Goal: Task Accomplishment & Management: Complete application form

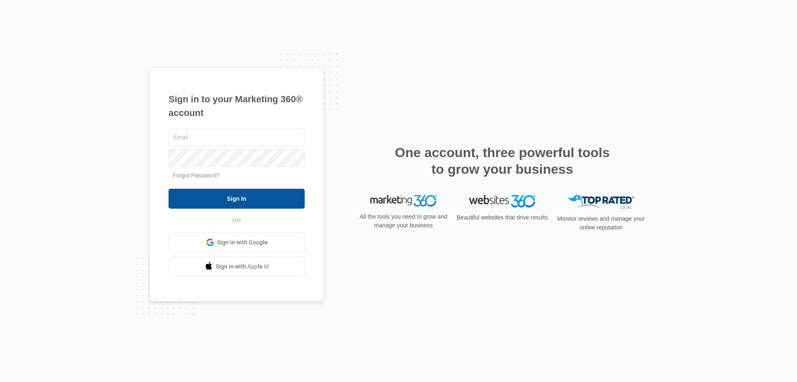
type input "[EMAIL_ADDRESS][DOMAIN_NAME]"
click at [227, 199] on input "Sign In" at bounding box center [237, 198] width 136 height 20
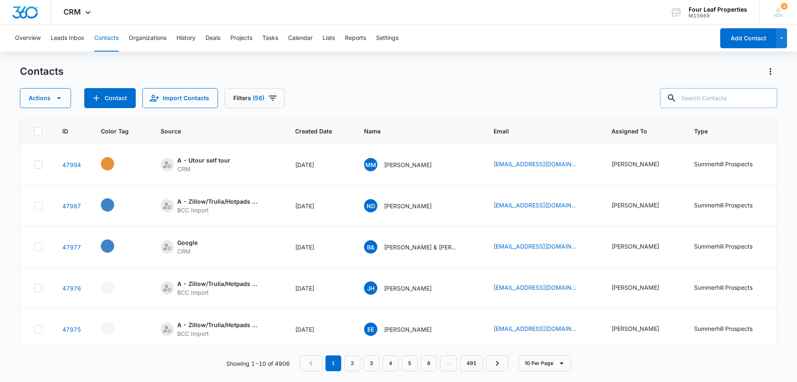
click at [697, 94] on input "text" at bounding box center [718, 98] width 117 height 20
paste input "[EMAIL_ADDRESS][DOMAIN_NAME]"
type input "[EMAIL_ADDRESS][DOMAIN_NAME]"
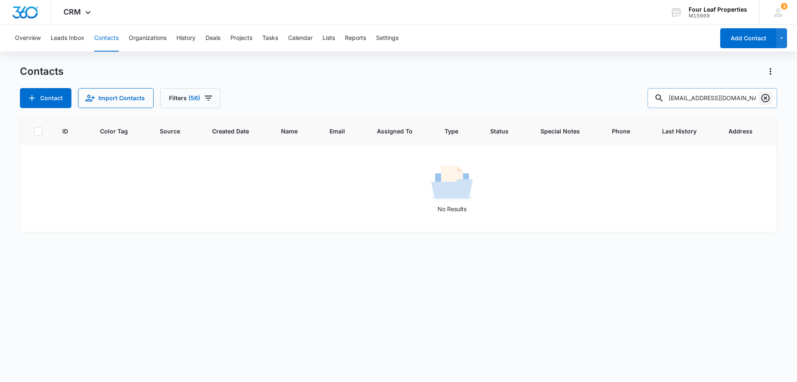
click at [766, 100] on icon "Clear" at bounding box center [766, 98] width 10 height 10
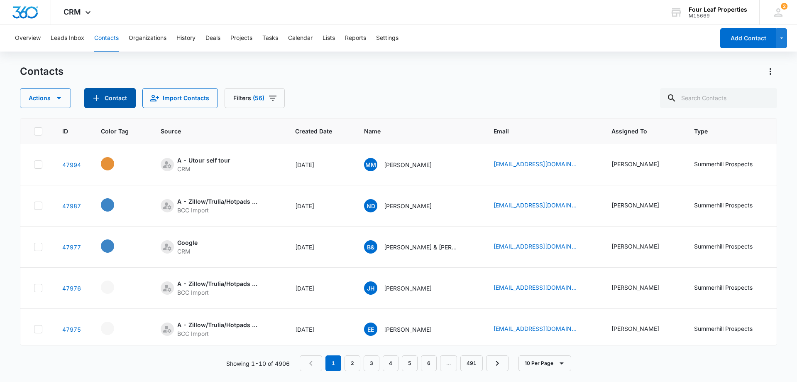
click at [114, 101] on button "Contact" at bounding box center [109, 98] width 51 height 20
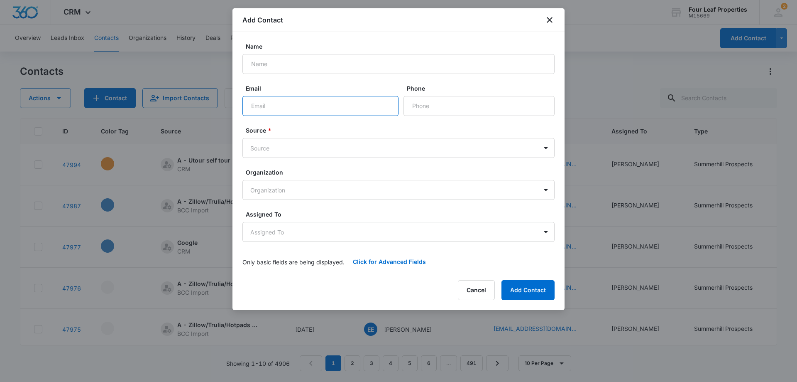
click at [257, 104] on input "Email" at bounding box center [320, 106] width 156 height 20
paste input "avakristine03@gmail.com"
type input "avakristine03@gmail.com"
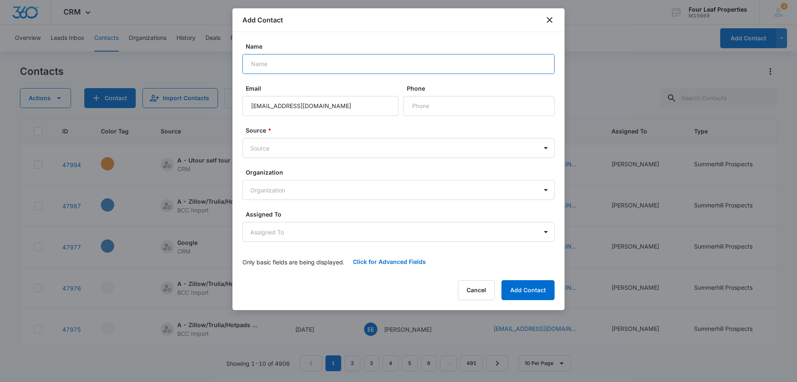
click at [260, 67] on input "Name" at bounding box center [398, 64] width 312 height 20
paste input "Ava Snyder"
type input "Ava Snyder"
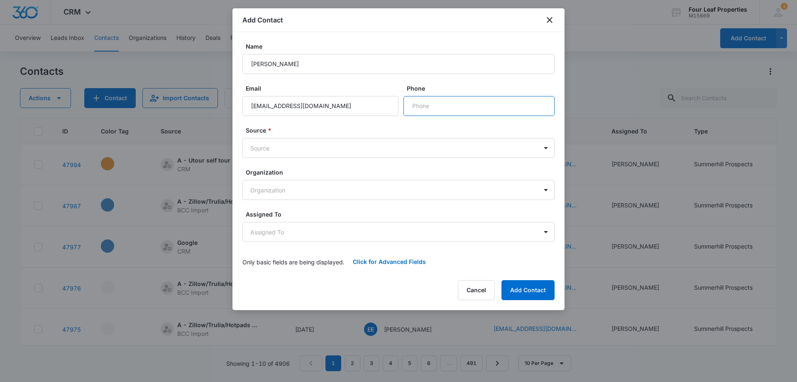
click at [435, 109] on input "Phone" at bounding box center [479, 106] width 151 height 20
paste input "(989) 824-8370"
type input "(989) 824-8370"
click at [272, 150] on body "CRM Apps Reputation Websites Forms CRM Email Social Shop Payments POS Content A…" at bounding box center [398, 191] width 797 height 382
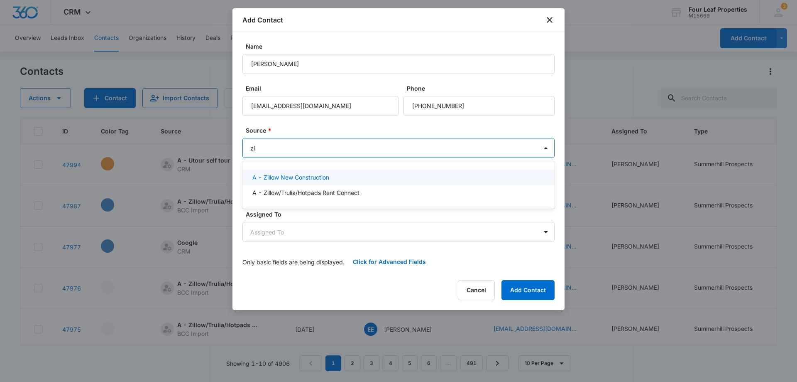
type input "zil"
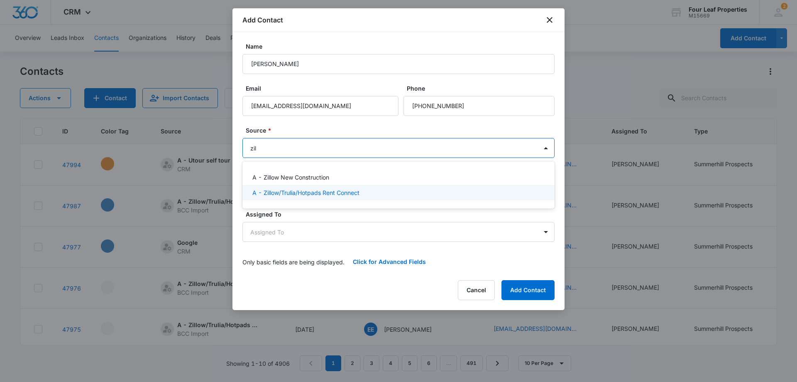
click at [282, 189] on p "A - Zillow/Trulia/Hotpads Rent Connect" at bounding box center [305, 192] width 107 height 9
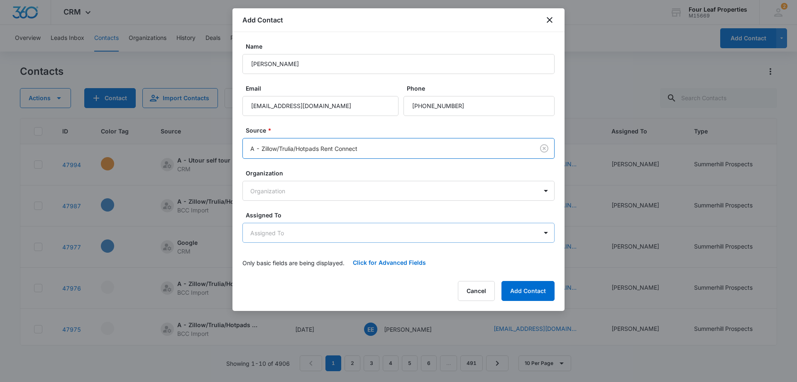
click at [281, 233] on body "CRM Apps Reputation Websites Forms CRM Email Social Shop Payments POS Content A…" at bounding box center [398, 191] width 797 height 382
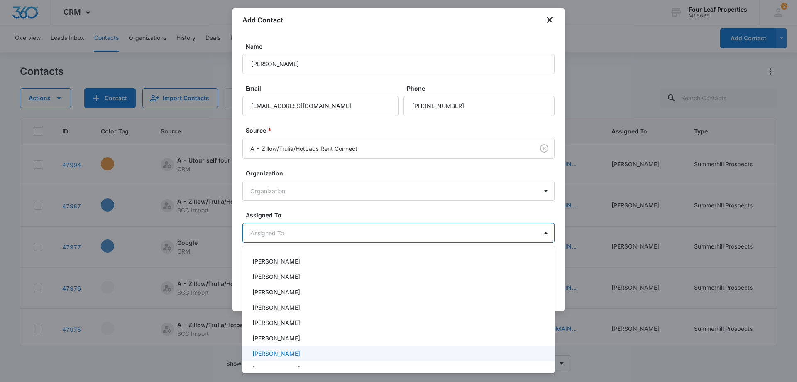
scroll to position [125, 0]
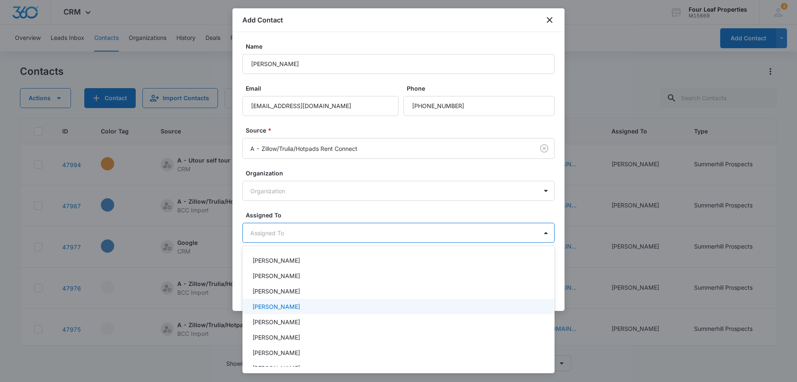
click at [264, 308] on p "Kelly Mursch" at bounding box center [276, 306] width 48 height 9
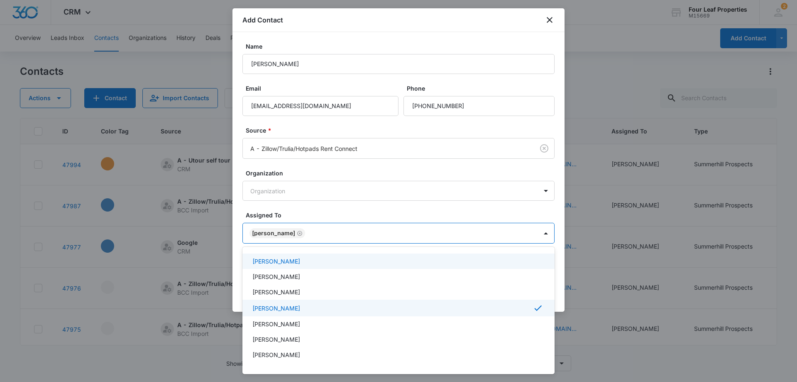
click at [340, 210] on div at bounding box center [398, 191] width 797 height 382
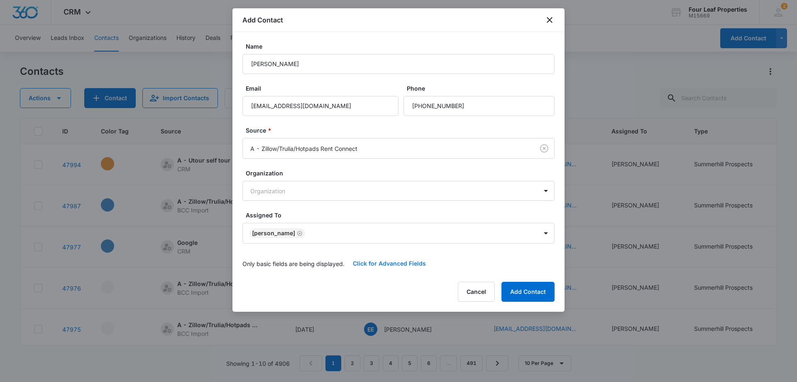
click at [373, 262] on button "Click for Advanced Fields" at bounding box center [390, 263] width 90 height 20
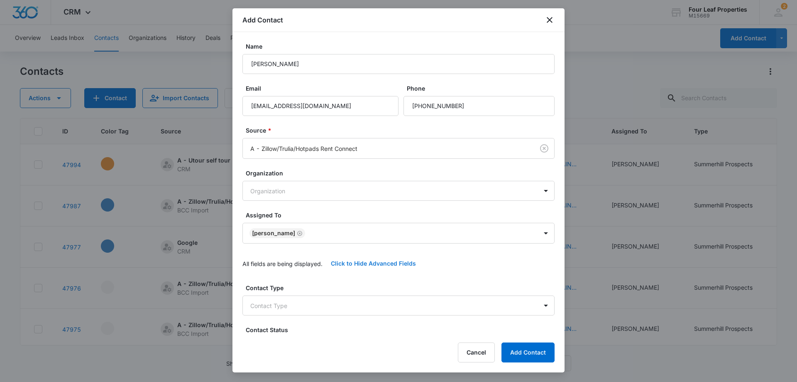
scroll to position [208, 0]
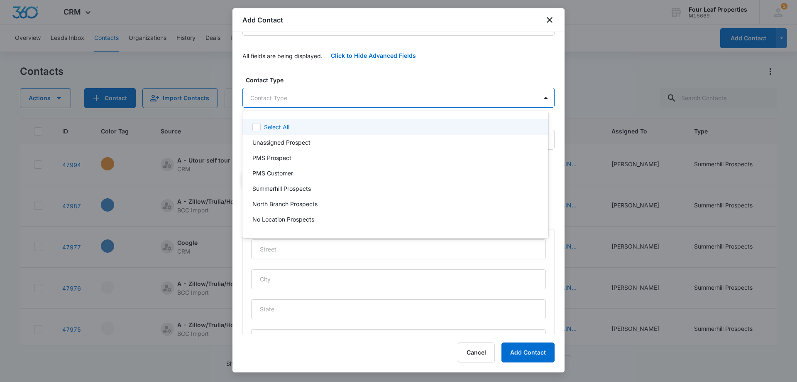
drag, startPoint x: 295, startPoint y: 98, endPoint x: 302, endPoint y: 110, distance: 13.8
click at [296, 98] on body "CRM Apps Reputation Websites Forms CRM Email Social Shop Payments POS Content A…" at bounding box center [398, 191] width 797 height 382
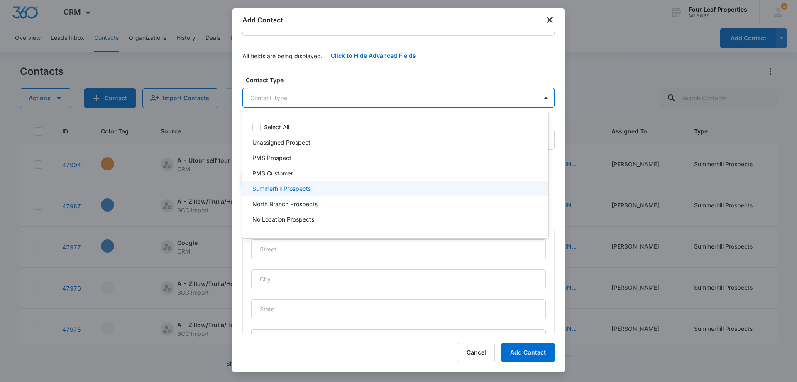
click at [292, 189] on p "Summerhill Prospects" at bounding box center [281, 188] width 59 height 9
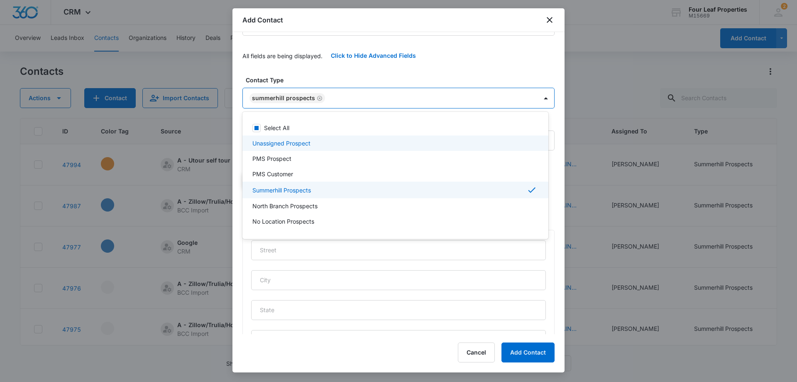
click at [330, 71] on div at bounding box center [398, 191] width 797 height 382
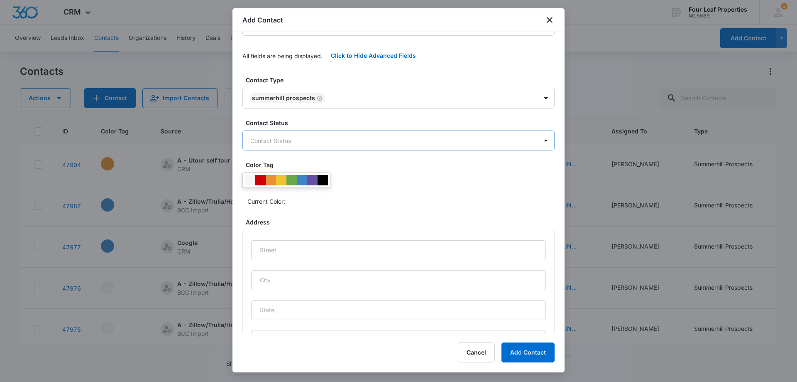
click at [304, 138] on body "CRM Apps Reputation Websites Forms CRM Email Social Shop Payments POS Content A…" at bounding box center [398, 191] width 797 height 382
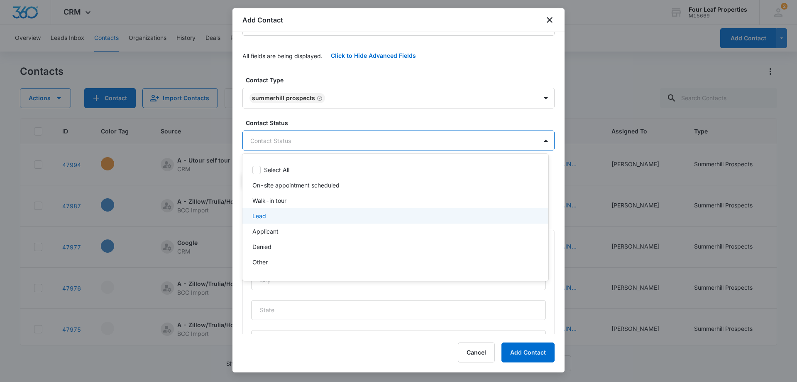
click at [274, 215] on div "Lead" at bounding box center [394, 215] width 284 height 9
click at [340, 74] on div at bounding box center [398, 191] width 797 height 382
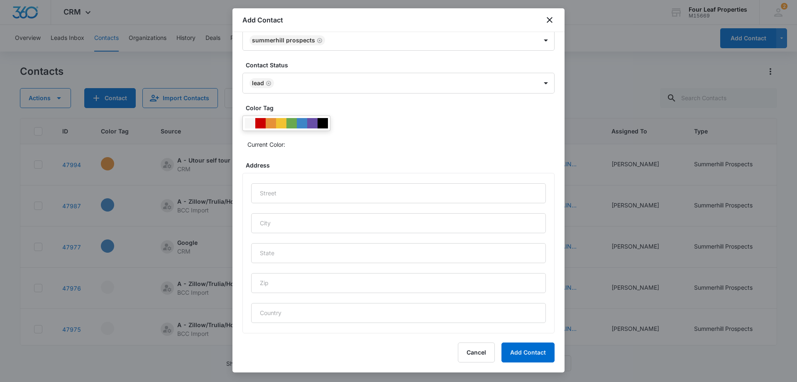
scroll to position [344, 0]
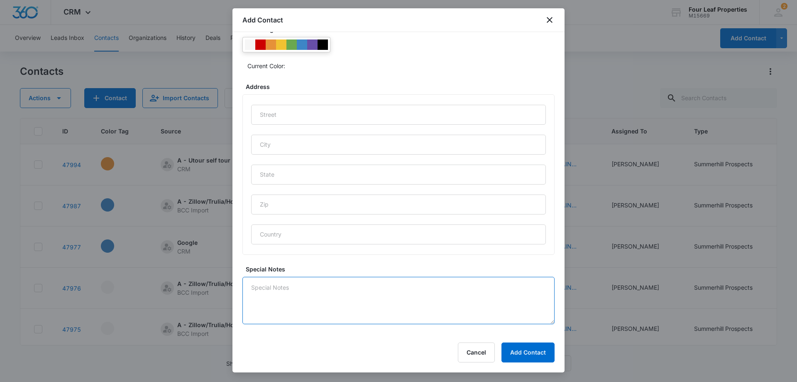
click at [269, 303] on textarea "Special Notes" at bounding box center [398, 299] width 312 height 47
type textarea "8/11 LM for her to call me income says $65K"
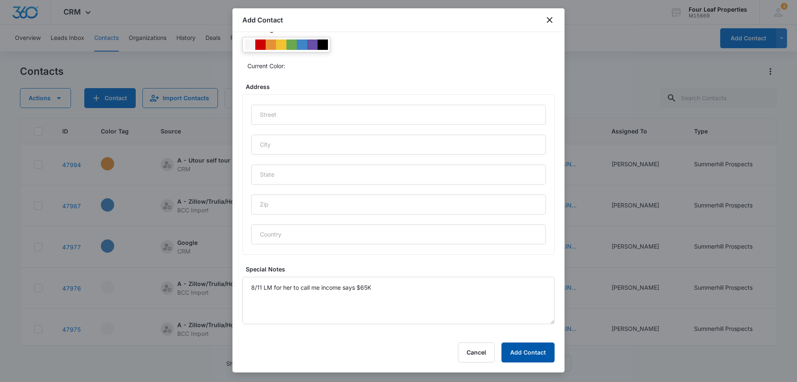
drag, startPoint x: 539, startPoint y: 355, endPoint x: 531, endPoint y: 340, distance: 17.1
click at [538, 355] on button "Add Contact" at bounding box center [527, 352] width 53 height 20
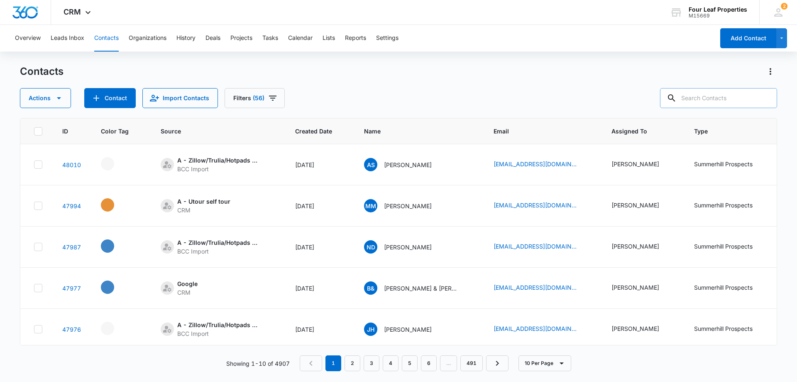
click at [702, 100] on input "text" at bounding box center [718, 98] width 117 height 20
paste input "sieraharmon@icloud.com"
type input "sieraharmon@icloud.com"
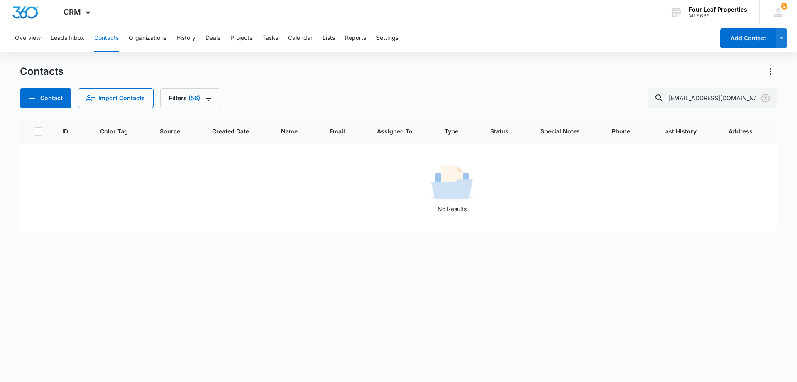
click at [768, 93] on icon "Clear" at bounding box center [766, 98] width 10 height 10
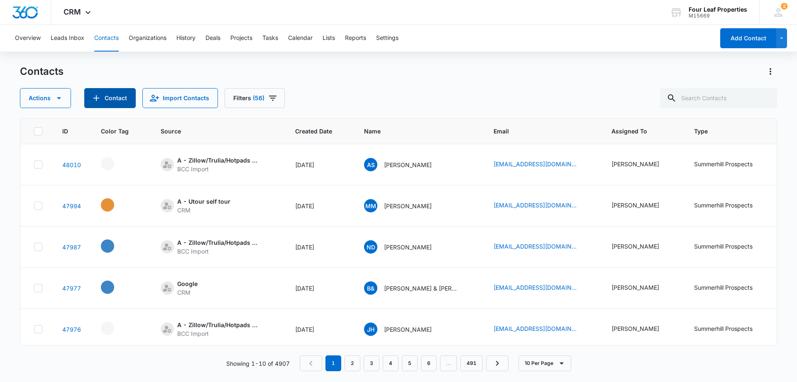
click at [115, 100] on button "Contact" at bounding box center [109, 98] width 51 height 20
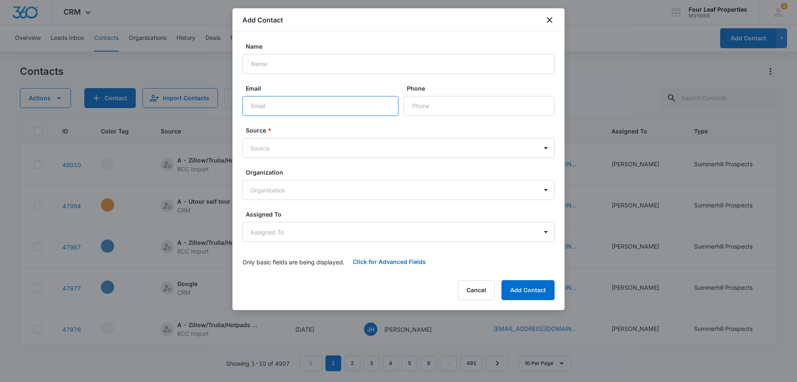
click at [254, 103] on input "Email" at bounding box center [320, 106] width 156 height 20
paste input "sieraharmon@icloud.com"
type input "sieraharmon@icloud.com"
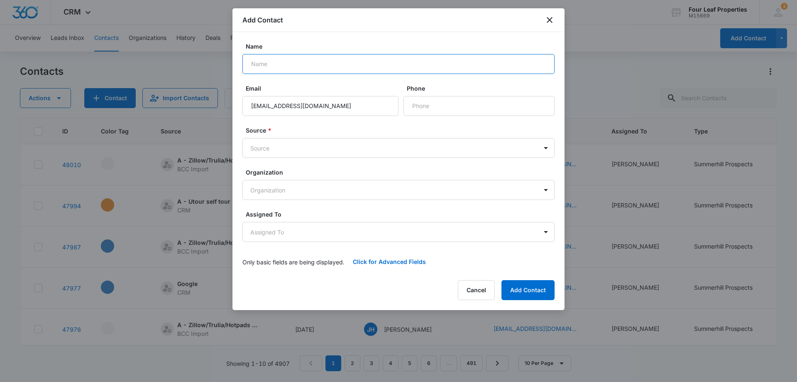
click at [260, 62] on input "Name" at bounding box center [398, 64] width 312 height 20
click at [257, 64] on input "Name" at bounding box center [398, 64] width 312 height 20
paste input "Siera Harmon"
type input "Siera Harmon"
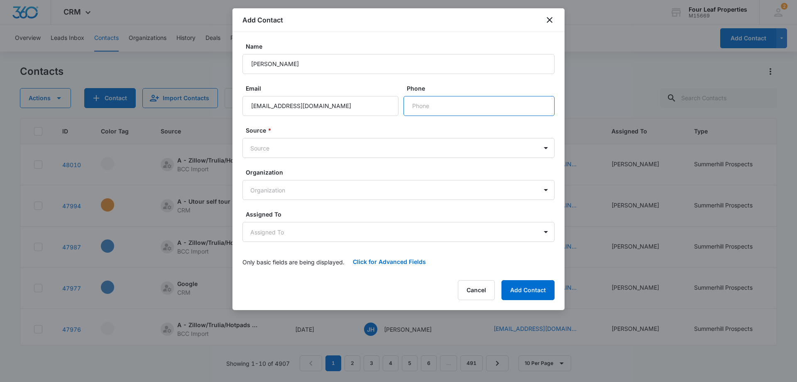
click at [415, 108] on input "Phone" at bounding box center [479, 106] width 151 height 20
paste input "(712) 560-6010"
type input "(712) 560-6010"
click at [285, 152] on body "CRM Apps Reputation Websites Forms CRM Email Social Shop Payments POS Content A…" at bounding box center [398, 191] width 797 height 382
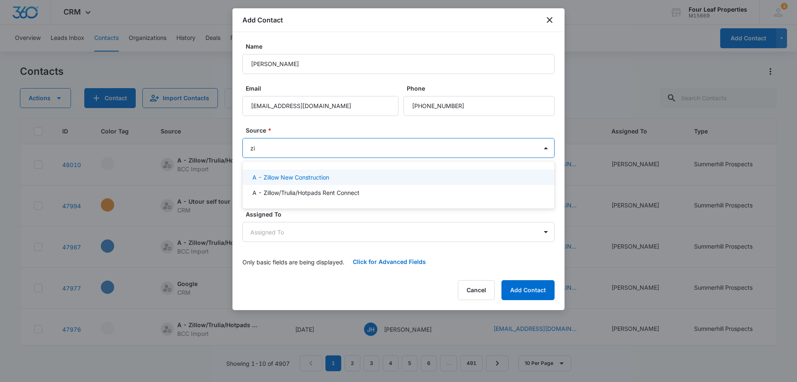
type input "zil"
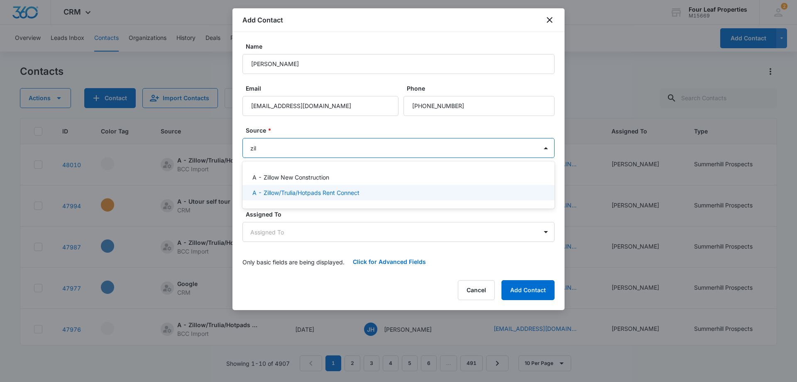
drag, startPoint x: 292, startPoint y: 193, endPoint x: 296, endPoint y: 205, distance: 13.5
click at [292, 193] on p "A - Zillow/Trulia/Hotpads Rent Connect" at bounding box center [305, 192] width 107 height 9
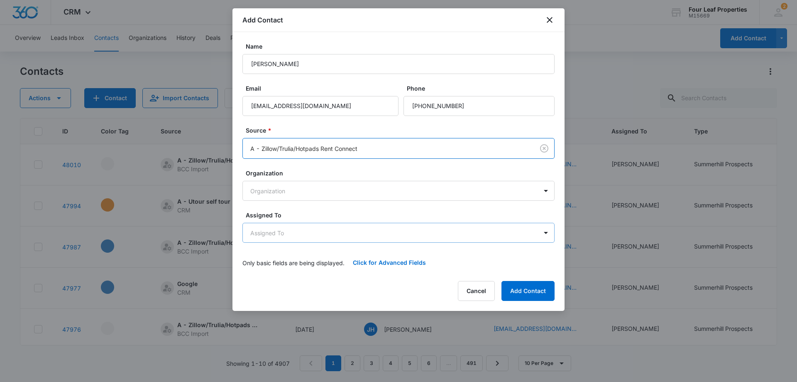
click at [290, 236] on body "CRM Apps Reputation Websites Forms CRM Email Social Shop Payments POS Content A…" at bounding box center [398, 191] width 797 height 382
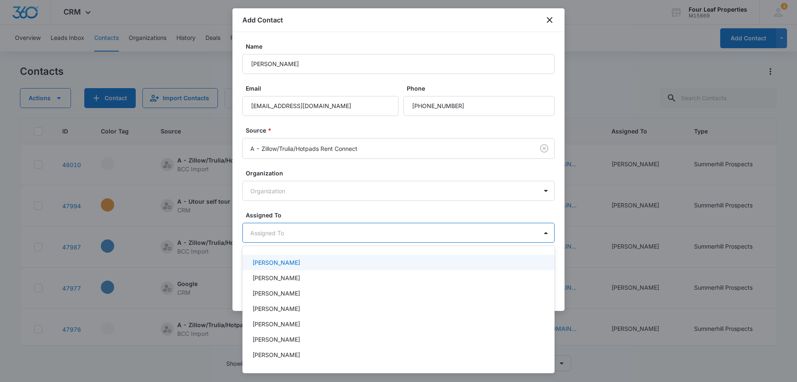
scroll to position [166, 0]
click at [269, 267] on p "Kelly Mursch" at bounding box center [276, 264] width 48 height 9
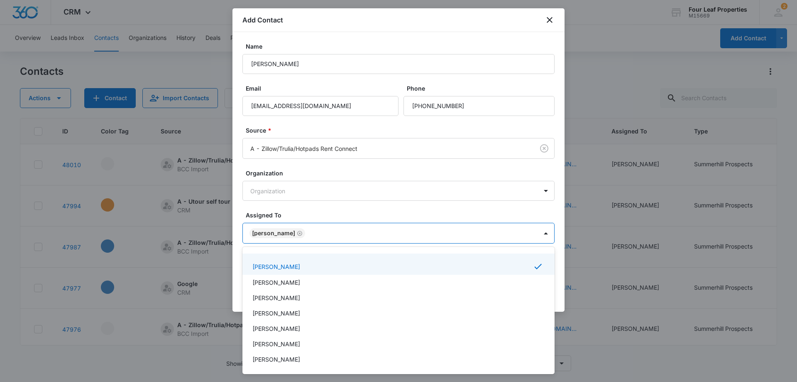
click at [328, 209] on div at bounding box center [398, 191] width 797 height 382
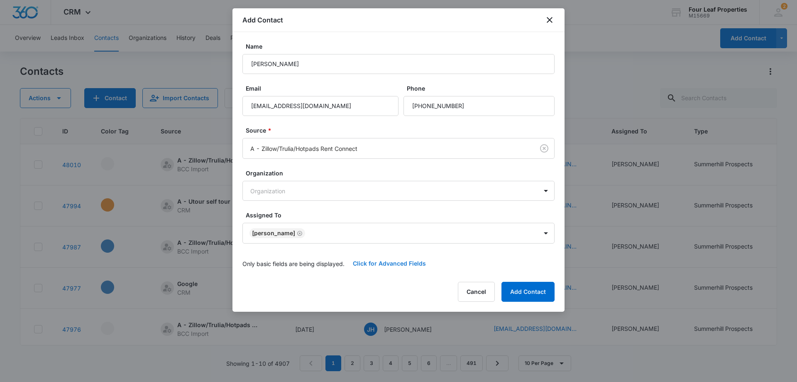
click at [366, 263] on button "Click for Advanced Fields" at bounding box center [390, 263] width 90 height 20
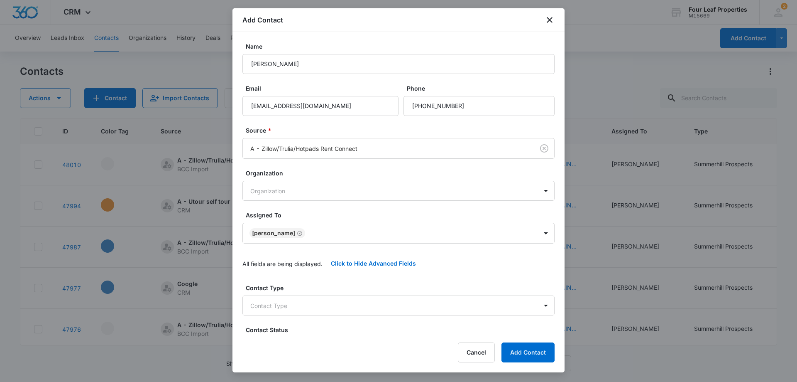
click at [331, 277] on form "Name Siera Harmon Email sieraharmon@icloud.com Phone Source * A - Zillow/Trulia…" at bounding box center [398, 354] width 312 height 624
click at [292, 307] on body "CRM Apps Reputation Websites Forms CRM Email Social Shop Payments POS Content A…" at bounding box center [398, 191] width 797 height 382
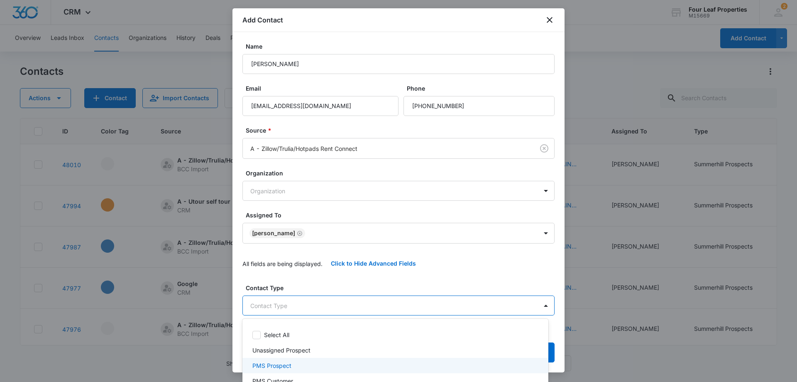
scroll to position [42, 0]
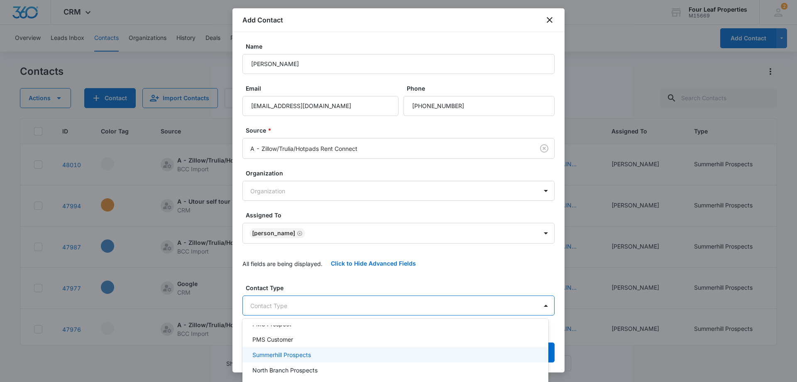
click at [344, 362] on div "Summerhill Prospects" at bounding box center [395, 354] width 306 height 15
click at [370, 210] on div at bounding box center [398, 191] width 797 height 382
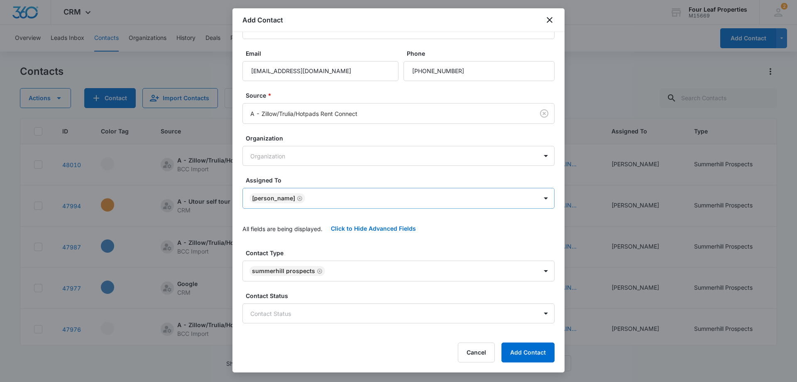
scroll to position [208, 0]
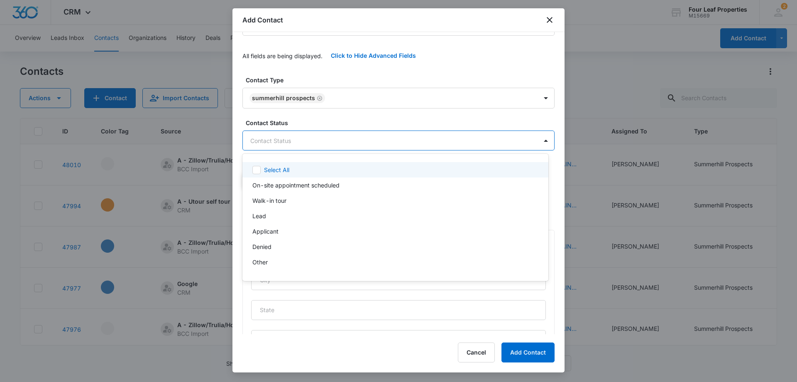
click at [309, 140] on body "CRM Apps Reputation Websites Forms CRM Email Social Shop Payments POS Content A…" at bounding box center [398, 191] width 797 height 382
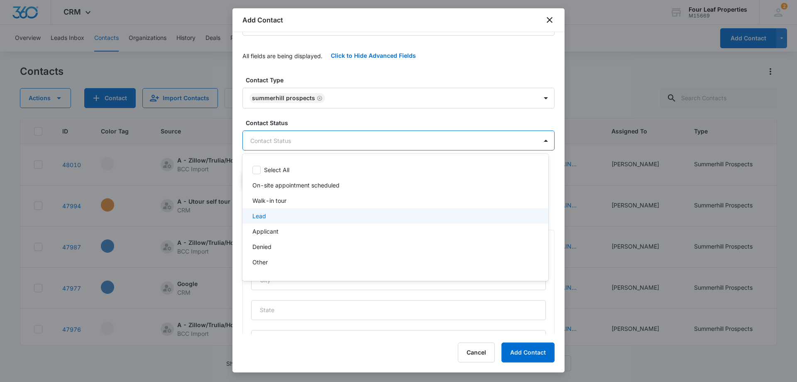
click at [279, 216] on div "Lead" at bounding box center [394, 215] width 284 height 9
click at [353, 117] on div at bounding box center [398, 191] width 797 height 382
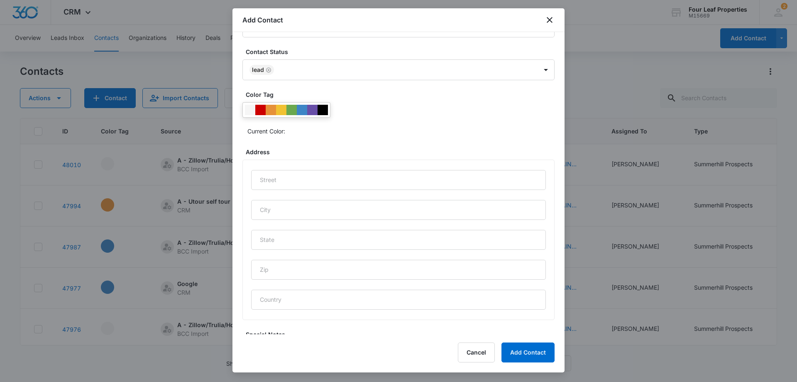
scroll to position [344, 0]
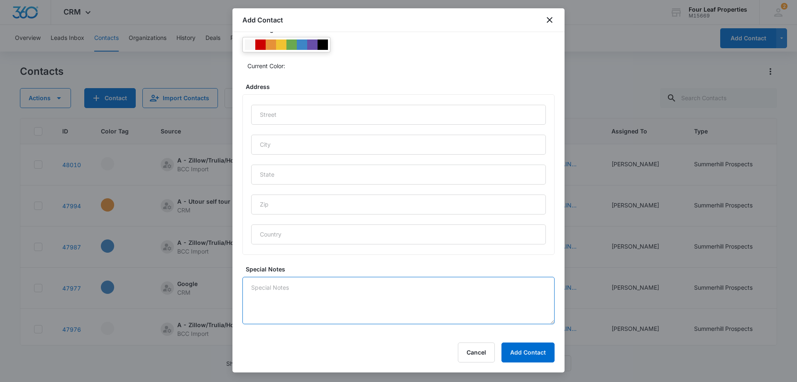
click at [291, 296] on textarea "Special Notes" at bounding box center [398, 299] width 312 height 47
type textarea "8/11 LM for her to call me income says $48K"
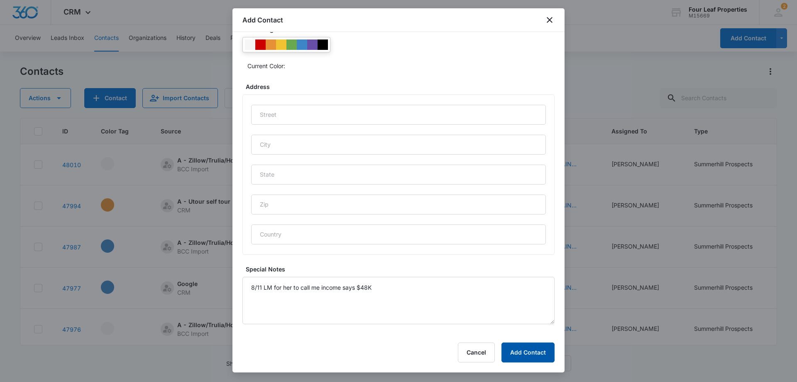
click at [524, 354] on button "Add Contact" at bounding box center [527, 352] width 53 height 20
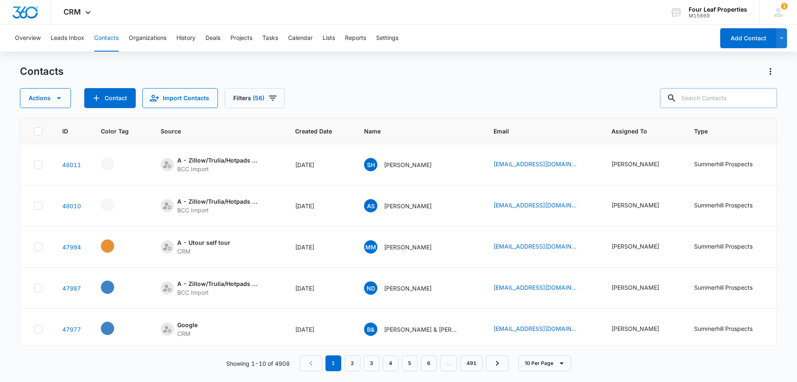
click at [700, 99] on input "text" at bounding box center [718, 98] width 117 height 20
paste input "makayla.romain@gmail.com"
type input "makayla.romain@gmail.com"
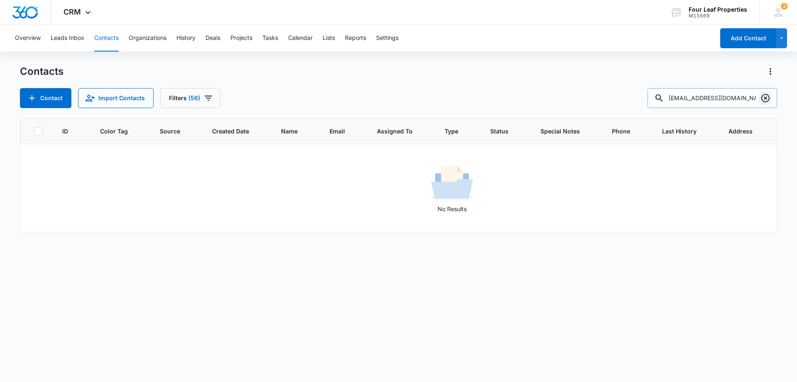
click at [766, 99] on icon "Clear" at bounding box center [766, 98] width 10 height 10
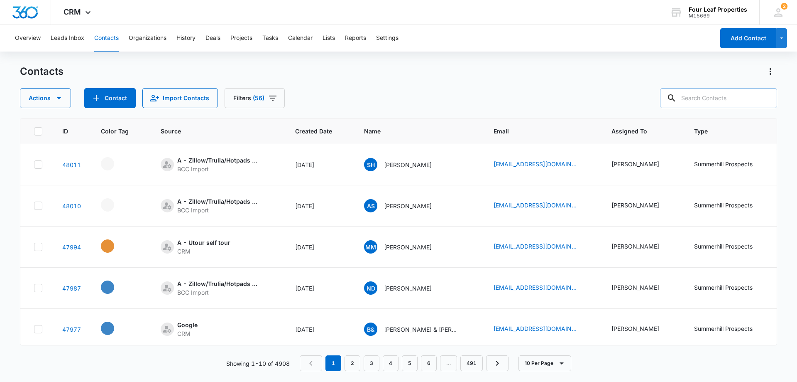
click at [694, 94] on input "text" at bounding box center [718, 98] width 117 height 20
paste input "ant2831777@gmail.com"
type input "ant2831777@gmail.com"
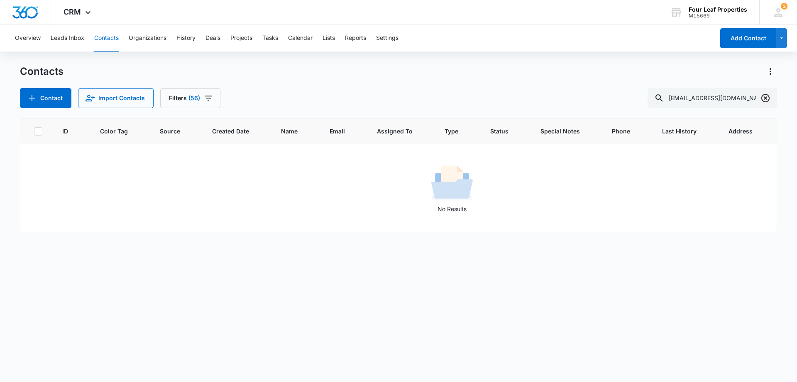
click at [767, 98] on icon "Clear" at bounding box center [766, 98] width 10 height 10
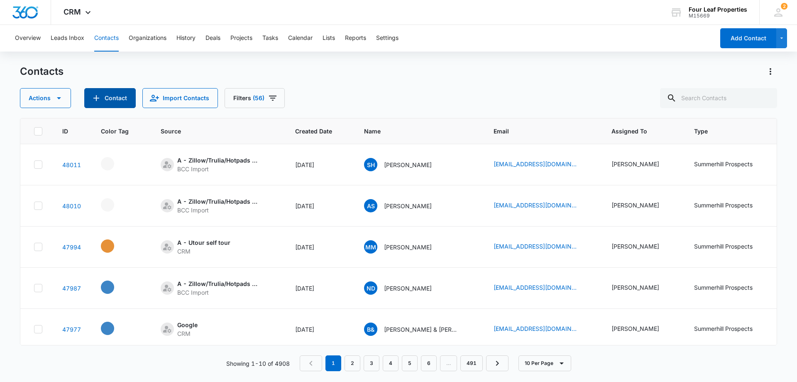
click at [108, 100] on button "Contact" at bounding box center [109, 98] width 51 height 20
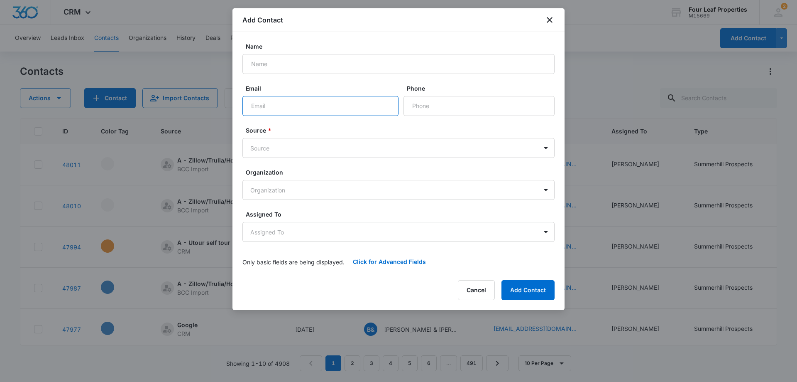
click at [255, 107] on input "Email" at bounding box center [320, 106] width 156 height 20
paste input "ant2831777@gmail.com"
type input "ant2831777@gmail.com"
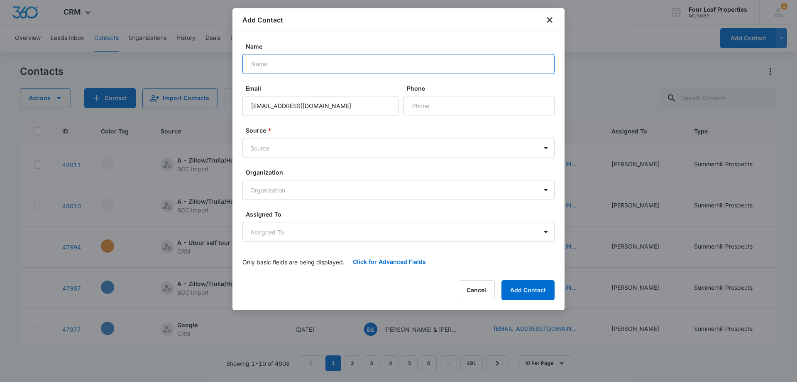
click at [265, 65] on input "Name" at bounding box center [398, 64] width 312 height 20
paste input "Junie Campos"
type input "Junie Campos"
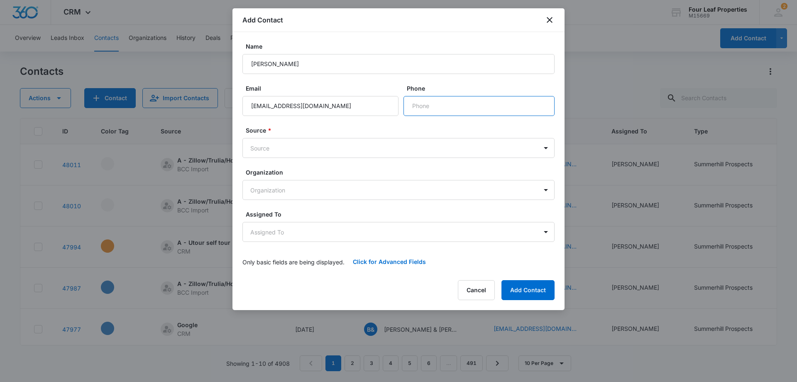
click at [426, 105] on input "Phone" at bounding box center [479, 106] width 151 height 20
paste input "(989) 297-7230"
type input "(989) 297-7230"
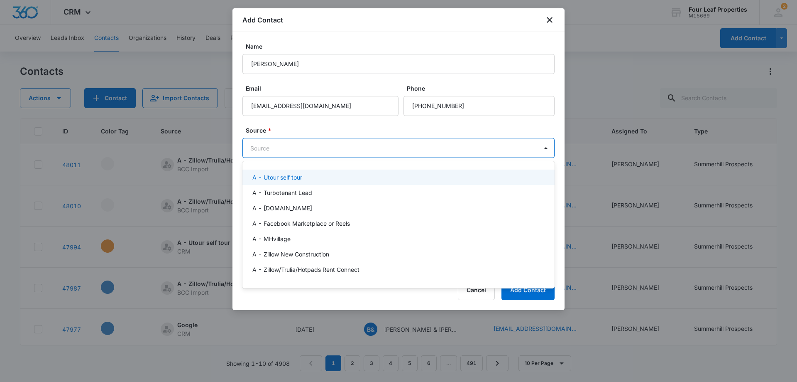
click at [283, 152] on body "CRM Apps Reputation Websites Forms CRM Email Social Shop Payments POS Content A…" at bounding box center [398, 191] width 797 height 382
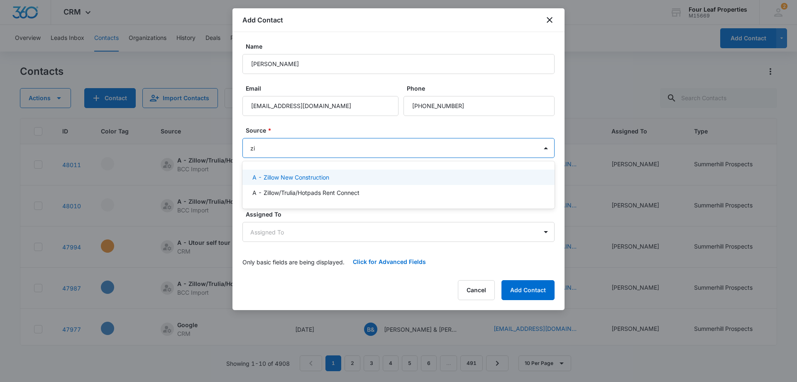
type input "zil"
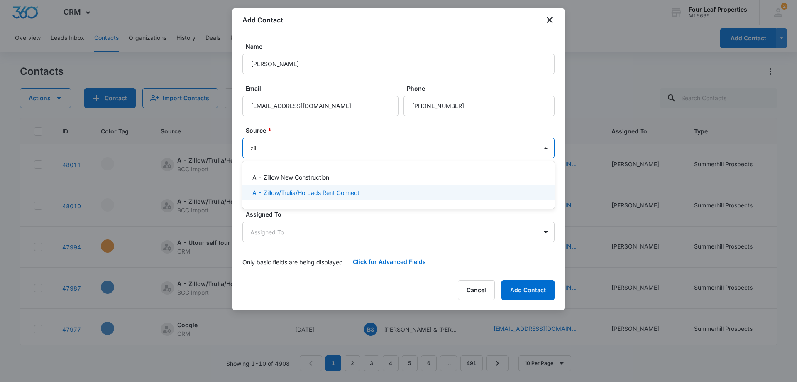
click at [297, 194] on p "A - Zillow/Trulia/Hotpads Rent Connect" at bounding box center [305, 192] width 107 height 9
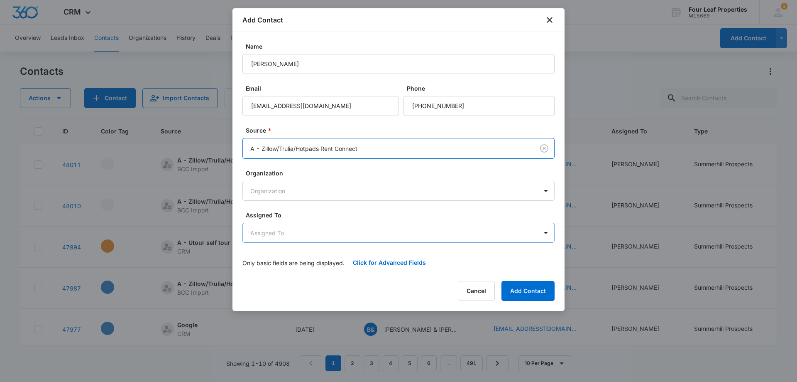
click at [293, 229] on body "CRM Apps Reputation Websites Forms CRM Email Social Shop Payments POS Content A…" at bounding box center [398, 191] width 797 height 382
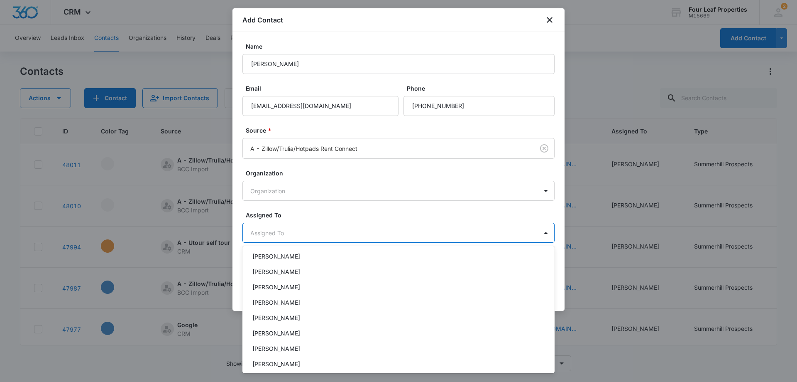
scroll to position [125, 0]
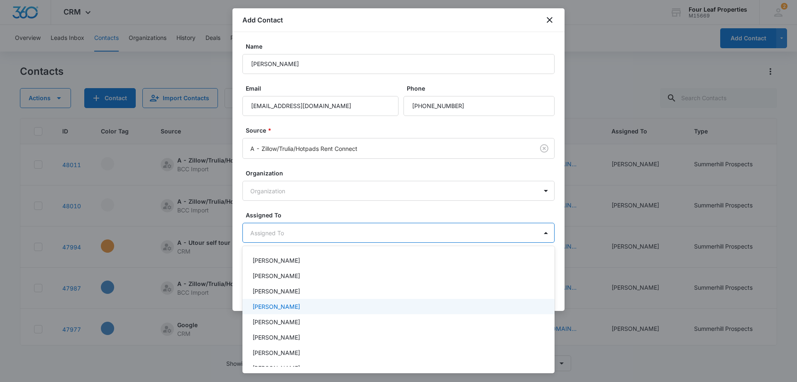
click at [282, 310] on p "Kelly Mursch" at bounding box center [276, 306] width 48 height 9
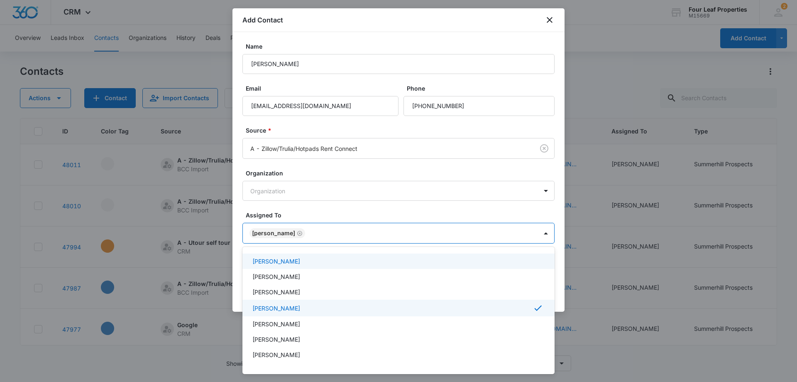
drag, startPoint x: 327, startPoint y: 211, endPoint x: 340, endPoint y: 230, distance: 23.4
click at [327, 210] on div at bounding box center [398, 191] width 797 height 382
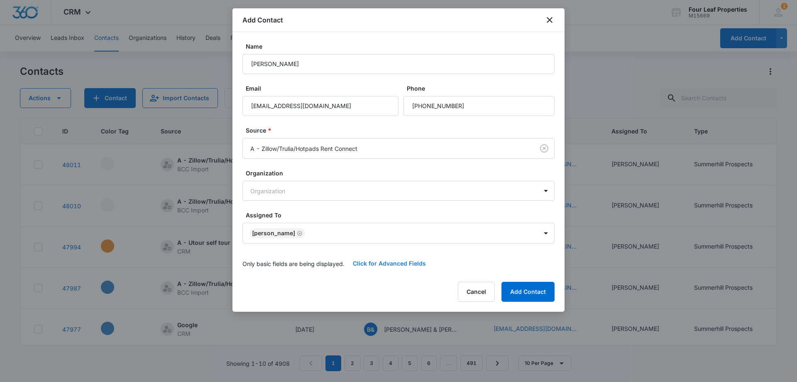
click at [372, 262] on button "Click for Advanced Fields" at bounding box center [390, 263] width 90 height 20
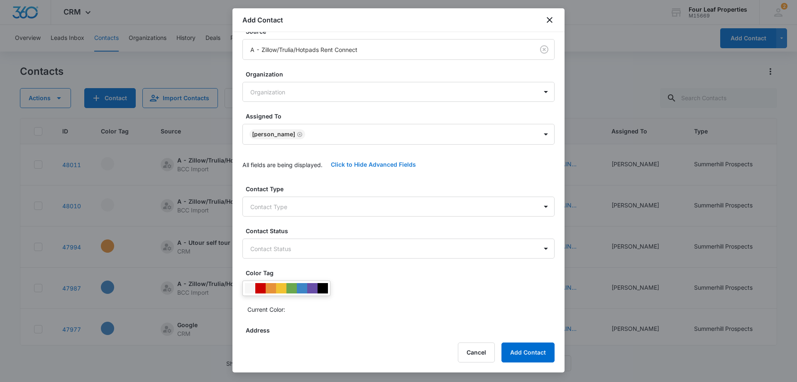
scroll to position [166, 0]
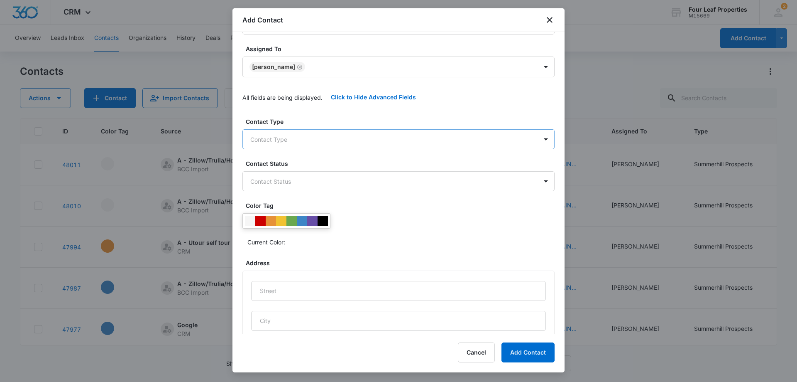
click at [282, 139] on body "CRM Apps Reputation Websites Forms CRM Email Social Shop Payments POS Content A…" at bounding box center [398, 191] width 797 height 382
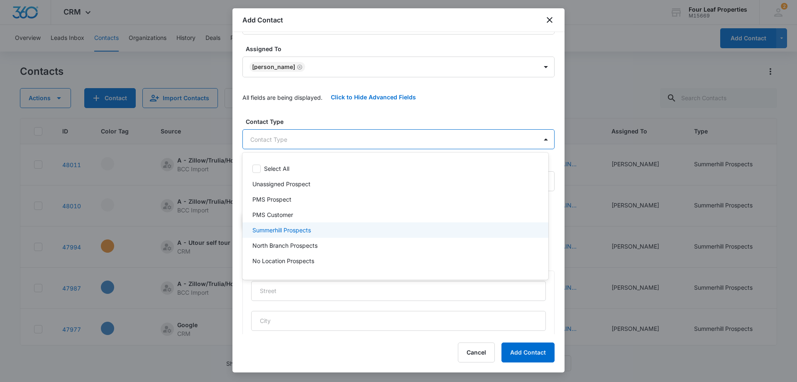
click at [295, 229] on p "Summerhill Prospects" at bounding box center [281, 229] width 59 height 9
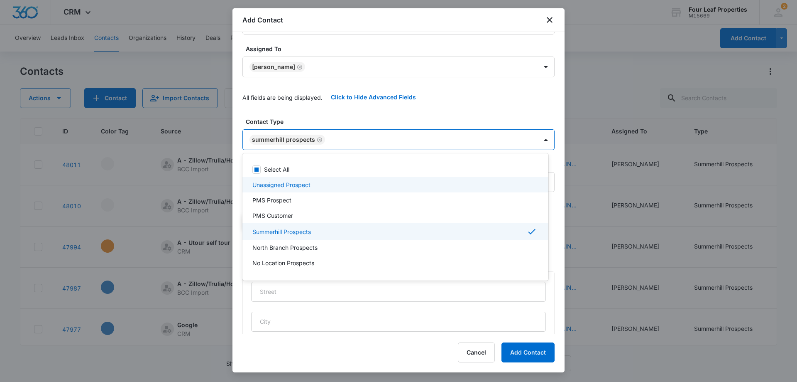
drag, startPoint x: 337, startPoint y: 107, endPoint x: 333, endPoint y: 140, distance: 33.0
click at [338, 104] on div at bounding box center [398, 191] width 797 height 382
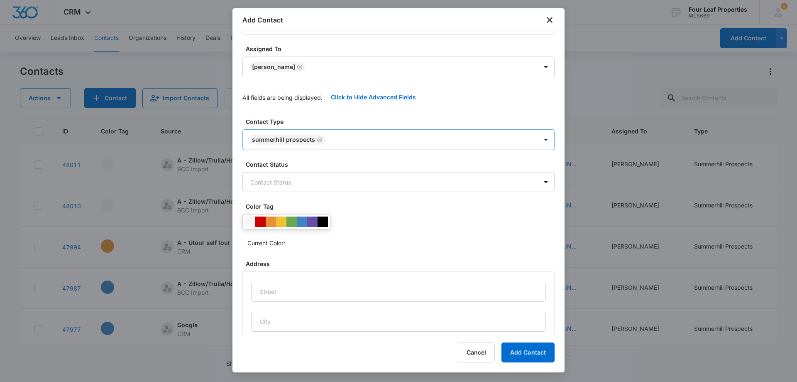
click at [318, 139] on icon "Remove Summerhill Prospects" at bounding box center [320, 140] width 6 height 6
click at [298, 140] on body "CRM Apps Reputation Websites Forms CRM Email Social Shop Payments POS Content A…" at bounding box center [398, 191] width 797 height 382
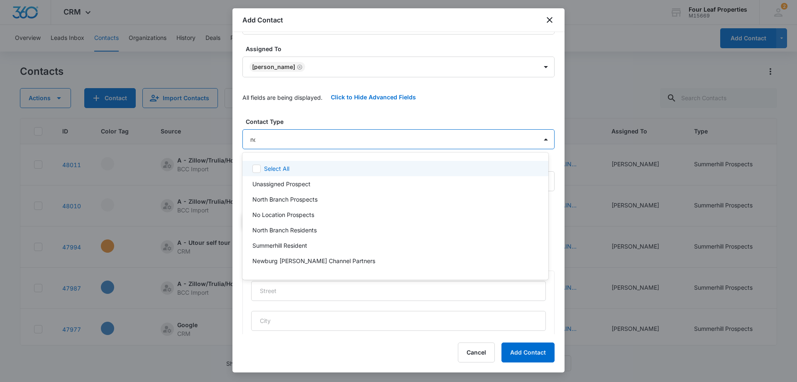
type input "nor"
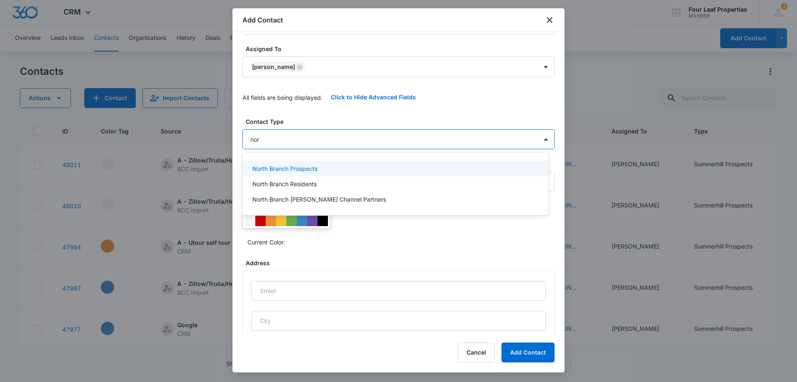
click at [296, 165] on p "North Branch Prospects" at bounding box center [284, 168] width 65 height 9
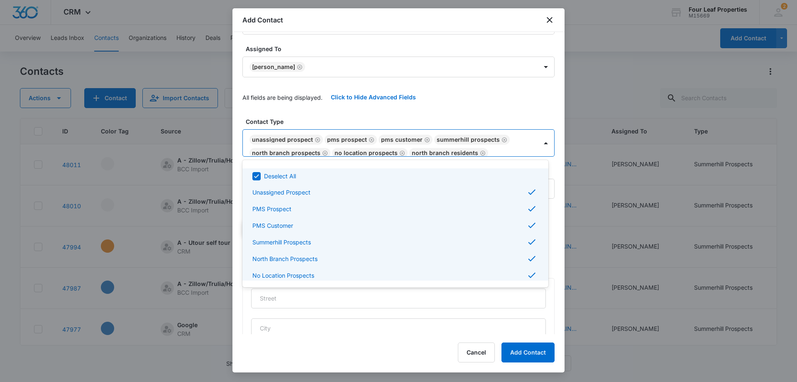
click at [256, 172] on icon at bounding box center [256, 175] width 7 height 7
checkbox input "false"
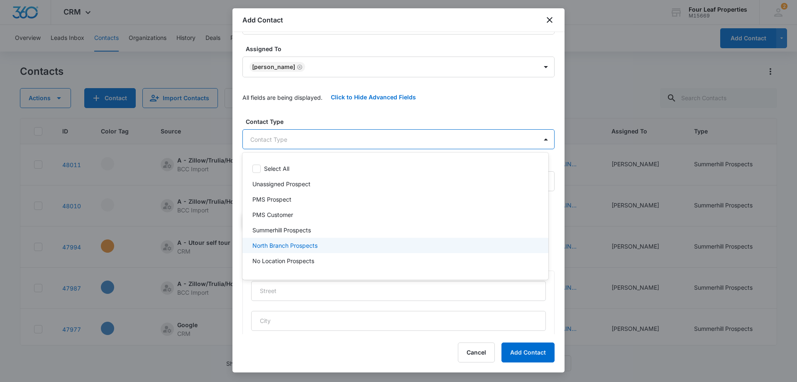
click at [283, 244] on p "North Branch Prospects" at bounding box center [284, 245] width 65 height 9
click at [341, 105] on div at bounding box center [398, 191] width 797 height 382
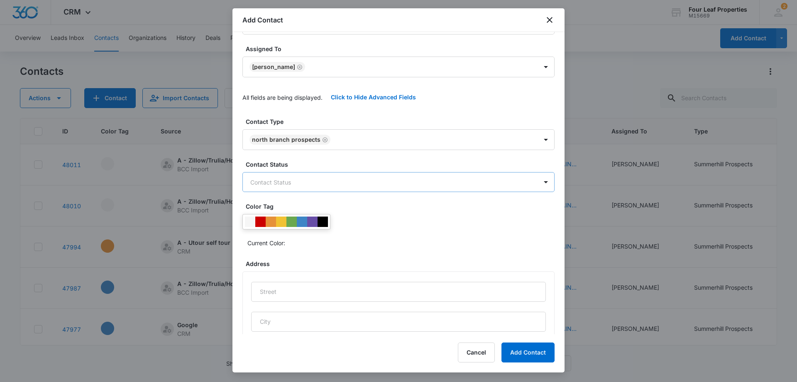
click at [283, 186] on body "CRM Apps Reputation Websites Forms CRM Email Social Shop Payments POS Content A…" at bounding box center [398, 191] width 797 height 382
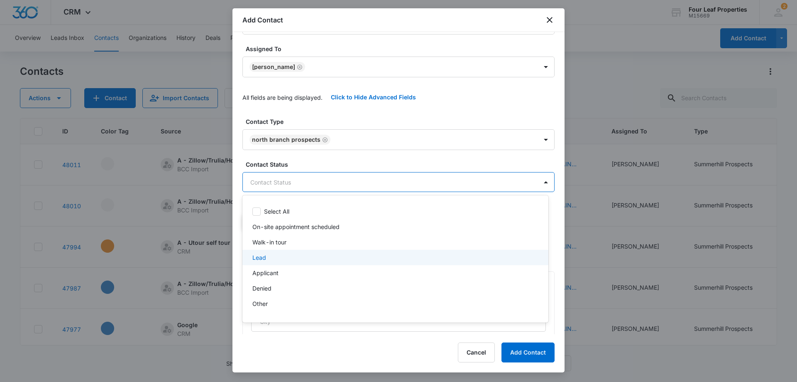
click at [275, 254] on div "Lead" at bounding box center [394, 257] width 284 height 9
drag, startPoint x: 353, startPoint y: 103, endPoint x: 359, endPoint y: 121, distance: 19.6
click at [354, 101] on div at bounding box center [398, 191] width 797 height 382
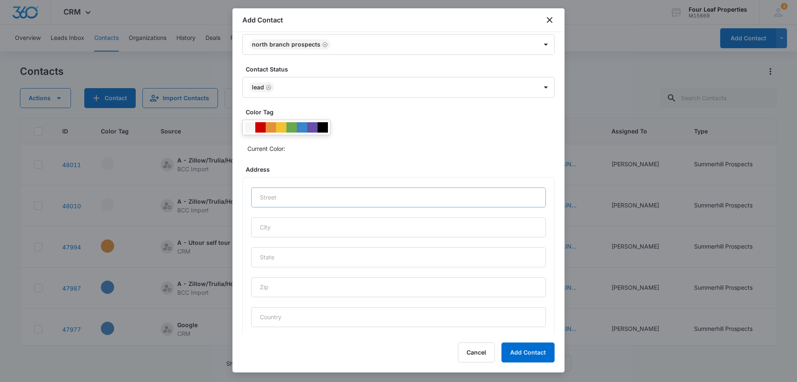
scroll to position [344, 0]
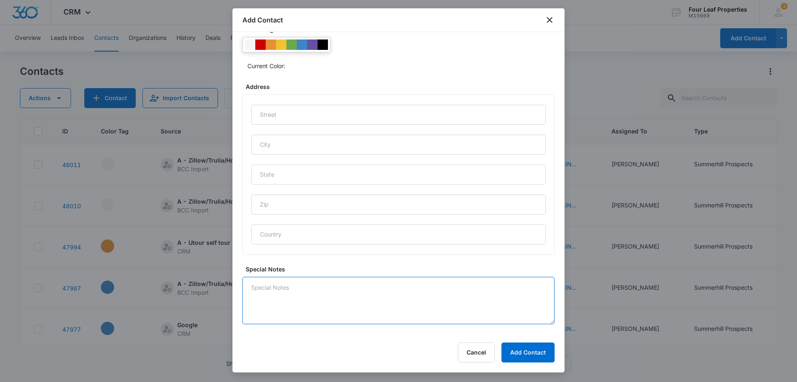
click at [279, 284] on textarea "Special Notes" at bounding box center [398, 299] width 312 height 47
type textarea "8/11 calling"
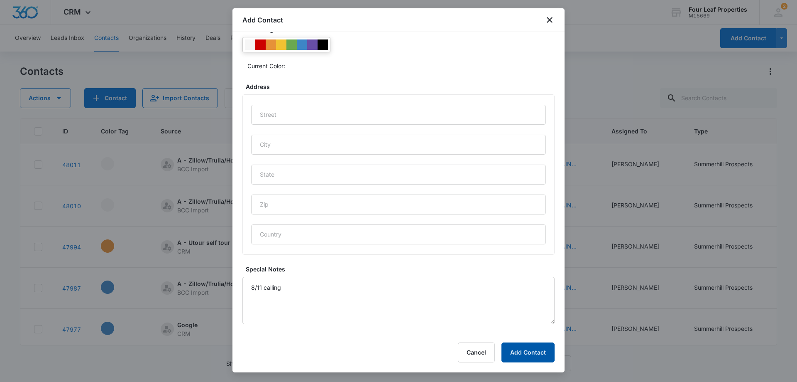
click at [530, 348] on button "Add Contact" at bounding box center [527, 352] width 53 height 20
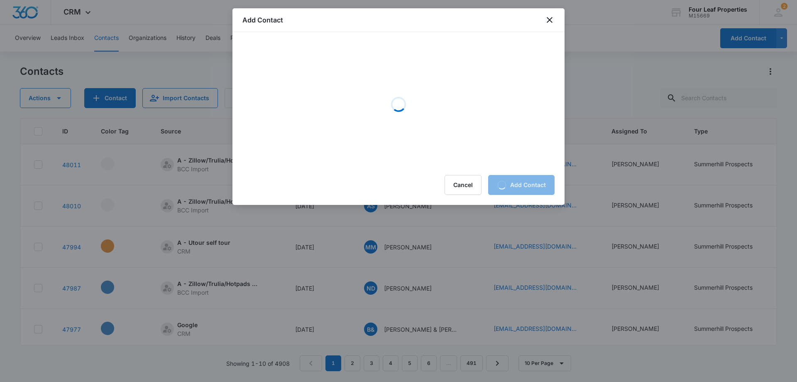
scroll to position [0, 0]
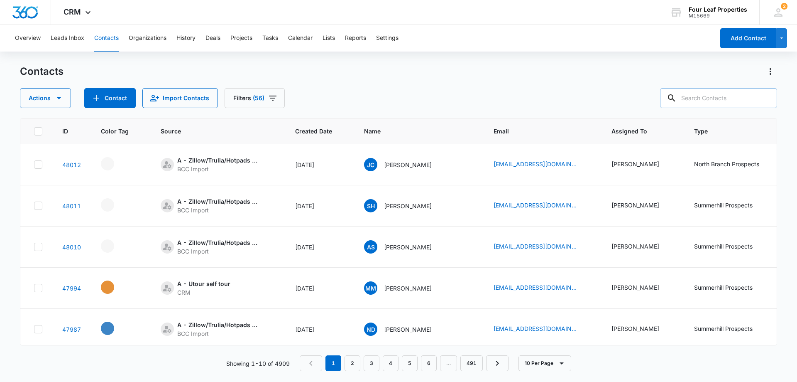
click at [689, 100] on input "text" at bounding box center [718, 98] width 117 height 20
paste input "samanthatru1989@gmail.com"
type input "samanthatru1989@gmail.com"
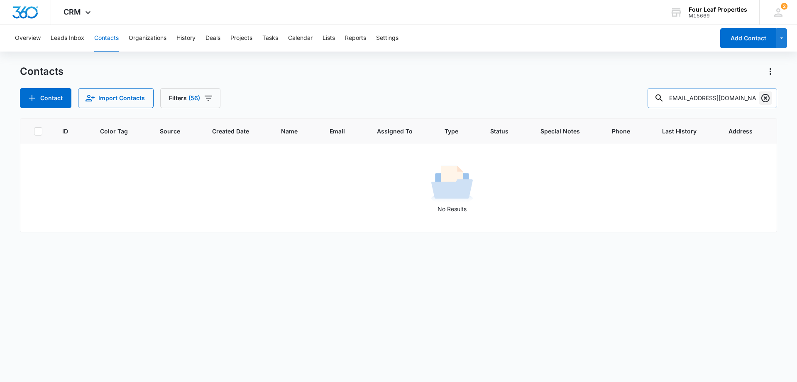
scroll to position [0, 0]
click at [766, 99] on icon "Clear" at bounding box center [765, 98] width 8 height 8
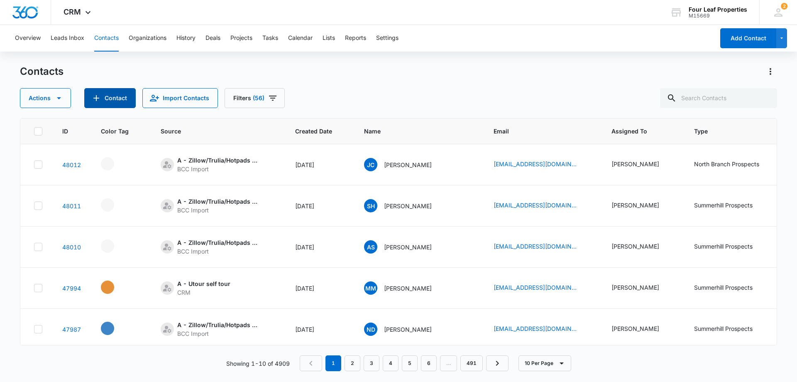
click at [120, 95] on button "Contact" at bounding box center [109, 98] width 51 height 20
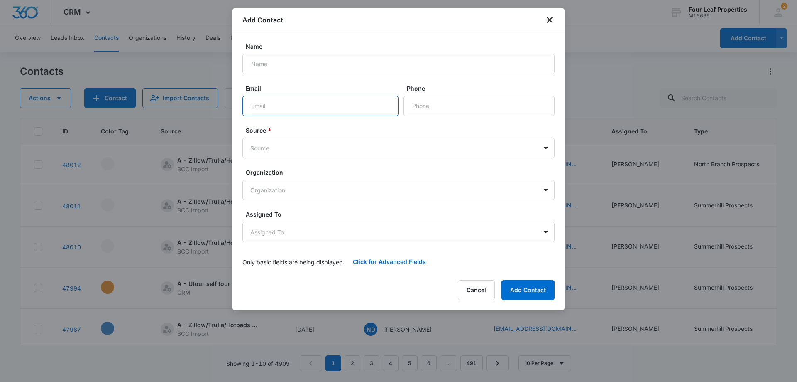
click at [264, 107] on input "Email" at bounding box center [320, 106] width 156 height 20
paste input "samanthatru1989@gmail.com"
type input "samanthatru1989@gmail.com"
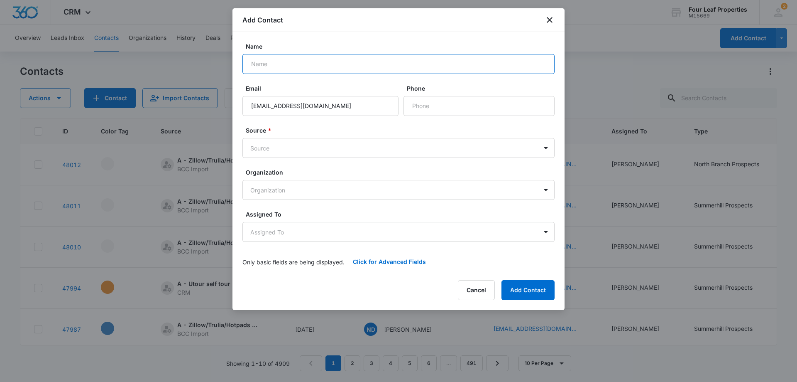
drag, startPoint x: 254, startPoint y: 65, endPoint x: 255, endPoint y: 78, distance: 13.4
click at [254, 65] on input "Name" at bounding box center [398, 64] width 312 height 20
paste input "Samantha Truax"
type input "Samantha Truax"
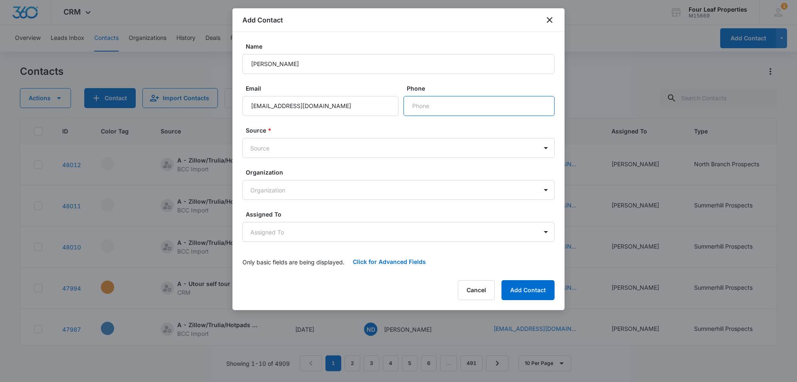
click at [427, 107] on input "Phone" at bounding box center [479, 106] width 151 height 20
click at [413, 103] on input "Phone" at bounding box center [479, 106] width 151 height 20
paste input "(810) 309-9376"
type input "(810) 309-9376"
click at [267, 147] on body "CRM Apps Reputation Websites Forms CRM Email Social Shop Payments POS Content A…" at bounding box center [398, 191] width 797 height 382
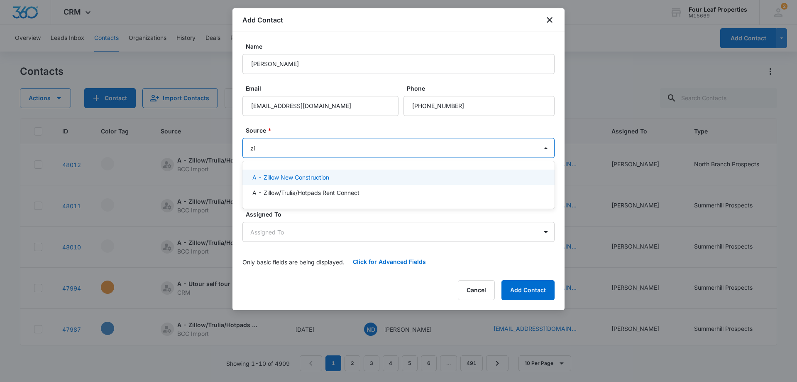
type input "zil"
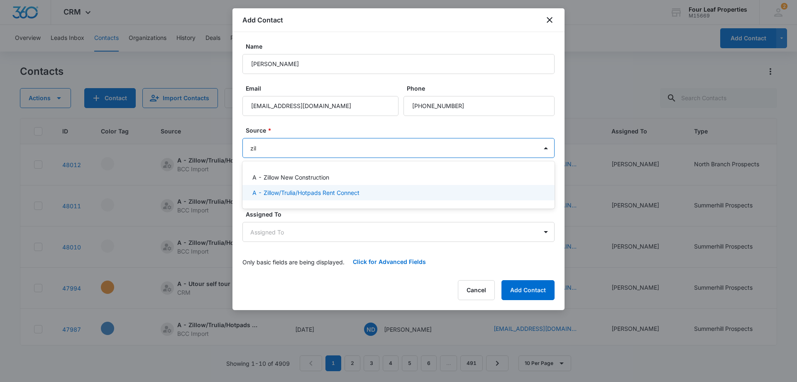
click at [294, 192] on p "A - Zillow/Trulia/Hotpads Rent Connect" at bounding box center [305, 192] width 107 height 9
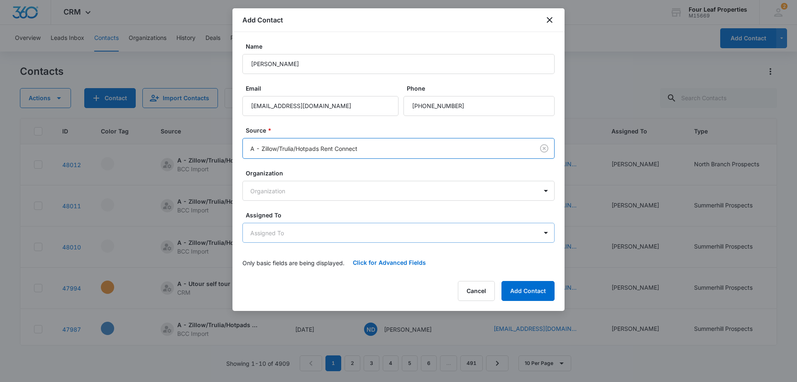
click at [287, 231] on body "CRM Apps Reputation Websites Forms CRM Email Social Shop Payments POS Content A…" at bounding box center [398, 191] width 797 height 382
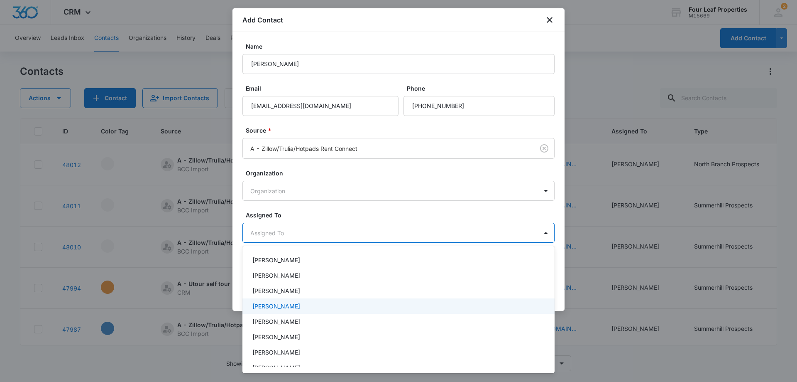
scroll to position [83, 0]
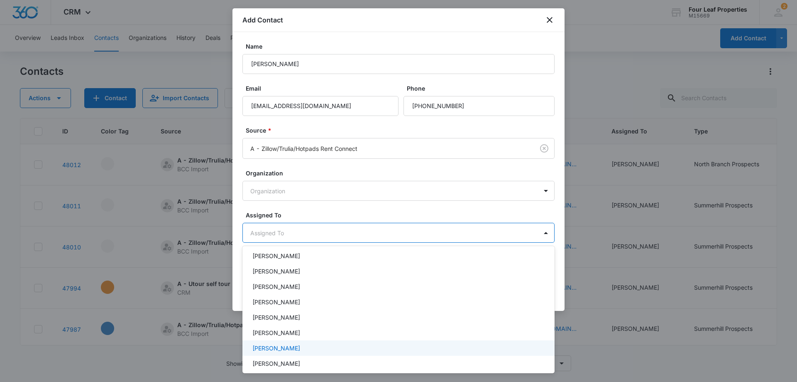
click at [286, 346] on p "Kelly Mursch" at bounding box center [276, 347] width 48 height 9
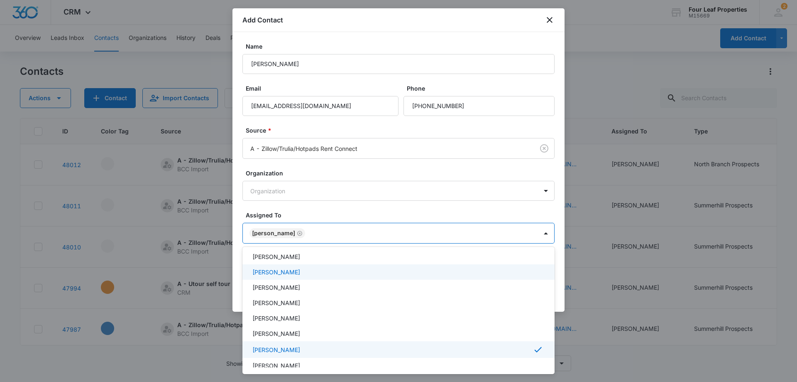
drag, startPoint x: 319, startPoint y: 209, endPoint x: 330, endPoint y: 225, distance: 19.0
click at [319, 208] on div at bounding box center [398, 191] width 797 height 382
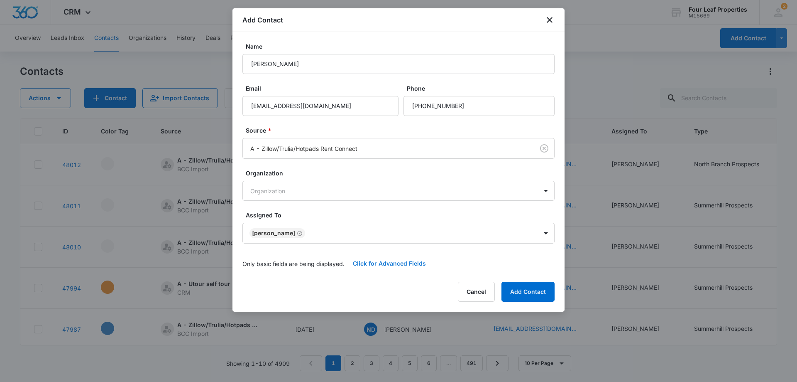
click at [374, 262] on button "Click for Advanced Fields" at bounding box center [390, 263] width 90 height 20
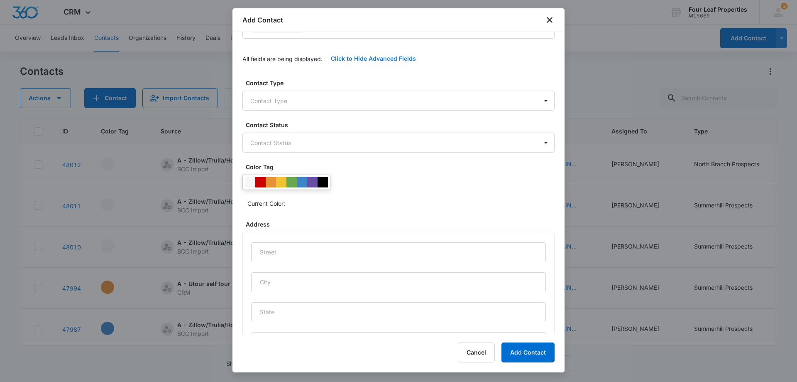
scroll to position [208, 0]
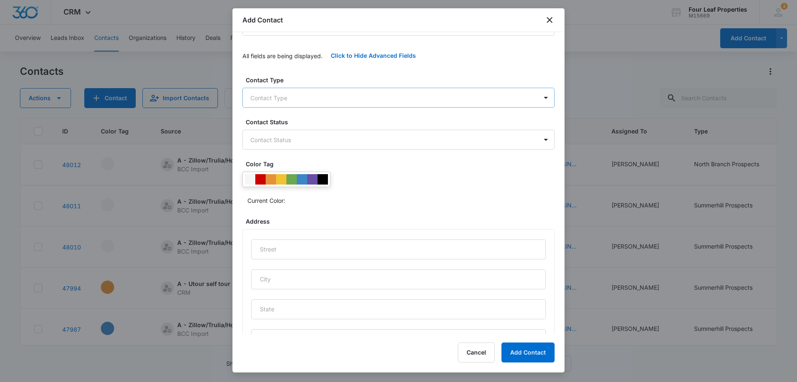
click at [283, 96] on body "CRM Apps Reputation Websites Forms CRM Email Social Shop Payments POS Content A…" at bounding box center [398, 191] width 797 height 382
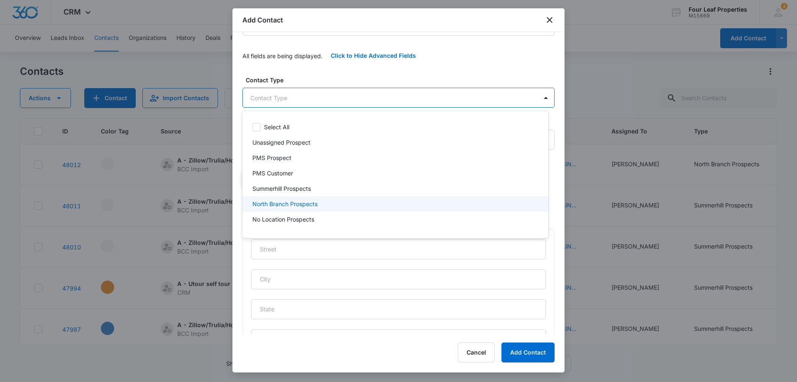
click at [291, 203] on p "North Branch Prospects" at bounding box center [284, 203] width 65 height 9
drag, startPoint x: 338, startPoint y: 68, endPoint x: 340, endPoint y: 86, distance: 18.0
click at [338, 67] on div at bounding box center [398, 191] width 797 height 382
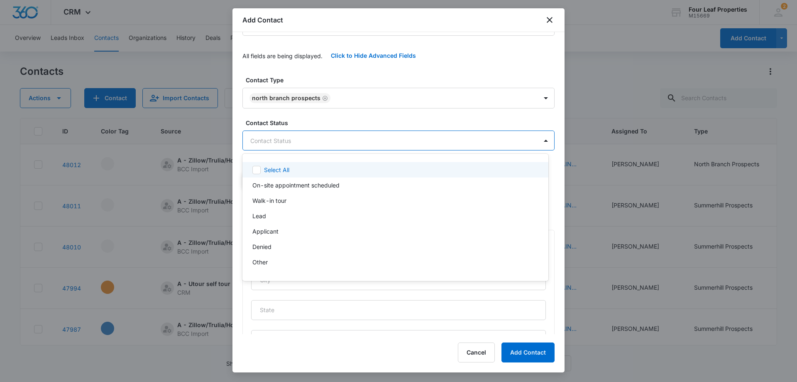
click at [304, 140] on body "CRM Apps Reputation Websites Forms CRM Email Social Shop Payments POS Content A…" at bounding box center [398, 191] width 797 height 382
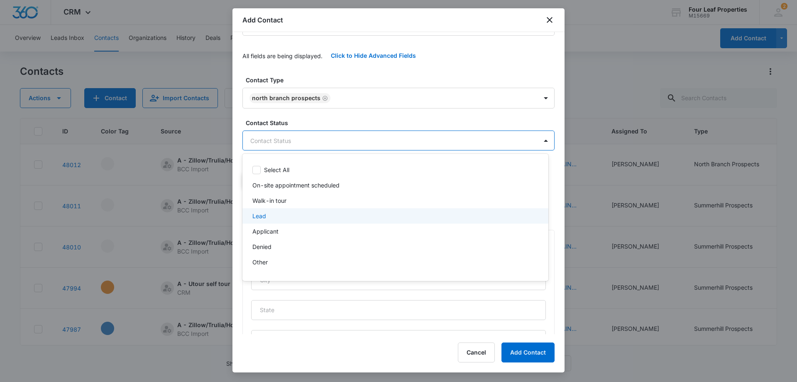
click at [283, 217] on div "Lead" at bounding box center [394, 215] width 284 height 9
drag, startPoint x: 359, startPoint y: 71, endPoint x: 362, endPoint y: 78, distance: 7.8
click at [359, 71] on div at bounding box center [398, 191] width 797 height 382
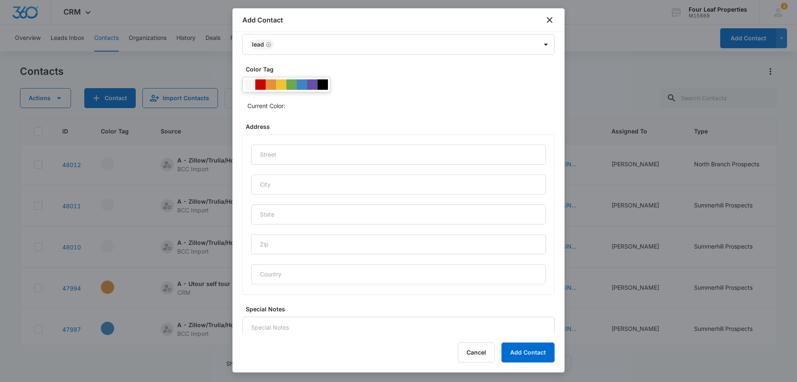
scroll to position [344, 0]
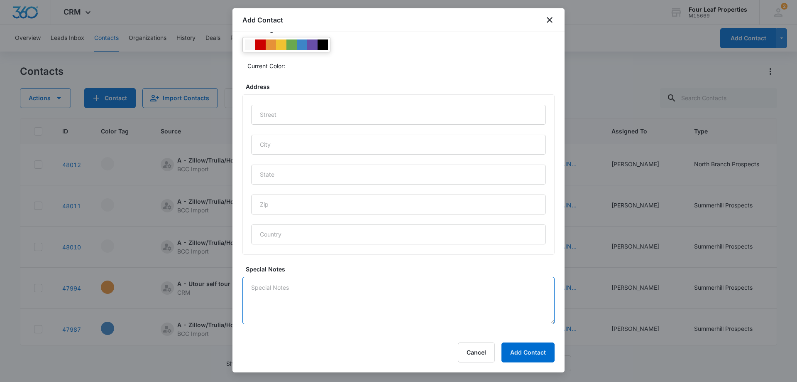
click at [281, 298] on textarea "Special Notes" at bounding box center [398, 299] width 312 height 47
type textarea "8/11 calling"
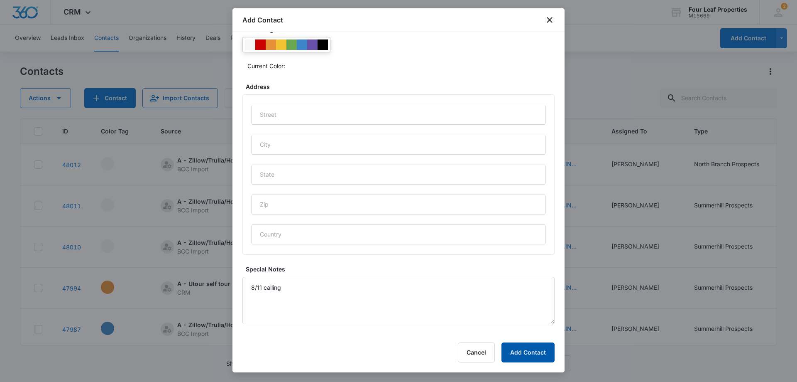
click at [531, 350] on button "Add Contact" at bounding box center [527, 352] width 53 height 20
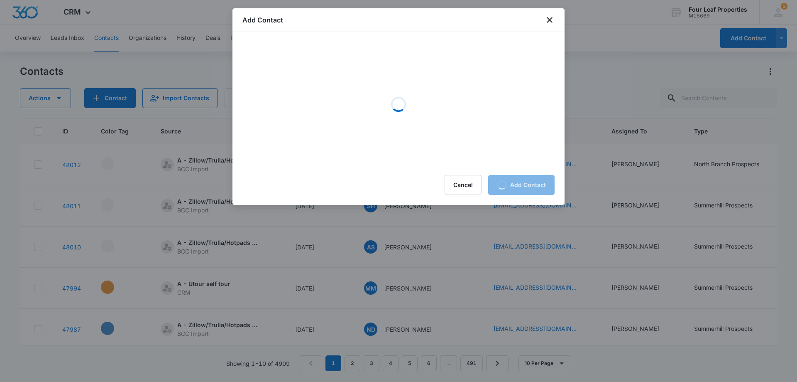
scroll to position [0, 0]
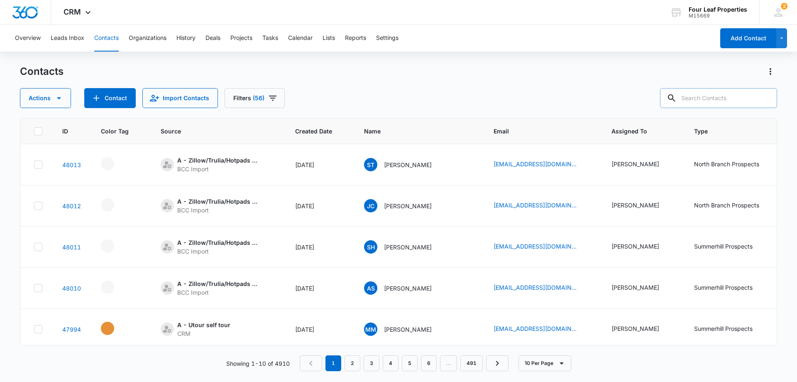
click at [706, 96] on input "text" at bounding box center [718, 98] width 117 height 20
paste input "makayla.romain@gmail.com"
type input "makayla.romain@gmail.com"
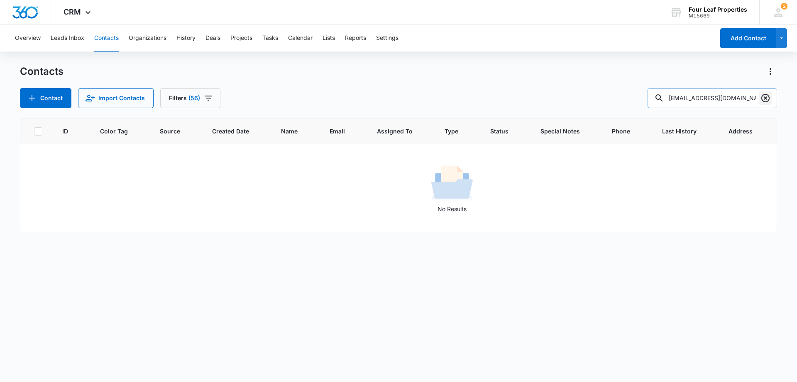
click at [766, 99] on icon "Clear" at bounding box center [766, 98] width 10 height 10
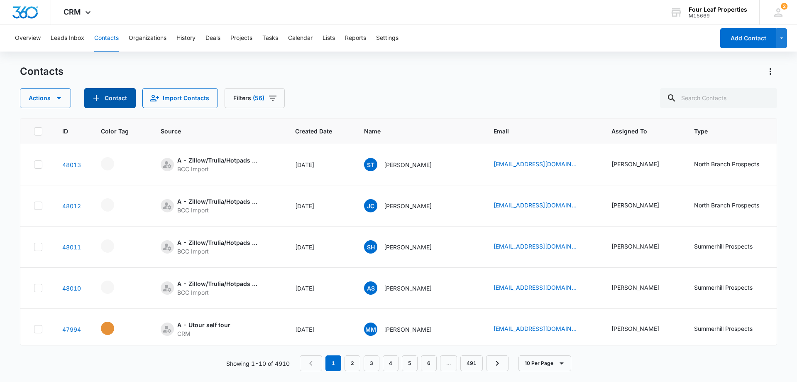
click at [117, 97] on button "Contact" at bounding box center [109, 98] width 51 height 20
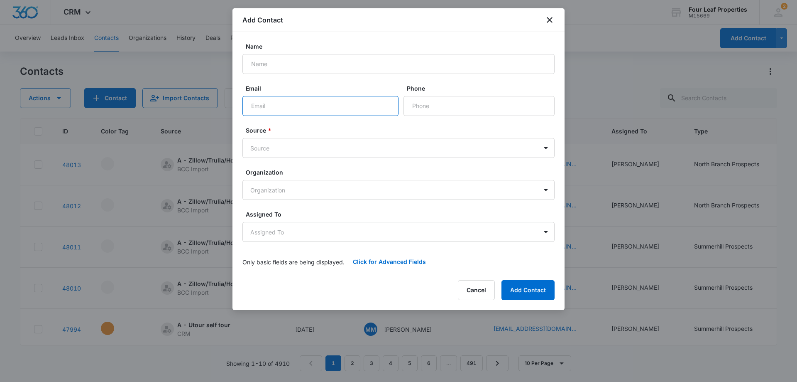
click at [256, 106] on input "Email" at bounding box center [320, 106] width 156 height 20
paste input "makayla.romain@gmail.com"
type input "makayla.romain@gmail.com"
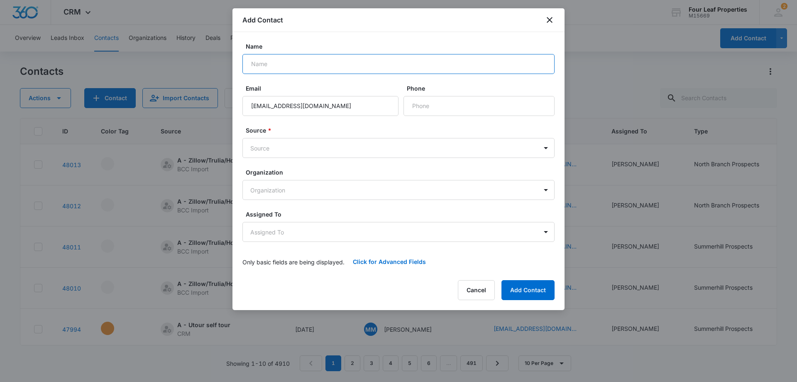
drag, startPoint x: 270, startPoint y: 65, endPoint x: 264, endPoint y: 88, distance: 24.4
click at [270, 65] on input "Name" at bounding box center [398, 64] width 312 height 20
click at [272, 62] on input "Name" at bounding box center [398, 64] width 312 height 20
paste input "Makayla Porter"
type input "Makayla Porter"
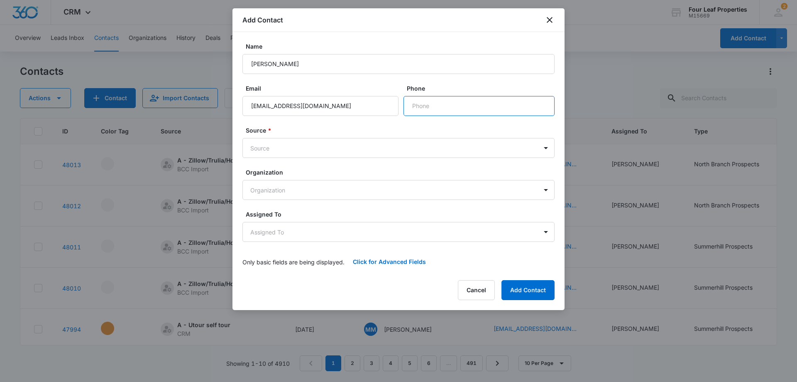
click at [428, 103] on input "Phone" at bounding box center [479, 106] width 151 height 20
paste input "(810) 310-2413"
type input "(810) 310-2413"
click at [276, 144] on body "CRM Apps Reputation Websites Forms CRM Email Social Shop Payments POS Content A…" at bounding box center [398, 191] width 797 height 382
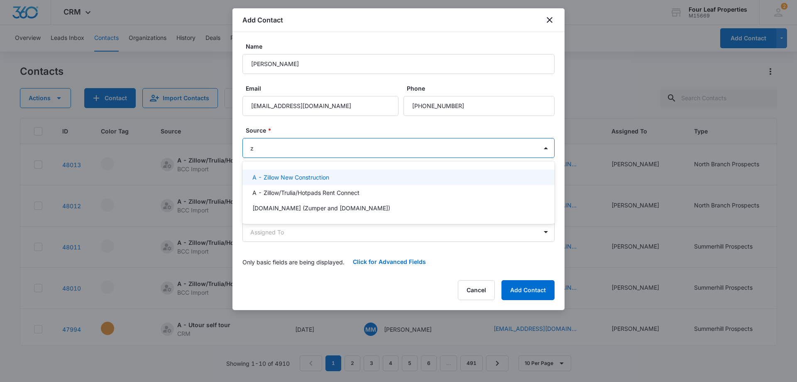
type input "zi"
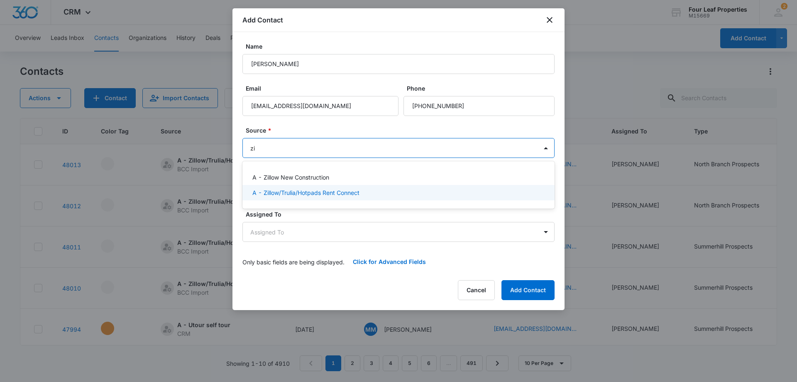
click at [290, 190] on p "A - Zillow/Trulia/Hotpads Rent Connect" at bounding box center [305, 192] width 107 height 9
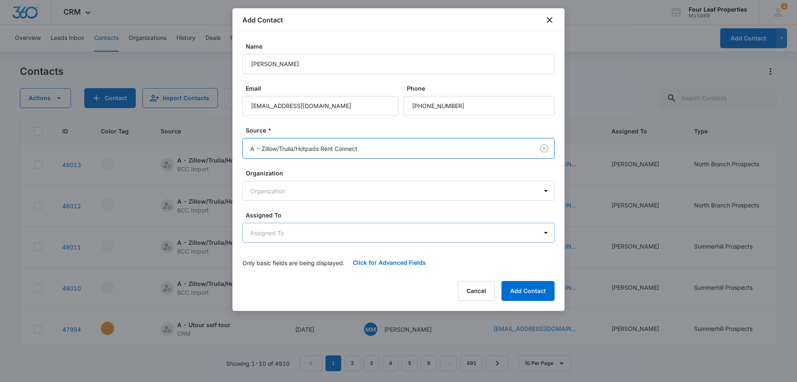
click at [289, 232] on body "CRM Apps Reputation Websites Forms CRM Email Social Shop Payments POS Content A…" at bounding box center [398, 191] width 797 height 382
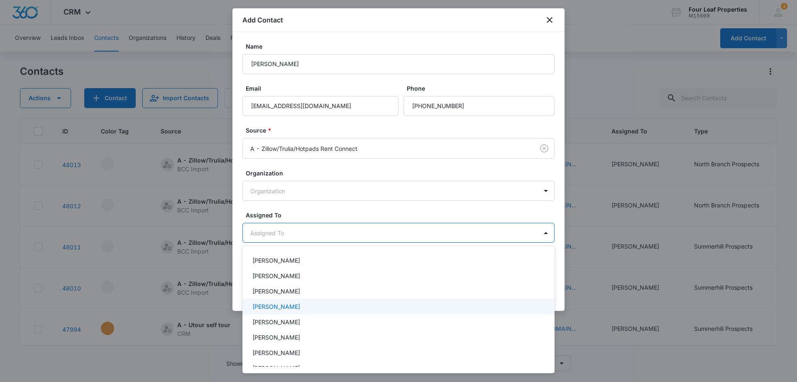
scroll to position [83, 0]
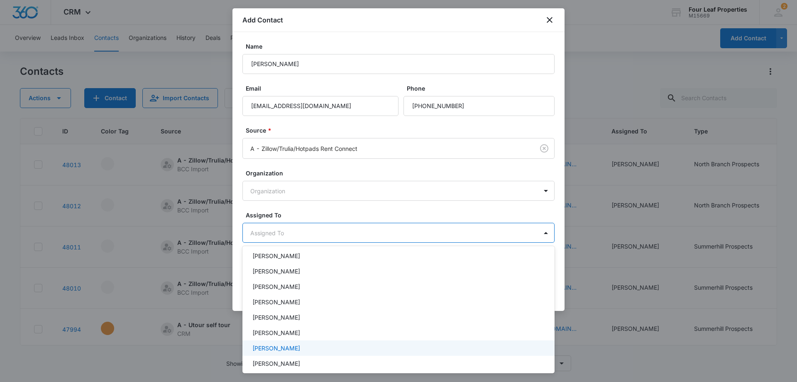
click at [292, 347] on div "Kelly Mursch" at bounding box center [397, 347] width 291 height 9
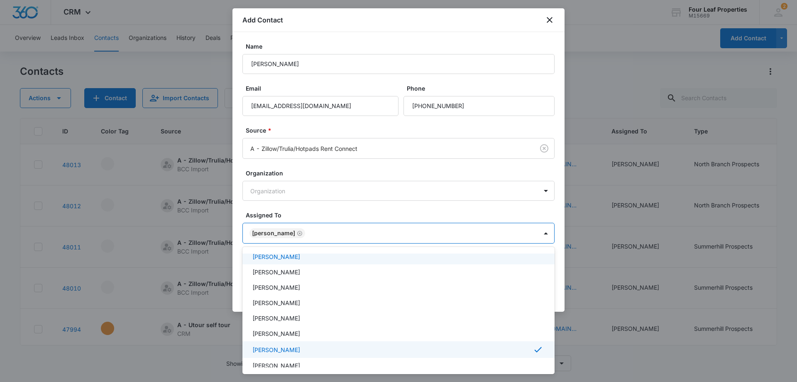
click at [360, 212] on div at bounding box center [398, 191] width 797 height 382
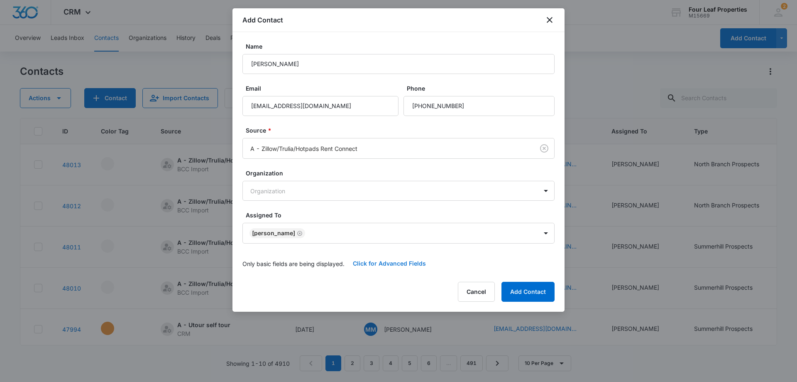
drag, startPoint x: 376, startPoint y: 266, endPoint x: 380, endPoint y: 259, distance: 7.8
click at [376, 264] on button "Click for Advanced Fields" at bounding box center [390, 263] width 90 height 20
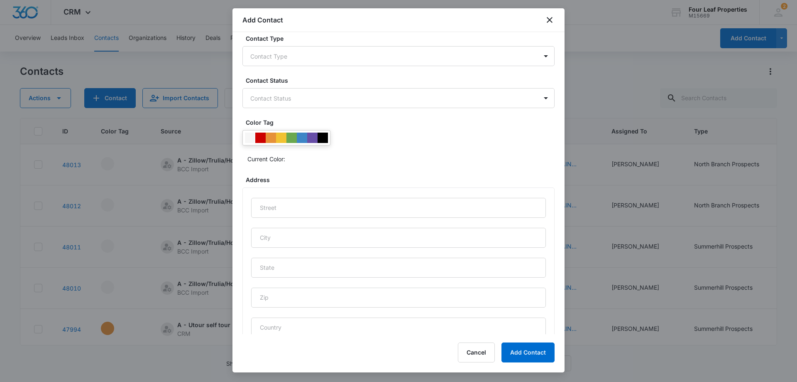
scroll to position [166, 0]
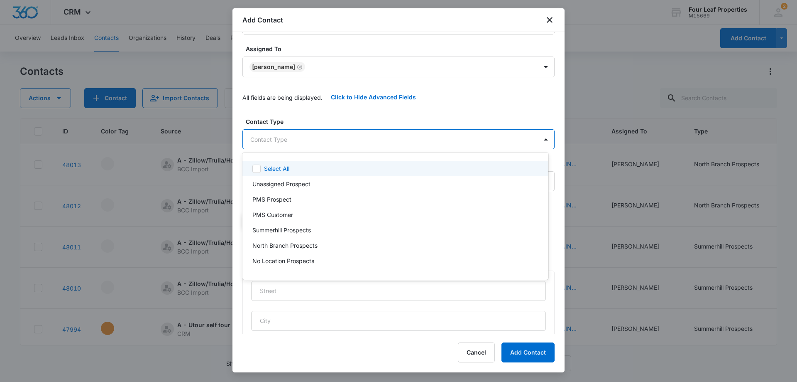
click at [290, 136] on body "CRM Apps Reputation Websites Forms CRM Email Social Shop Payments POS Content A…" at bounding box center [398, 191] width 797 height 382
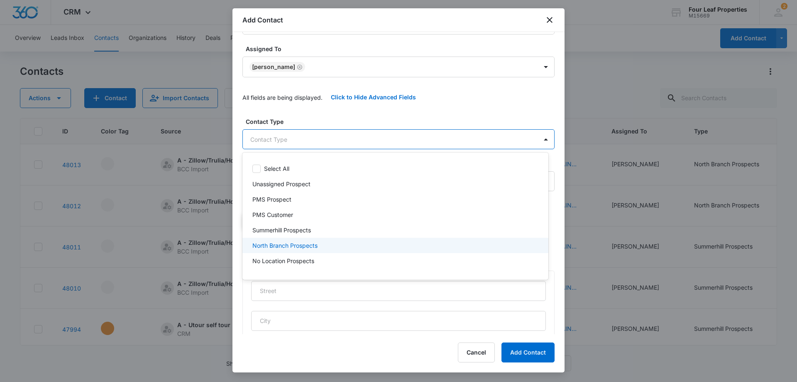
click at [286, 245] on p "North Branch Prospects" at bounding box center [284, 245] width 65 height 9
click at [344, 112] on div at bounding box center [398, 191] width 797 height 382
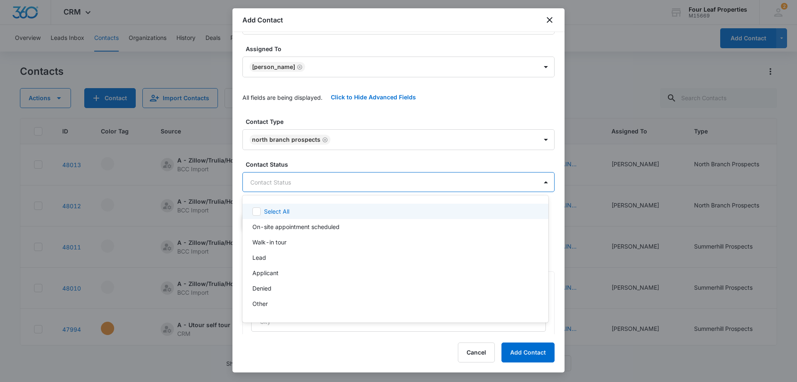
click at [312, 183] on body "CRM Apps Reputation Websites Forms CRM Email Social Shop Payments POS Content A…" at bounding box center [398, 191] width 797 height 382
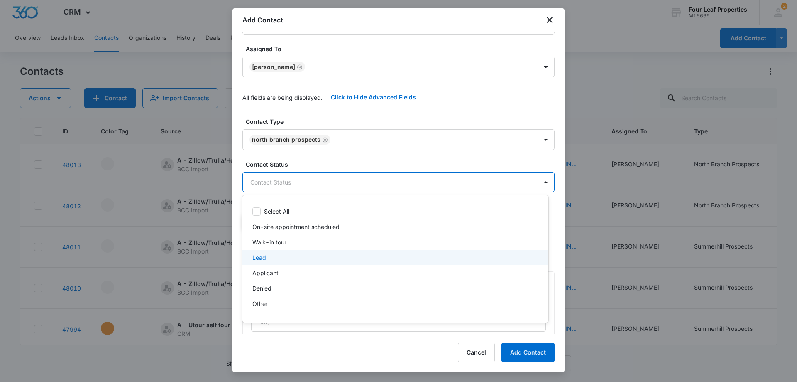
click at [285, 257] on div "Lead" at bounding box center [394, 257] width 284 height 9
click at [340, 110] on div at bounding box center [398, 191] width 797 height 382
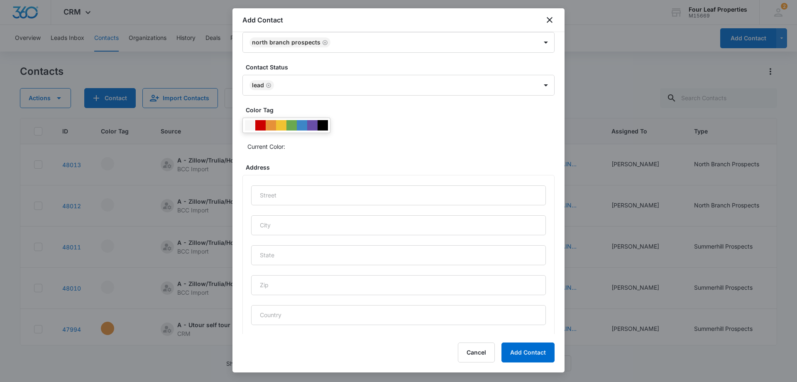
scroll to position [344, 0]
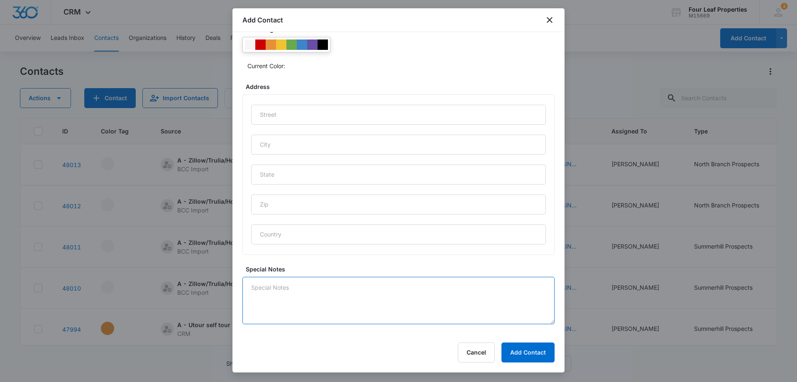
drag, startPoint x: 310, startPoint y: 286, endPoint x: 316, endPoint y: 285, distance: 6.7
click at [315, 285] on textarea "Special Notes" at bounding box center [398, 299] width 312 height 47
type textarea "8/11 calling"
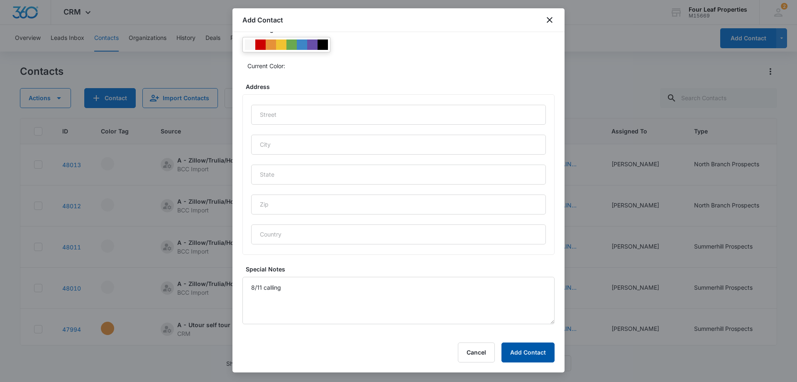
click at [524, 349] on button "Add Contact" at bounding box center [527, 352] width 53 height 20
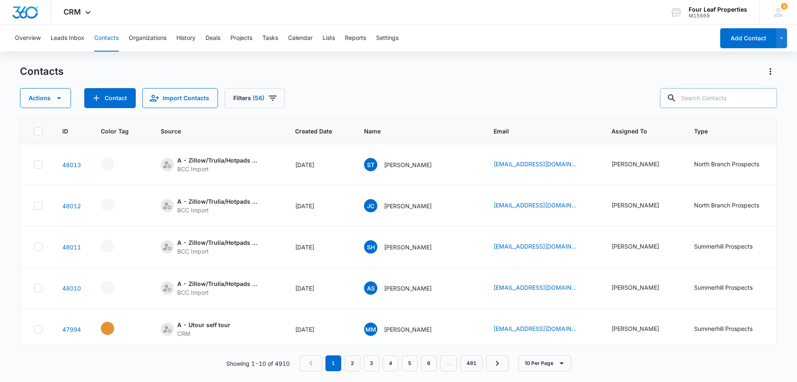
click at [702, 96] on input "text" at bounding box center [718, 98] width 117 height 20
paste input "martinez657sasha@gmail.com"
type input "martinez657sasha@gmail.com"
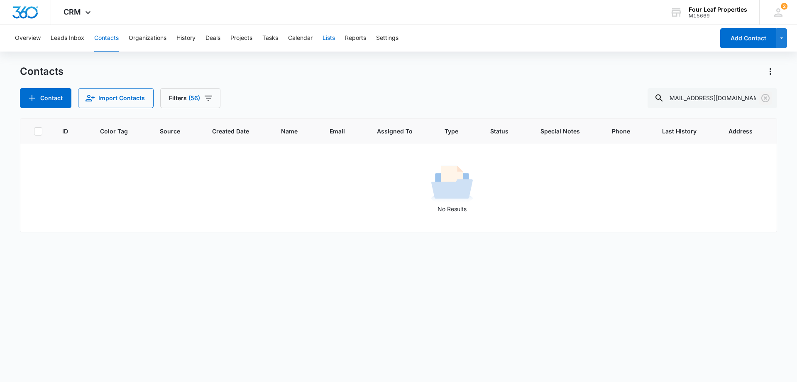
click at [766, 98] on icon "Clear" at bounding box center [765, 98] width 8 height 8
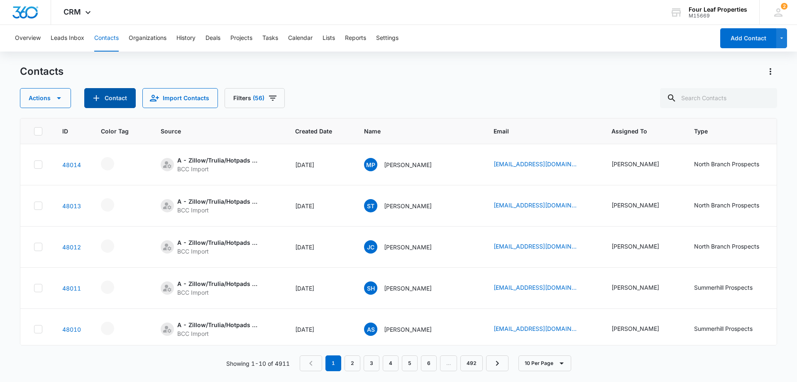
click at [103, 101] on button "Contact" at bounding box center [109, 98] width 51 height 20
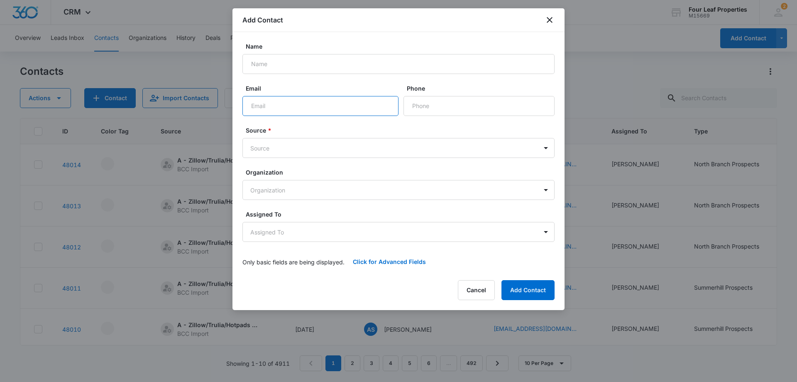
click at [256, 104] on input "Email" at bounding box center [320, 106] width 156 height 20
paste input "martinez657sasha@gmail.com"
type input "martinez657sasha@gmail.com"
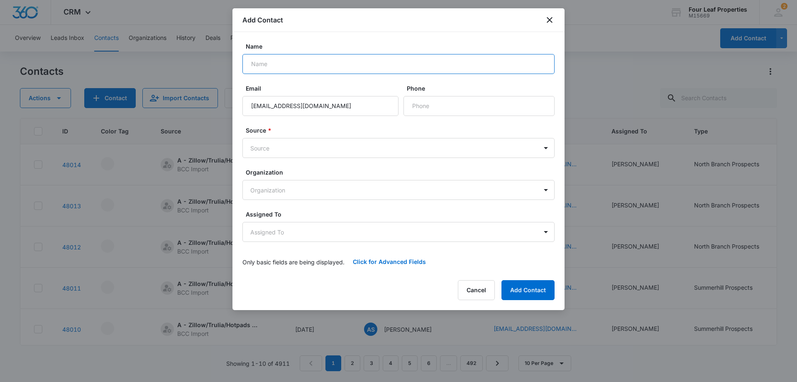
click at [262, 66] on input "Name" at bounding box center [398, 64] width 312 height 20
click at [259, 65] on input "Name" at bounding box center [398, 64] width 312 height 20
click at [263, 63] on input "Name" at bounding box center [398, 64] width 312 height 20
paste input "Sasha Martinez"
type input "Sasha Martinez"
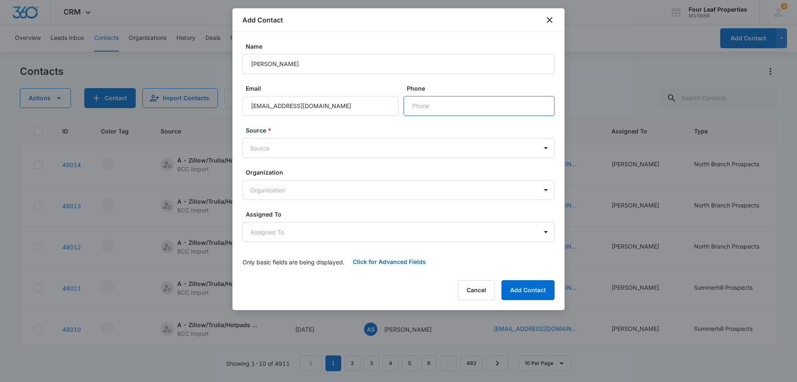
click at [426, 105] on input "Phone" at bounding box center [479, 106] width 151 height 20
paste input "(989) 534-6751"
type input "(989) 534-6751"
click at [279, 153] on body "CRM Apps Reputation Websites Forms CRM Email Social Shop Payments POS Content A…" at bounding box center [398, 191] width 797 height 382
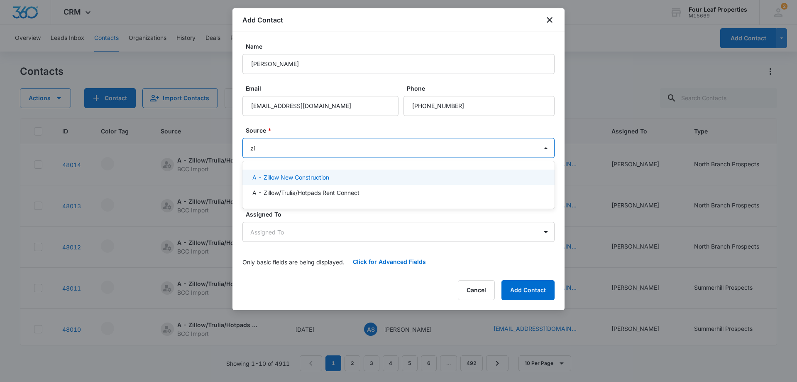
type input "zil"
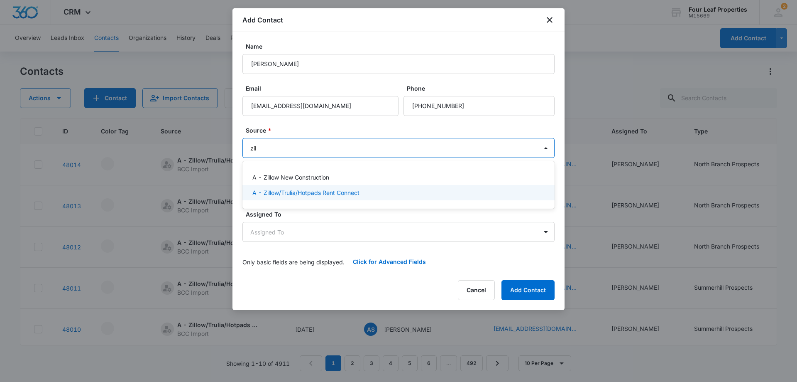
click at [293, 192] on p "A - Zillow/Trulia/Hotpads Rent Connect" at bounding box center [305, 192] width 107 height 9
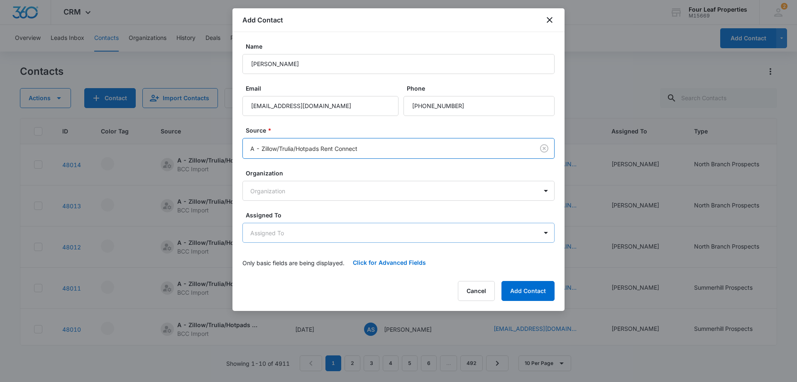
click at [299, 237] on body "CRM Apps Reputation Websites Forms CRM Email Social Shop Payments POS Content A…" at bounding box center [398, 191] width 797 height 382
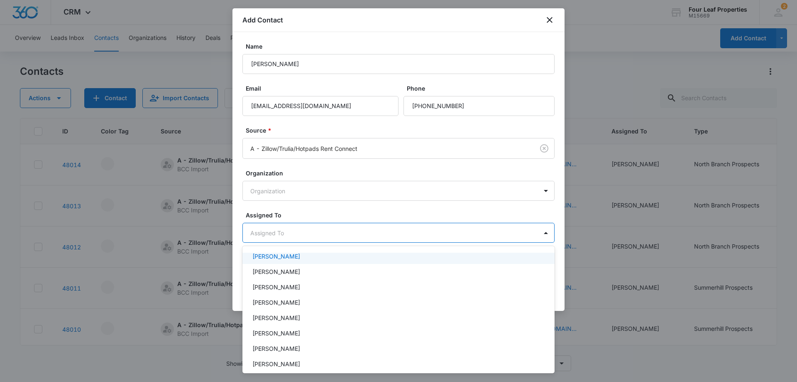
scroll to position [83, 0]
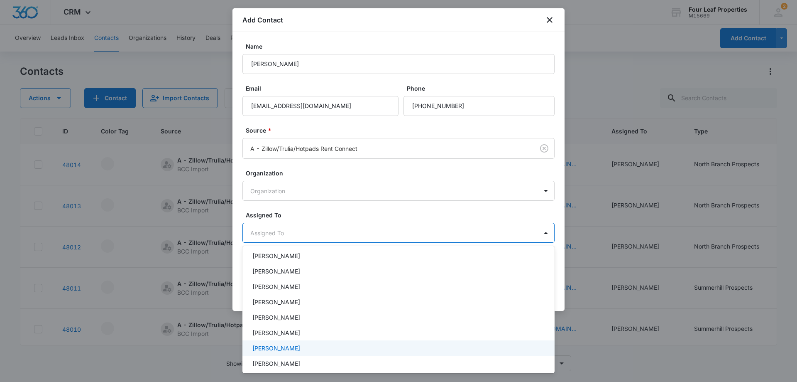
click at [300, 352] on div "Kelly Mursch" at bounding box center [398, 347] width 312 height 15
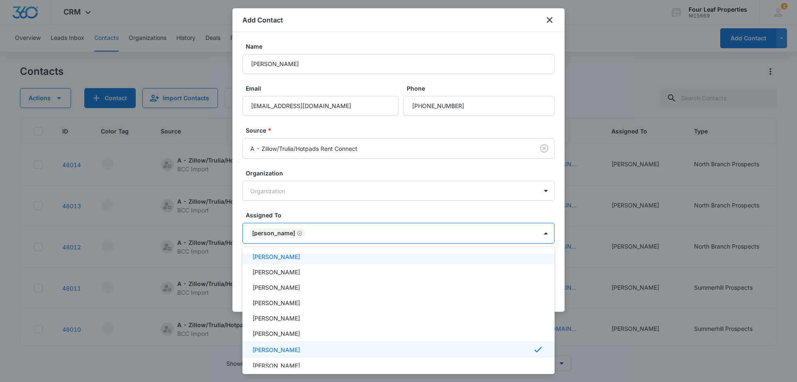
click at [333, 213] on div at bounding box center [398, 191] width 797 height 382
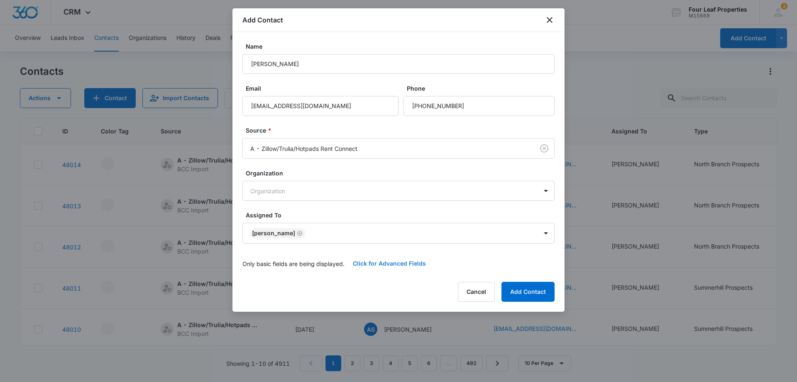
click at [375, 262] on button "Click for Advanced Fields" at bounding box center [390, 263] width 90 height 20
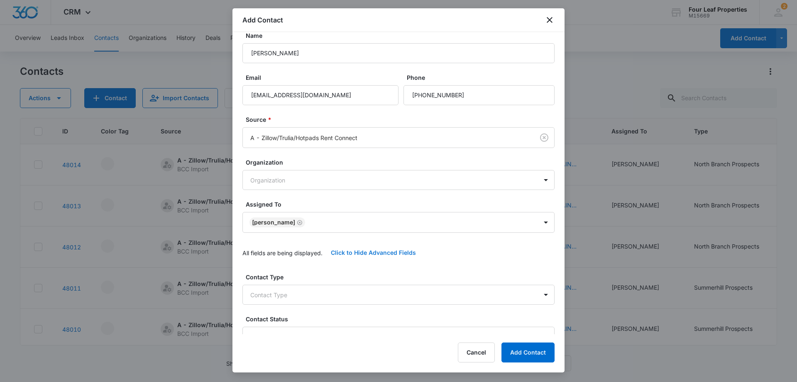
scroll to position [166, 0]
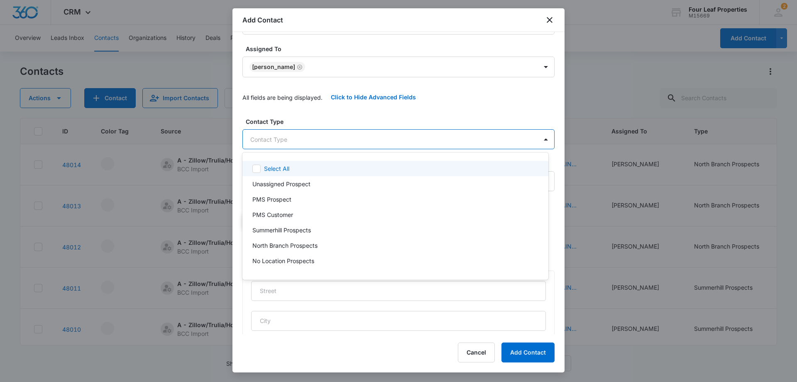
click at [320, 146] on body "CRM Apps Reputation Websites Forms CRM Email Social Shop Payments POS Content A…" at bounding box center [398, 191] width 797 height 382
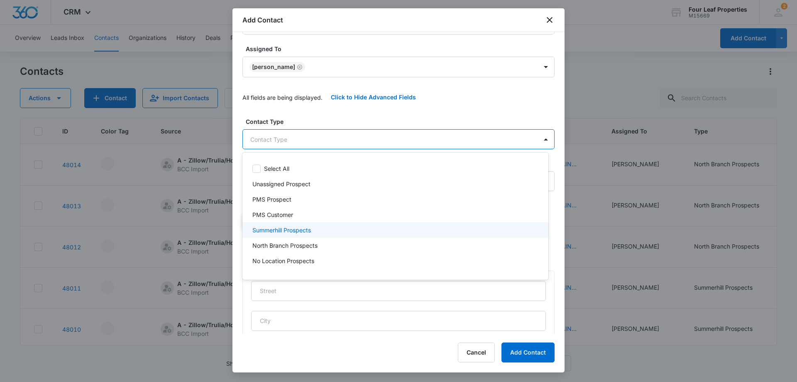
click at [297, 229] on p "Summerhill Prospects" at bounding box center [281, 229] width 59 height 9
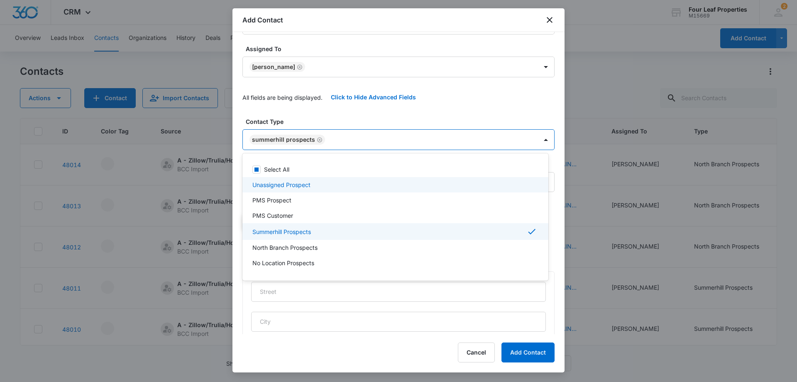
click at [337, 111] on div at bounding box center [398, 191] width 797 height 382
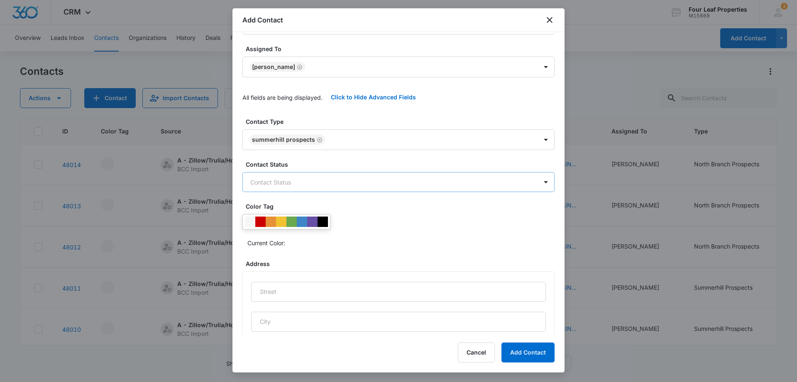
click at [302, 182] on body "CRM Apps Reputation Websites Forms CRM Email Social Shop Payments POS Content A…" at bounding box center [398, 191] width 797 height 382
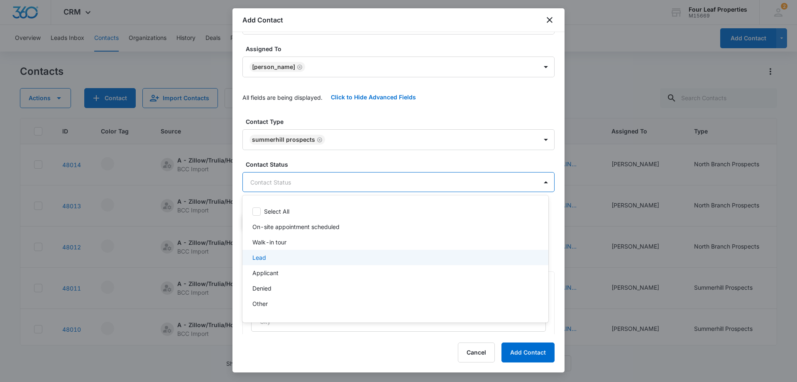
click at [292, 259] on div "Lead" at bounding box center [394, 257] width 284 height 9
drag, startPoint x: 324, startPoint y: 116, endPoint x: 372, endPoint y: 182, distance: 81.2
click at [325, 116] on div at bounding box center [398, 191] width 797 height 382
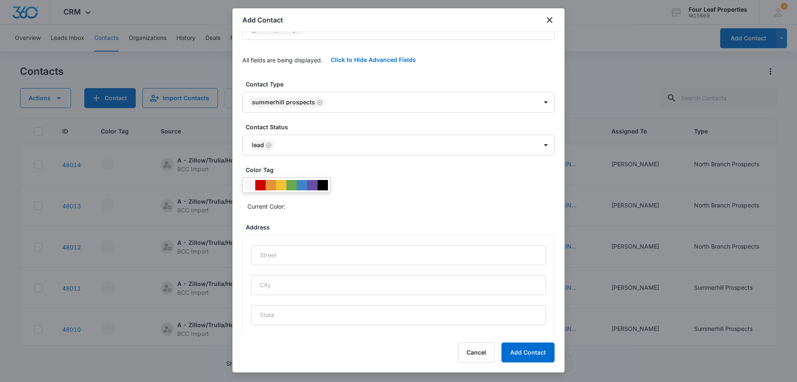
scroll to position [344, 0]
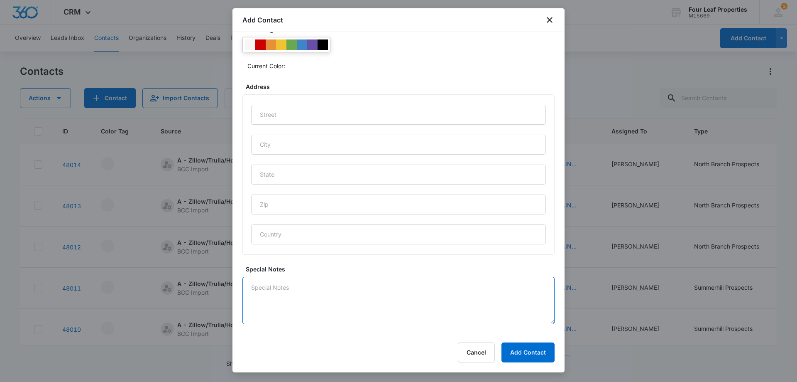
click at [362, 320] on textarea "Special Notes" at bounding box center [398, 299] width 312 height 47
type textarea "8/11 calling"
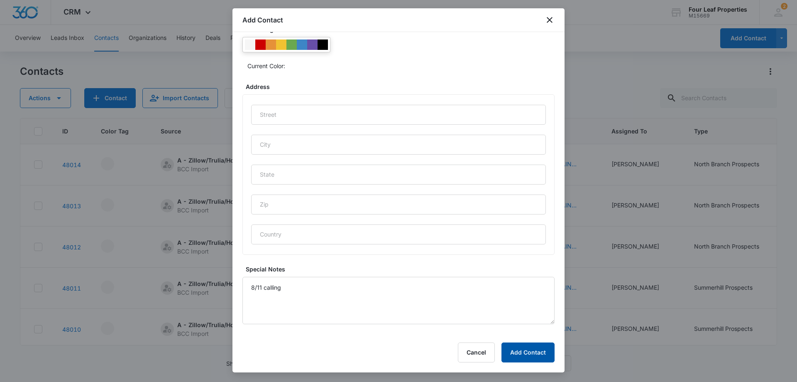
click at [531, 347] on button "Add Contact" at bounding box center [527, 352] width 53 height 20
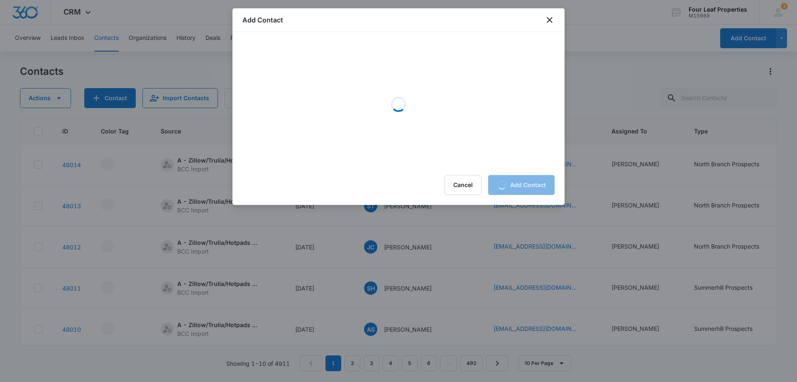
scroll to position [0, 0]
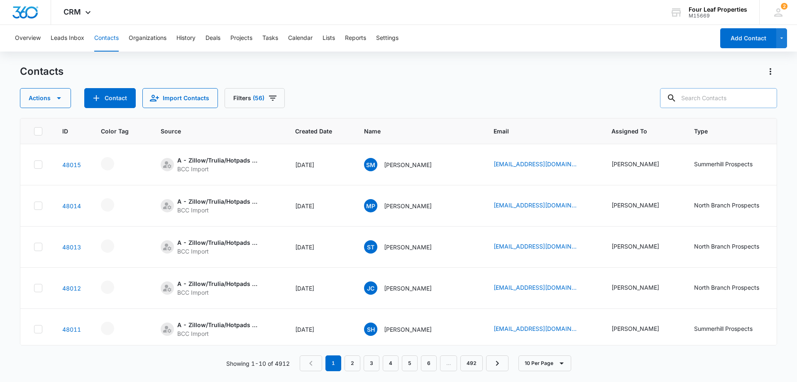
click at [708, 95] on input "text" at bounding box center [718, 98] width 117 height 20
paste input "leroyearegood@yahoo.com"
type input "leroyearegood@yahoo.com"
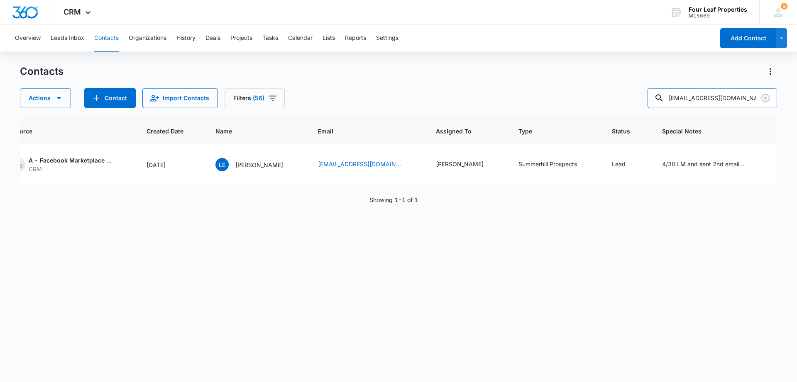
scroll to position [0, 152]
click at [746, 164] on icon "Special Notes - 4/30 LM and sent 2nd email to set up tour KM 12/30 TT Leroy ove…" at bounding box center [751, 164] width 10 height 10
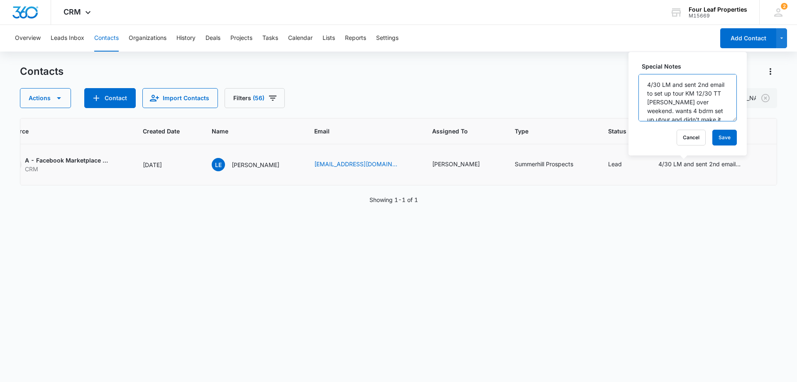
click at [646, 86] on textarea "4/30 LM and sent 2nd email to set up tour KM 12/30 TT Leroy over weekend. wants…" at bounding box center [687, 97] width 98 height 47
type textarea "8/11 LM 4/30 LM and sent 2nd email to set up tour KM 12/30 TT Leroy over weeken…"
click at [715, 132] on button "Save" at bounding box center [724, 138] width 24 height 16
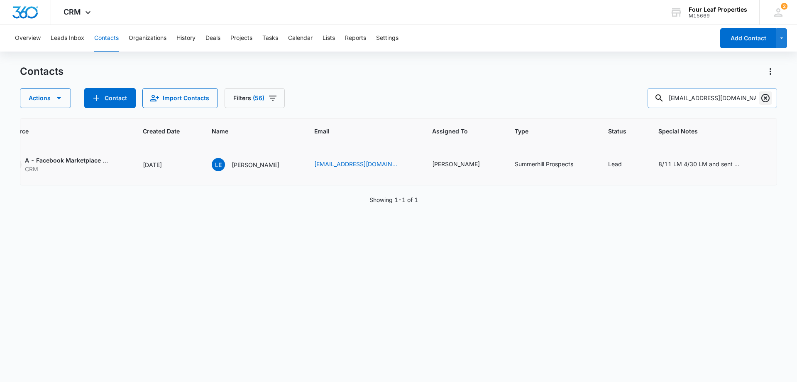
click at [766, 97] on icon "Clear" at bounding box center [765, 98] width 8 height 8
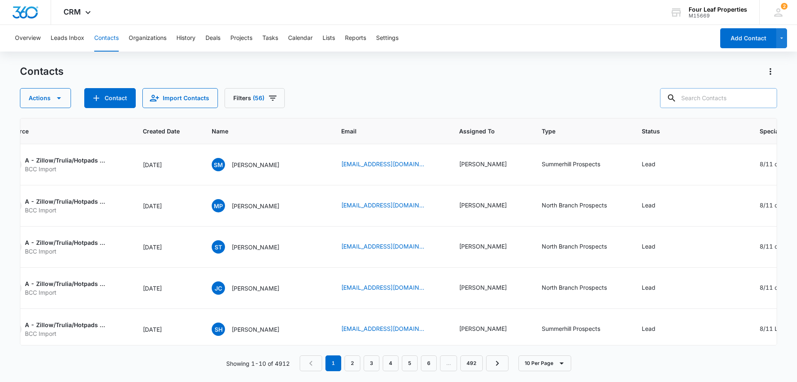
paste input "yaisimi1979@icloud.com"
type input "yaisimi1979@icloud.com"
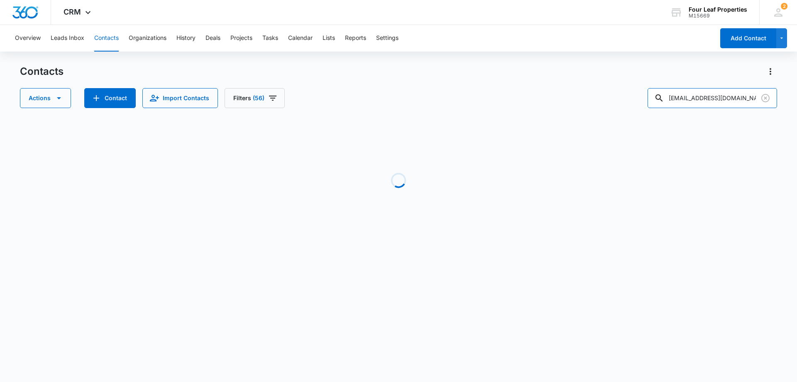
scroll to position [0, 107]
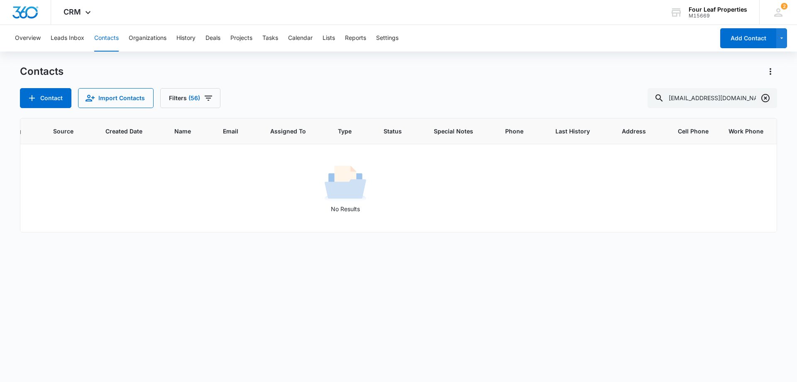
click at [766, 98] on icon "Clear" at bounding box center [765, 98] width 8 height 8
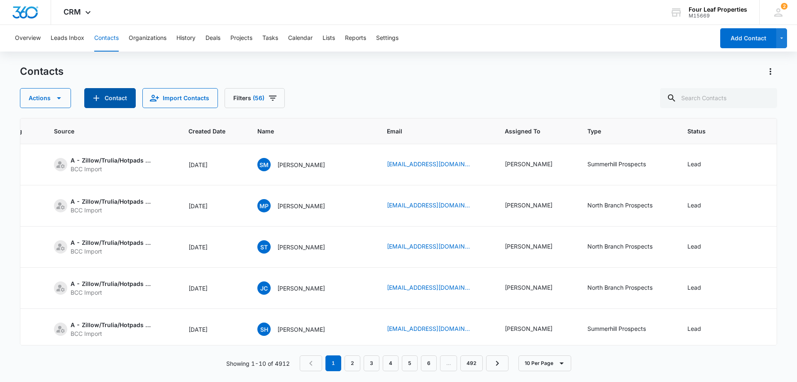
click at [112, 95] on button "Contact" at bounding box center [109, 98] width 51 height 20
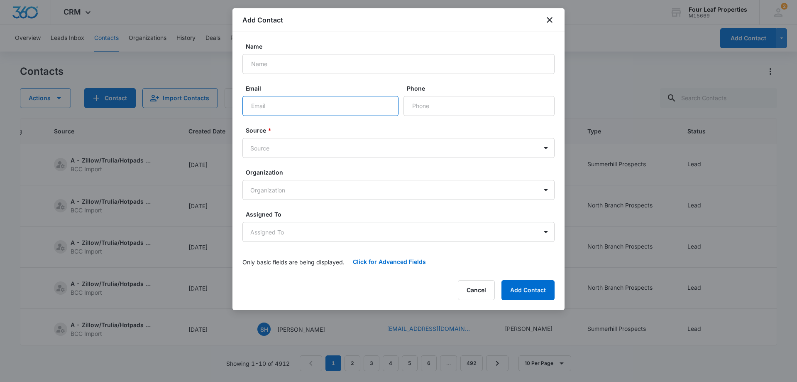
click at [253, 100] on input "Email" at bounding box center [320, 106] width 156 height 20
paste input "yaisimi1979@icloud.com"
type input "yaisimi1979@icloud.com"
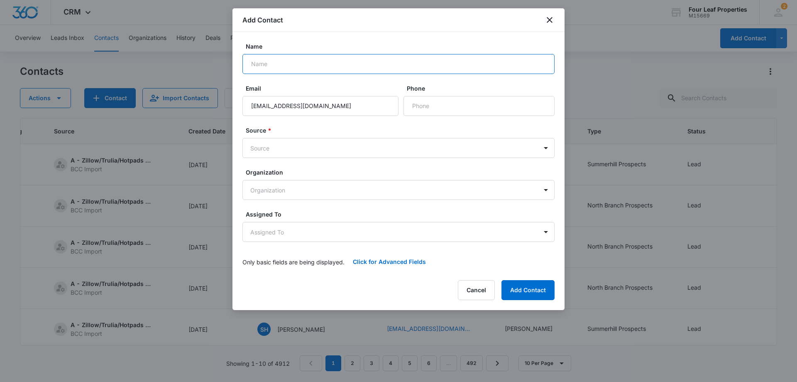
drag, startPoint x: 261, startPoint y: 59, endPoint x: 268, endPoint y: 78, distance: 19.6
click at [261, 59] on input "Name" at bounding box center [398, 64] width 312 height 20
click at [245, 61] on input "Name" at bounding box center [398, 64] width 312 height 20
paste input "Yaisimi Martines"
type input "Yaisimi Martines"
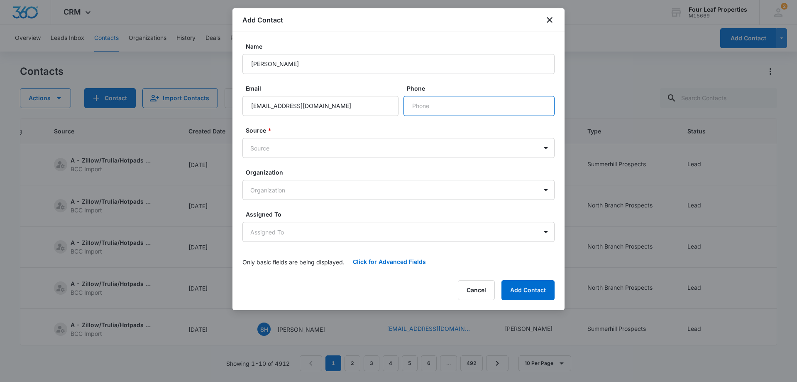
click at [431, 103] on input "Phone" at bounding box center [479, 106] width 151 height 20
paste input "(989) 802-4818"
type input "(989) 802-4818"
click at [285, 149] on body "CRM Apps Reputation Websites Forms CRM Email Social Shop Payments POS Content A…" at bounding box center [398, 191] width 797 height 382
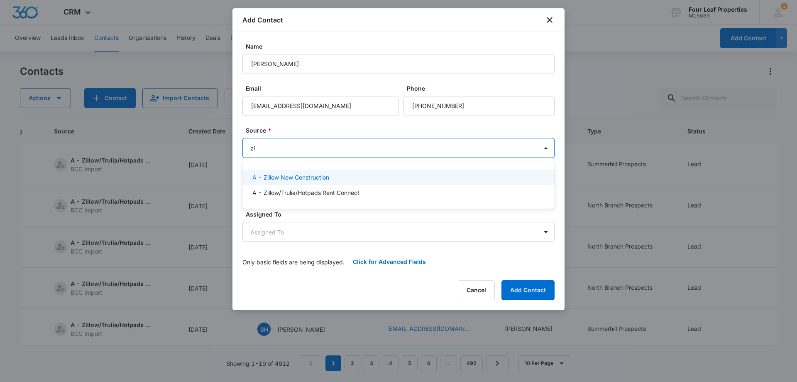
type input "zil"
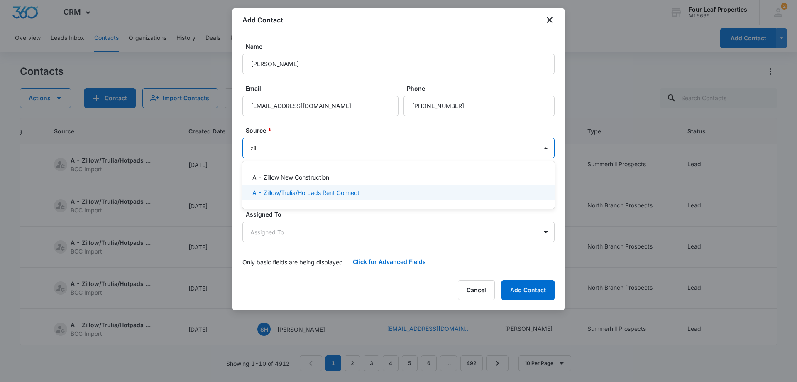
click at [295, 193] on p "A - Zillow/Trulia/Hotpads Rent Connect" at bounding box center [305, 192] width 107 height 9
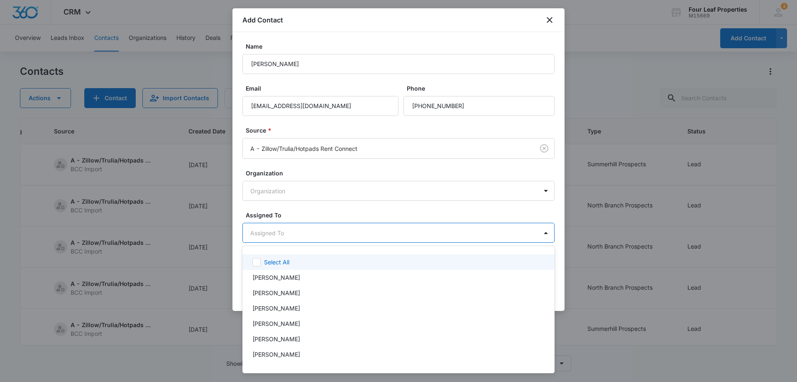
click at [280, 233] on body "CRM Apps Reputation Websites Forms CRM Email Social Shop Payments POS Content A…" at bounding box center [398, 191] width 797 height 382
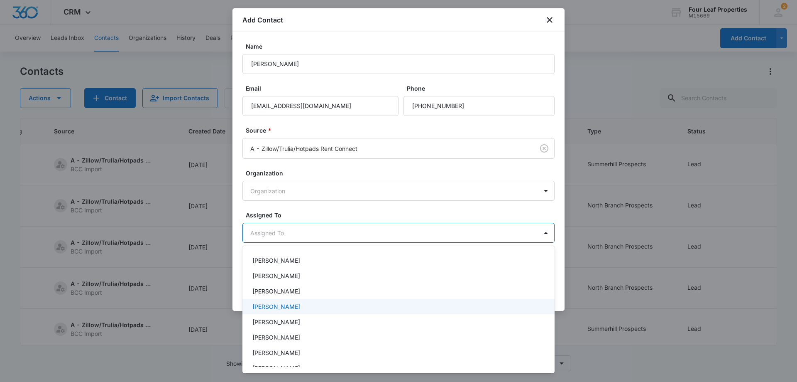
click at [276, 304] on p "Kelly Mursch" at bounding box center [276, 306] width 48 height 9
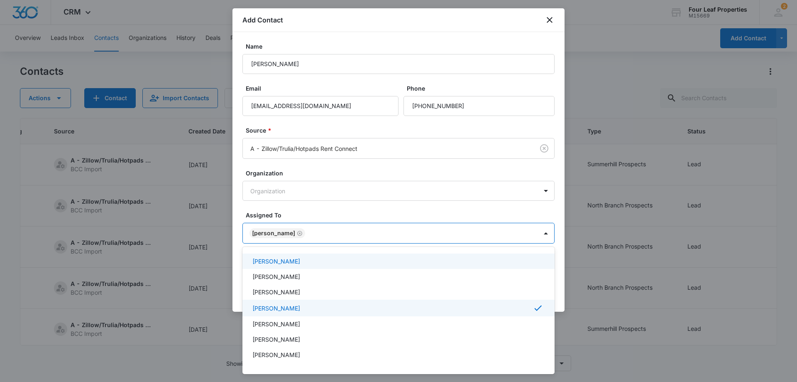
click at [311, 210] on div at bounding box center [398, 191] width 797 height 382
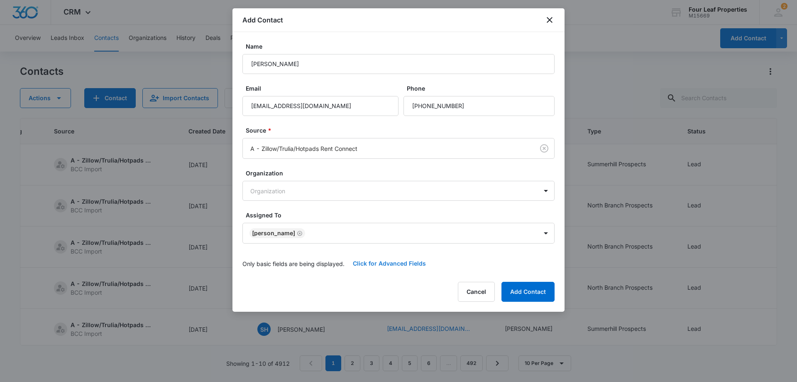
click at [378, 264] on button "Click for Advanced Fields" at bounding box center [390, 263] width 90 height 20
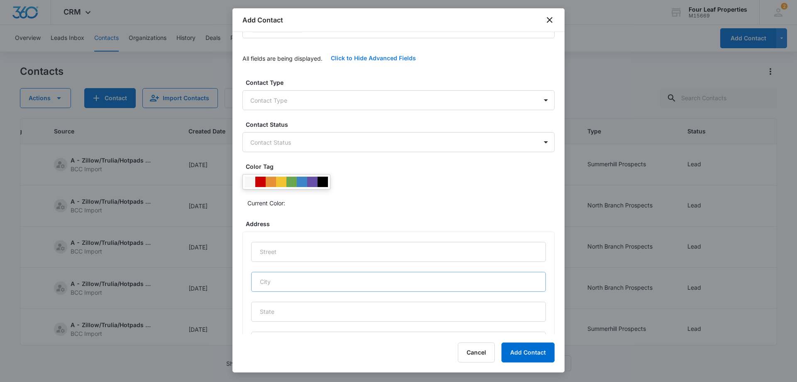
scroll to position [208, 0]
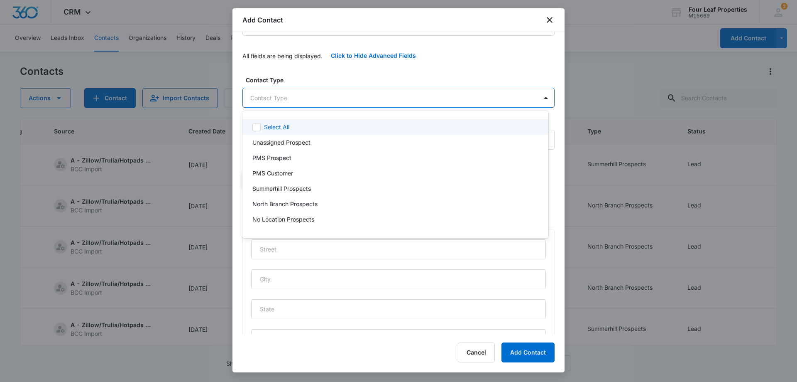
click at [296, 100] on body "CRM Apps Reputation Websites Forms CRM Email Social Shop Payments POS Content A…" at bounding box center [398, 191] width 797 height 382
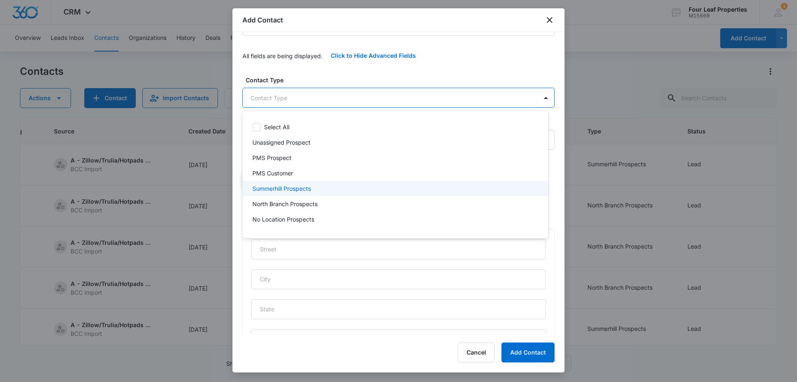
click at [296, 192] on p "Summerhill Prospects" at bounding box center [281, 188] width 59 height 9
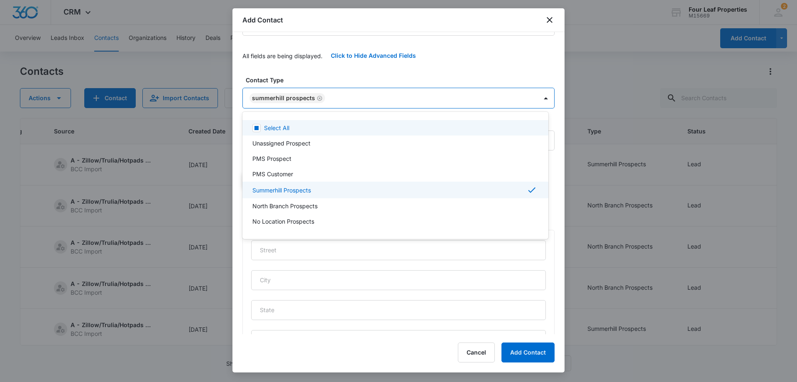
click at [327, 67] on div at bounding box center [398, 191] width 797 height 382
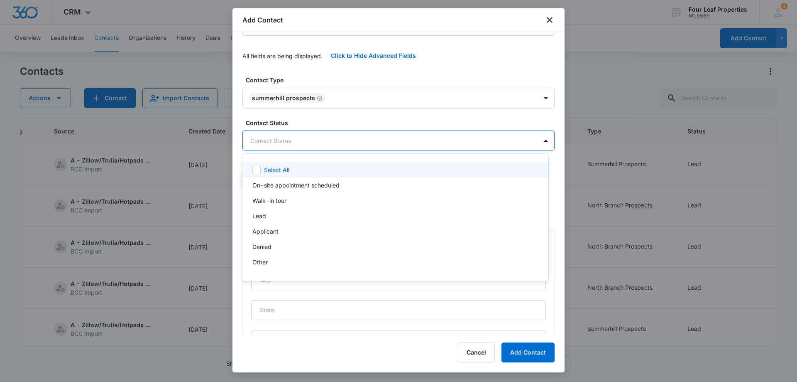
click at [273, 135] on body "CRM Apps Reputation Websites Forms CRM Email Social Shop Payments POS Content A…" at bounding box center [398, 191] width 797 height 382
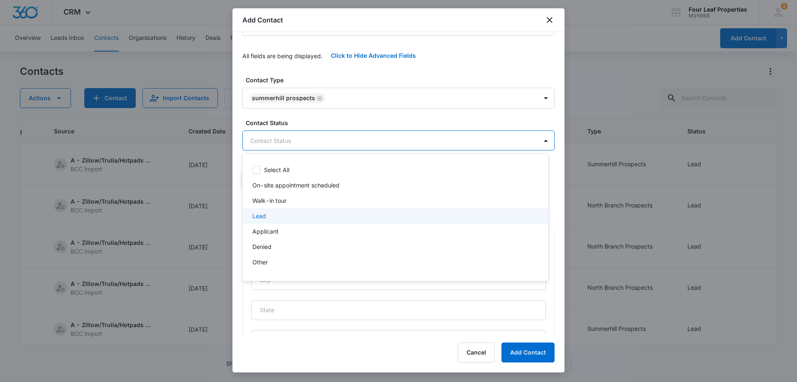
click at [263, 215] on p "Lead" at bounding box center [259, 215] width 14 height 9
click at [328, 66] on div at bounding box center [398, 191] width 797 height 382
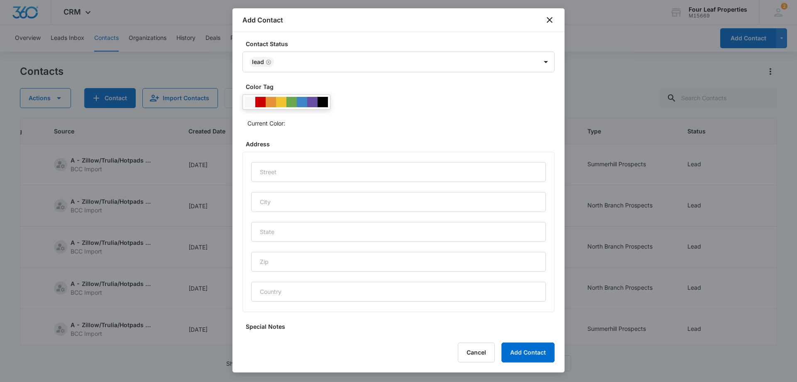
scroll to position [344, 0]
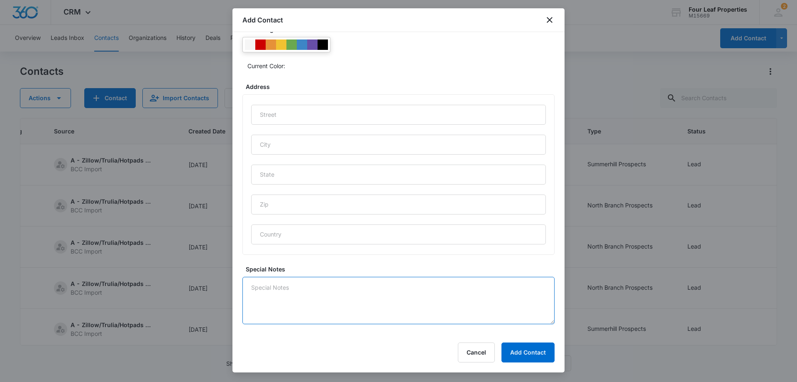
click at [279, 293] on textarea "Special Notes" at bounding box center [398, 299] width 312 height 47
type textarea "8/11 calling"
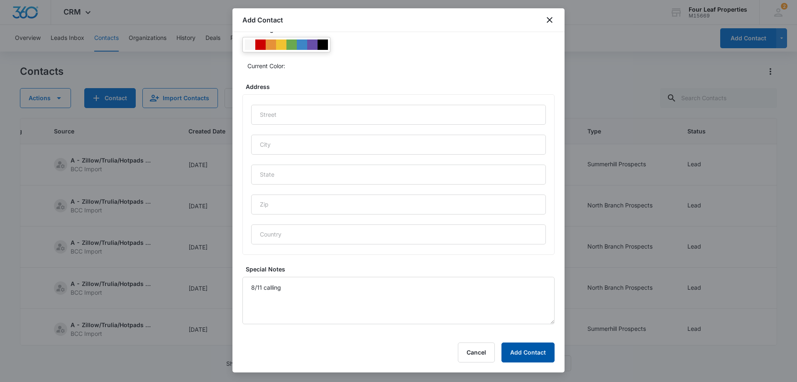
click at [528, 354] on button "Add Contact" at bounding box center [527, 352] width 53 height 20
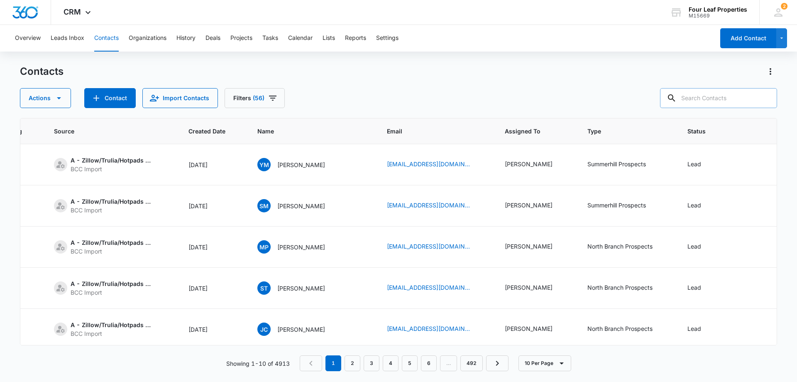
click at [698, 98] on input "text" at bounding box center [718, 98] width 117 height 20
paste input "doc_rox@msn.com"
type input "doc_rox@msn.com"
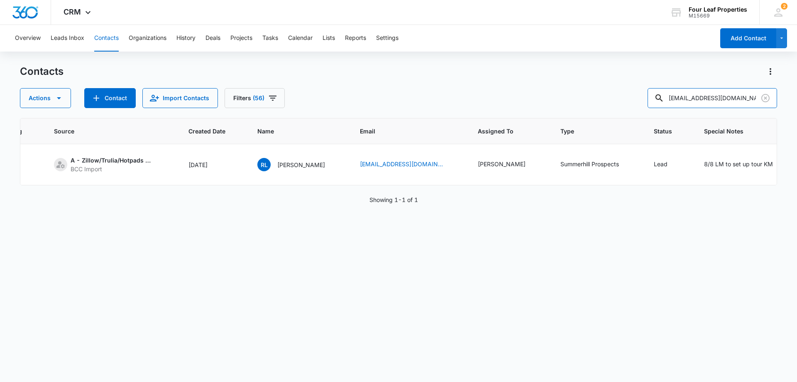
scroll to position [0, 204]
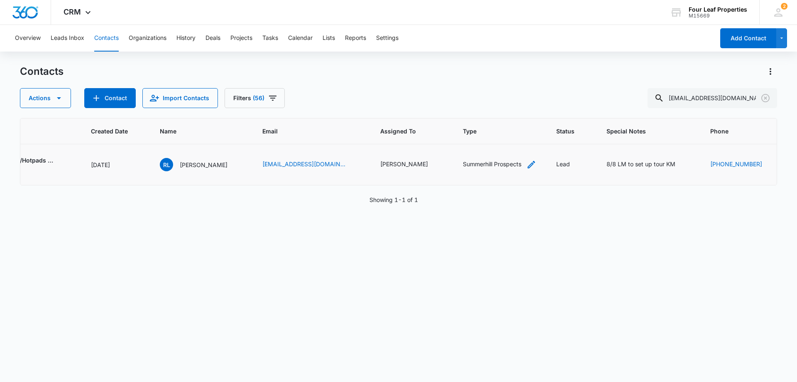
click at [528, 164] on icon "Type - Summerhill Prospects - Select to Edit Field" at bounding box center [531, 164] width 7 height 7
click at [469, 110] on icon "Remove Summerhill Prospects" at bounding box center [471, 110] width 5 height 5
click at [432, 112] on div at bounding box center [420, 111] width 37 height 10
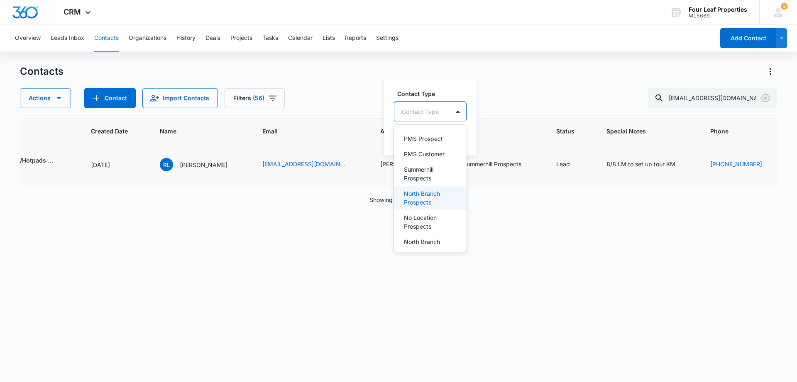
click at [410, 193] on p "North Branch Prospects" at bounding box center [429, 197] width 51 height 17
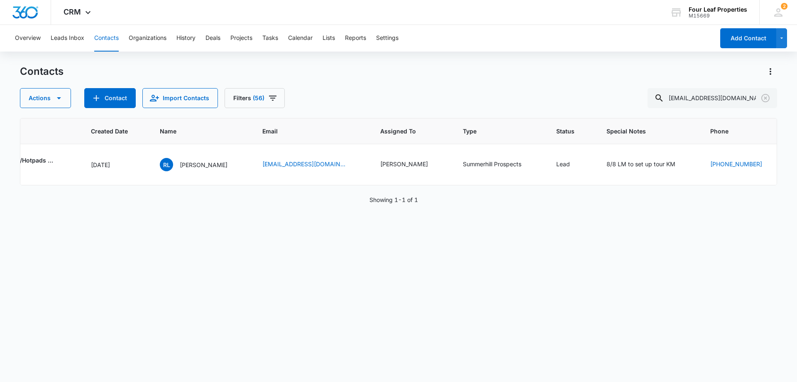
drag, startPoint x: 292, startPoint y: 267, endPoint x: 369, endPoint y: 203, distance: 100.6
click at [295, 267] on div "ID Color Tag Source Created Date Name Email Assigned To Type Status Special Not…" at bounding box center [398, 244] width 757 height 253
click at [528, 164] on icon "Type - Summerhill Prospects - Select to Edit Field" at bounding box center [531, 164] width 7 height 7
drag, startPoint x: 497, startPoint y: 137, endPoint x: 494, endPoint y: 139, distance: 4.5
click at [497, 137] on button "Save" at bounding box center [499, 138] width 24 height 16
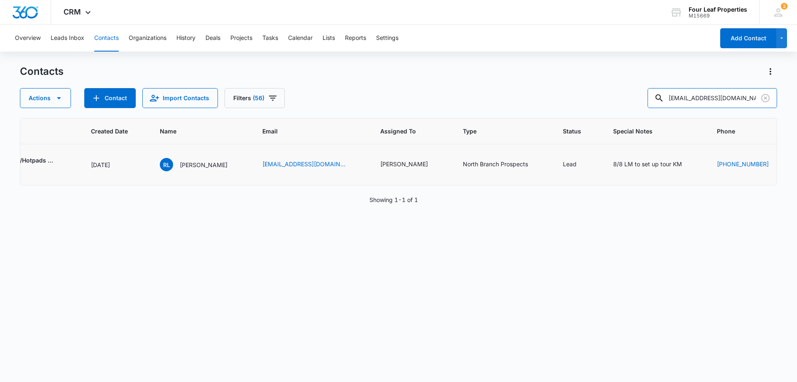
drag, startPoint x: 736, startPoint y: 96, endPoint x: 425, endPoint y: 99, distance: 311.0
click at [425, 99] on div "Actions Contact Import Contacts Filters (56) doc_rox@msn.com" at bounding box center [398, 98] width 757 height 20
paste input "makayla.romain@gmail.com"
type input "makayla.romain@gmail.com"
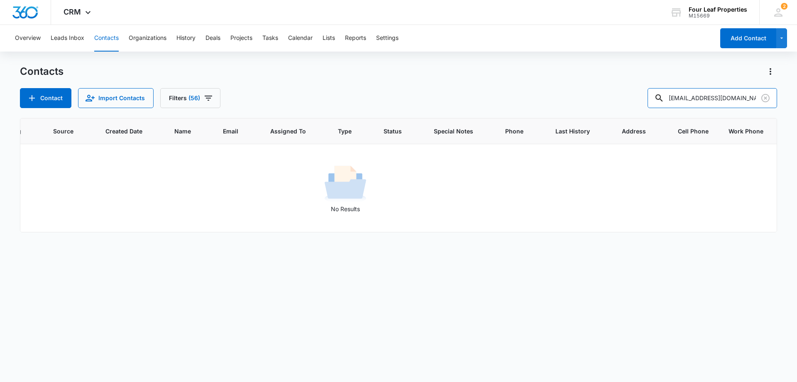
scroll to position [0, 107]
drag, startPoint x: 766, startPoint y: 97, endPoint x: 159, endPoint y: 102, distance: 607.0
click at [764, 97] on icon "Clear" at bounding box center [766, 98] width 10 height 10
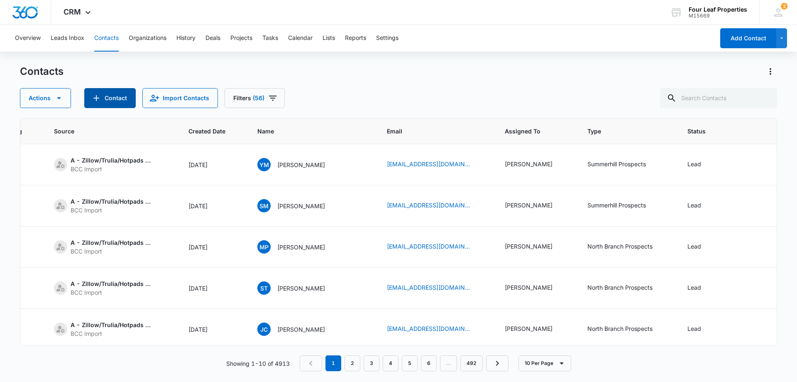
click at [108, 95] on button "Contact" at bounding box center [109, 98] width 51 height 20
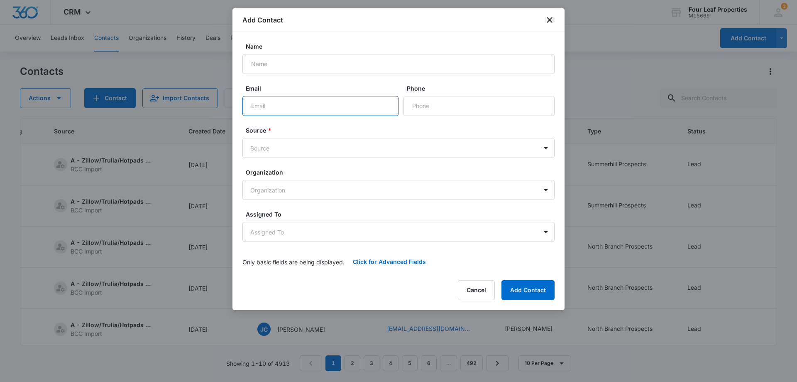
click at [257, 100] on input "Email" at bounding box center [320, 106] width 156 height 20
paste input "makayla.romain@gmail.com"
type input "makayla.romain@gmail.com"
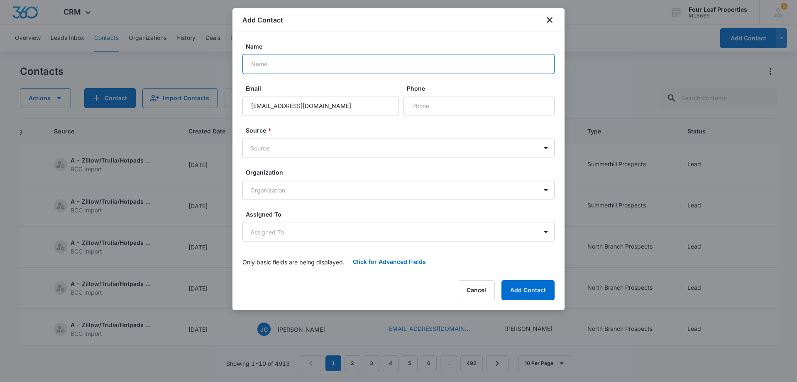
click at [263, 60] on input "Name" at bounding box center [398, 64] width 312 height 20
click at [261, 64] on input "Name" at bounding box center [398, 64] width 312 height 20
paste input "Makayla Porter"
type input "Makayla Porter"
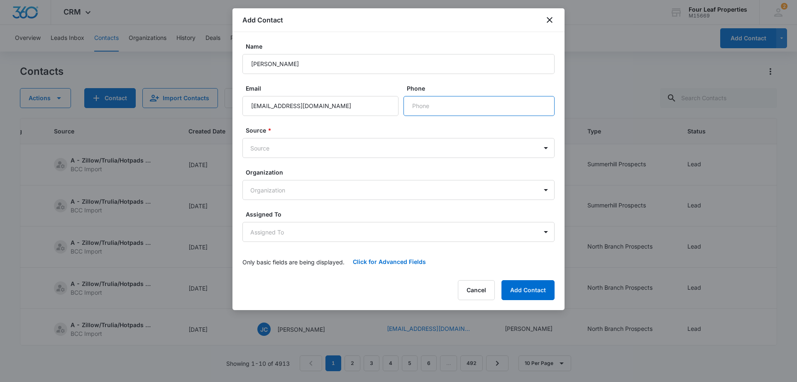
click at [419, 102] on input "Phone" at bounding box center [479, 106] width 151 height 20
click at [262, 147] on body "CRM Apps Reputation Websites Forms CRM Email Social Shop Payments POS Content A…" at bounding box center [398, 191] width 797 height 382
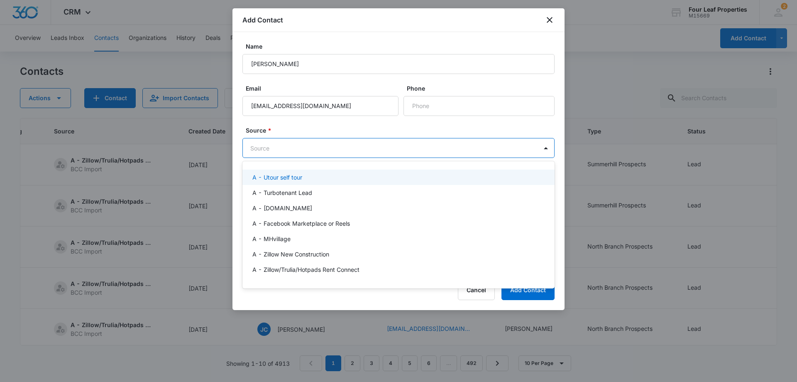
type input "z"
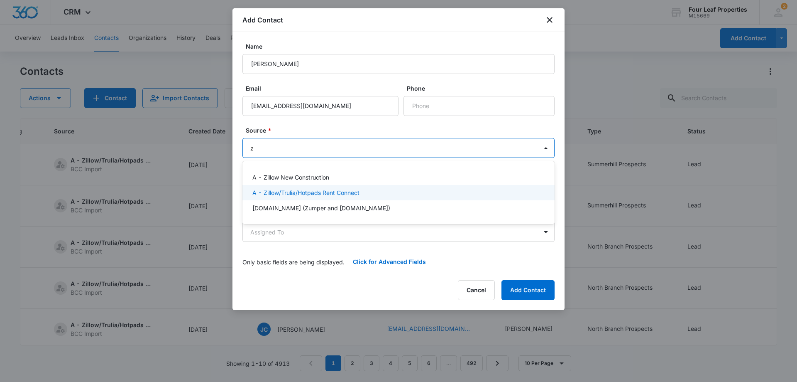
click at [289, 194] on p "A - Zillow/Trulia/Hotpads Rent Connect" at bounding box center [305, 192] width 107 height 9
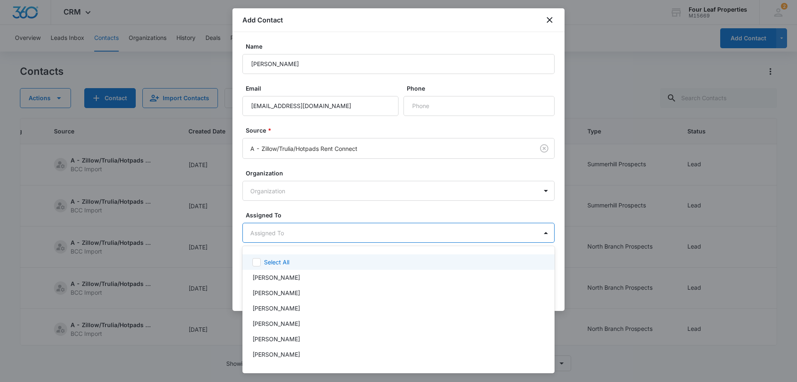
click at [273, 235] on body "CRM Apps Reputation Websites Forms CRM Email Social Shop Payments POS Content A…" at bounding box center [398, 191] width 797 height 382
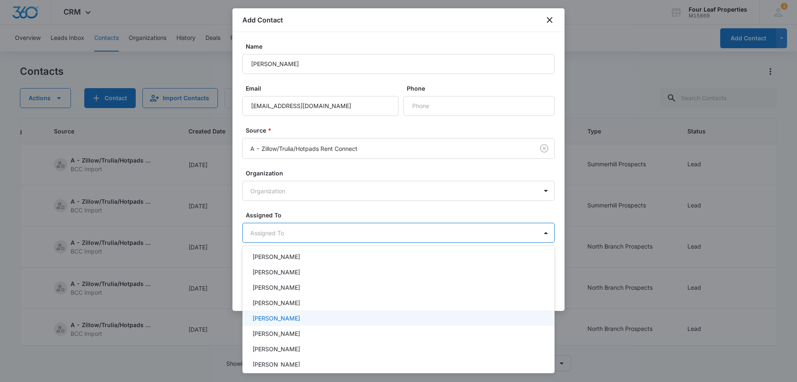
scroll to position [83, 0]
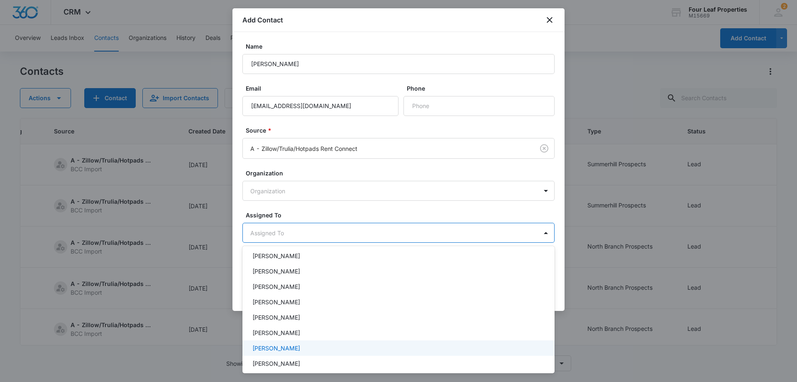
click at [275, 345] on p "Kelly Mursch" at bounding box center [276, 347] width 48 height 9
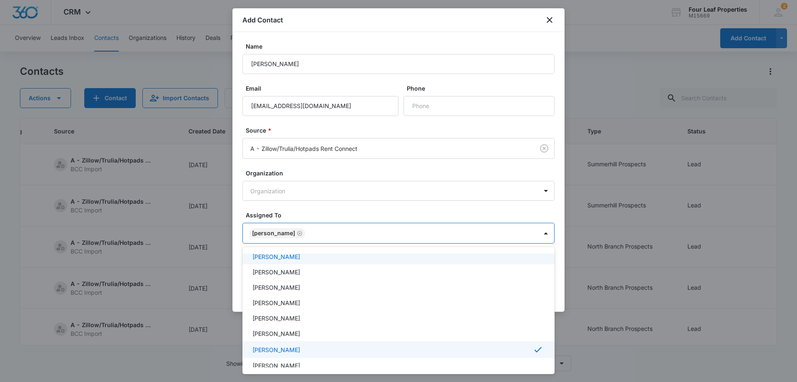
click at [304, 204] on div at bounding box center [398, 191] width 797 height 382
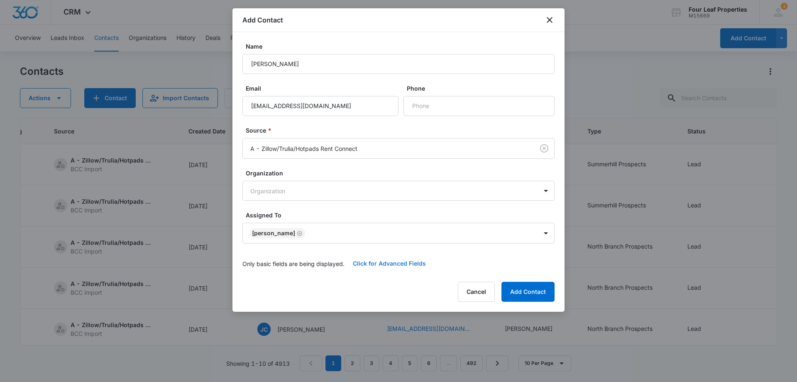
click at [370, 266] on button "Click for Advanced Fields" at bounding box center [390, 263] width 90 height 20
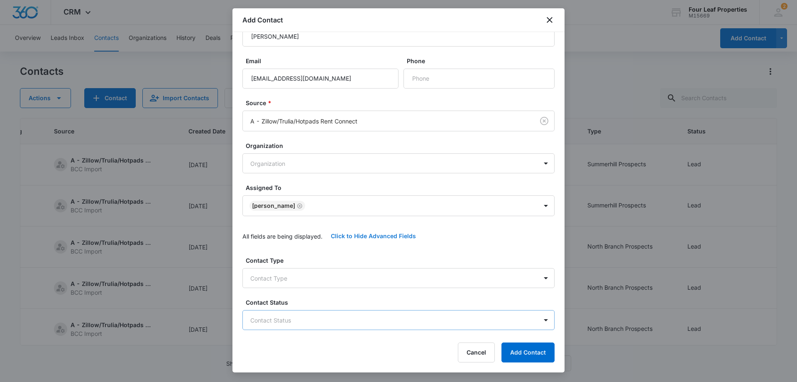
scroll to position [166, 0]
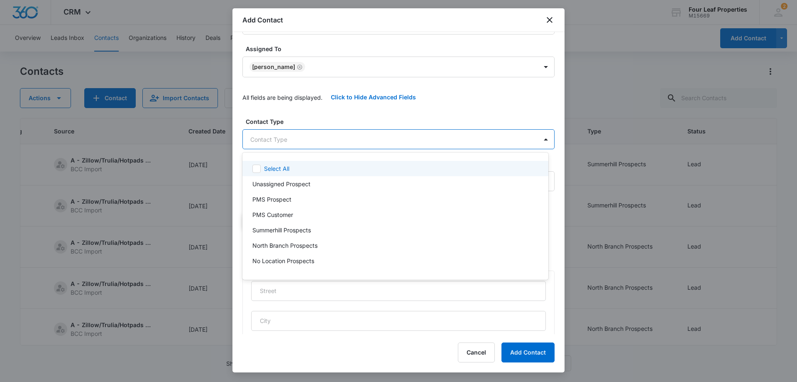
click at [294, 145] on body "CRM Apps Reputation Websites Forms CRM Email Social Shop Payments POS Content A…" at bounding box center [398, 191] width 797 height 382
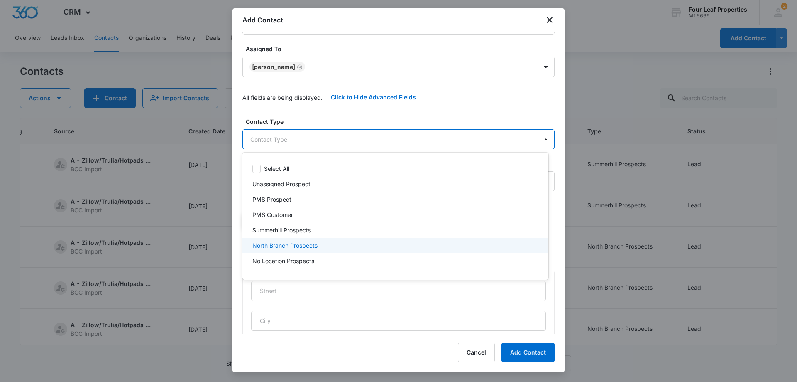
click at [280, 244] on p "North Branch Prospects" at bounding box center [284, 245] width 65 height 9
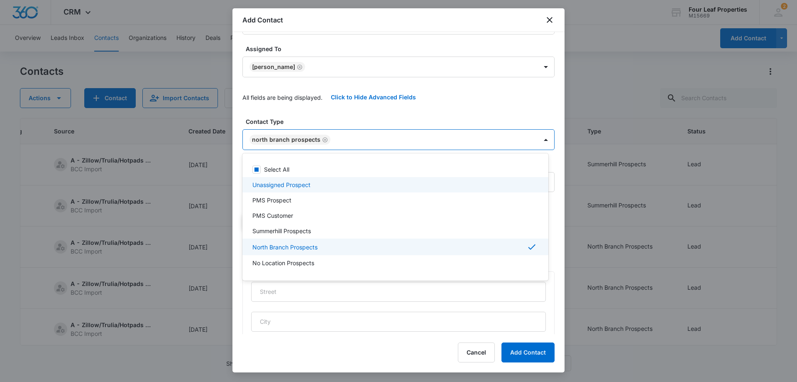
click at [347, 111] on div at bounding box center [398, 191] width 797 height 382
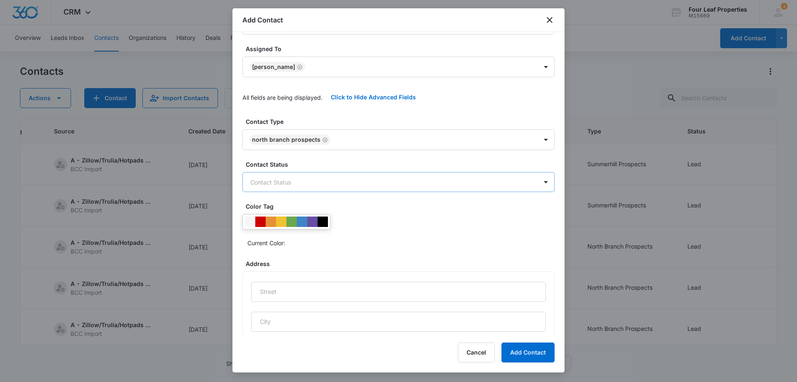
click at [312, 186] on body "CRM Apps Reputation Websites Forms CRM Email Social Shop Payments POS Content A…" at bounding box center [398, 191] width 797 height 382
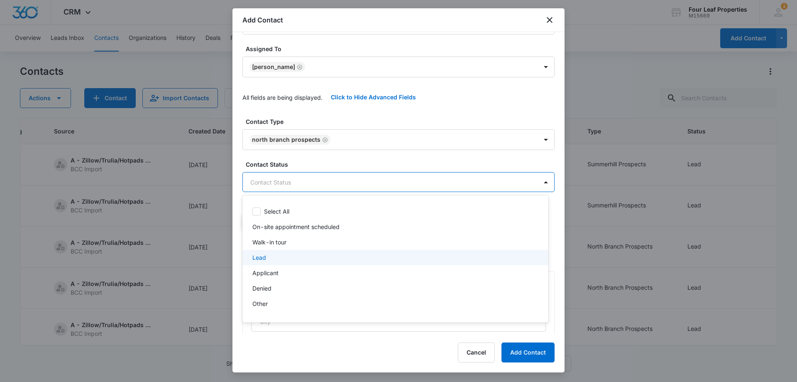
click at [272, 254] on div "Lead" at bounding box center [394, 257] width 284 height 9
click at [320, 117] on div at bounding box center [398, 191] width 797 height 382
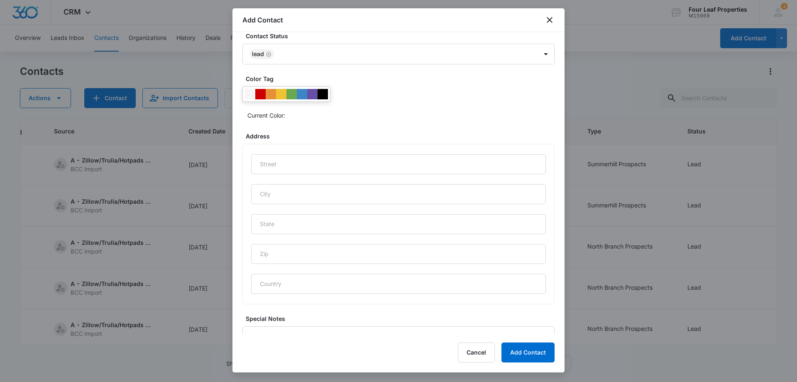
scroll to position [344, 0]
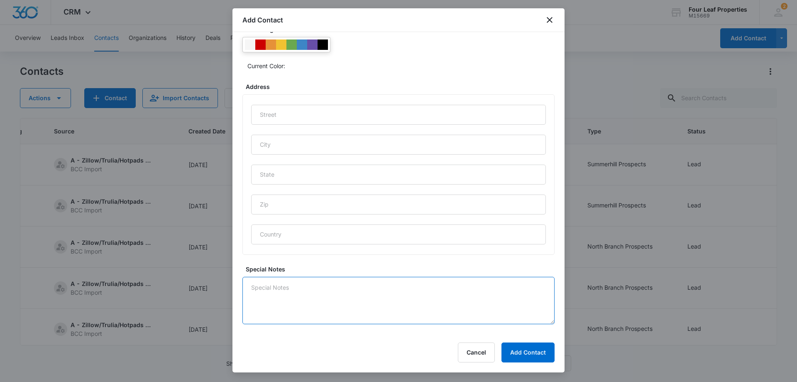
click at [272, 294] on textarea "Special Notes" at bounding box center [398, 299] width 312 height 47
type textarea "8/11 calling"
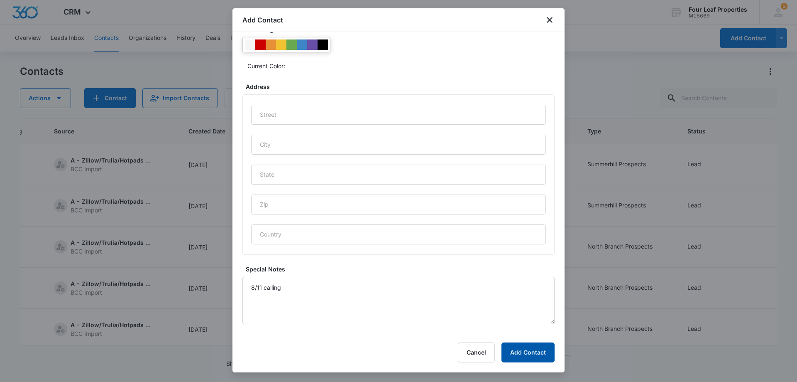
click at [529, 353] on button "Add Contact" at bounding box center [527, 352] width 53 height 20
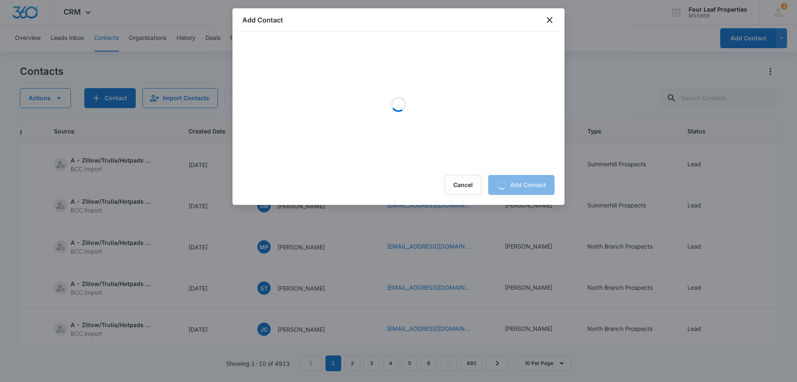
scroll to position [0, 0]
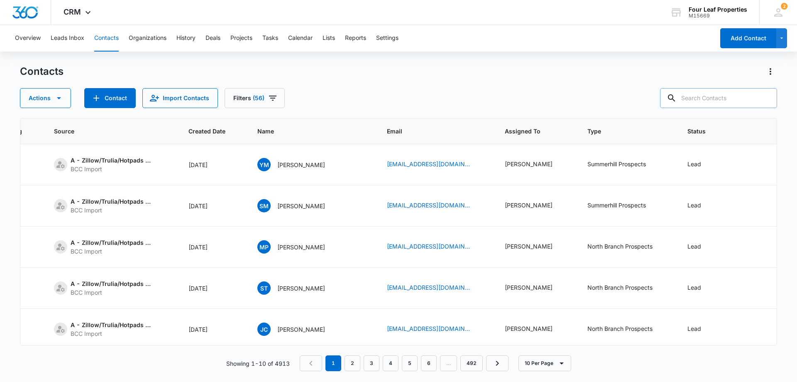
click at [712, 96] on input "text" at bounding box center [718, 98] width 117 height 20
paste input "cassidyj144@gmail.com"
type input "cassidyj144@gmail.com"
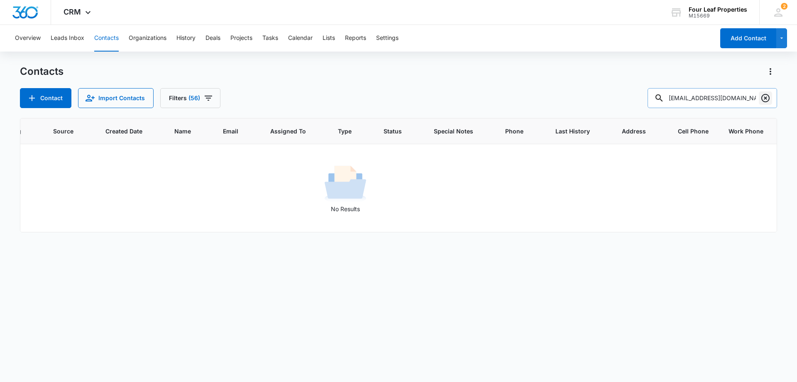
click at [766, 99] on icon "Clear" at bounding box center [766, 98] width 10 height 10
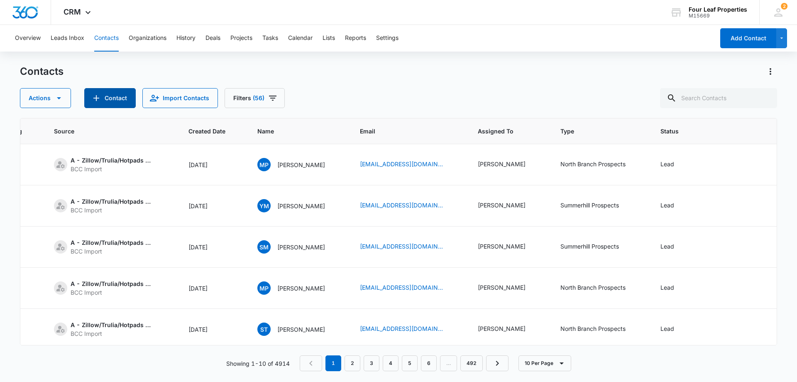
click at [114, 97] on button "Contact" at bounding box center [109, 98] width 51 height 20
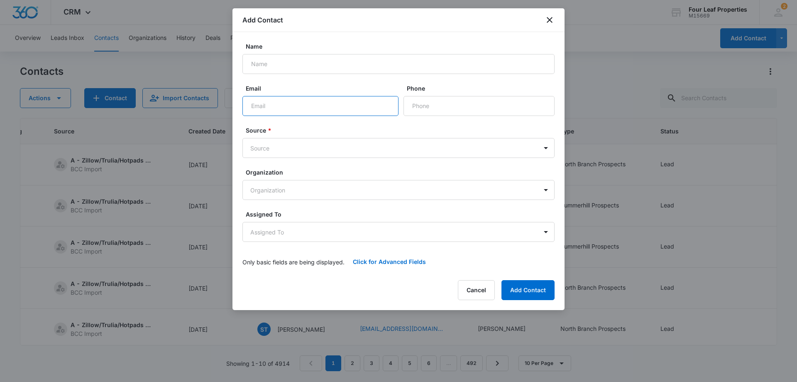
click at [250, 103] on input "Email" at bounding box center [320, 106] width 156 height 20
paste input "cassidyj144@gmail.com"
type input "cassidyj144@gmail.com"
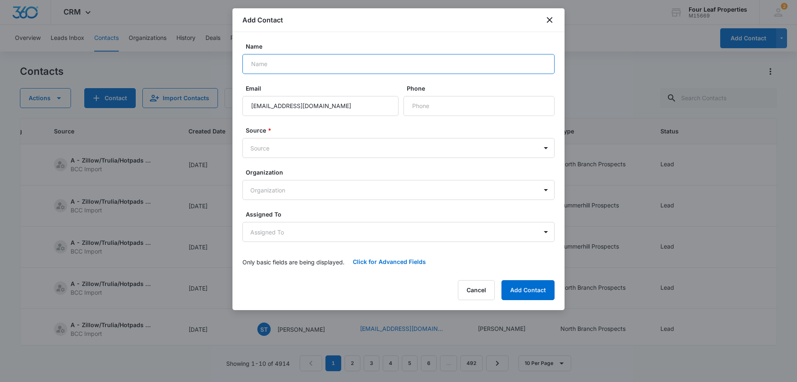
click at [257, 66] on input "Name" at bounding box center [398, 64] width 312 height 20
paste input "Cassidy Johnson"
type input "Cassidy Johnson"
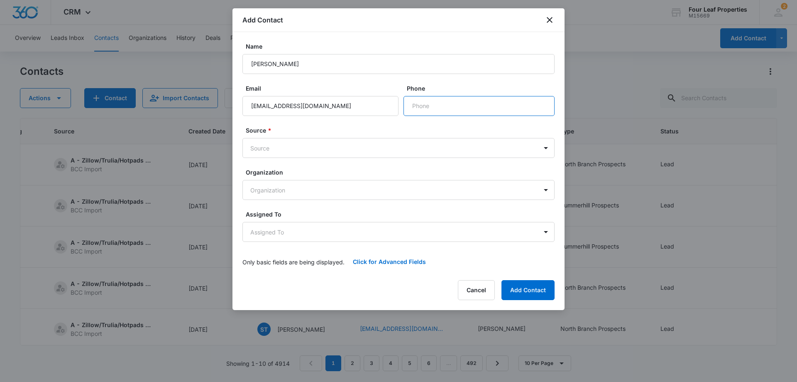
drag, startPoint x: 422, startPoint y: 107, endPoint x: 413, endPoint y: 122, distance: 17.3
click at [422, 107] on input "Phone" at bounding box center [479, 106] width 151 height 20
paste input "(989) 313-3746"
type input "(989) 313-3746"
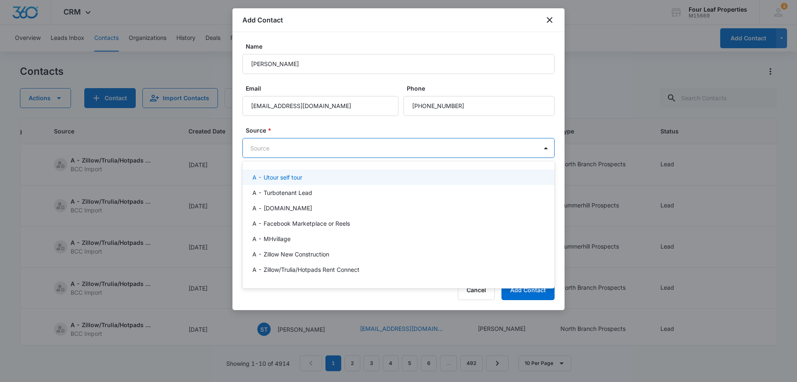
click at [276, 148] on body "CRM Apps Reputation Websites Forms CRM Email Social Shop Payments POS Content A…" at bounding box center [398, 191] width 797 height 382
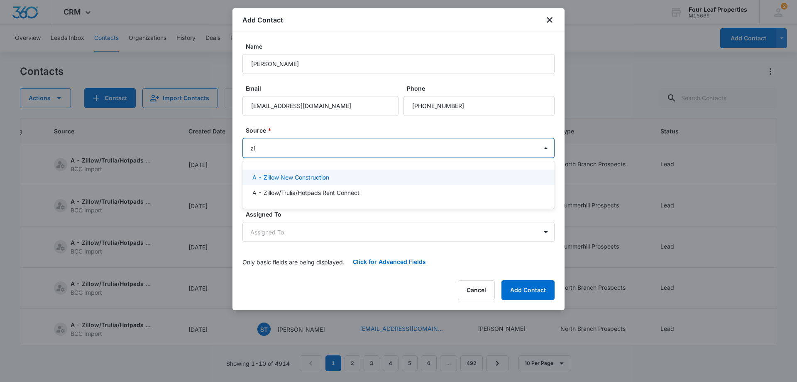
type input "zil"
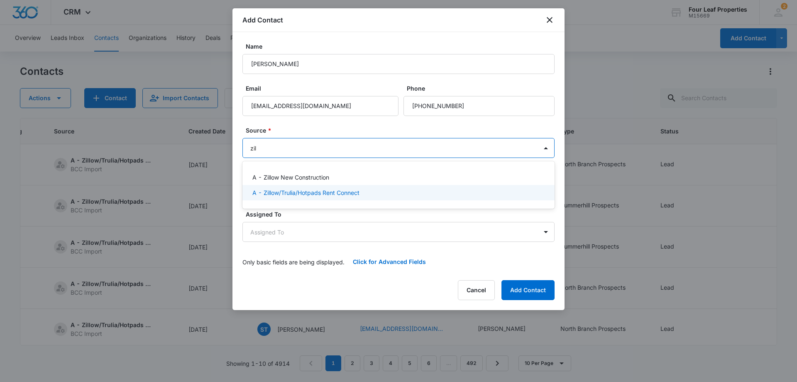
click at [288, 191] on p "A - Zillow/Trulia/Hotpads Rent Connect" at bounding box center [305, 192] width 107 height 9
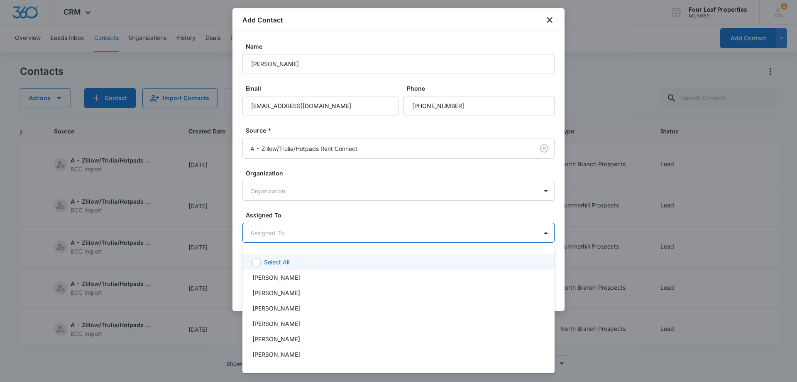
click at [298, 237] on body "CRM Apps Reputation Websites Forms CRM Email Social Shop Payments POS Content A…" at bounding box center [398, 191] width 797 height 382
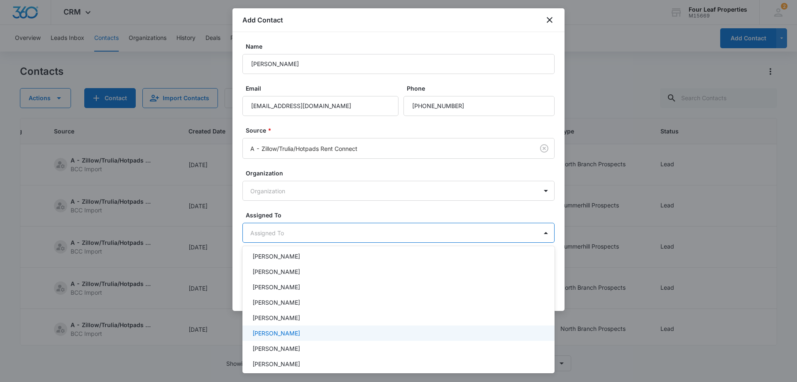
scroll to position [83, 0]
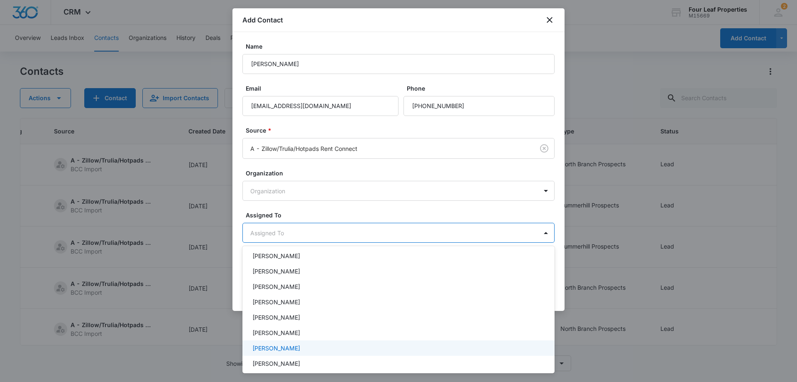
click at [283, 348] on p "Kelly Mursch" at bounding box center [276, 347] width 48 height 9
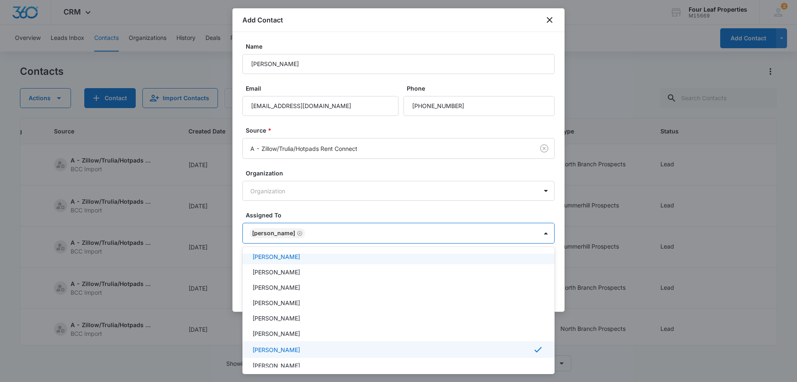
click at [313, 209] on div at bounding box center [398, 191] width 797 height 382
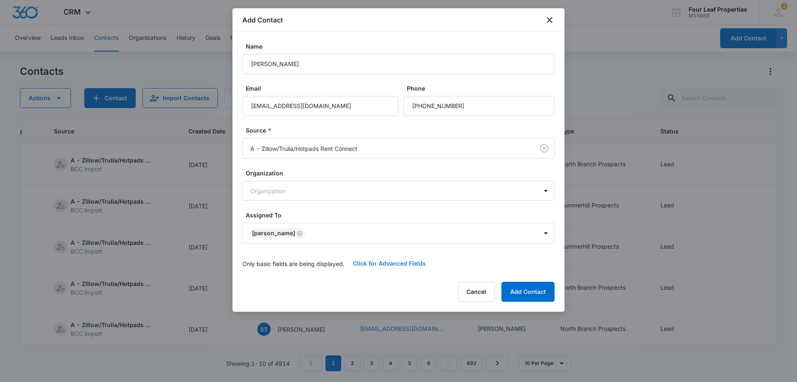
click at [386, 261] on button "Click for Advanced Fields" at bounding box center [390, 263] width 90 height 20
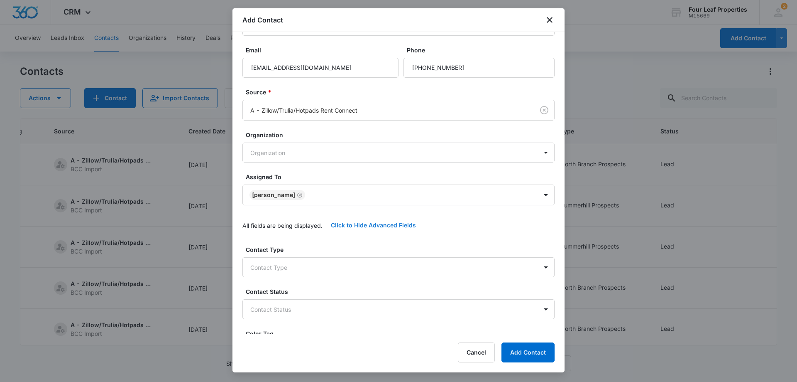
scroll to position [208, 0]
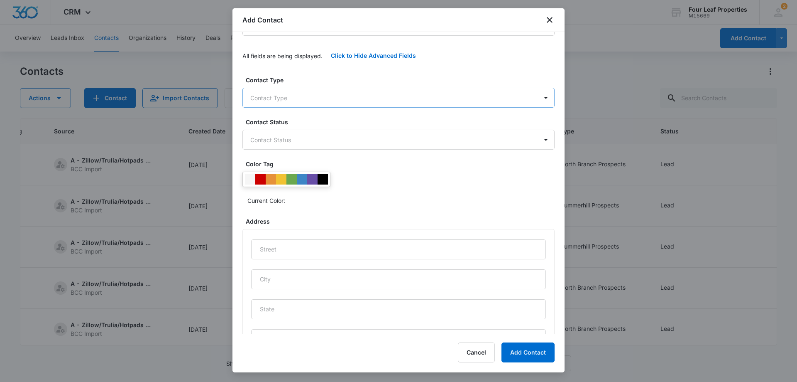
click at [281, 93] on body "CRM Apps Reputation Websites Forms CRM Email Social Shop Payments POS Content A…" at bounding box center [398, 191] width 797 height 382
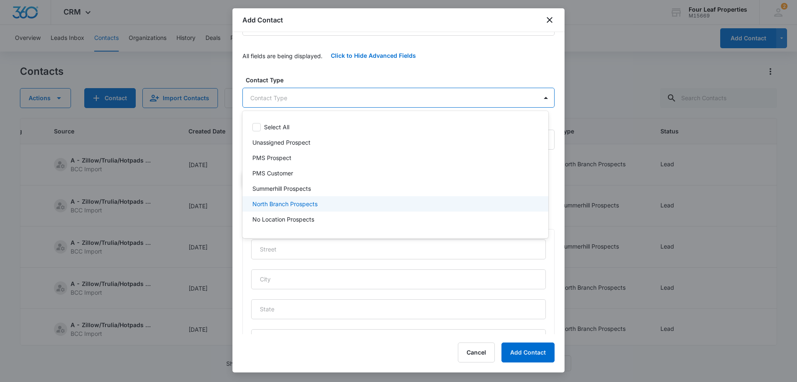
click at [282, 203] on p "North Branch Prospects" at bounding box center [284, 203] width 65 height 9
click at [362, 67] on div at bounding box center [398, 191] width 797 height 382
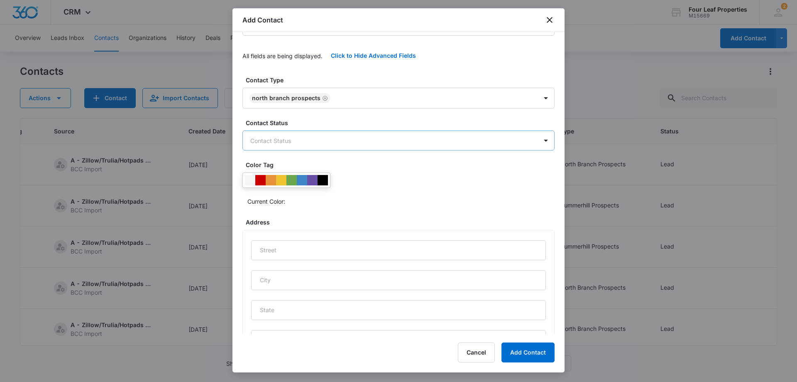
click at [291, 146] on body "CRM Apps Reputation Websites Forms CRM Email Social Shop Payments POS Content A…" at bounding box center [398, 191] width 797 height 382
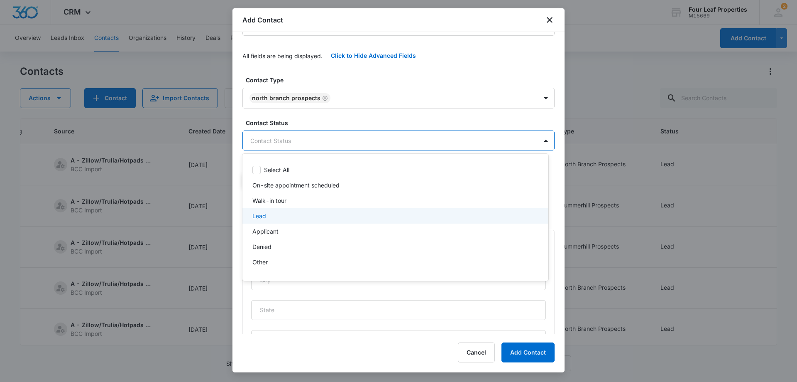
click at [265, 216] on p "Lead" at bounding box center [259, 215] width 14 height 9
drag, startPoint x: 331, startPoint y: 70, endPoint x: 380, endPoint y: 153, distance: 96.3
click at [331, 70] on div at bounding box center [398, 191] width 797 height 382
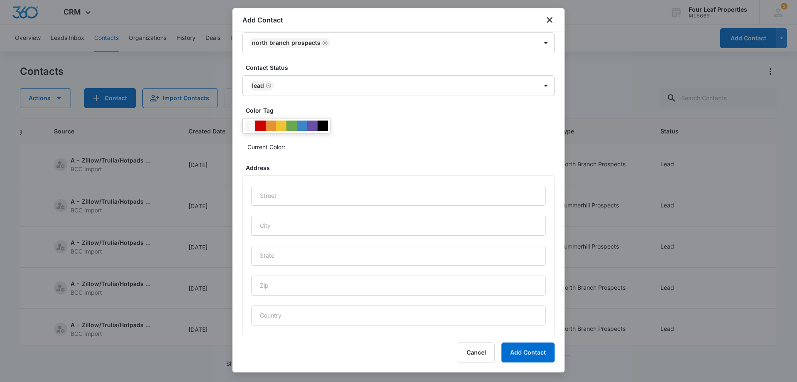
scroll to position [344, 0]
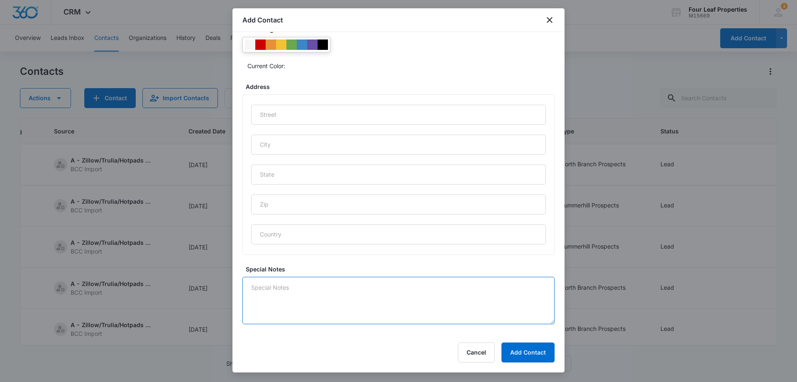
drag, startPoint x: 302, startPoint y: 310, endPoint x: 306, endPoint y: 310, distance: 4.6
click at [303, 310] on textarea "Special Notes" at bounding box center [398, 299] width 312 height 47
type textarea "/"
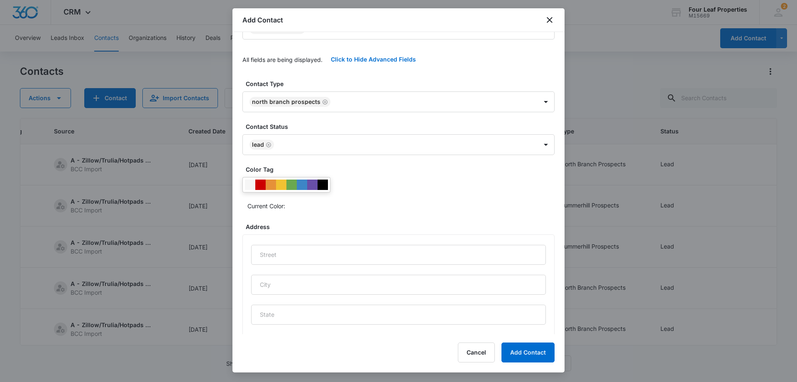
scroll to position [249, 0]
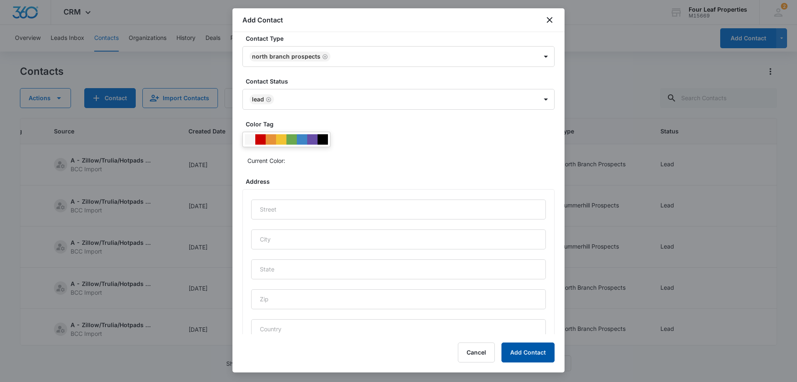
type textarea "8/11 calling"
click at [531, 357] on button "Add Contact" at bounding box center [527, 352] width 53 height 20
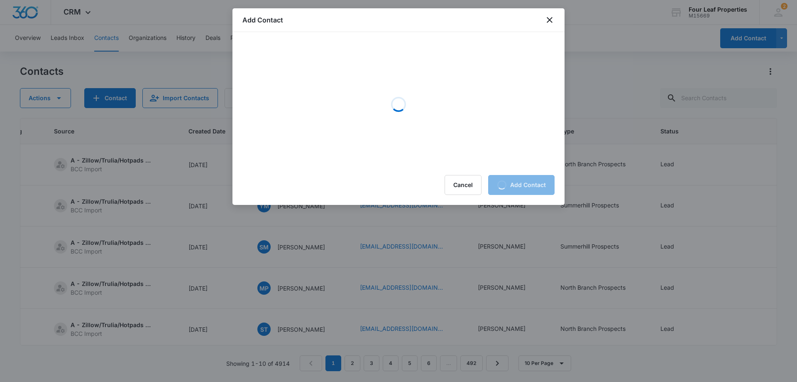
scroll to position [0, 0]
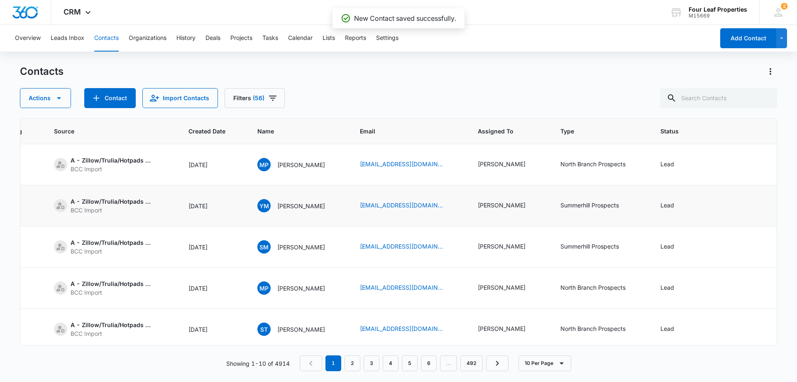
click at [311, 215] on td "YM Yaisimi Martines" at bounding box center [298, 205] width 103 height 41
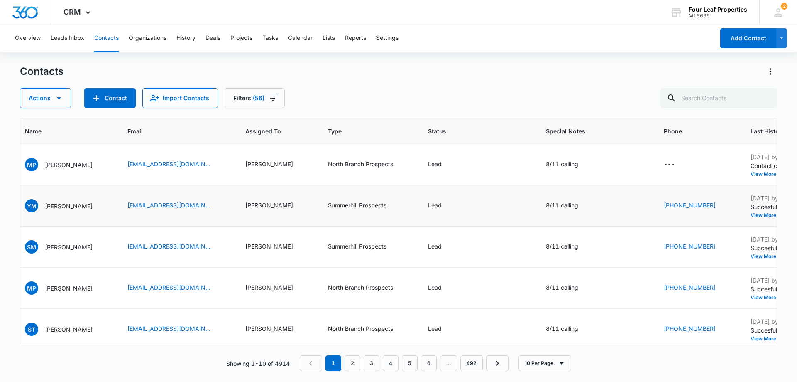
scroll to position [0, 356]
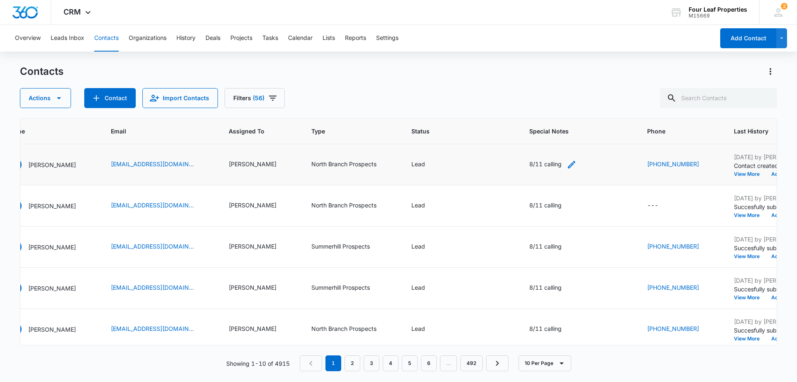
click at [567, 164] on icon "Special Notes - 8/11 calling - Select to Edit Field" at bounding box center [572, 164] width 10 height 10
click at [540, 83] on textarea "8/11 calling" at bounding box center [544, 97] width 98 height 47
type textarea "8/11"
click at [570, 141] on button "Save" at bounding box center [581, 138] width 24 height 16
click at [699, 99] on input "text" at bounding box center [718, 98] width 117 height 20
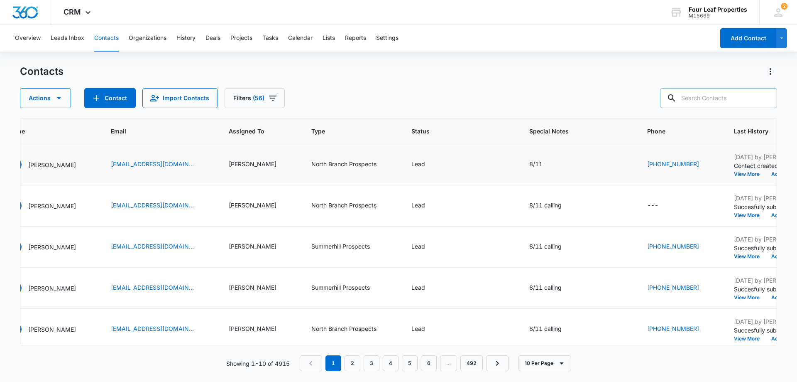
paste input "cassidyj144@gmail.com"
type input "cassidyj144@gmail.com"
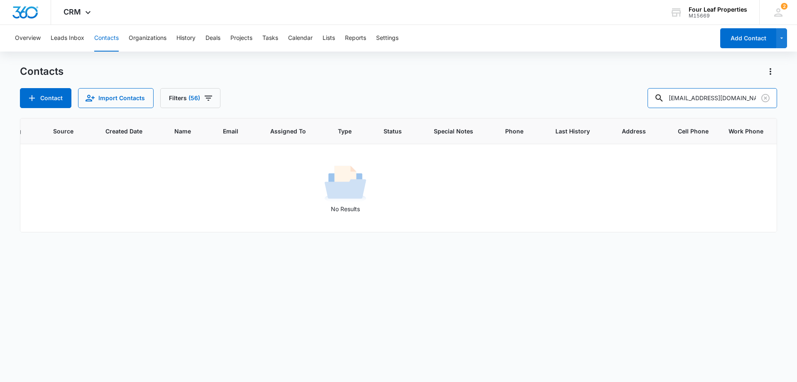
scroll to position [0, 107]
click at [765, 96] on icon "Clear" at bounding box center [766, 98] width 10 height 10
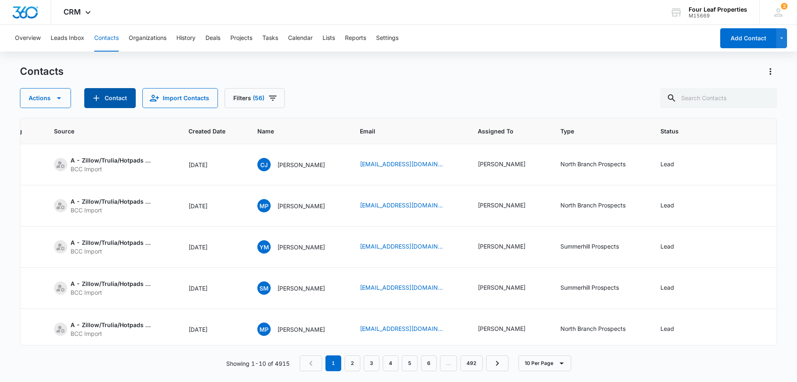
click at [105, 94] on button "Contact" at bounding box center [109, 98] width 51 height 20
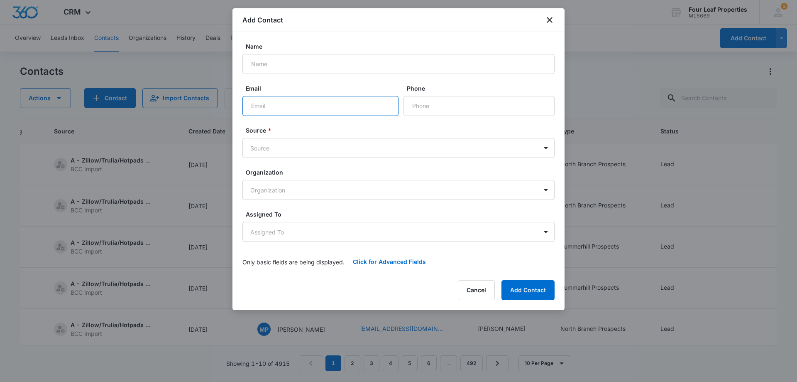
click at [252, 102] on input "Email" at bounding box center [320, 106] width 156 height 20
paste input "cassidyj144@gmail.com"
type input "cassidyj144@gmail.com"
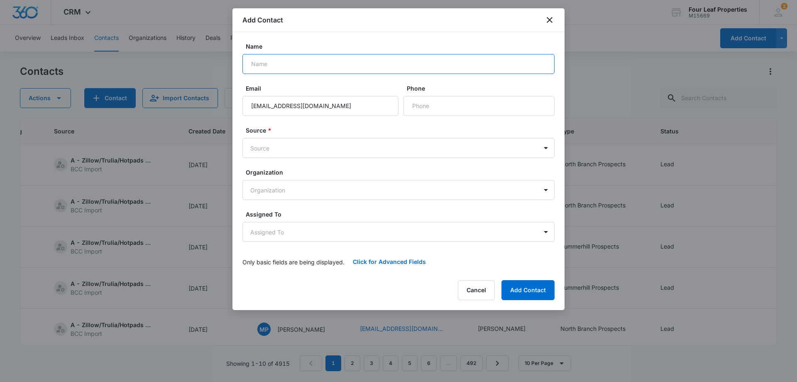
drag, startPoint x: 257, startPoint y: 61, endPoint x: 284, endPoint y: 149, distance: 91.5
click at [257, 61] on input "Name" at bounding box center [398, 64] width 312 height 20
paste input "Cassidy Johnson"
type input "Cassidy Johnson"
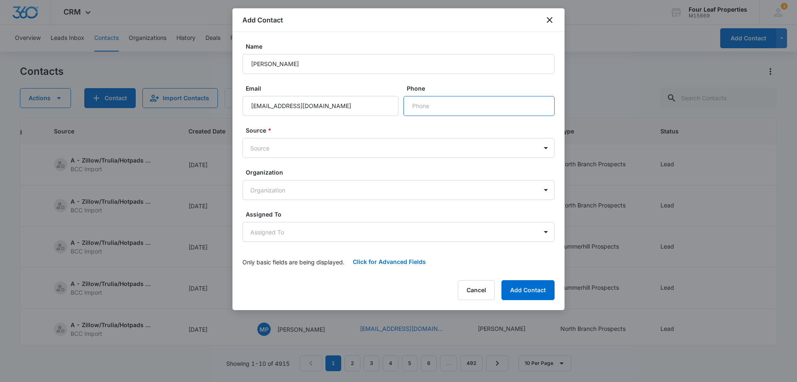
drag, startPoint x: 416, startPoint y: 109, endPoint x: 409, endPoint y: 115, distance: 8.8
click at [416, 109] on input "Phone" at bounding box center [479, 106] width 151 height 20
paste input "(989) 313-3746"
type input "(989) 313-3746"
click at [262, 148] on body "CRM Apps Reputation Websites Forms CRM Email Social Shop Payments POS Content A…" at bounding box center [398, 191] width 797 height 382
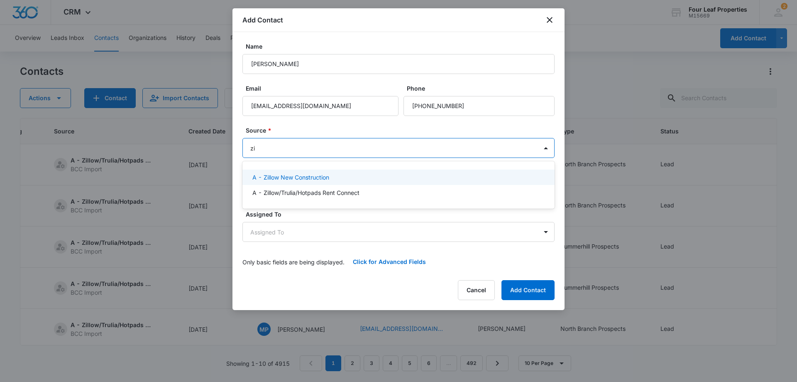
type input "zil"
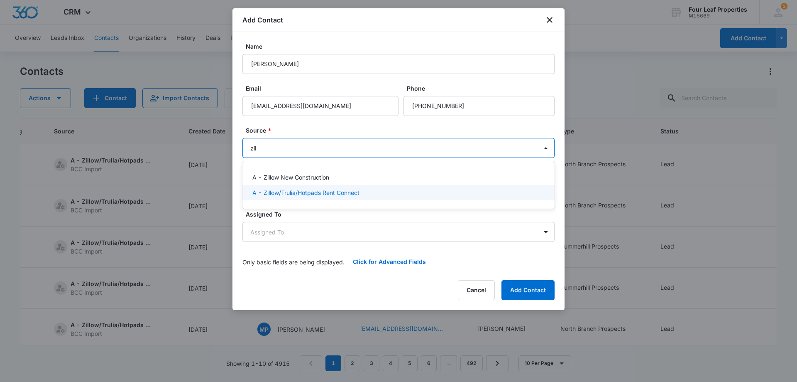
click at [280, 194] on p "A - Zillow/Trulia/Hotpads Rent Connect" at bounding box center [305, 192] width 107 height 9
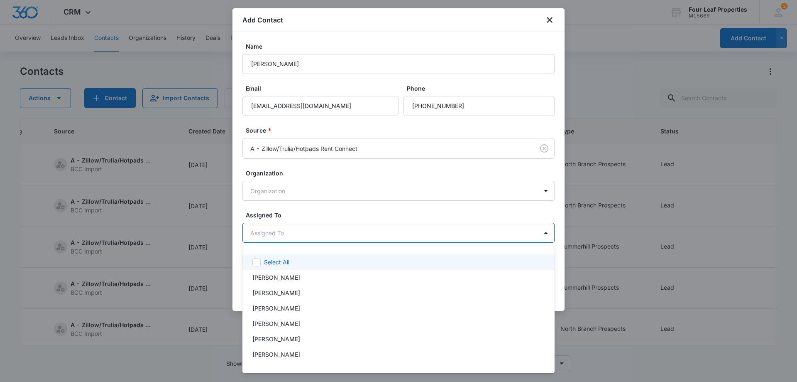
click at [272, 228] on body "CRM Apps Reputation Websites Forms CRM Email Social Shop Payments POS Content A…" at bounding box center [398, 191] width 797 height 382
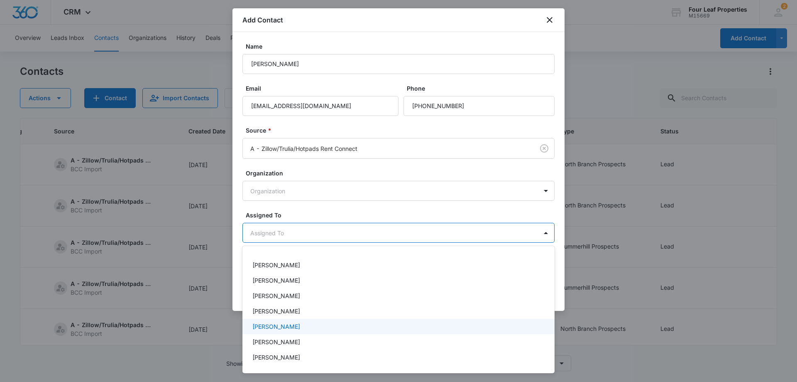
scroll to position [125, 0]
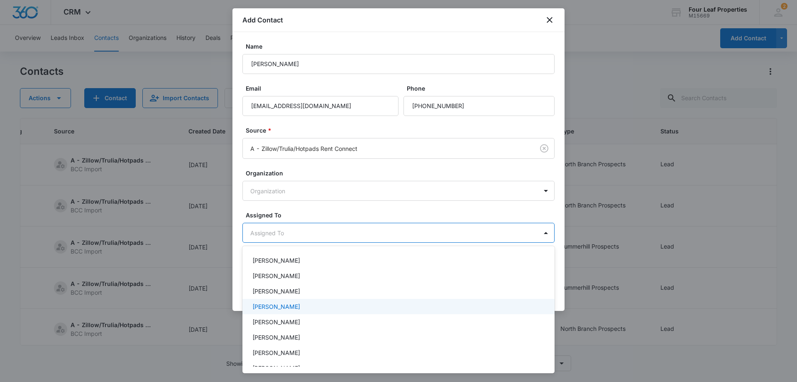
click at [285, 307] on p "Kelly Mursch" at bounding box center [276, 306] width 48 height 9
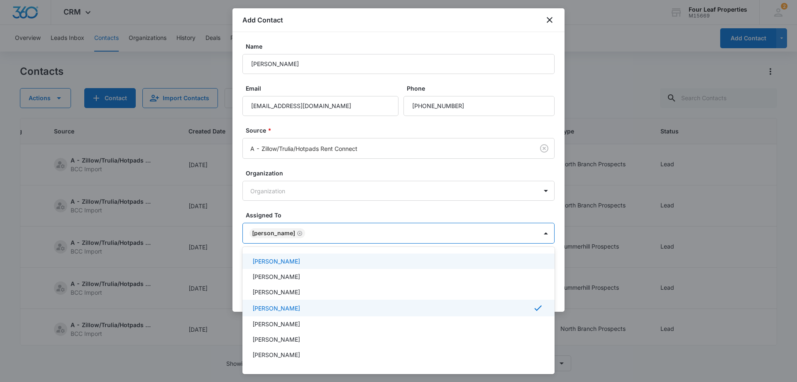
click at [306, 205] on div at bounding box center [398, 191] width 797 height 382
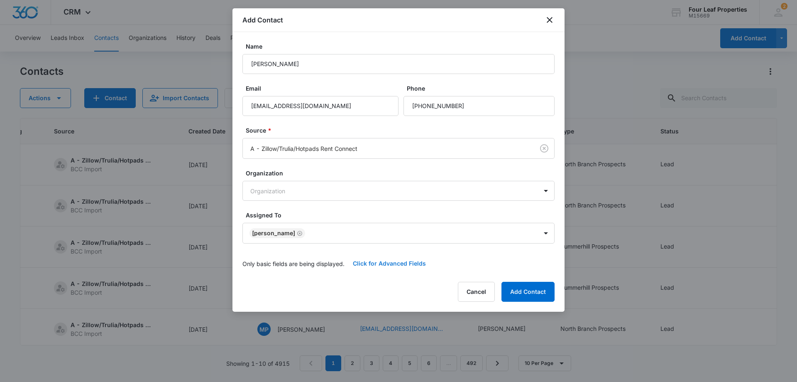
click at [370, 262] on button "Click for Advanced Fields" at bounding box center [390, 263] width 90 height 20
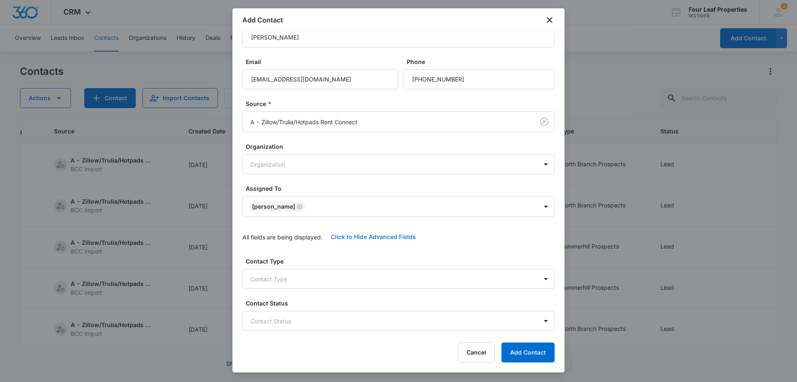
scroll to position [208, 0]
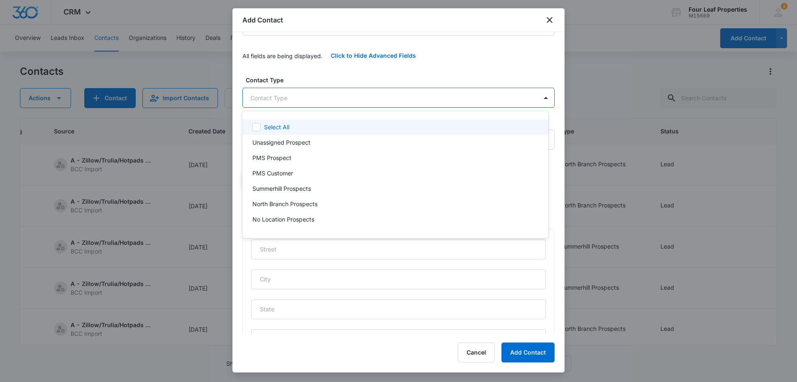
click at [269, 98] on body "CRM Apps Reputation Websites Forms CRM Email Social Shop Payments POS Content A…" at bounding box center [398, 191] width 797 height 382
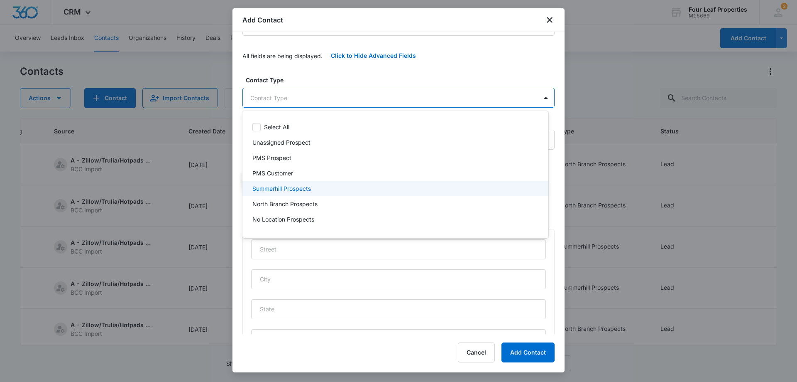
click at [284, 188] on p "Summerhill Prospects" at bounding box center [281, 188] width 59 height 9
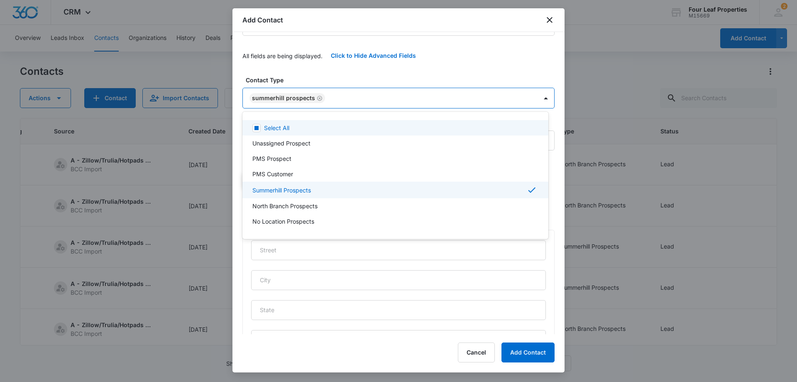
click at [312, 71] on div at bounding box center [398, 191] width 797 height 382
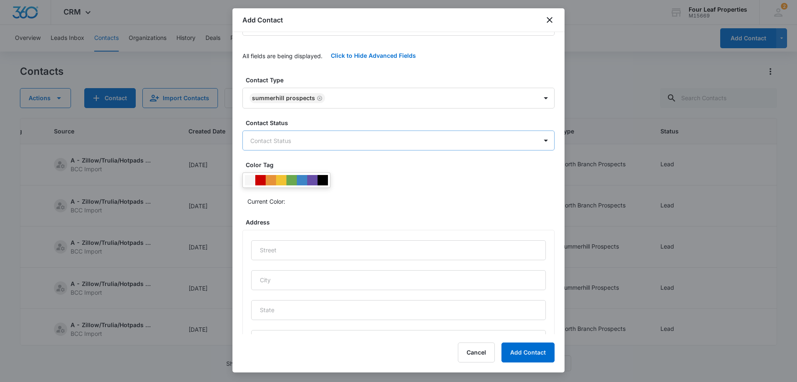
click at [283, 144] on body "CRM Apps Reputation Websites Forms CRM Email Social Shop Payments POS Content A…" at bounding box center [398, 191] width 797 height 382
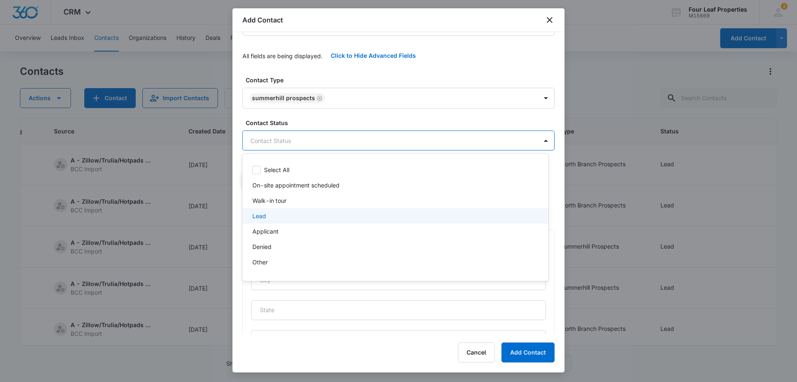
click at [277, 213] on div "Lead" at bounding box center [394, 215] width 284 height 9
drag, startPoint x: 301, startPoint y: 76, endPoint x: 310, endPoint y: 98, distance: 24.6
click at [302, 75] on div at bounding box center [398, 191] width 797 height 382
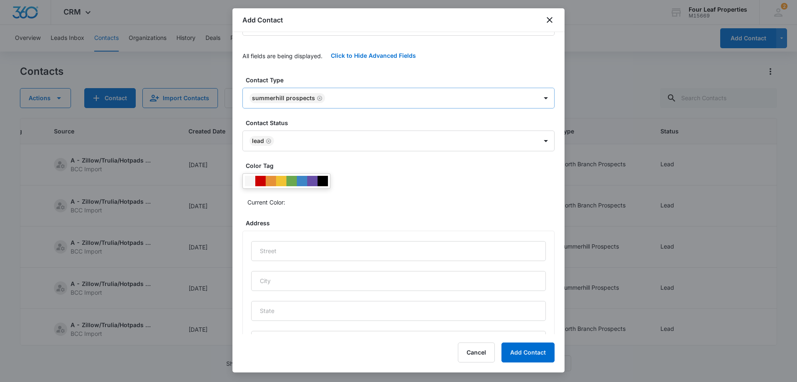
click at [317, 96] on icon "Remove Summerhill Prospects" at bounding box center [320, 98] width 6 height 6
click at [289, 98] on body "CRM Apps Reputation Websites Forms CRM Email Social Shop Payments POS Content A…" at bounding box center [398, 191] width 797 height 382
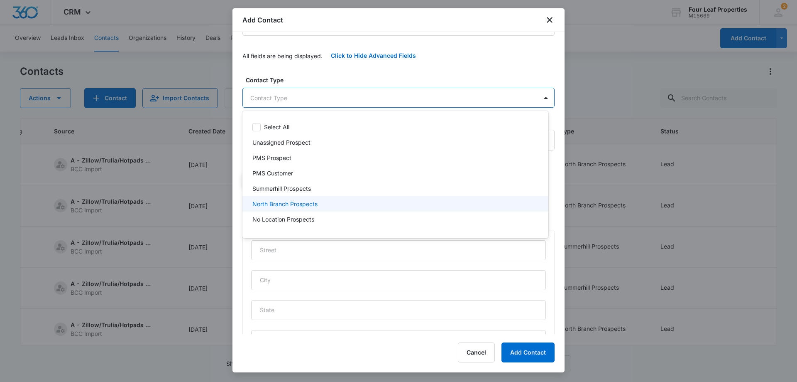
drag, startPoint x: 276, startPoint y: 206, endPoint x: 302, endPoint y: 117, distance: 92.2
click at [276, 205] on p "North Branch Prospects" at bounding box center [284, 203] width 65 height 9
drag, startPoint x: 300, startPoint y: 71, endPoint x: 328, endPoint y: 147, distance: 81.3
click at [300, 69] on div at bounding box center [398, 191] width 797 height 382
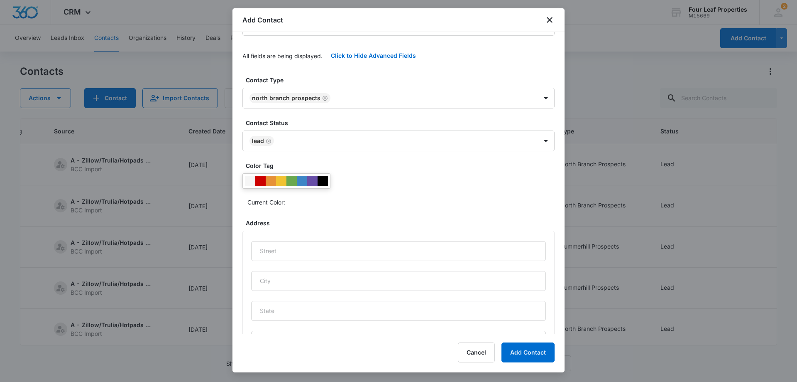
scroll to position [344, 0]
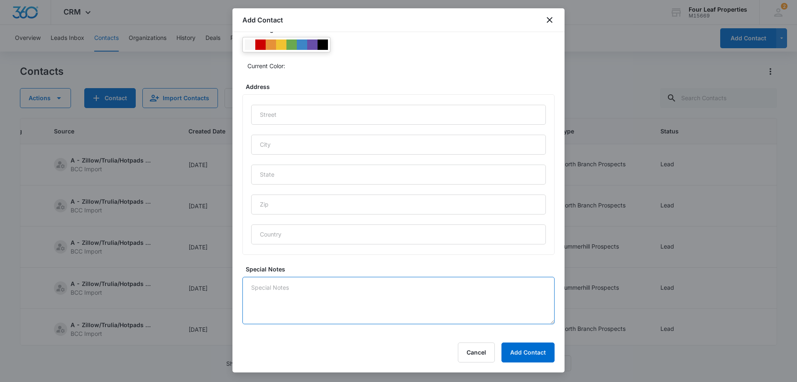
click at [271, 294] on textarea "Special Notes" at bounding box center [398, 299] width 312 height 47
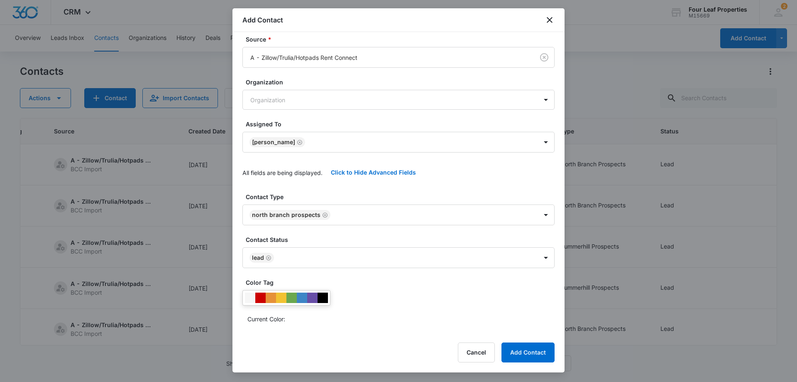
scroll to position [0, 0]
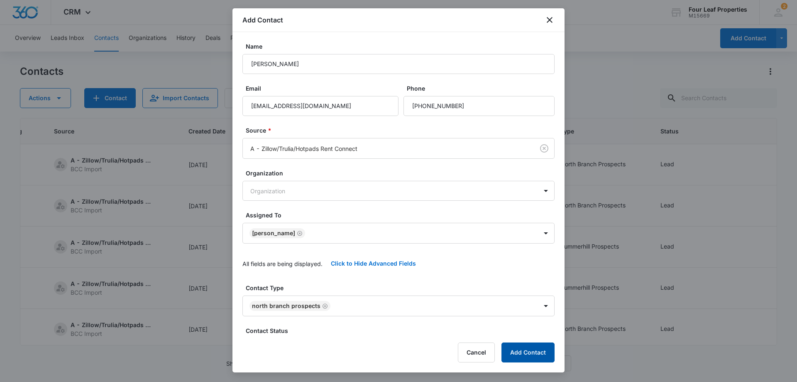
type textarea "8/11 calling"
click at [523, 350] on button "Add Contact" at bounding box center [527, 352] width 53 height 20
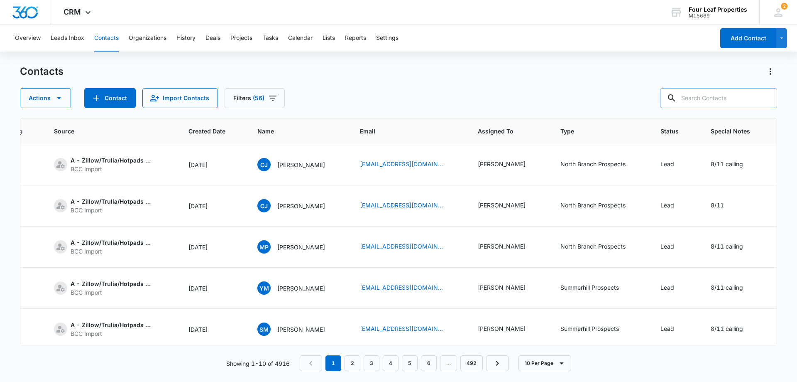
click at [702, 99] on input "text" at bounding box center [718, 98] width 117 height 20
paste input "nickwheeler22@gmail.com"
type input "nickwheeler22@gmail.com"
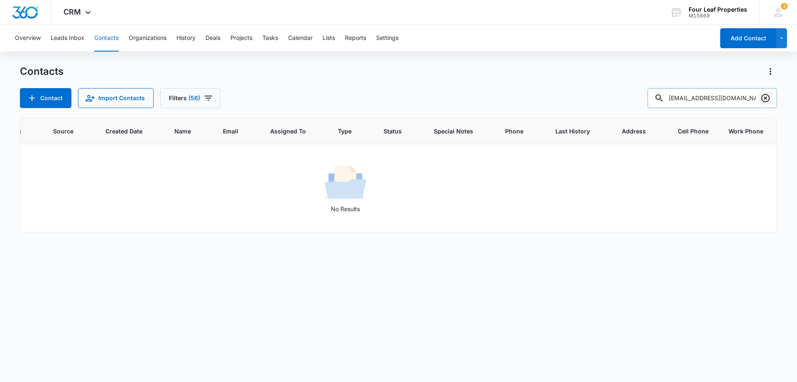
click at [766, 97] on icon "Clear" at bounding box center [766, 98] width 10 height 10
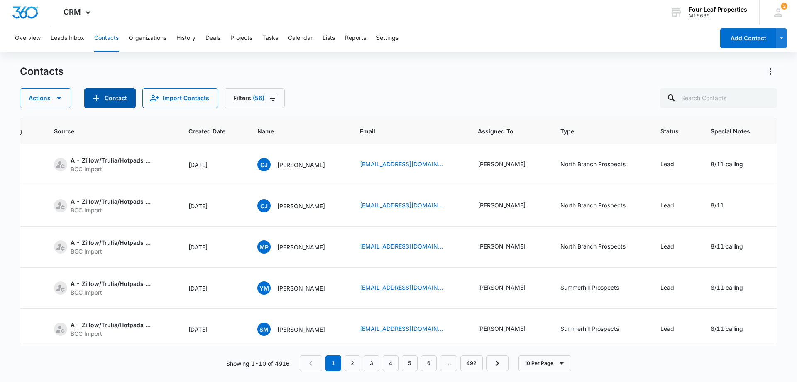
click at [114, 95] on button "Contact" at bounding box center [109, 98] width 51 height 20
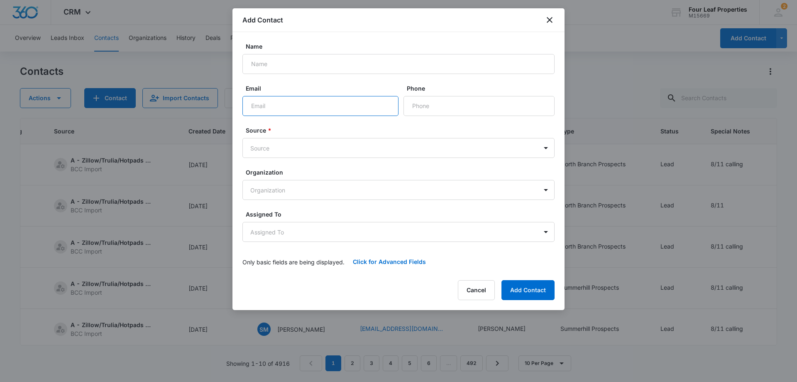
click at [256, 103] on input "Email" at bounding box center [320, 106] width 156 height 20
paste input "nickwheeler22@gmail.com"
type input "nickwheeler22@gmail.com"
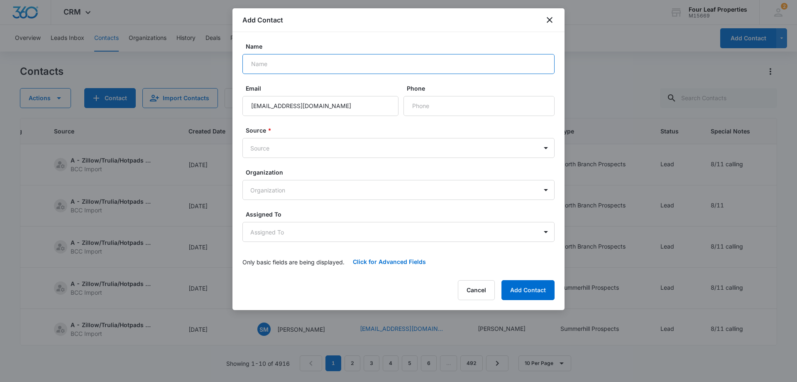
click at [262, 61] on input "Name" at bounding box center [398, 64] width 312 height 20
paste input "nikolaus wheeler"
type input "nikolaus wheeler"
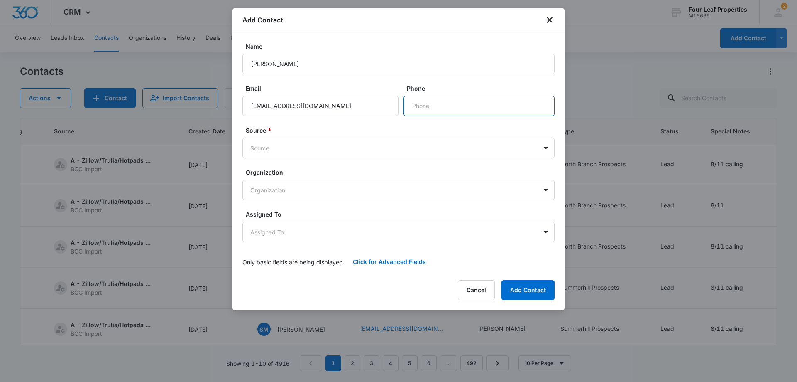
drag, startPoint x: 436, startPoint y: 102, endPoint x: 424, endPoint y: 107, distance: 12.6
click at [436, 100] on input "Phone" at bounding box center [479, 106] width 151 height 20
paste input "(810) 712-6751"
type input "(810) 712-6751"
click at [264, 148] on body "CRM Apps Reputation Websites Forms CRM Email Social Shop Payments POS Content A…" at bounding box center [398, 191] width 797 height 382
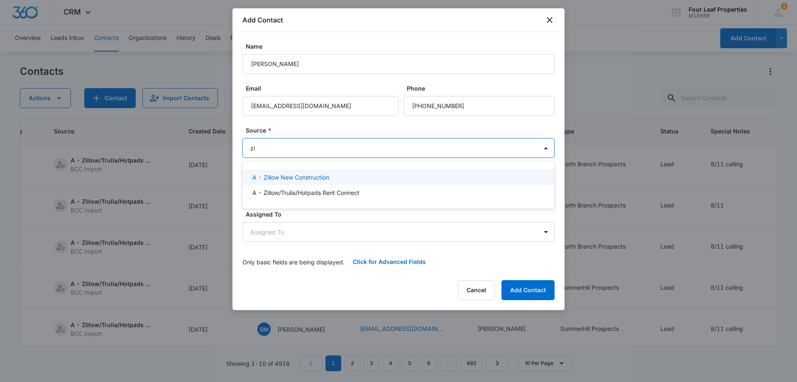
type input "zil"
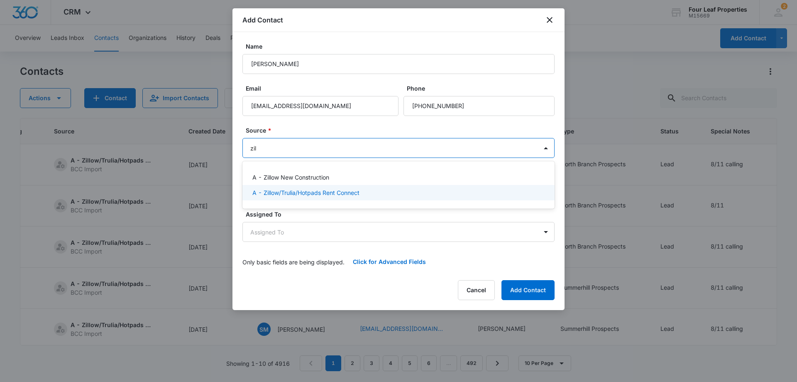
click at [290, 192] on p "A - Zillow/Trulia/Hotpads Rent Connect" at bounding box center [305, 192] width 107 height 9
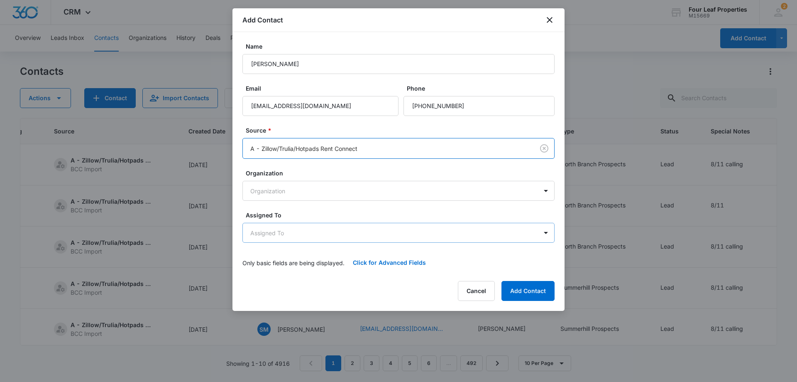
click at [289, 239] on body "CRM Apps Reputation Websites Forms CRM Email Social Shop Payments POS Content A…" at bounding box center [398, 191] width 797 height 382
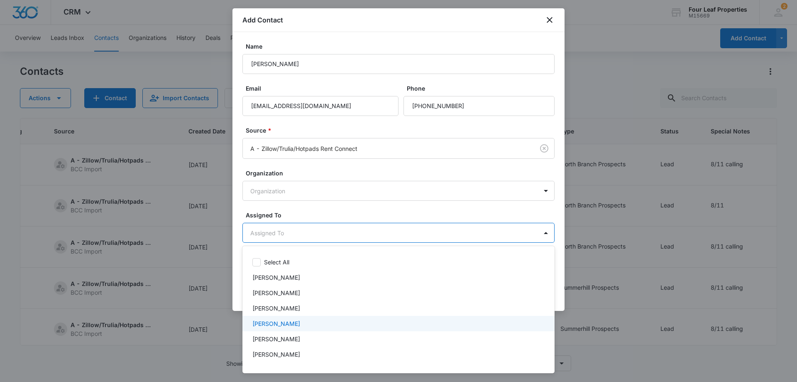
scroll to position [83, 0]
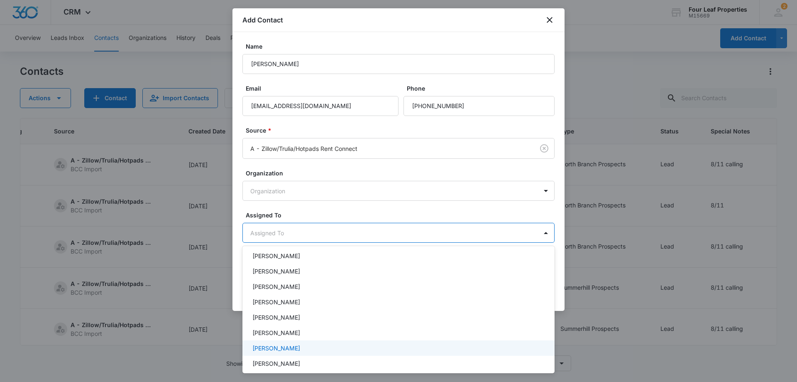
click at [292, 348] on div "Kelly Mursch" at bounding box center [397, 347] width 291 height 9
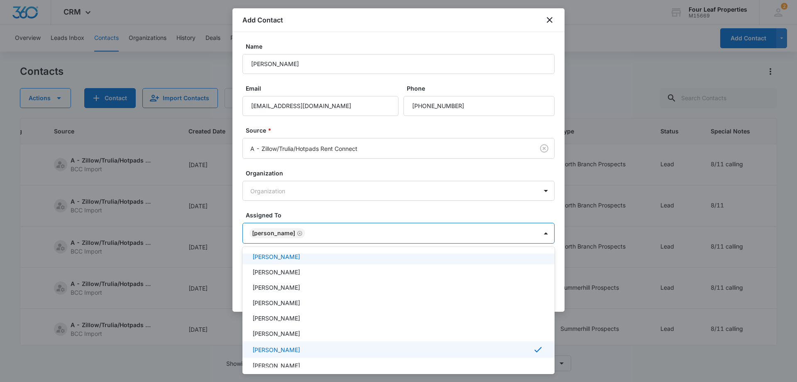
click at [307, 207] on div at bounding box center [398, 191] width 797 height 382
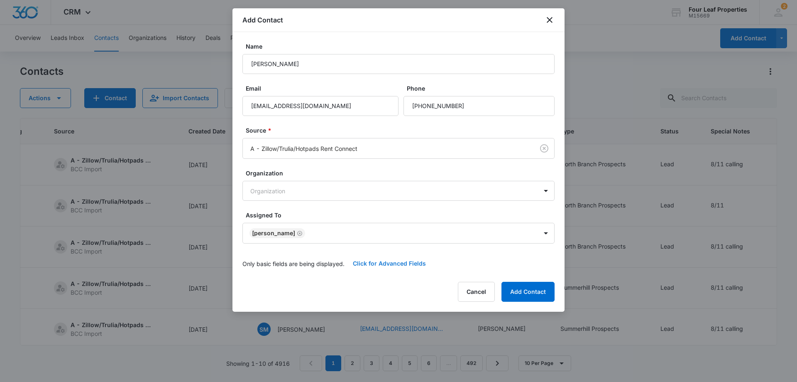
drag, startPoint x: 376, startPoint y: 264, endPoint x: 375, endPoint y: 259, distance: 5.1
click at [376, 263] on button "Click for Advanced Fields" at bounding box center [390, 263] width 90 height 20
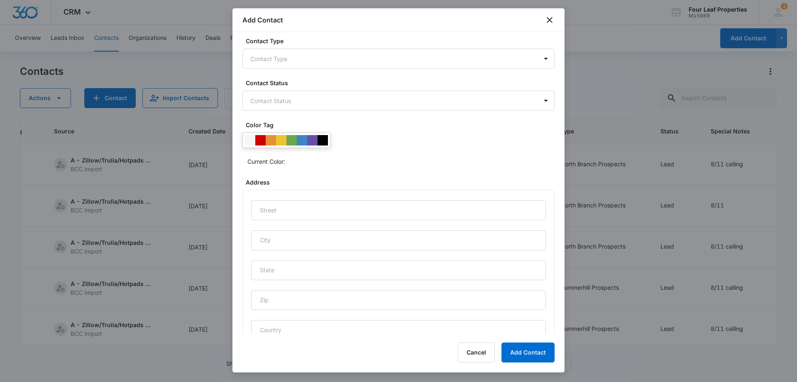
scroll to position [208, 0]
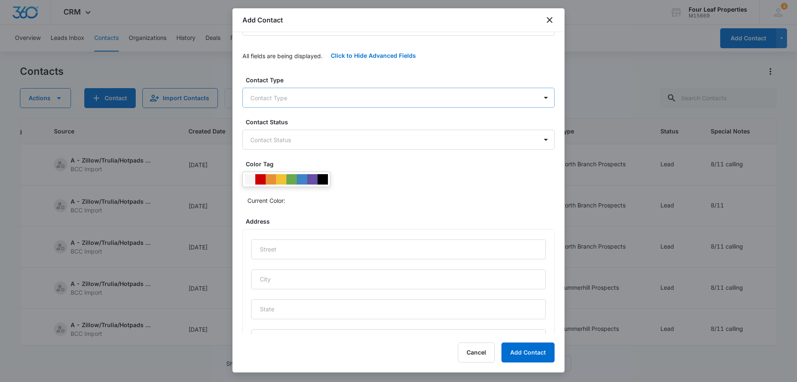
click at [277, 95] on body "CRM Apps Reputation Websites Forms CRM Email Social Shop Payments POS Content A…" at bounding box center [398, 191] width 797 height 382
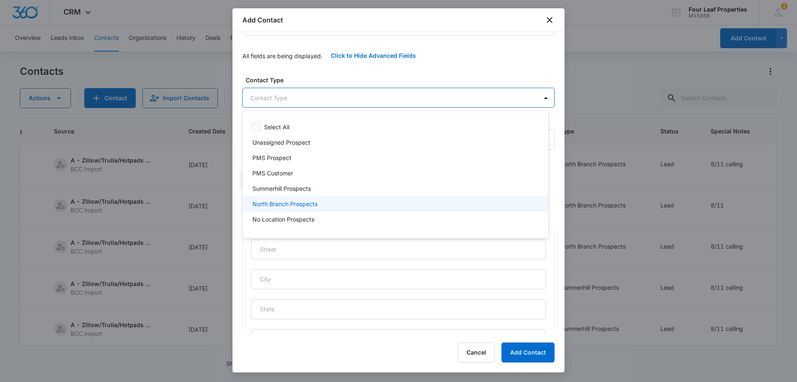
drag, startPoint x: 280, startPoint y: 203, endPoint x: 296, endPoint y: 177, distance: 30.3
click at [280, 203] on p "North Branch Prospects" at bounding box center [284, 203] width 65 height 9
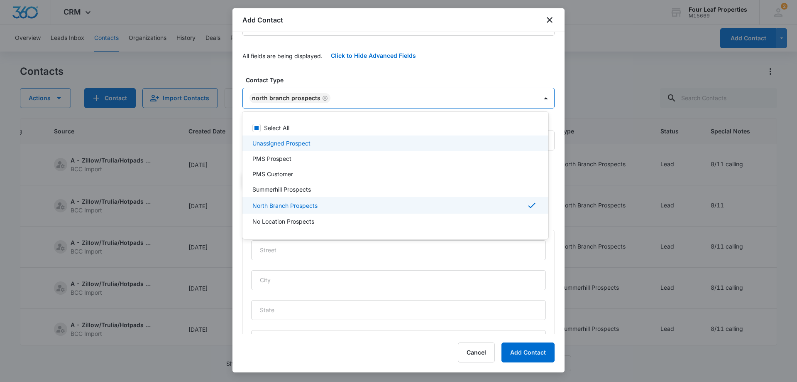
click at [310, 71] on div at bounding box center [398, 191] width 797 height 382
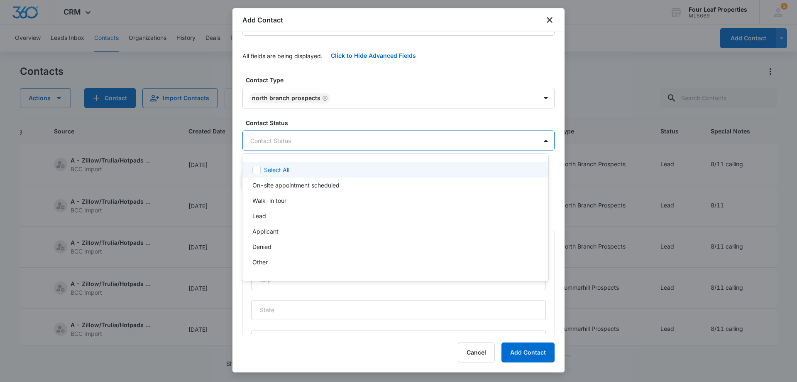
click at [305, 145] on body "CRM Apps Reputation Websites Forms CRM Email Social Shop Payments POS Content A…" at bounding box center [398, 191] width 797 height 382
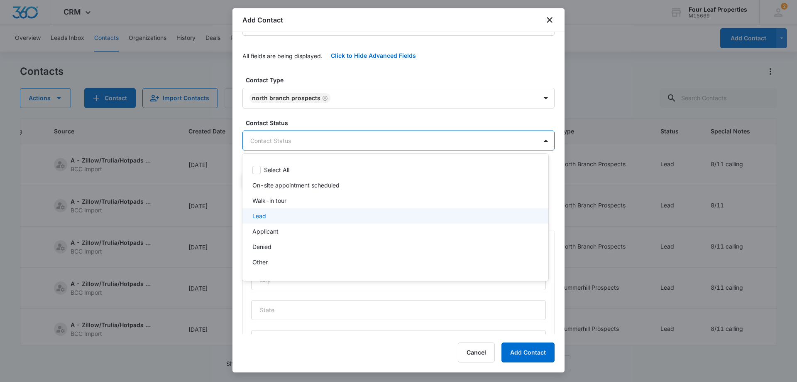
click at [272, 213] on div "Lead" at bounding box center [394, 215] width 284 height 9
drag, startPoint x: 313, startPoint y: 72, endPoint x: 316, endPoint y: 80, distance: 8.6
click at [313, 71] on div at bounding box center [398, 191] width 797 height 382
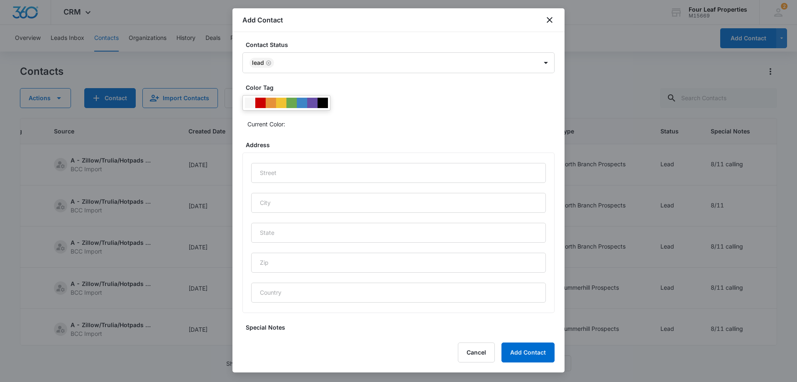
scroll to position [344, 0]
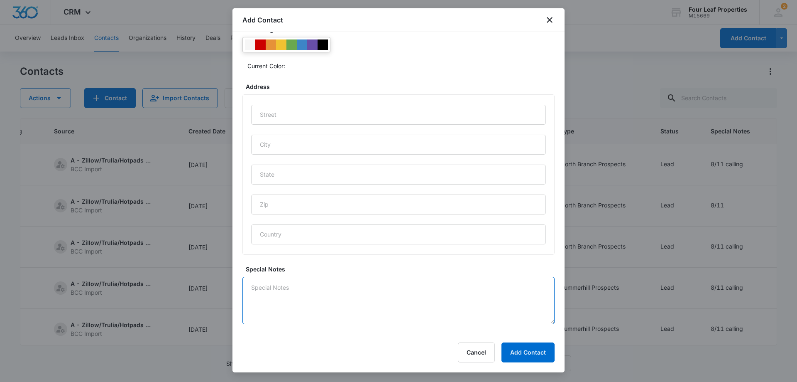
drag, startPoint x: 279, startPoint y: 309, endPoint x: 279, endPoint y: 294, distance: 15.4
click at [279, 309] on textarea "Special Notes" at bounding box center [398, 299] width 312 height 47
type textarea "8/11 LM income says $75K"
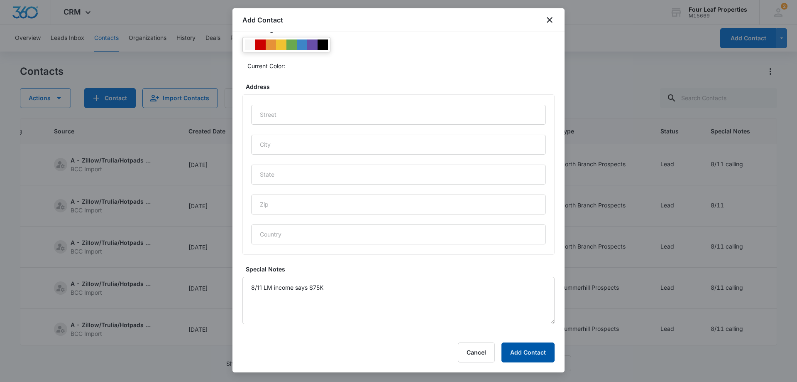
click at [509, 357] on button "Add Contact" at bounding box center [527, 352] width 53 height 20
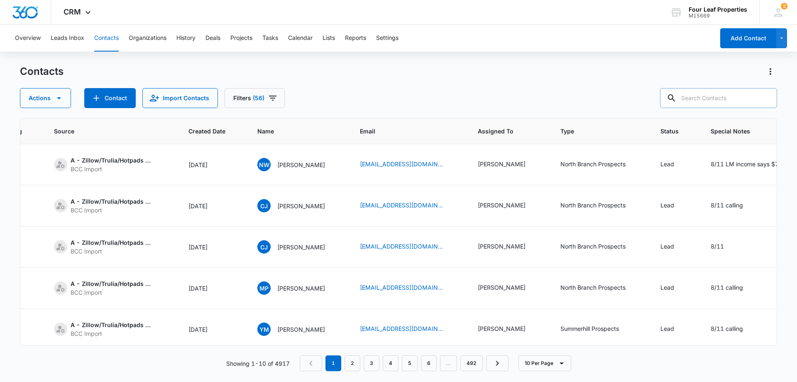
click at [694, 89] on input "text" at bounding box center [718, 98] width 117 height 20
paste input "nunarose09@gmail.com"
type input "nunarose09@gmail.com"
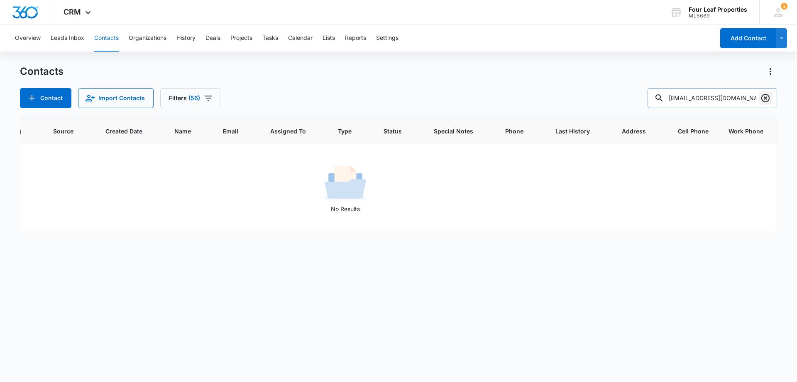
click at [769, 99] on icon "Clear" at bounding box center [765, 98] width 8 height 8
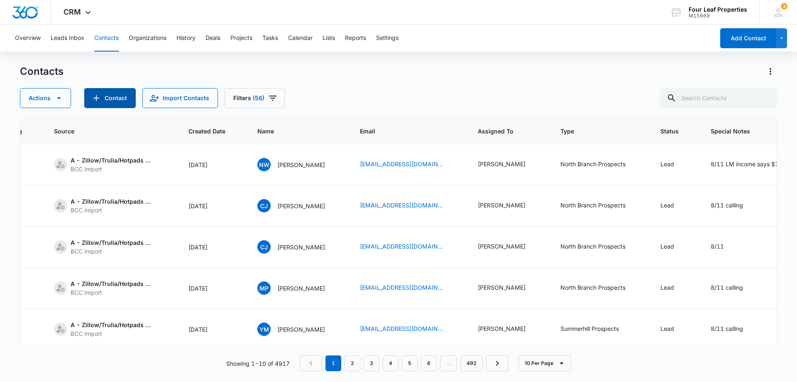
click at [111, 99] on button "Contact" at bounding box center [109, 98] width 51 height 20
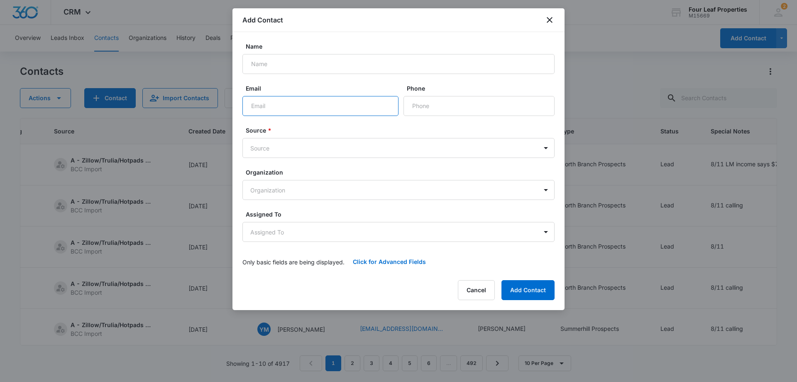
click at [263, 106] on input "Email" at bounding box center [320, 106] width 156 height 20
paste input "nunarose09@gmail.com"
type input "nunarose09@gmail.com"
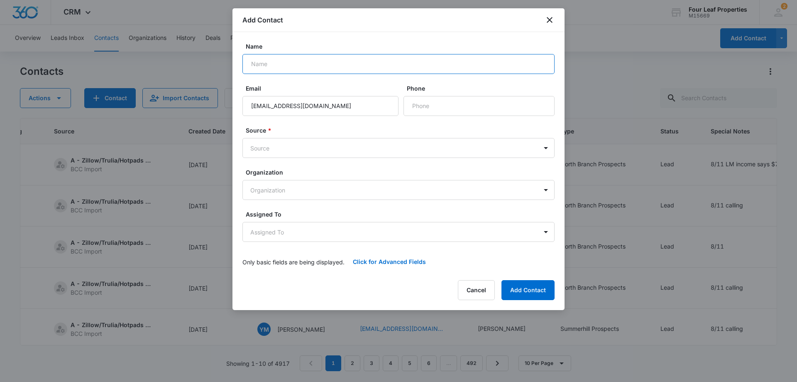
click at [262, 61] on input "Name" at bounding box center [398, 64] width 312 height 20
paste input "Rose Ostrum"
type input "Rose Ostrum"
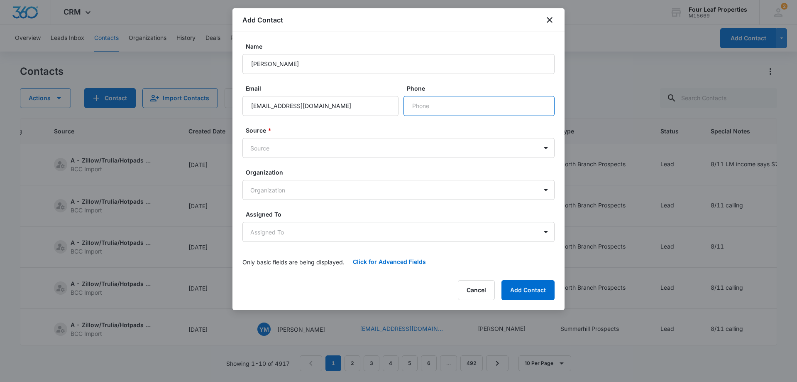
click at [429, 106] on input "Phone" at bounding box center [479, 106] width 151 height 20
paste input "(810) 712-3263"
type input "(810) 712-3263"
click at [275, 148] on body "CRM Apps Reputation Websites Forms CRM Email Social Shop Payments POS Content A…" at bounding box center [398, 191] width 797 height 382
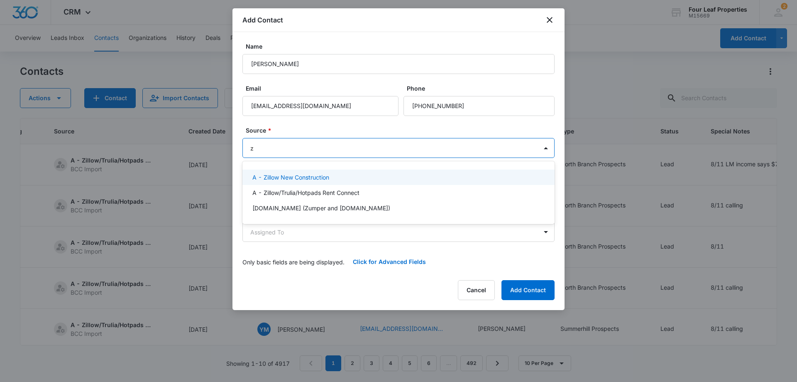
type input "zi"
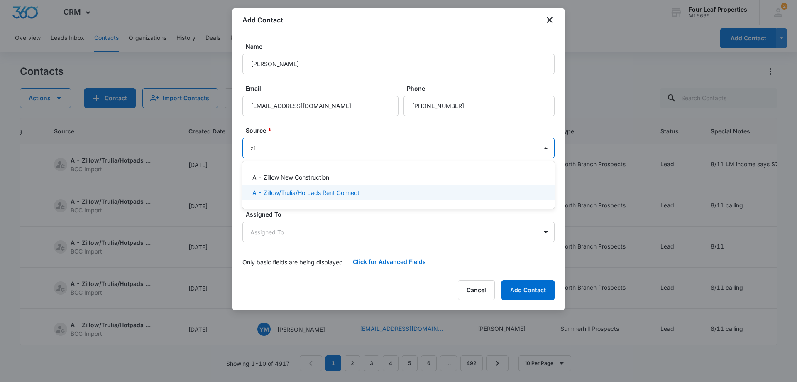
click at [303, 192] on p "A - Zillow/Trulia/Hotpads Rent Connect" at bounding box center [305, 192] width 107 height 9
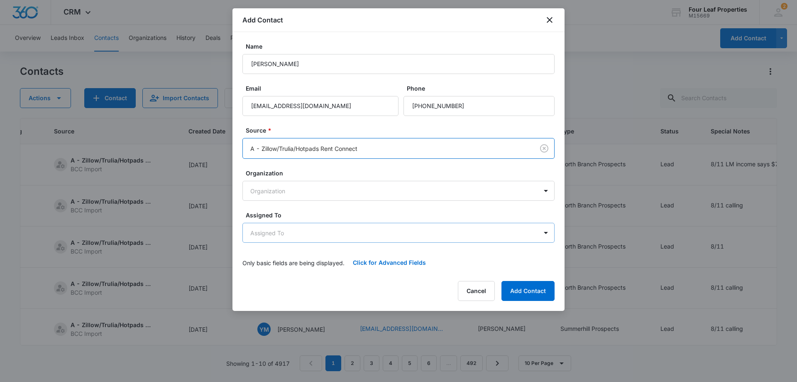
click at [296, 233] on body "CRM Apps Reputation Websites Forms CRM Email Social Shop Payments POS Content A…" at bounding box center [398, 191] width 797 height 382
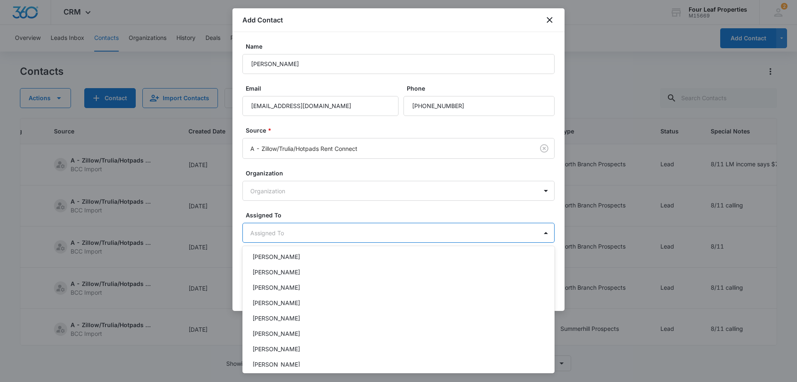
scroll to position [83, 0]
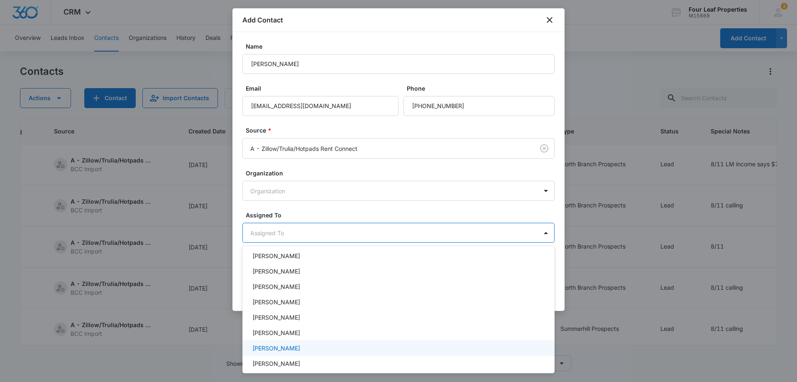
click at [296, 347] on div "Kelly Mursch" at bounding box center [397, 347] width 291 height 9
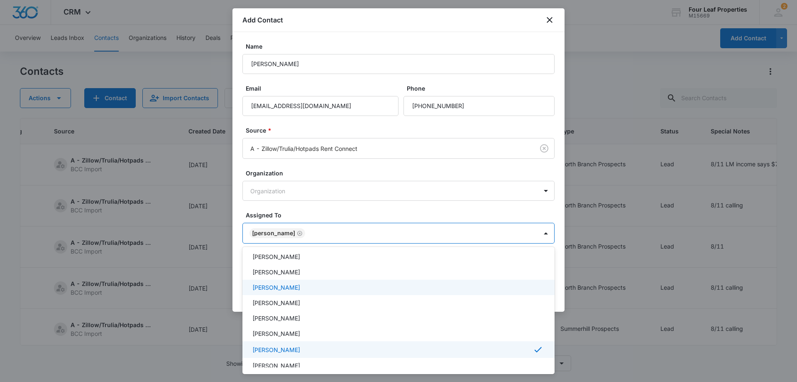
click at [319, 209] on div at bounding box center [398, 191] width 797 height 382
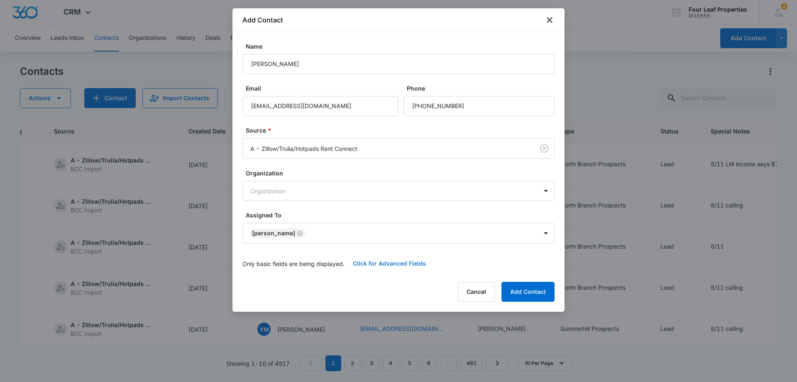
click at [378, 260] on button "Click for Advanced Fields" at bounding box center [390, 263] width 90 height 20
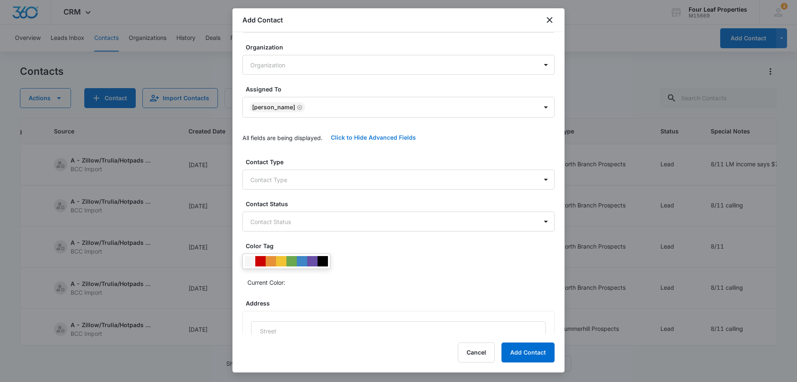
scroll to position [208, 0]
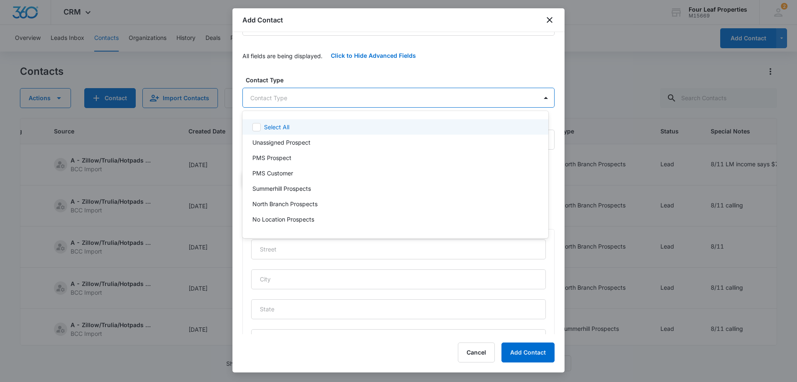
click at [290, 93] on body "CRM Apps Reputation Websites Forms CRM Email Social Shop Payments POS Content A…" at bounding box center [398, 191] width 797 height 382
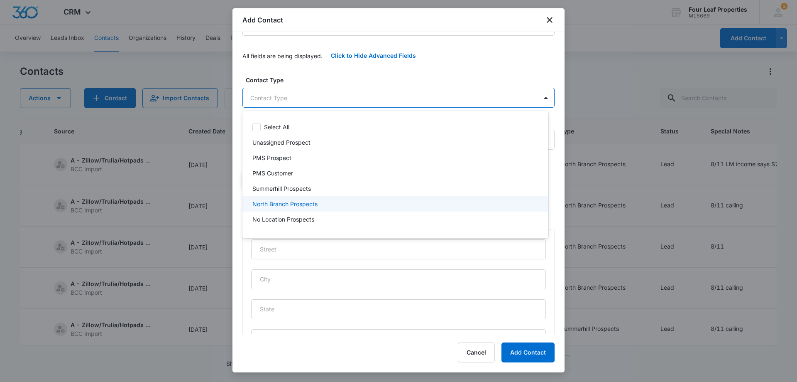
click at [286, 202] on p "North Branch Prospects" at bounding box center [284, 203] width 65 height 9
drag, startPoint x: 322, startPoint y: 69, endPoint x: 325, endPoint y: 87, distance: 17.7
click at [323, 67] on div at bounding box center [398, 191] width 797 height 382
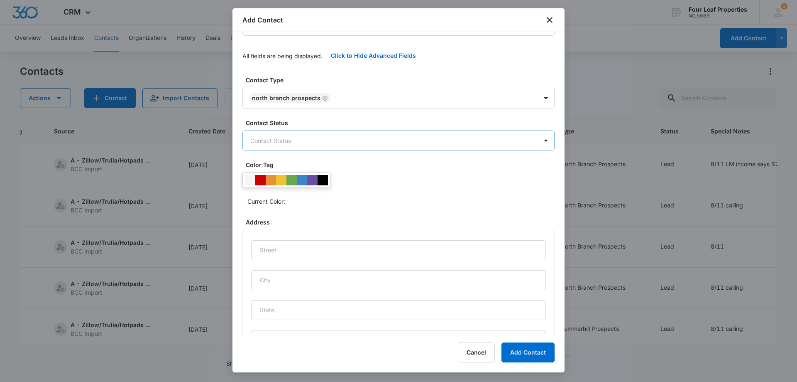
click at [282, 139] on body "CRM Apps Reputation Websites Forms CRM Email Social Shop Payments POS Content A…" at bounding box center [398, 191] width 797 height 382
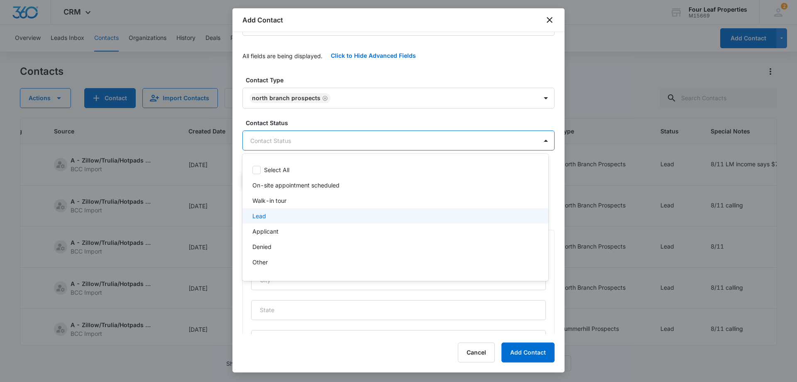
click at [271, 214] on div "Lead" at bounding box center [394, 215] width 284 height 9
drag, startPoint x: 319, startPoint y: 71, endPoint x: 324, endPoint y: 88, distance: 17.9
click at [319, 69] on div at bounding box center [398, 191] width 797 height 382
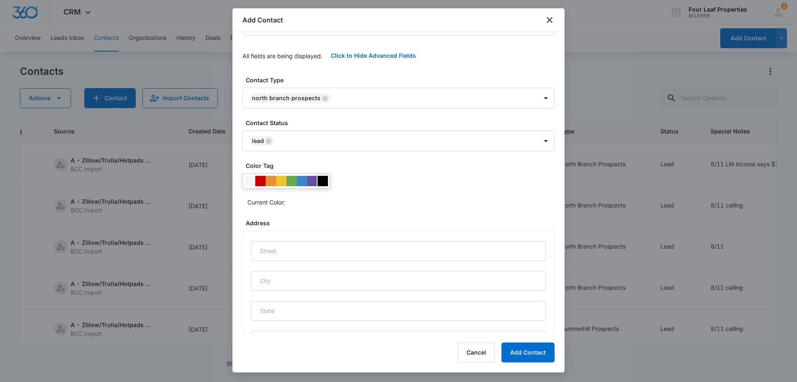
scroll to position [344, 0]
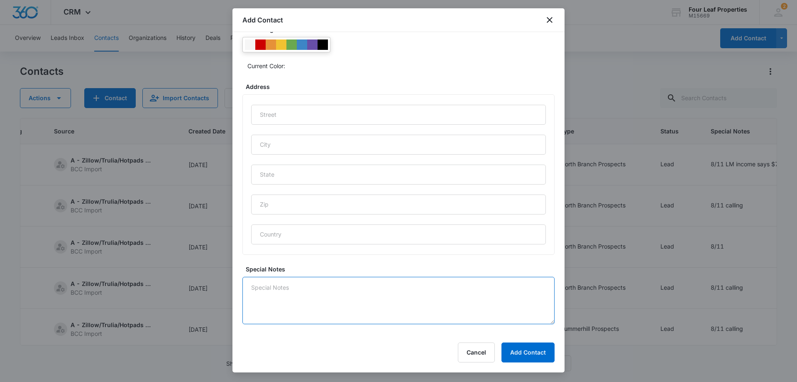
click at [266, 289] on textarea "Special Notes" at bounding box center [398, 299] width 312 height 47
type textarea "8/11 LM income says $72K"
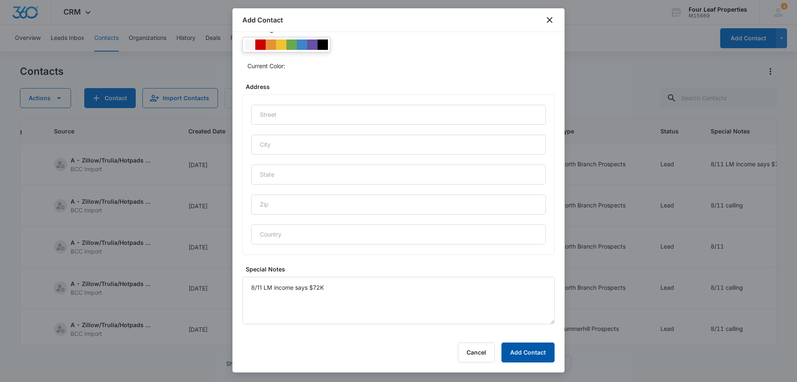
click at [528, 353] on button "Add Contact" at bounding box center [527, 352] width 53 height 20
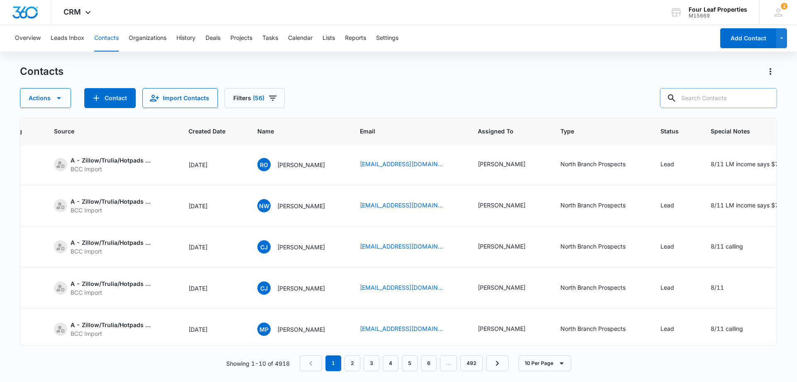
click at [706, 100] on input "text" at bounding box center [718, 98] width 117 height 20
paste input "w.thurston01152007@gmail.com"
type input "w.thurston01152007@gmail.com"
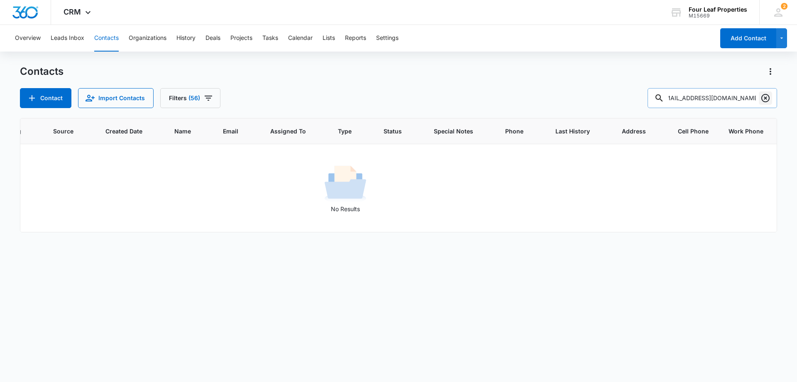
scroll to position [0, 0]
click at [763, 101] on icon "Clear" at bounding box center [765, 98] width 8 height 8
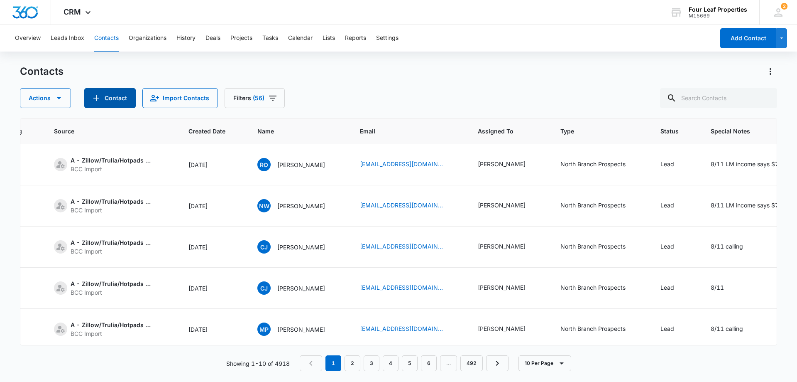
click at [110, 100] on button "Contact" at bounding box center [109, 98] width 51 height 20
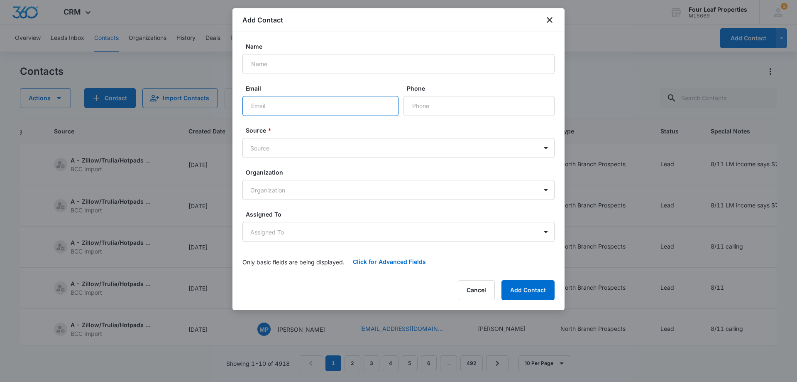
click at [255, 104] on input "Email" at bounding box center [320, 106] width 156 height 20
paste input "w.thurston01152007@gmail.com"
type input "w.thurston01152007@gmail.com"
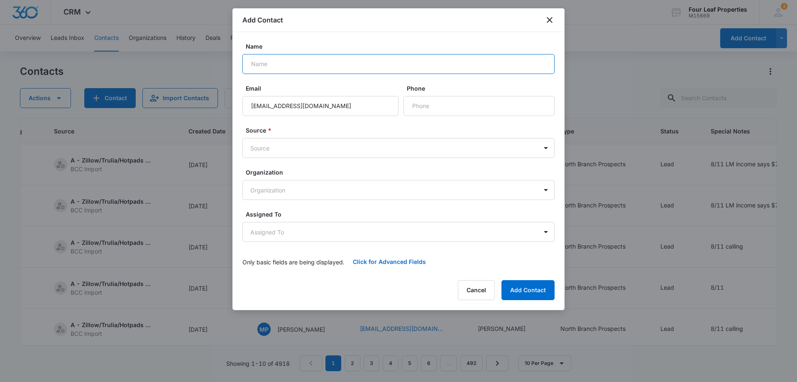
click at [267, 66] on input "Name" at bounding box center [398, 64] width 312 height 20
type input "Wendy Thurston"
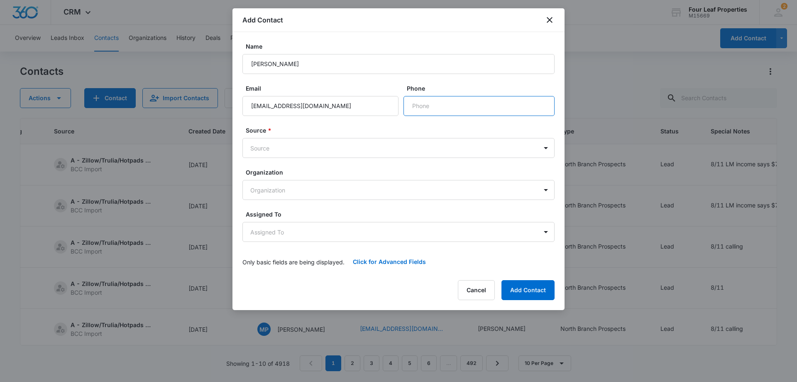
click at [418, 105] on input "Phone" at bounding box center [479, 106] width 151 height 20
click at [413, 105] on input "Phone" at bounding box center [479, 106] width 151 height 20
paste input "(813) 836-2843"
type input "(813) 836-2843"
click at [259, 146] on body "CRM Apps Reputation Websites Forms CRM Email Social Shop Payments POS Content A…" at bounding box center [398, 191] width 797 height 382
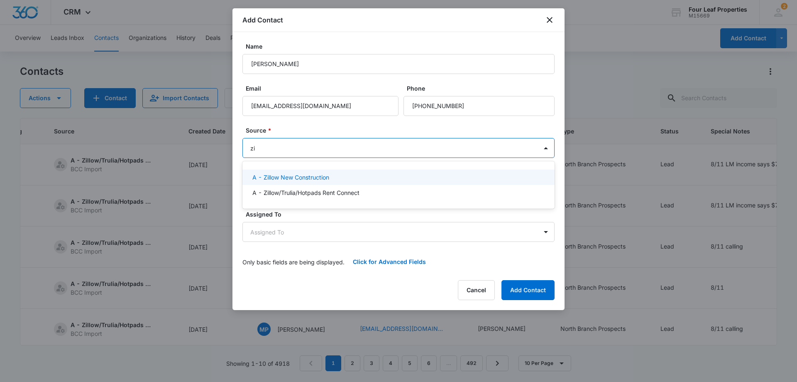
type input "zil"
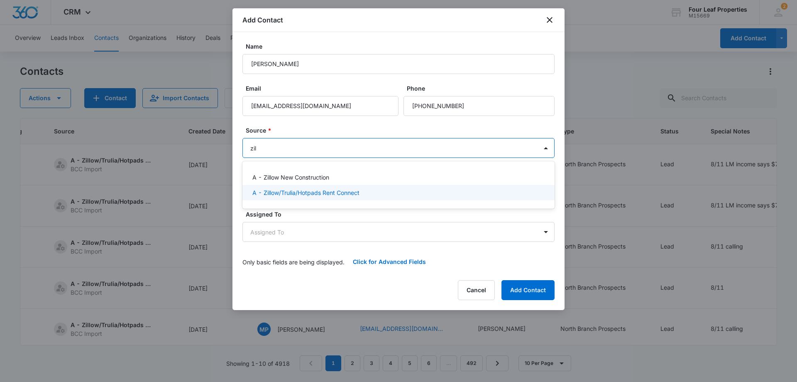
click at [288, 191] on p "A - Zillow/Trulia/Hotpads Rent Connect" at bounding box center [305, 192] width 107 height 9
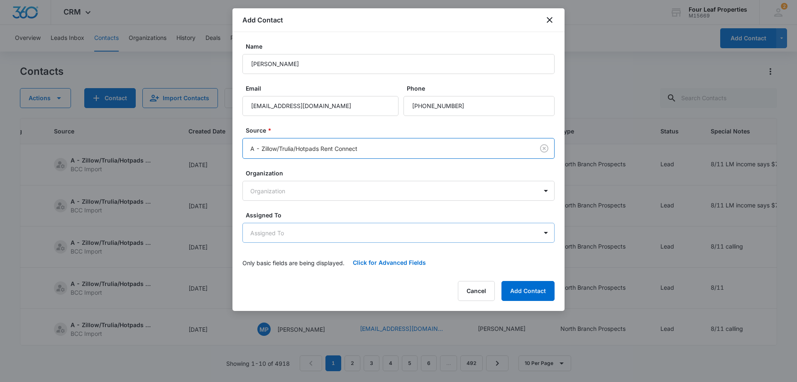
click at [267, 232] on body "CRM Apps Reputation Websites Forms CRM Email Social Shop Payments POS Content A…" at bounding box center [398, 191] width 797 height 382
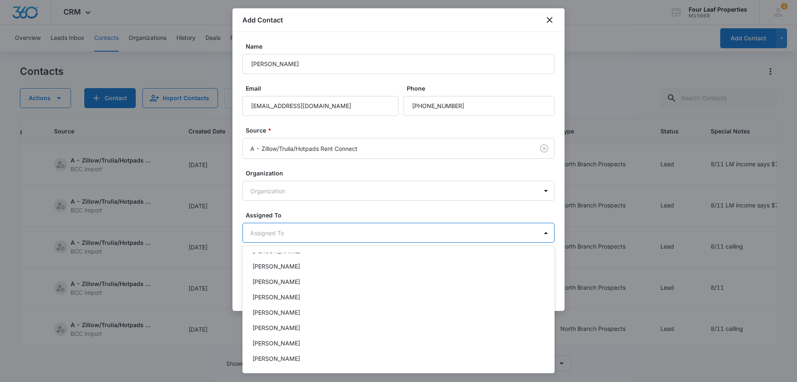
scroll to position [125, 0]
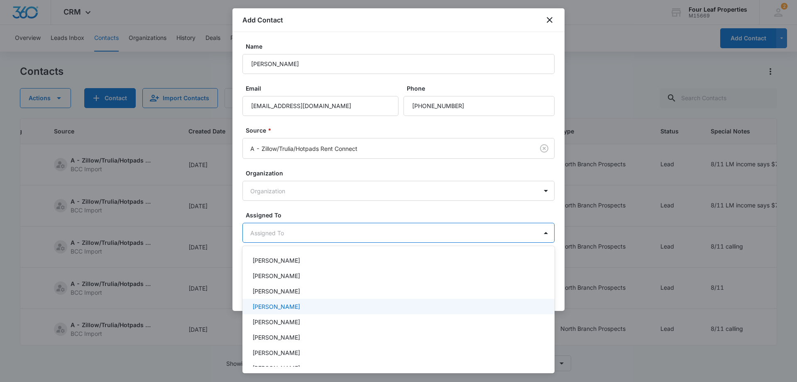
click at [278, 305] on p "Kelly Mursch" at bounding box center [276, 306] width 48 height 9
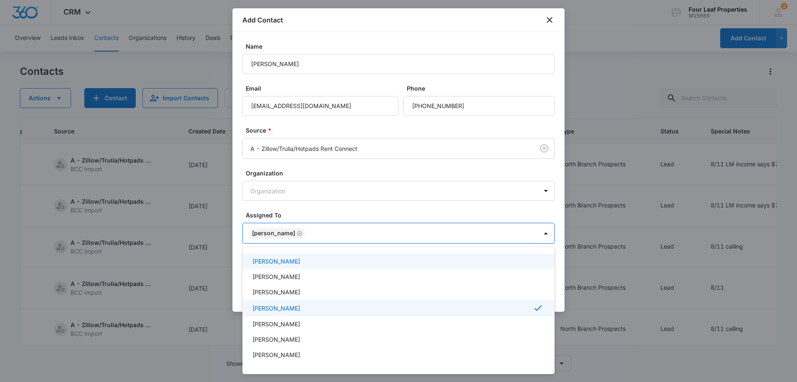
click at [301, 207] on div at bounding box center [398, 191] width 797 height 382
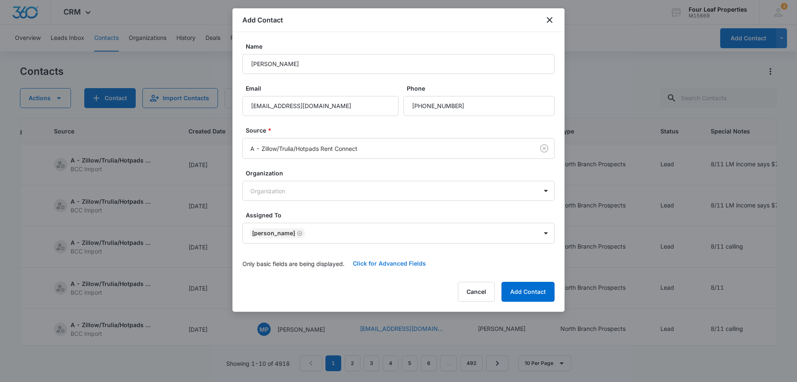
click at [379, 263] on button "Click for Advanced Fields" at bounding box center [390, 263] width 90 height 20
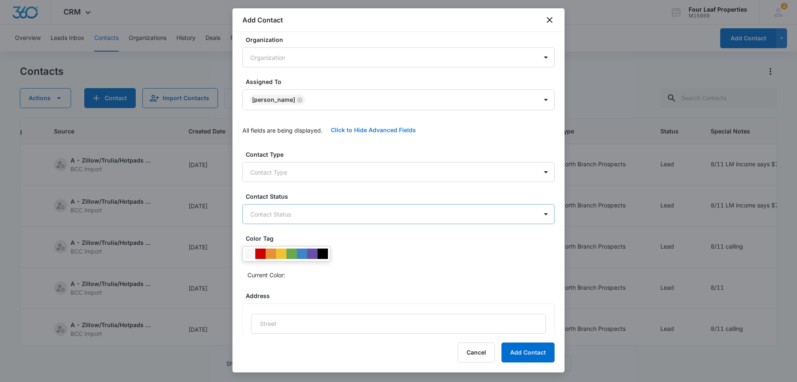
scroll to position [166, 0]
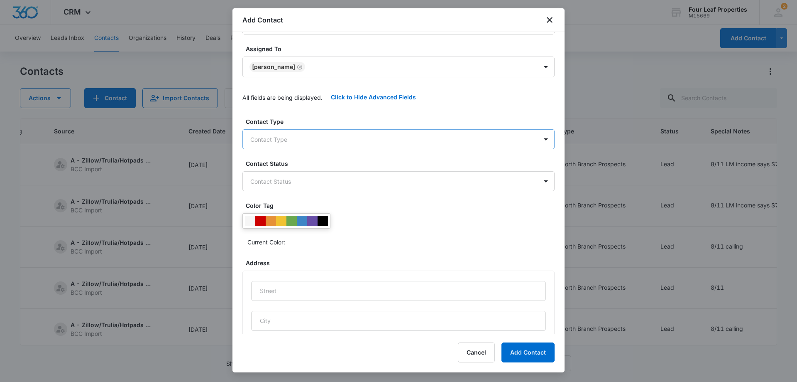
click at [296, 140] on body "CRM Apps Reputation Websites Forms CRM Email Social Shop Payments POS Content A…" at bounding box center [398, 191] width 797 height 382
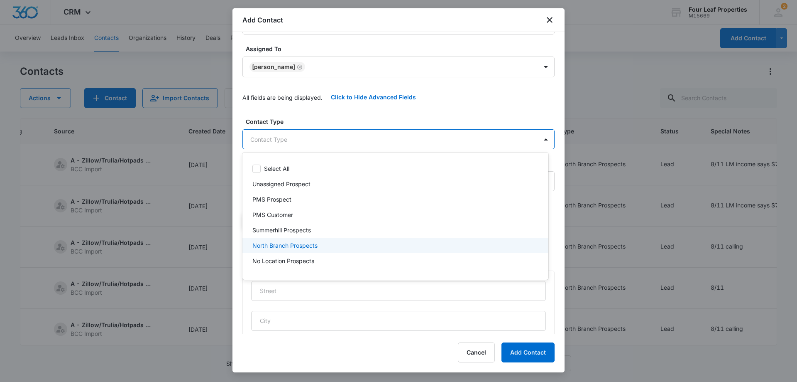
click at [289, 244] on p "North Branch Prospects" at bounding box center [284, 245] width 65 height 9
drag, startPoint x: 309, startPoint y: 103, endPoint x: 325, endPoint y: 128, distance: 30.6
click at [309, 103] on div at bounding box center [398, 191] width 797 height 382
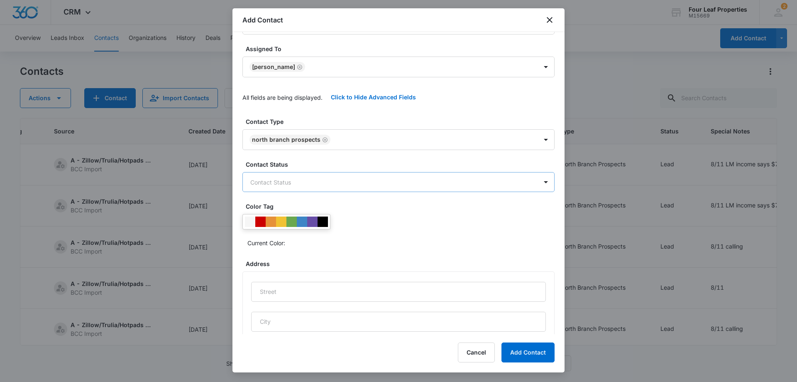
click at [290, 182] on body "CRM Apps Reputation Websites Forms CRM Email Social Shop Payments POS Content A…" at bounding box center [398, 191] width 797 height 382
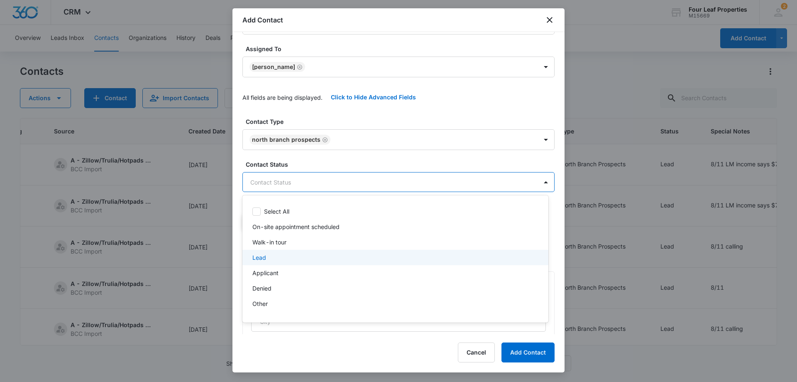
click at [277, 257] on div "Lead" at bounding box center [394, 257] width 284 height 9
drag, startPoint x: 318, startPoint y: 114, endPoint x: 320, endPoint y: 129, distance: 15.0
click at [319, 111] on div at bounding box center [398, 191] width 797 height 382
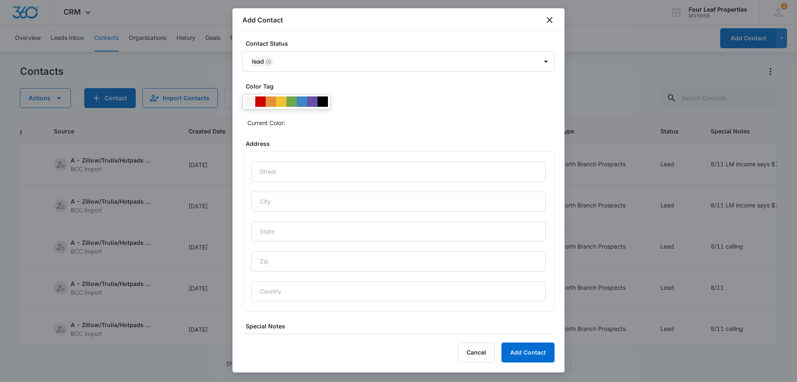
scroll to position [344, 0]
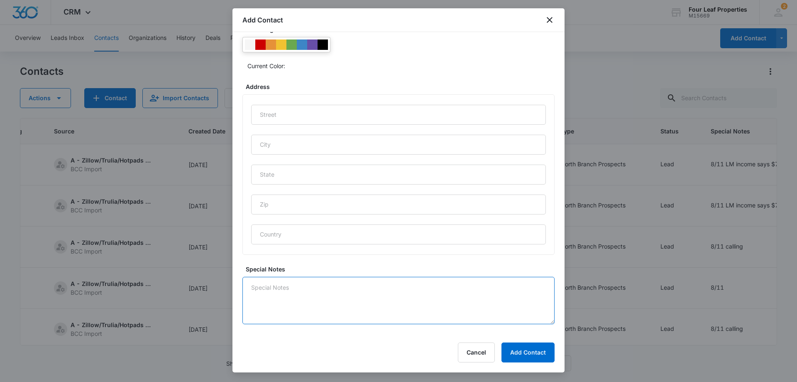
click at [280, 284] on textarea "Special Notes" at bounding box center [398, 299] width 312 height 47
type textarea "8/11 LM income says $58K"
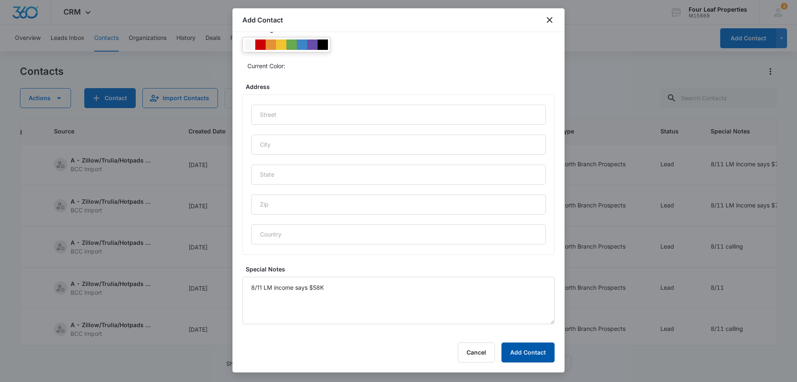
click at [524, 349] on button "Add Contact" at bounding box center [527, 352] width 53 height 20
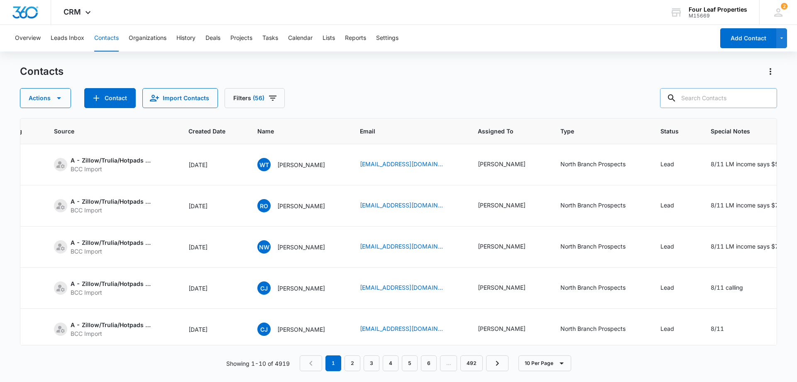
click at [695, 95] on input "text" at bounding box center [718, 98] width 117 height 20
paste input "tln_12345@yahoo.com"
type input "tln_12345@yahoo.com"
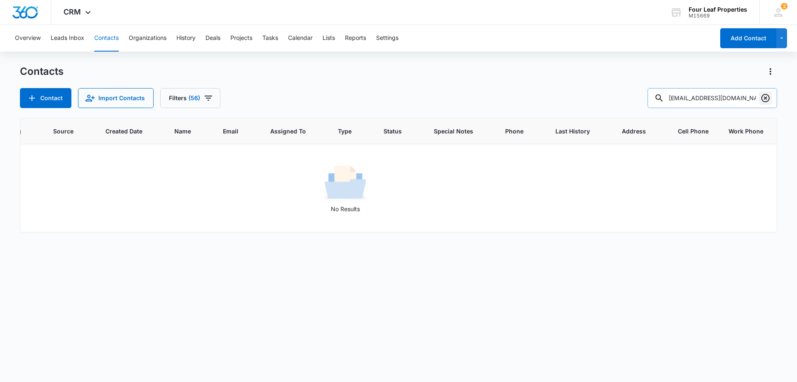
click at [766, 98] on icon "Clear" at bounding box center [765, 98] width 8 height 8
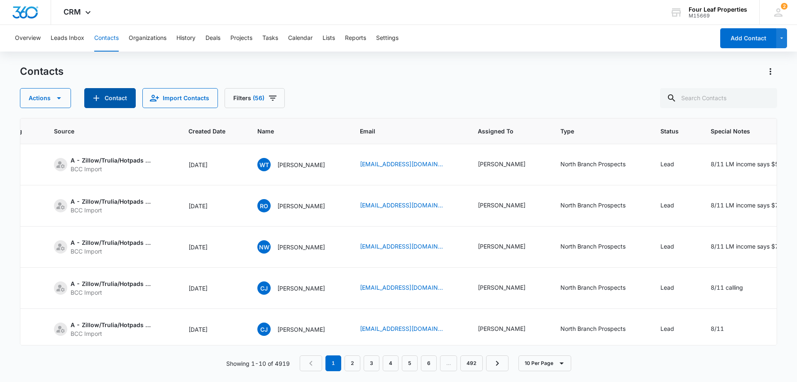
click at [111, 99] on button "Contact" at bounding box center [109, 98] width 51 height 20
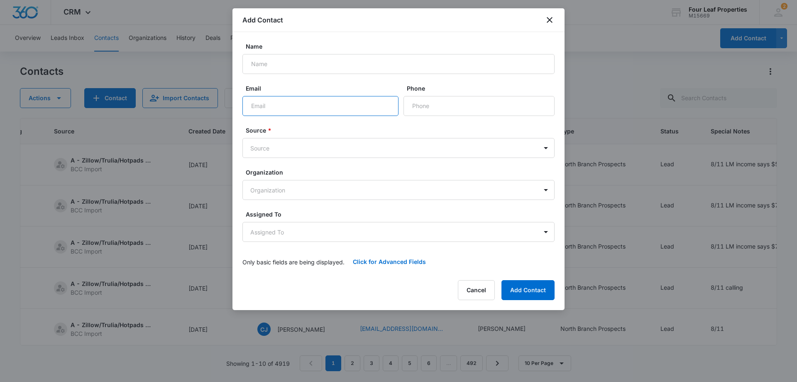
click at [259, 107] on input "Email" at bounding box center [320, 106] width 156 height 20
paste input "tln_12345@yahoo.com"
type input "tln_12345@yahoo.com"
drag, startPoint x: 258, startPoint y: 65, endPoint x: 256, endPoint y: 104, distance: 39.5
click at [258, 64] on input "Name" at bounding box center [398, 64] width 312 height 20
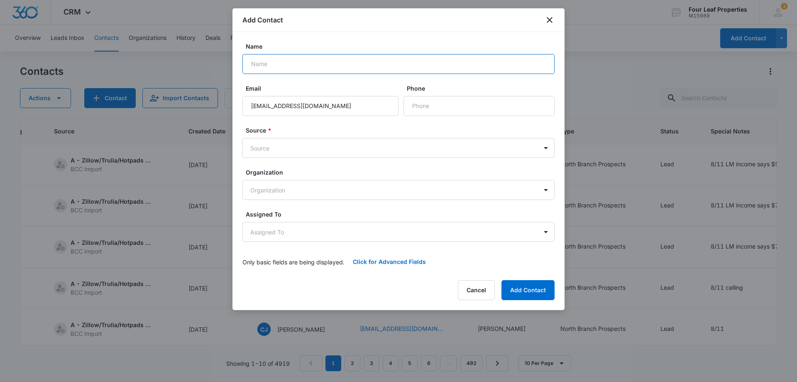
paste input "Thomas Nierescher"
type input "Thomas Nierescher"
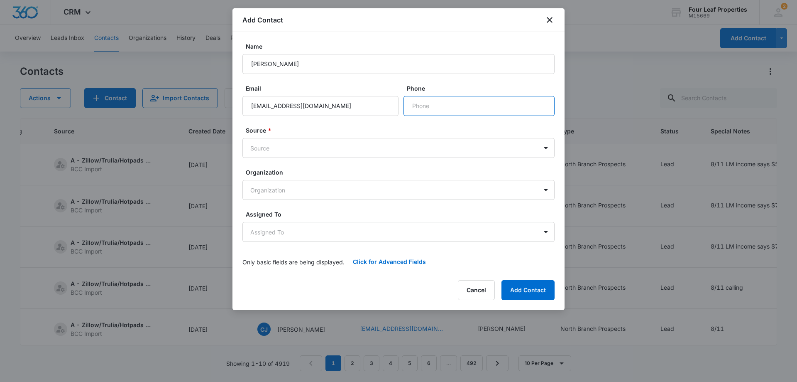
click at [420, 107] on input "Phone" at bounding box center [479, 106] width 151 height 20
paste input "(248) 201-8274"
type input "(248) 201-8274"
click at [274, 145] on body "CRM Apps Reputation Websites Forms CRM Email Social Shop Payments POS Content A…" at bounding box center [398, 191] width 797 height 382
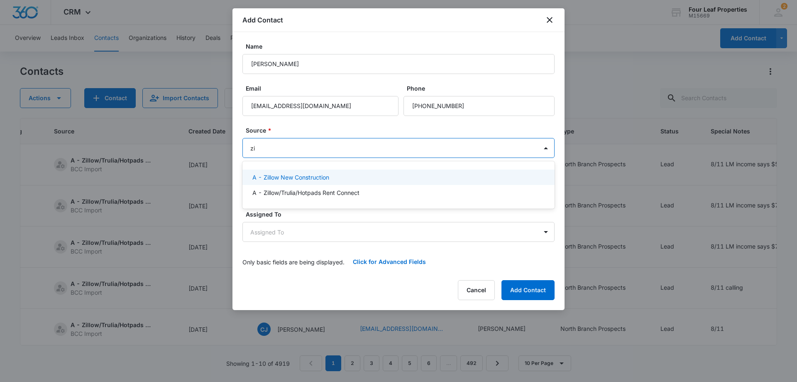
type input "zil"
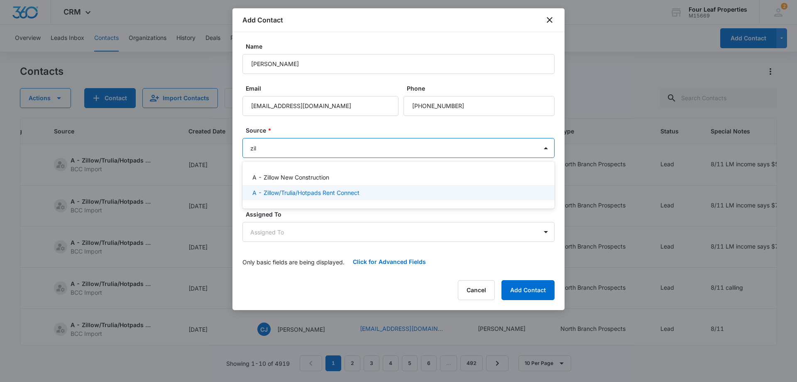
click at [299, 194] on p "A - Zillow/Trulia/Hotpads Rent Connect" at bounding box center [305, 192] width 107 height 9
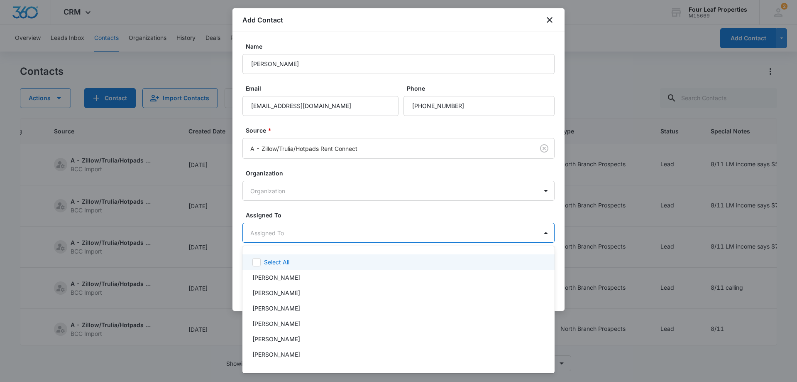
click at [288, 232] on body "CRM Apps Reputation Websites Forms CRM Email Social Shop Payments POS Content A…" at bounding box center [398, 191] width 797 height 382
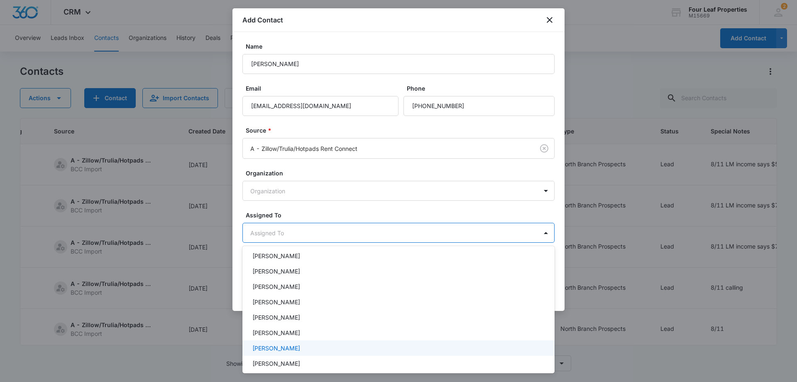
click at [312, 353] on div "Kelly Mursch" at bounding box center [398, 347] width 312 height 15
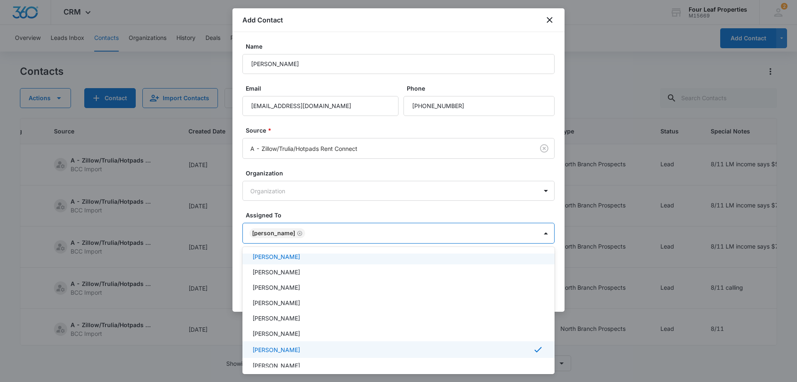
click at [316, 211] on div at bounding box center [398, 191] width 797 height 382
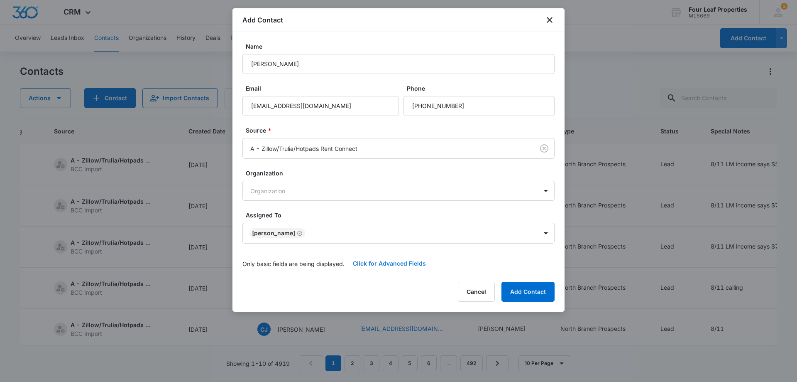
click at [370, 262] on button "Click for Advanced Fields" at bounding box center [390, 263] width 90 height 20
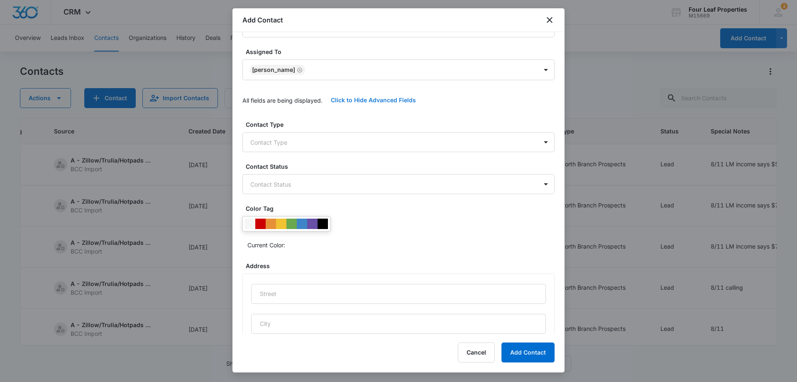
scroll to position [166, 0]
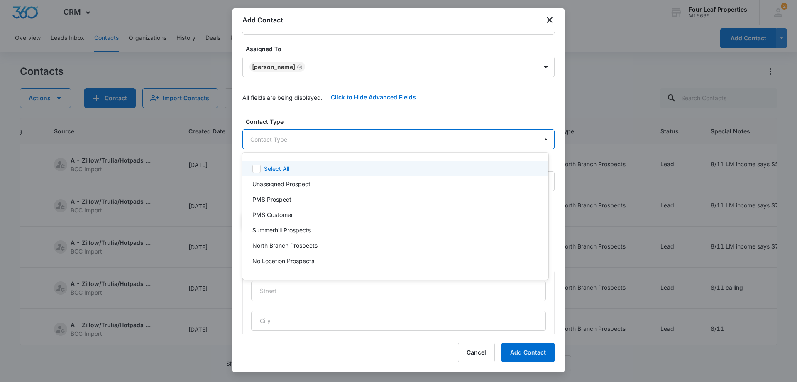
click at [304, 134] on body "CRM Apps Reputation Websites Forms CRM Email Social Shop Payments POS Content A…" at bounding box center [398, 191] width 797 height 382
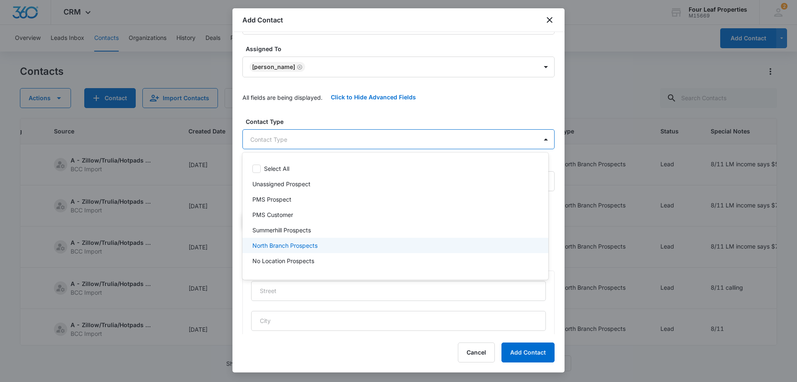
click at [291, 244] on p "North Branch Prospects" at bounding box center [284, 245] width 65 height 9
click at [313, 114] on div at bounding box center [398, 191] width 797 height 382
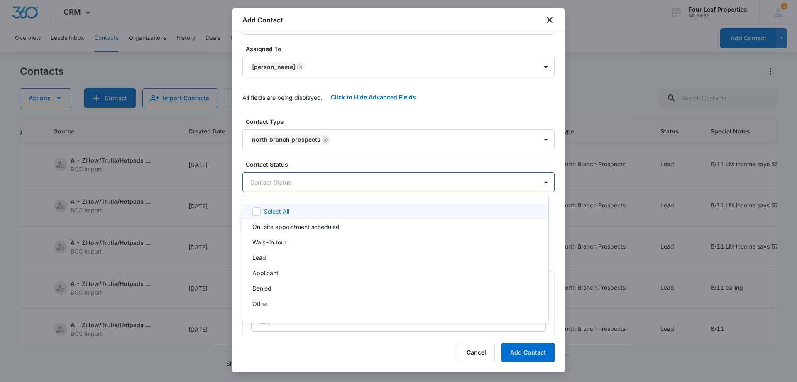
click at [287, 187] on body "CRM Apps Reputation Websites Forms CRM Email Social Shop Payments POS Content A…" at bounding box center [398, 191] width 797 height 382
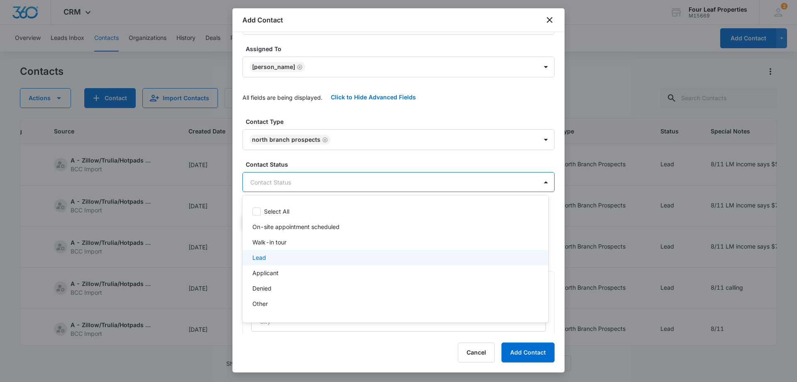
click at [289, 259] on div "Lead" at bounding box center [394, 257] width 284 height 9
click at [313, 108] on div at bounding box center [398, 191] width 797 height 382
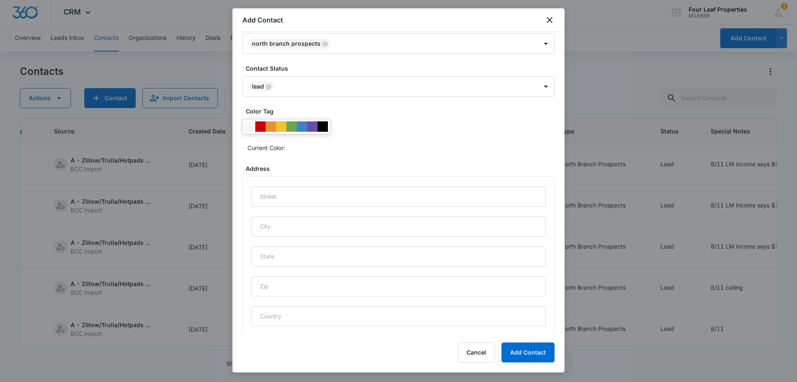
scroll to position [344, 0]
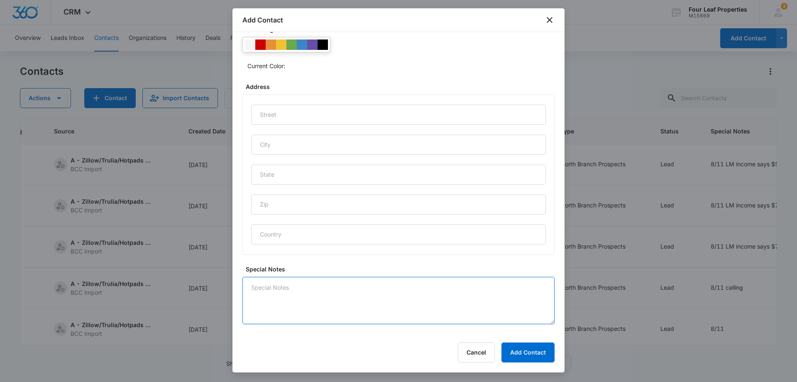
click at [275, 292] on textarea "Special Notes" at bounding box center [398, 299] width 312 height 47
type textarea "8/11 calling"
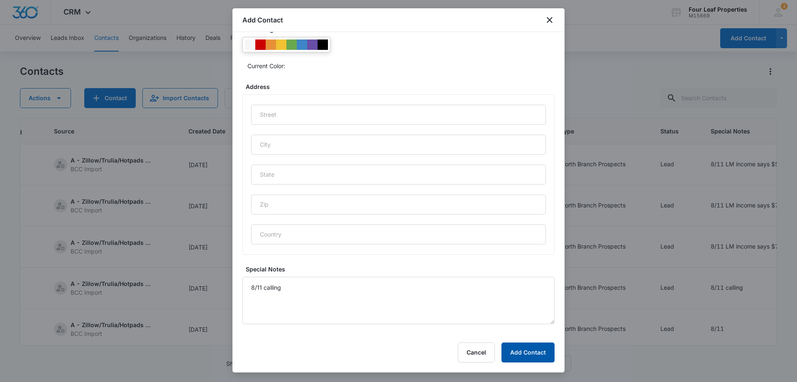
click at [520, 350] on button "Add Contact" at bounding box center [527, 352] width 53 height 20
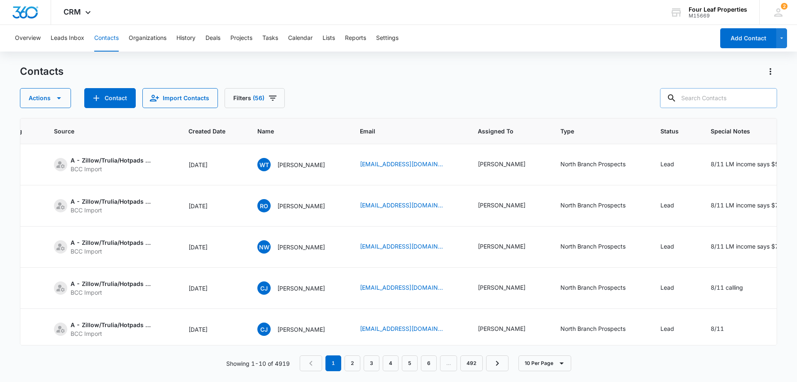
click at [703, 94] on input "text" at bounding box center [718, 98] width 117 height 20
paste input "missnariamarie@icloud.com"
type input "missnariamarie@icloud.com"
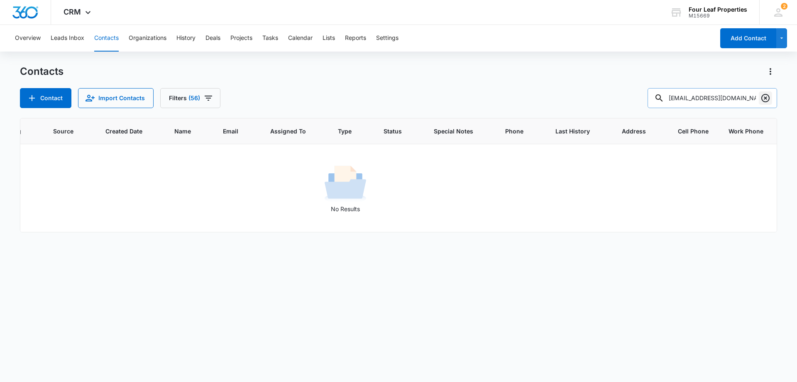
click at [766, 98] on icon "Clear" at bounding box center [765, 98] width 8 height 8
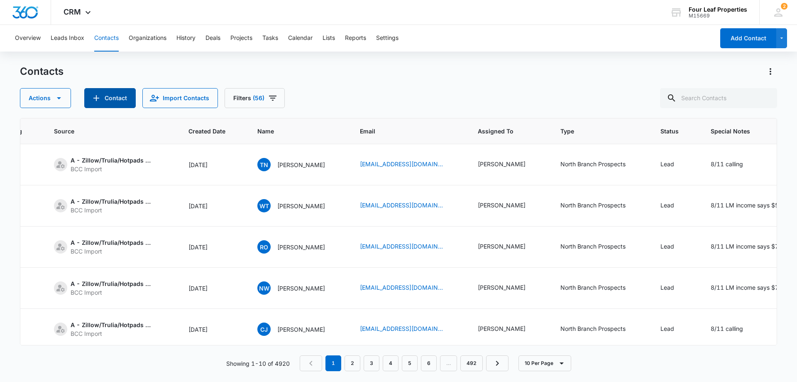
click at [116, 96] on button "Contact" at bounding box center [109, 98] width 51 height 20
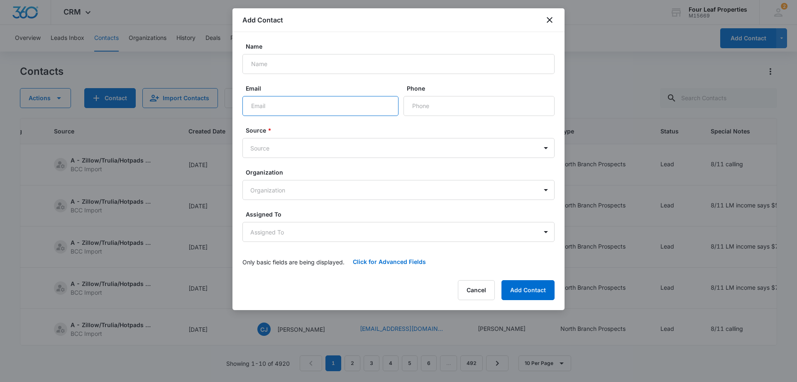
click at [256, 106] on input "Email" at bounding box center [320, 106] width 156 height 20
paste input "missnariamarie@icloud.com"
type input "missnariamarie@icloud.com"
drag, startPoint x: 258, startPoint y: 62, endPoint x: 277, endPoint y: 103, distance: 44.9
click at [258, 62] on input "Name" at bounding box center [398, 64] width 312 height 20
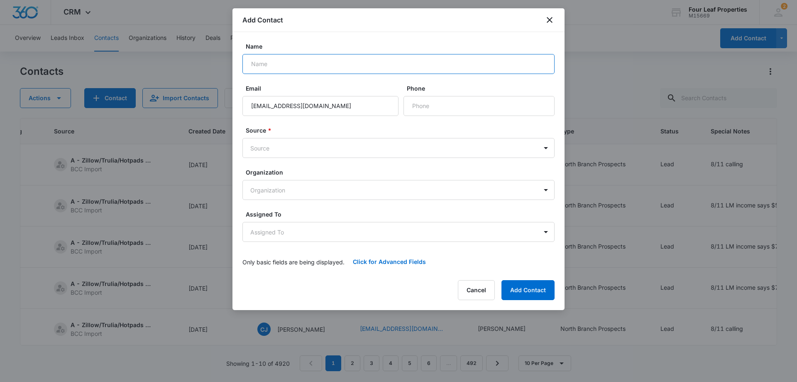
paste input "Dynaria Gibson"
type input "Dynaria Gibson"
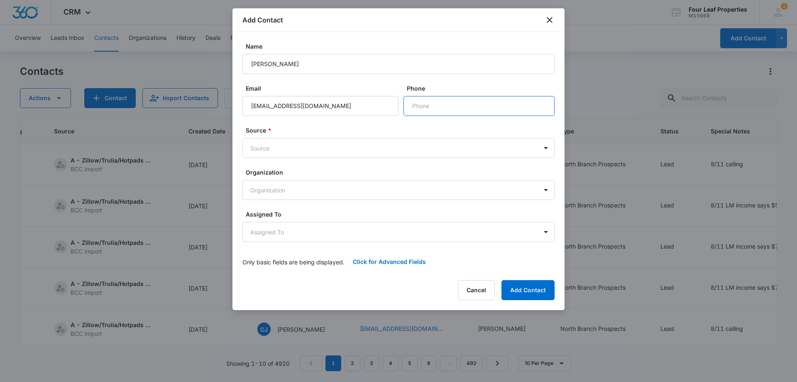
drag, startPoint x: 428, startPoint y: 103, endPoint x: 420, endPoint y: 120, distance: 18.4
click at [428, 103] on input "Phone" at bounding box center [479, 106] width 151 height 20
paste input "(810) 339-0932"
type input "(810) 339-0932"
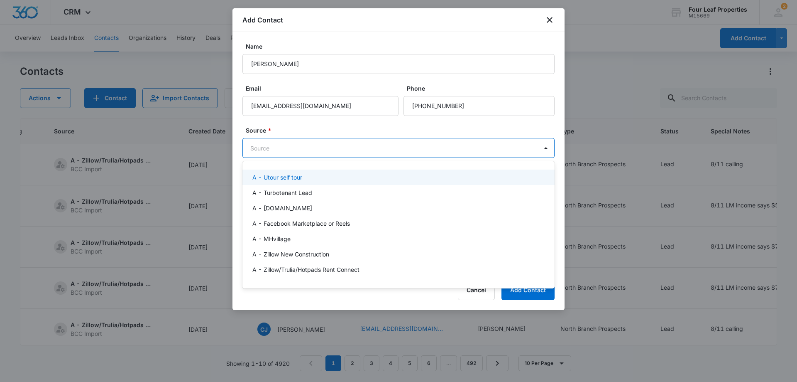
click at [266, 149] on body "CRM Apps Reputation Websites Forms CRM Email Social Shop Payments POS Content A…" at bounding box center [398, 191] width 797 height 382
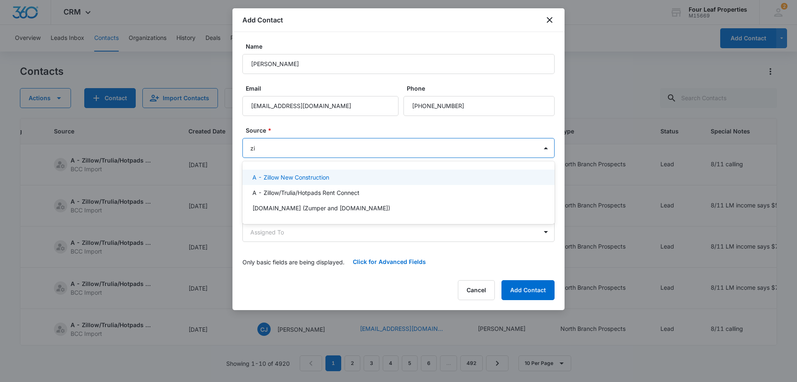
type input "zil"
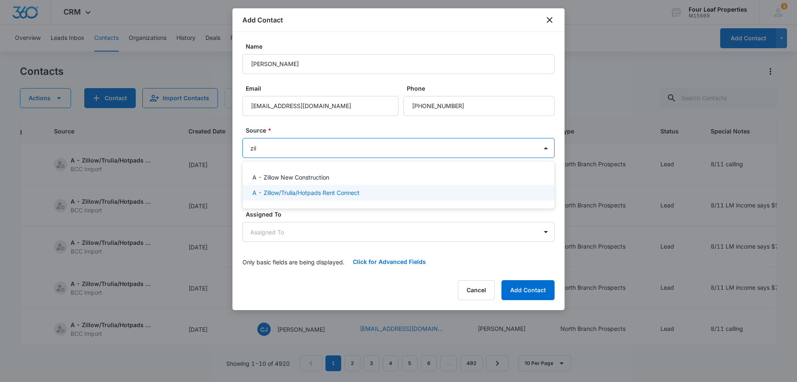
click at [293, 191] on p "A - Zillow/Trulia/Hotpads Rent Connect" at bounding box center [305, 192] width 107 height 9
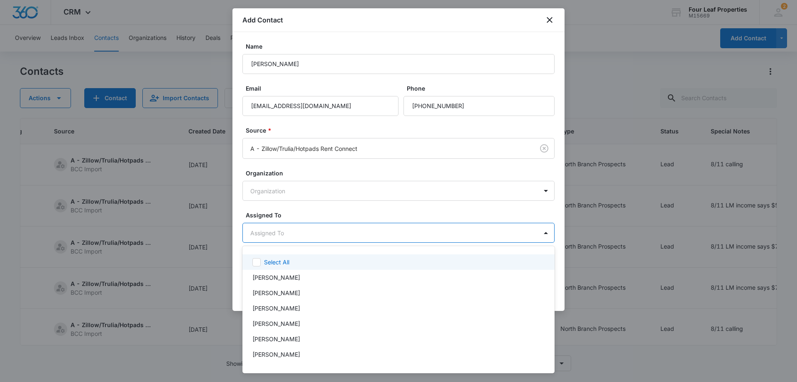
click at [281, 231] on body "CRM Apps Reputation Websites Forms CRM Email Social Shop Payments POS Content A…" at bounding box center [398, 191] width 797 height 382
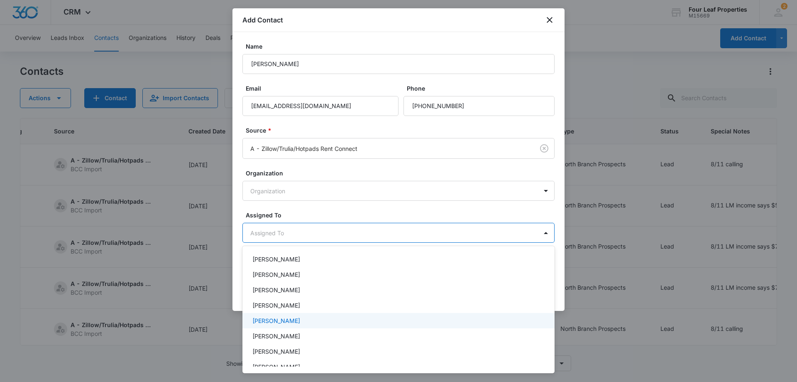
scroll to position [83, 0]
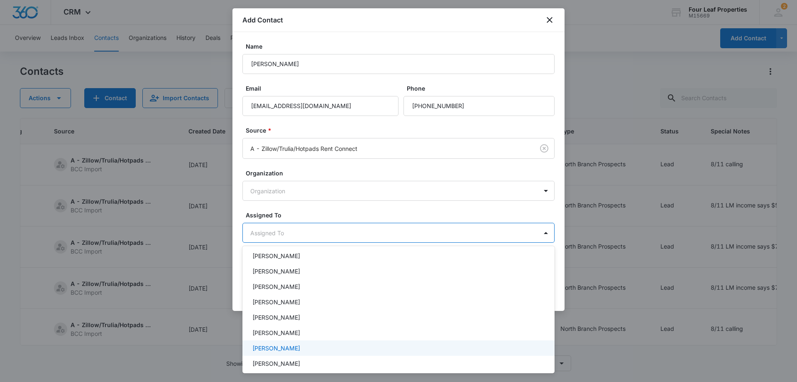
click at [307, 349] on div "Kelly Mursch" at bounding box center [397, 347] width 291 height 9
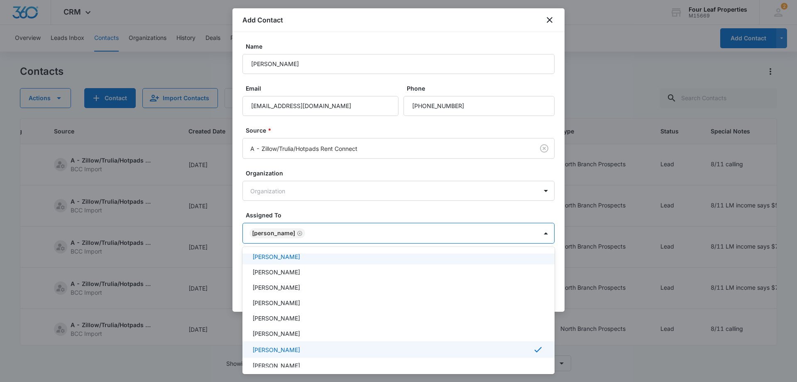
click at [316, 206] on div at bounding box center [398, 191] width 797 height 382
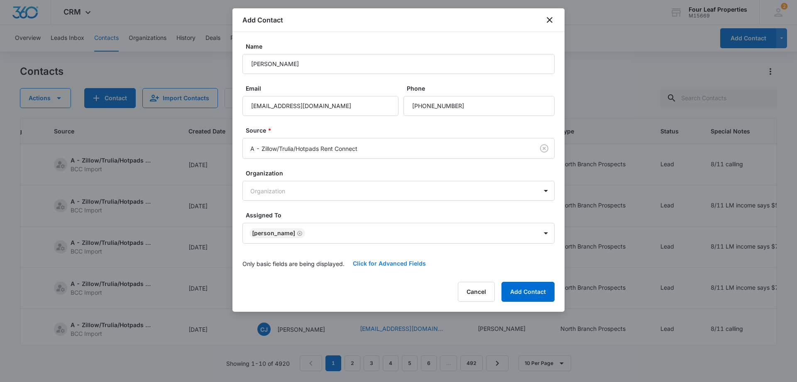
click at [389, 263] on button "Click for Advanced Fields" at bounding box center [390, 263] width 90 height 20
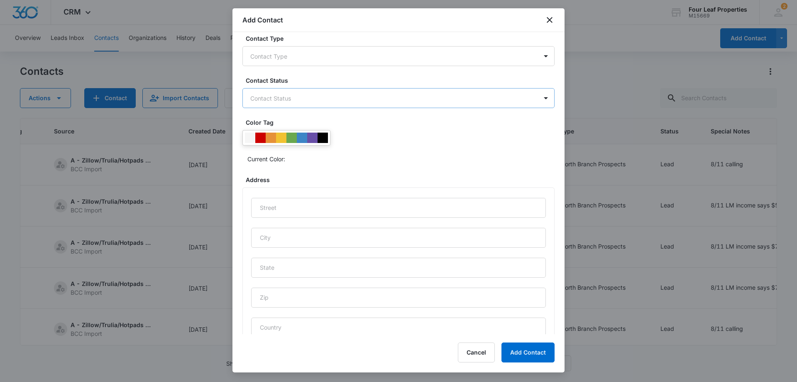
scroll to position [166, 0]
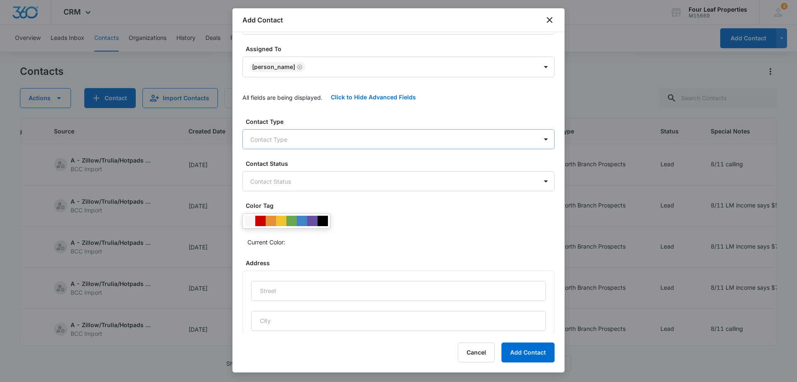
click at [294, 142] on body "CRM Apps Reputation Websites Forms CRM Email Social Shop Payments POS Content A…" at bounding box center [398, 191] width 797 height 382
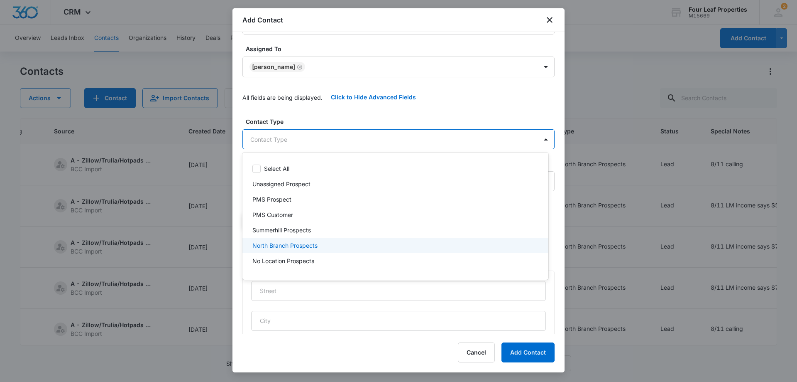
click at [286, 244] on p "North Branch Prospects" at bounding box center [284, 245] width 65 height 9
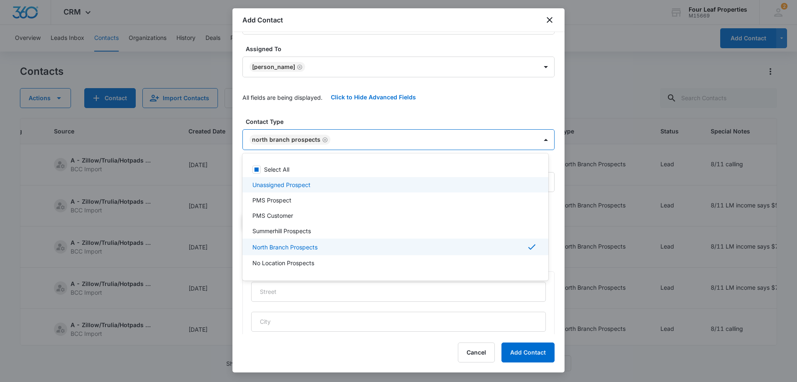
drag, startPoint x: 351, startPoint y: 113, endPoint x: 355, endPoint y: 125, distance: 13.3
click at [351, 112] on div at bounding box center [398, 191] width 797 height 382
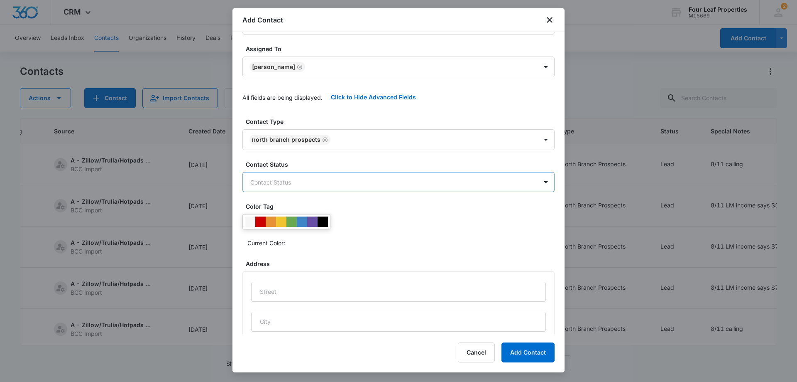
click at [303, 183] on body "CRM Apps Reputation Websites Forms CRM Email Social Shop Payments POS Content A…" at bounding box center [398, 191] width 797 height 382
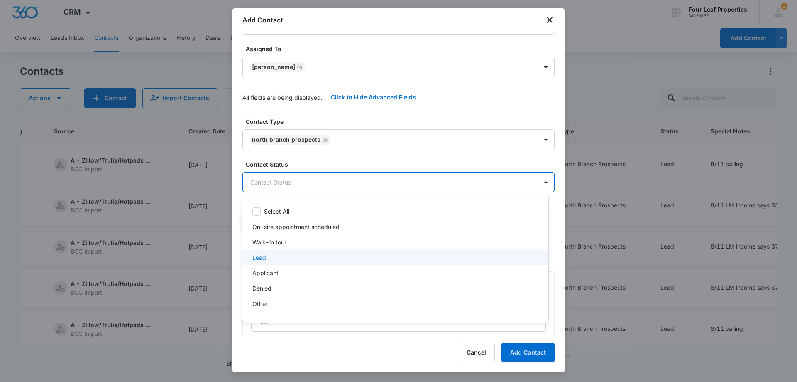
drag, startPoint x: 284, startPoint y: 258, endPoint x: 318, endPoint y: 157, distance: 106.1
click at [284, 257] on div "Lead" at bounding box center [394, 257] width 284 height 9
drag, startPoint x: 329, startPoint y: 109, endPoint x: 333, endPoint y: 153, distance: 44.6
click at [330, 108] on div at bounding box center [398, 191] width 797 height 382
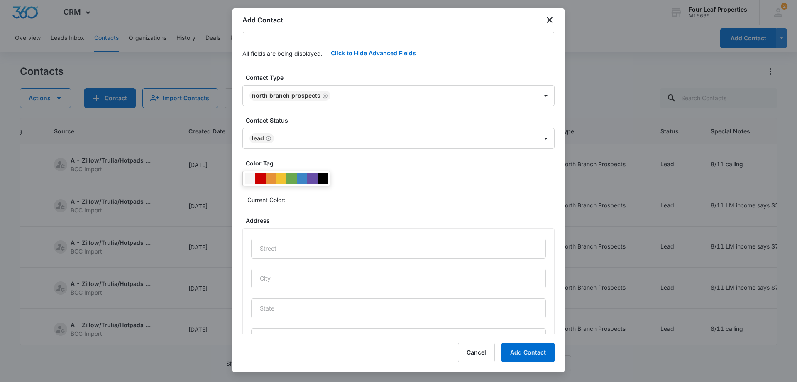
scroll to position [344, 0]
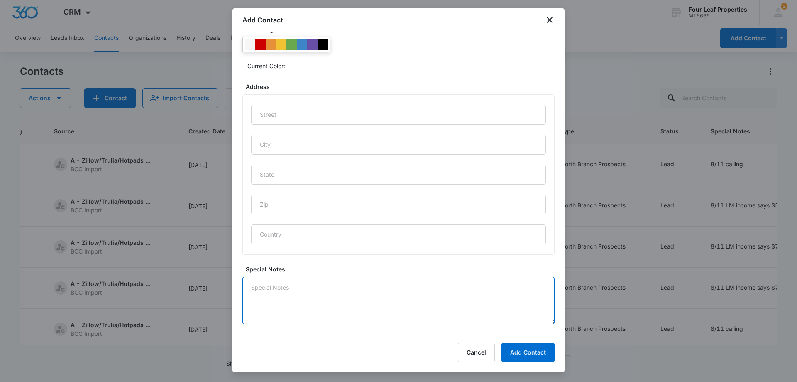
click at [294, 297] on textarea "Special Notes" at bounding box center [398, 299] width 312 height 47
type textarea "8/11 calling"
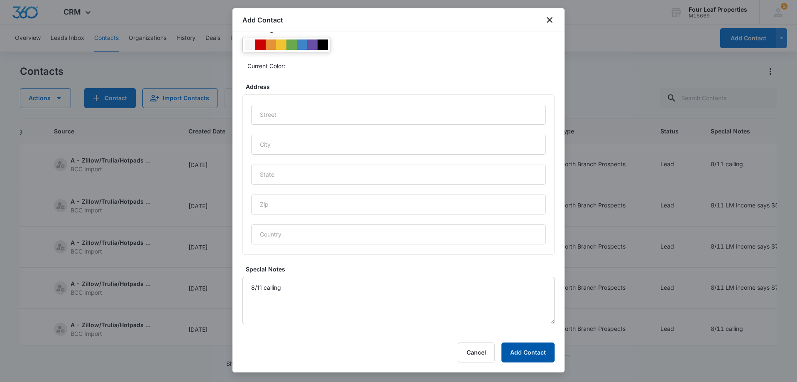
click at [521, 351] on button "Add Contact" at bounding box center [527, 352] width 53 height 20
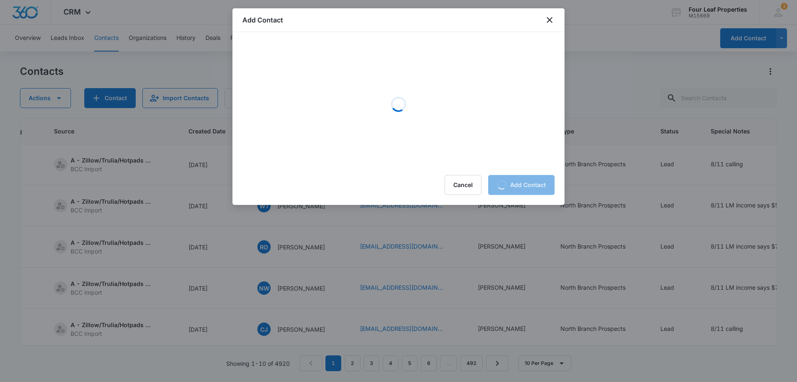
scroll to position [0, 0]
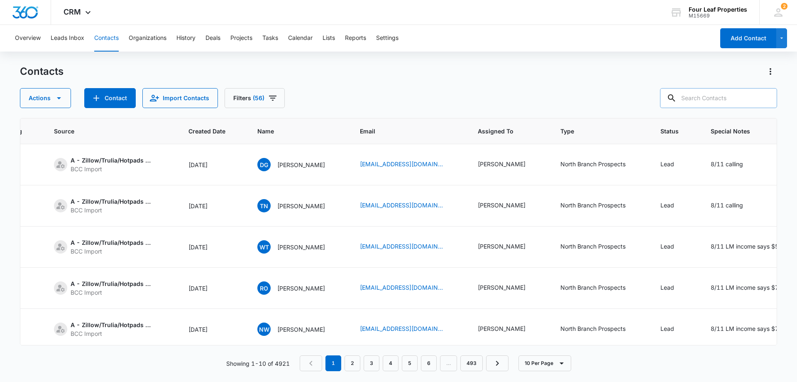
click at [703, 100] on input "text" at bounding box center [718, 98] width 117 height 20
paste input "karla.wyrick@gmail.com"
type input "karla.wyrick@gmail.com"
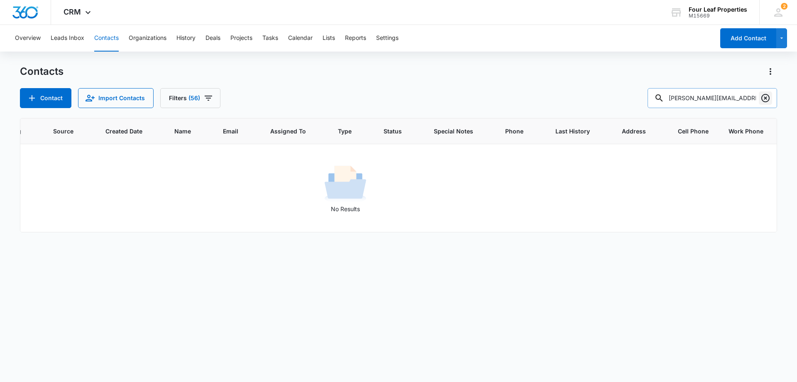
click at [768, 97] on icon "Clear" at bounding box center [766, 98] width 10 height 10
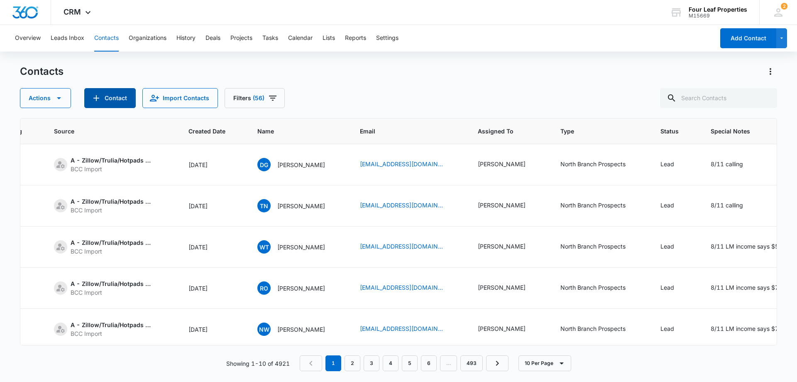
click at [115, 95] on button "Contact" at bounding box center [109, 98] width 51 height 20
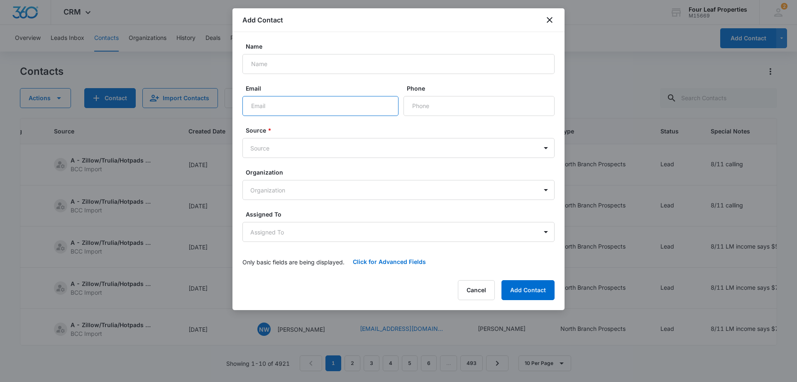
click at [256, 100] on input "Email" at bounding box center [320, 106] width 156 height 20
paste input "karla.wyrick@gmail.com"
type input "karla.wyrick@gmail.com"
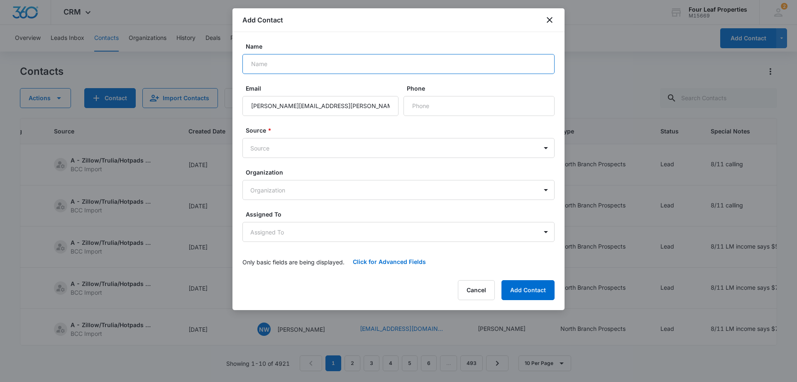
click at [257, 62] on input "Name" at bounding box center [398, 64] width 312 height 20
paste input "Karla D Wyrick"
type input "Karla D Wyrick"
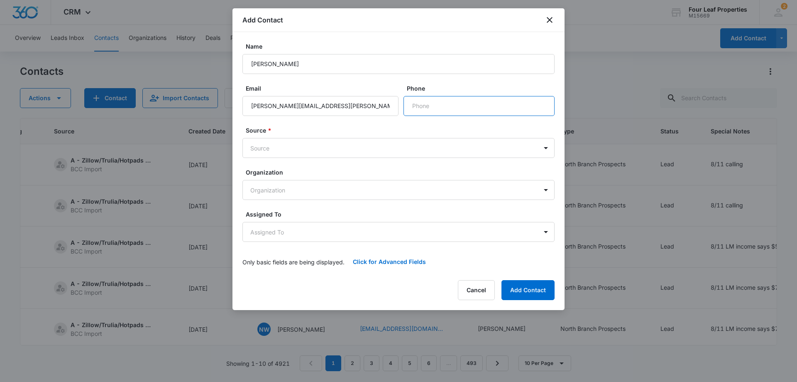
click at [428, 106] on input "Phone" at bounding box center [479, 106] width 151 height 20
paste input "(913) 428-6952"
type input "(913) 428-6952"
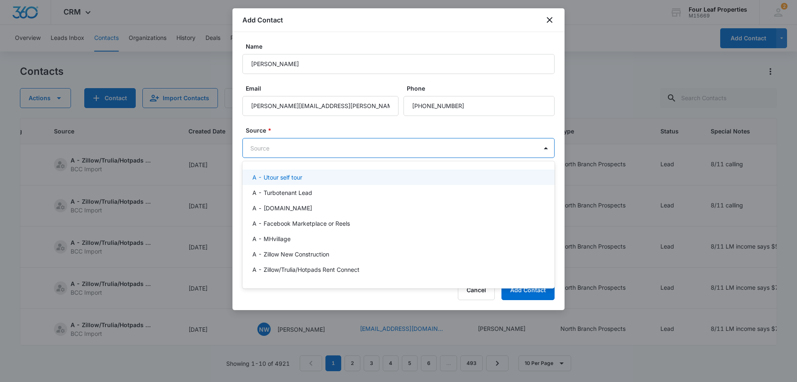
click at [262, 152] on body "CRM Apps Reputation Websites Forms CRM Email Social Shop Payments POS Content A…" at bounding box center [398, 191] width 797 height 382
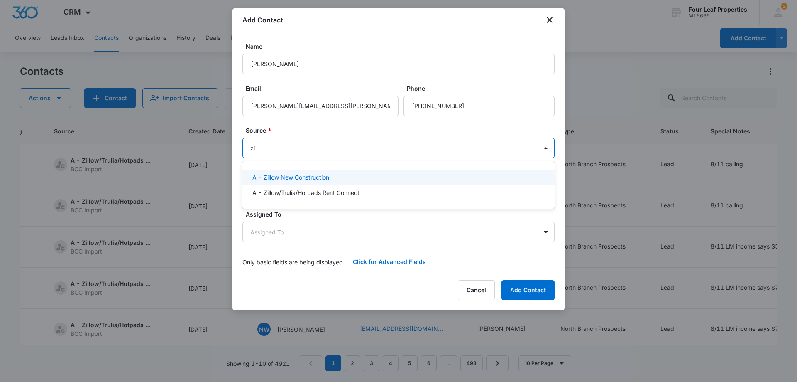
type input "zil"
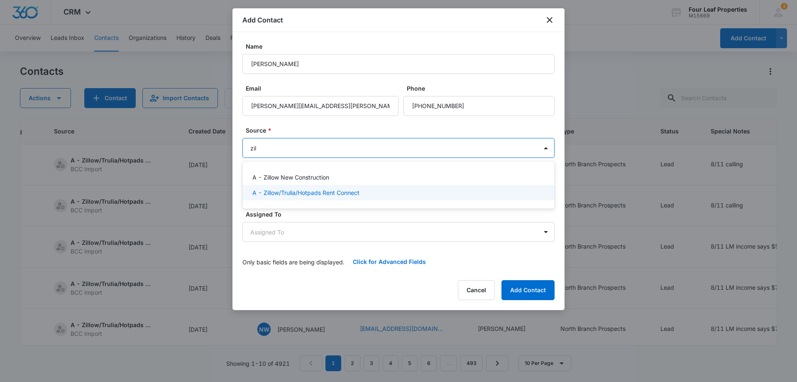
click at [289, 191] on p "A - Zillow/Trulia/Hotpads Rent Connect" at bounding box center [305, 192] width 107 height 9
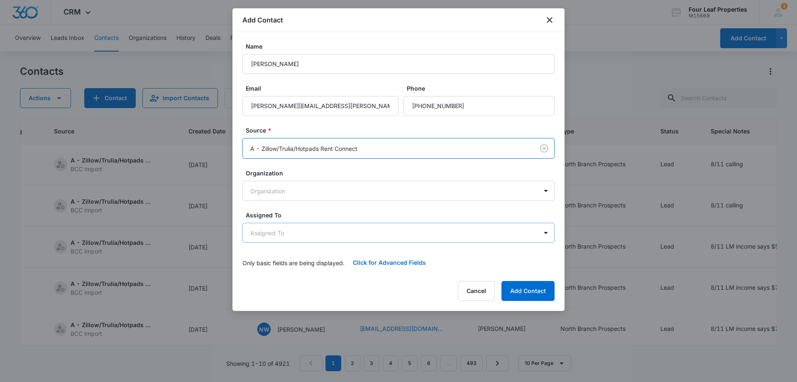
click at [286, 236] on body "CRM Apps Reputation Websites Forms CRM Email Social Shop Payments POS Content A…" at bounding box center [398, 191] width 797 height 382
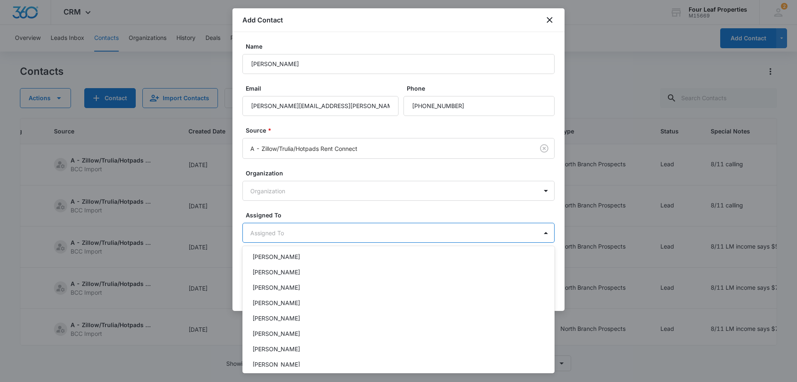
scroll to position [83, 0]
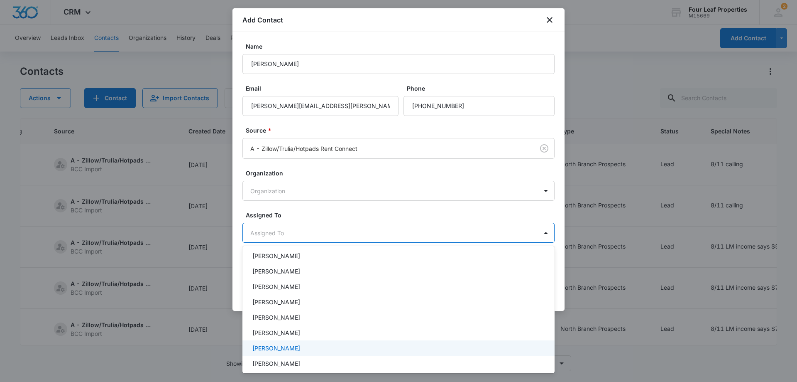
click at [295, 344] on div "Kelly Mursch" at bounding box center [397, 347] width 291 height 9
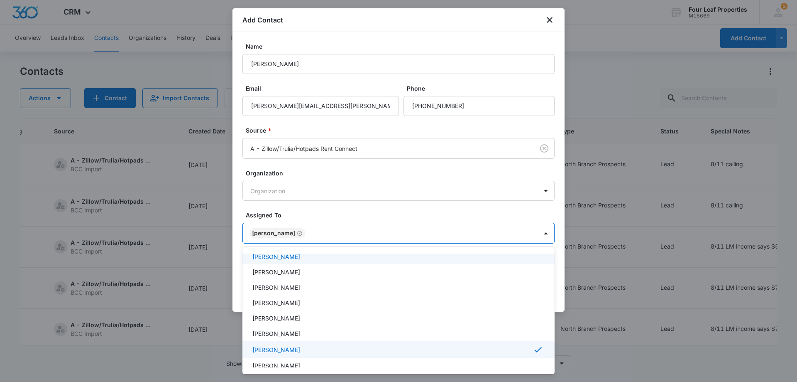
click at [306, 204] on div at bounding box center [398, 191] width 797 height 382
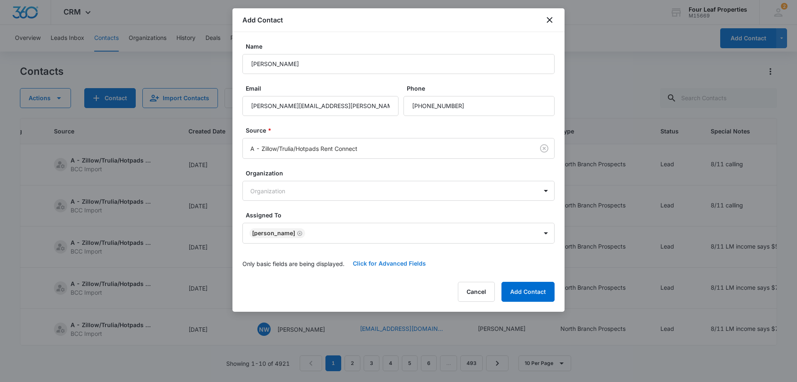
drag, startPoint x: 372, startPoint y: 263, endPoint x: 358, endPoint y: 263, distance: 13.3
click at [372, 262] on button "Click for Advanced Fields" at bounding box center [390, 263] width 90 height 20
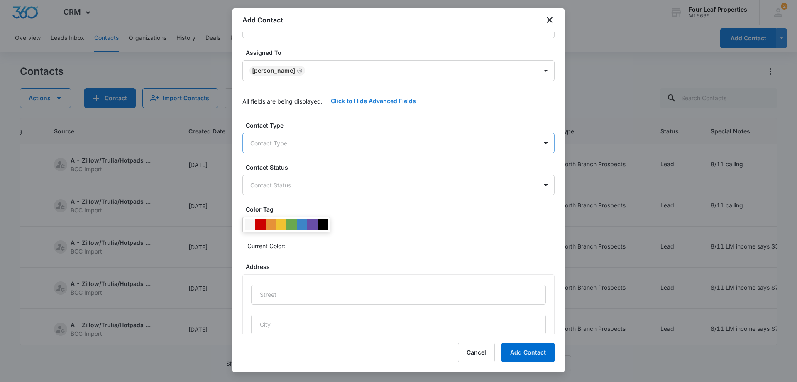
scroll to position [166, 0]
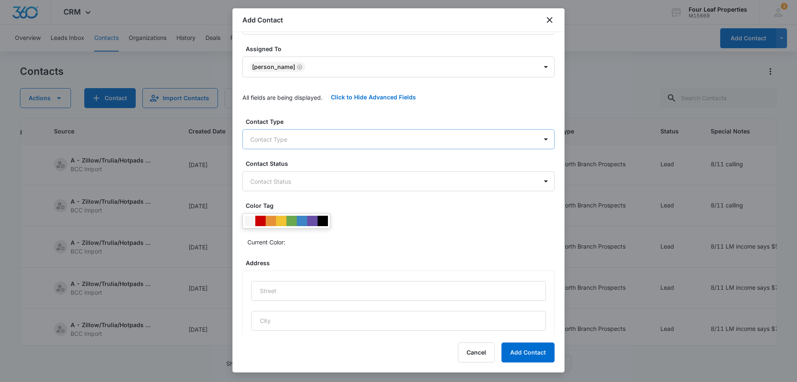
click at [270, 131] on body "CRM Apps Reputation Websites Forms CRM Email Social Shop Payments POS Content A…" at bounding box center [398, 191] width 797 height 382
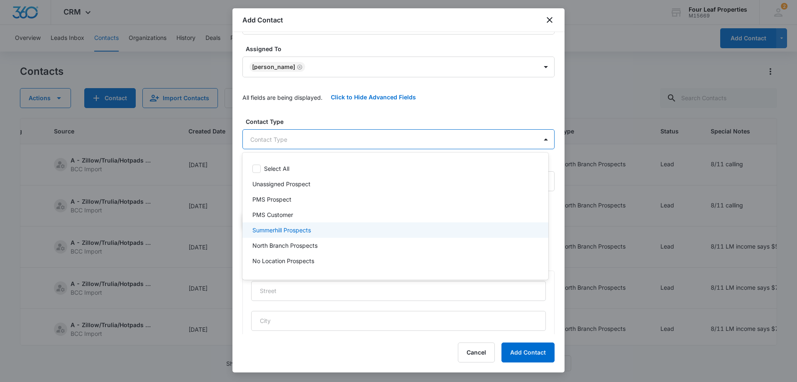
click at [285, 230] on p "Summerhill Prospects" at bounding box center [281, 229] width 59 height 9
drag, startPoint x: 303, startPoint y: 115, endPoint x: 308, endPoint y: 136, distance: 20.9
click at [304, 115] on div at bounding box center [398, 191] width 797 height 382
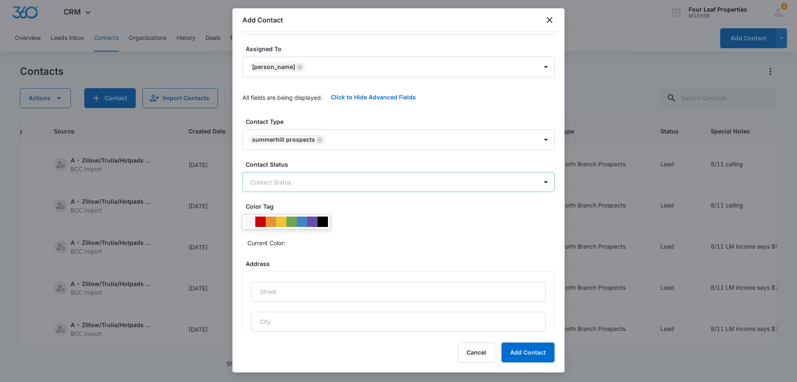
click at [284, 179] on body "CRM Apps Reputation Websites Forms CRM Email Social Shop Payments POS Content A…" at bounding box center [398, 191] width 797 height 382
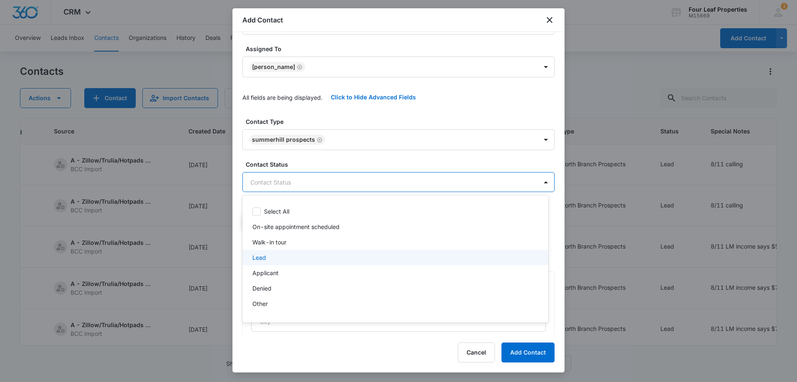
drag, startPoint x: 258, startPoint y: 257, endPoint x: 287, endPoint y: 242, distance: 32.1
click at [261, 257] on p "Lead" at bounding box center [259, 257] width 14 height 9
click at [322, 154] on div at bounding box center [398, 191] width 797 height 382
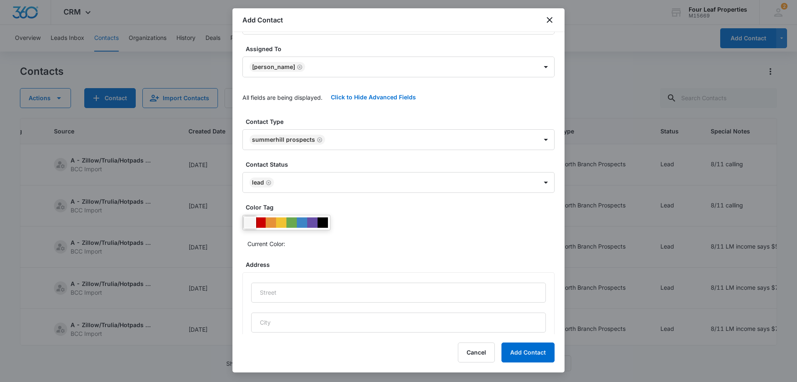
click at [249, 220] on div at bounding box center [250, 222] width 10 height 10
click at [324, 221] on div at bounding box center [323, 222] width 10 height 10
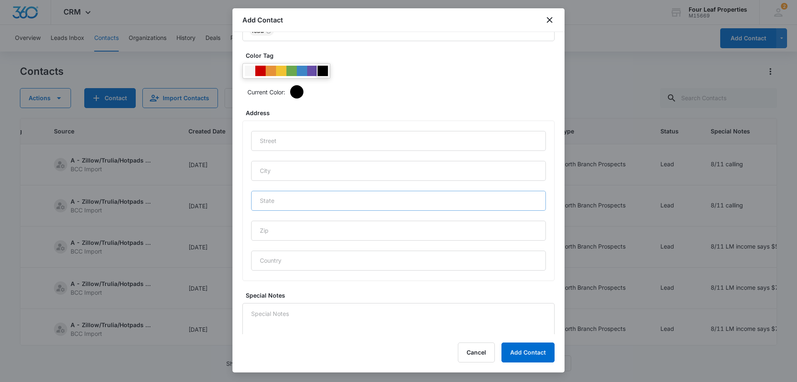
scroll to position [344, 0]
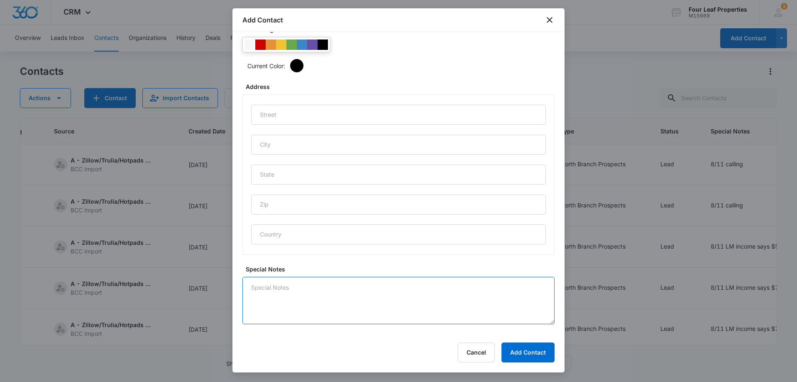
click at [264, 291] on textarea "Special Notes" at bounding box center [398, 299] width 312 height 47
type textarea "8/11 don't income qualify"
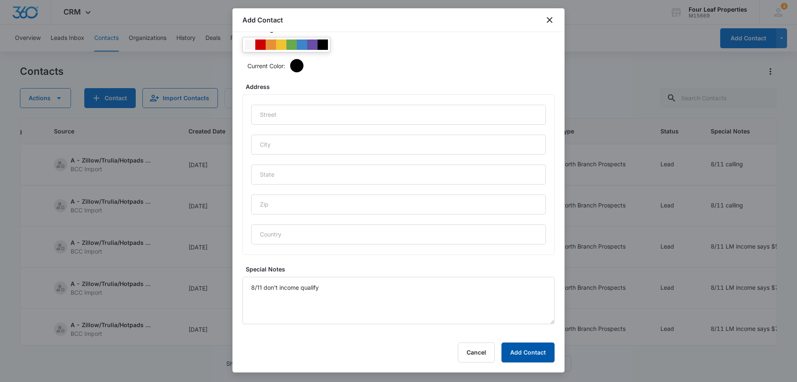
click at [542, 352] on button "Add Contact" at bounding box center [527, 352] width 53 height 20
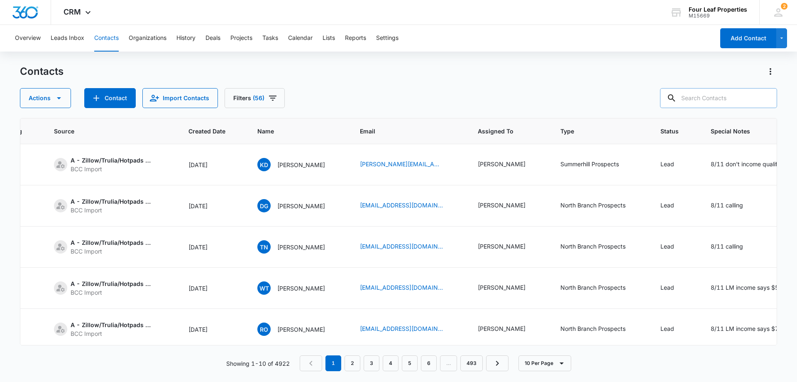
click at [700, 98] on input "text" at bounding box center [718, 98] width 117 height 20
type input "whitley"
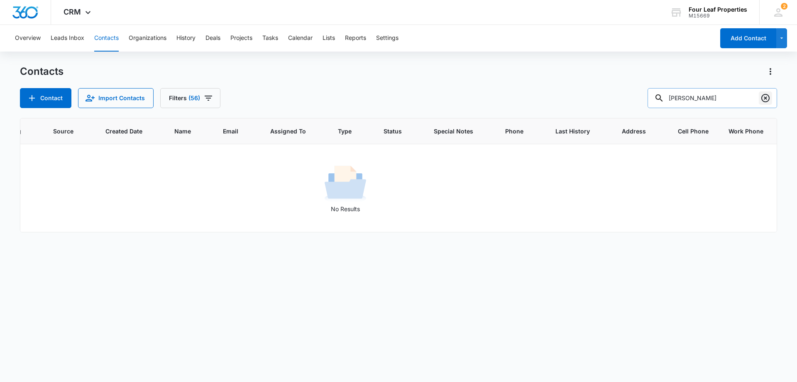
click at [766, 98] on icon "Clear" at bounding box center [765, 98] width 8 height 8
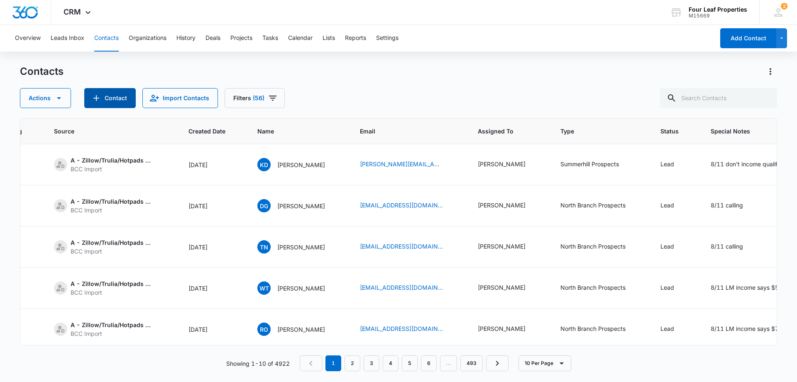
click at [105, 103] on button "Contact" at bounding box center [109, 98] width 51 height 20
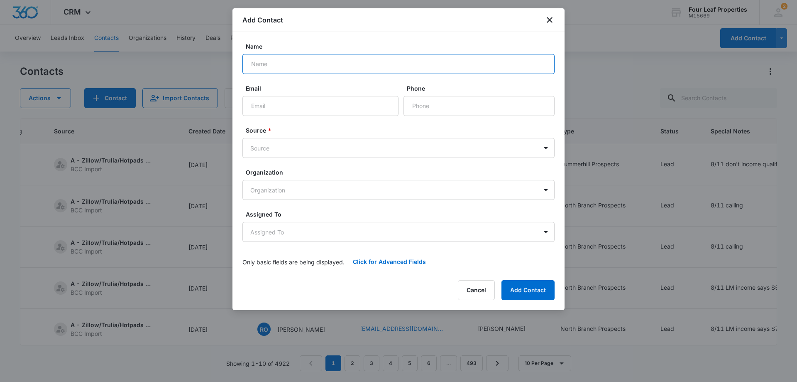
drag, startPoint x: 273, startPoint y: 56, endPoint x: 266, endPoint y: 66, distance: 12.0
click at [272, 58] on input "Name" at bounding box center [398, 64] width 312 height 20
type input "J"
type input "Kenny Whitley"
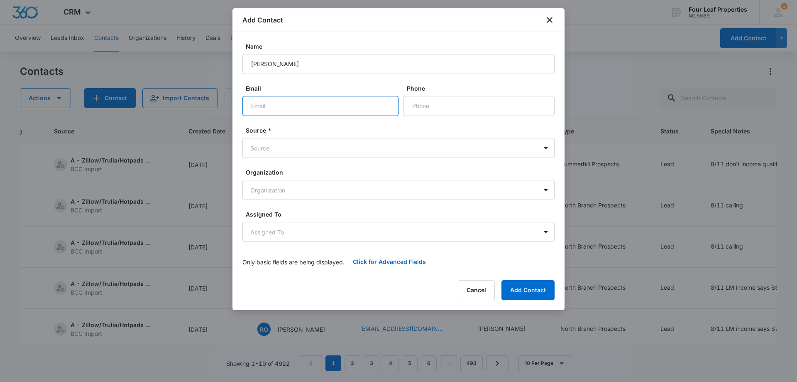
click at [257, 104] on input "Email" at bounding box center [320, 106] width 156 height 20
type input "kwhitley@conlancompany.com"
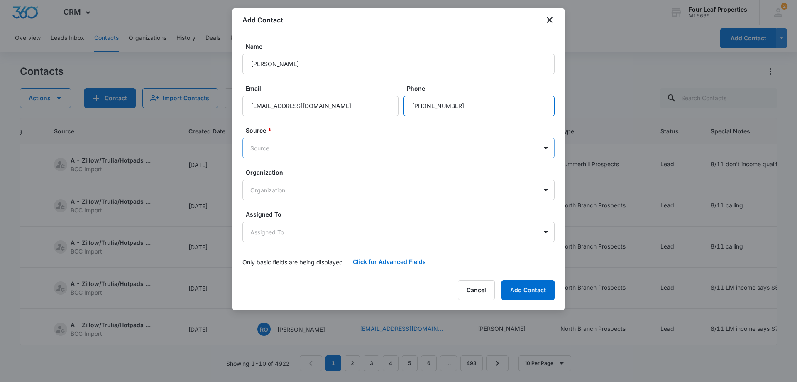
type input "(972) 804-9591"
click at [261, 148] on body "CRM Apps Reputation Websites Forms CRM Email Social Shop Payments POS Content A…" at bounding box center [398, 191] width 797 height 382
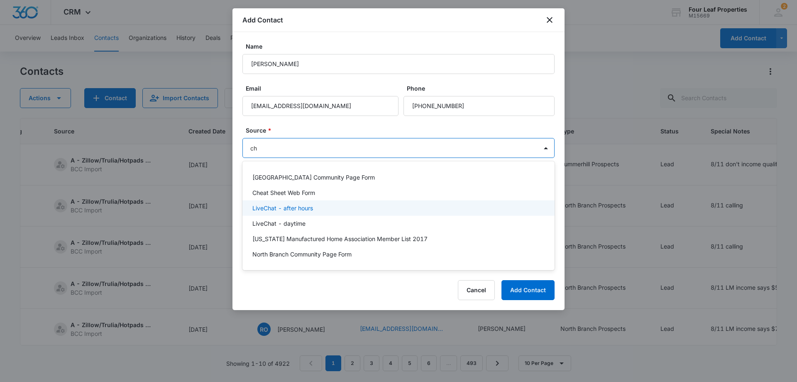
type input "c"
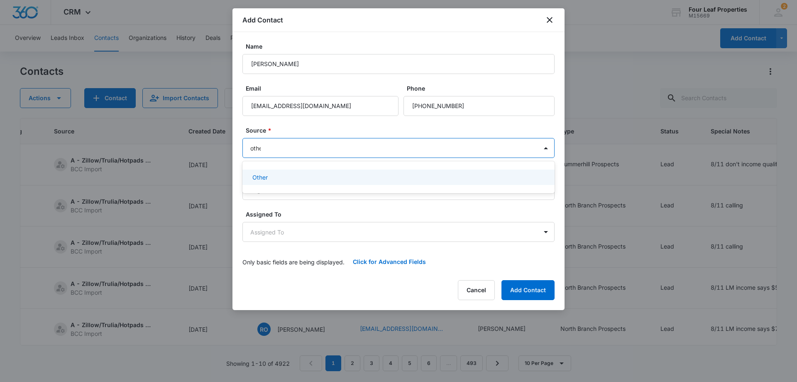
type input "other"
click at [281, 169] on div "Other" at bounding box center [398, 176] width 312 height 15
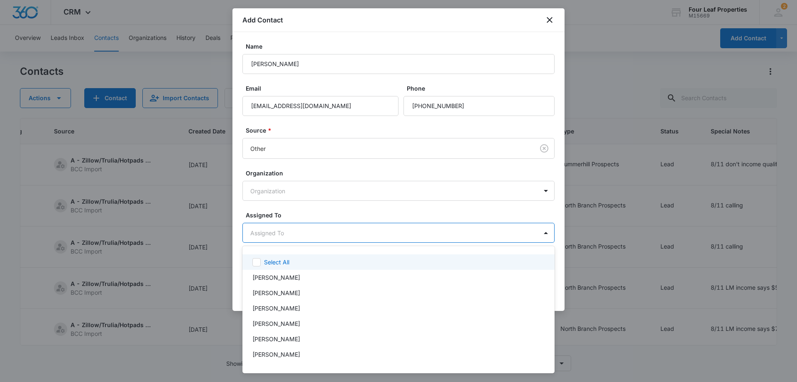
click at [281, 234] on body "CRM Apps Reputation Websites Forms CRM Email Social Shop Payments POS Content A…" at bounding box center [398, 191] width 797 height 382
type input "ele"
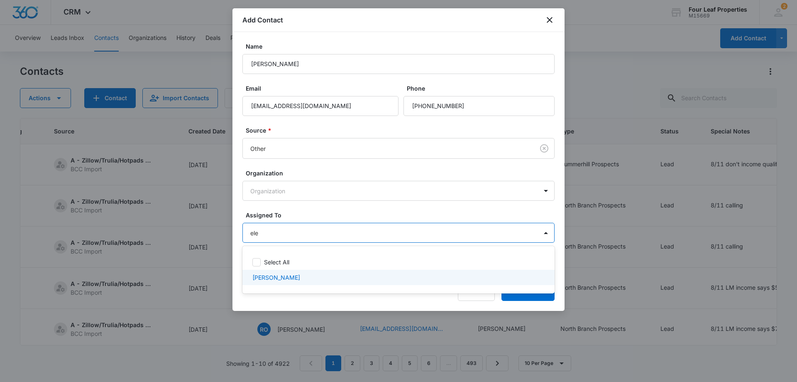
click at [267, 277] on p "Eleida Romero" at bounding box center [276, 277] width 48 height 9
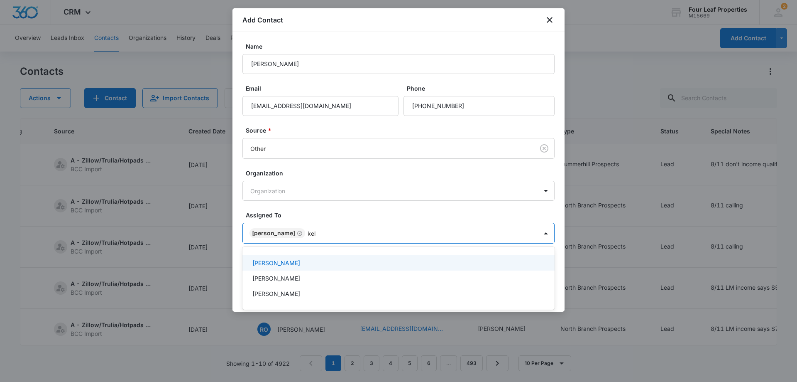
type input "kell"
click at [276, 261] on p "Kelly Mursch" at bounding box center [276, 262] width 48 height 9
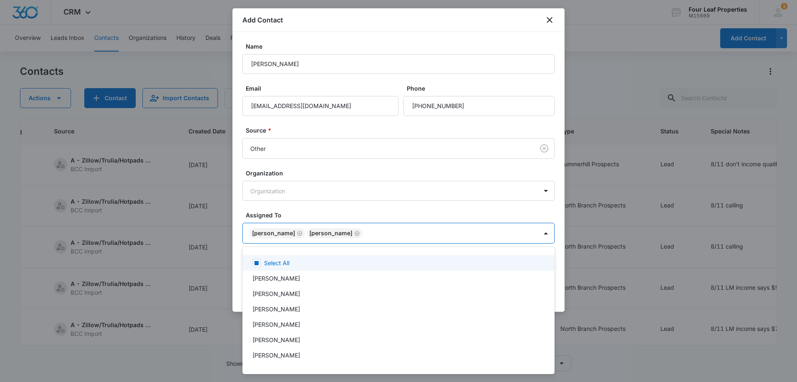
click at [369, 208] on div at bounding box center [398, 191] width 797 height 382
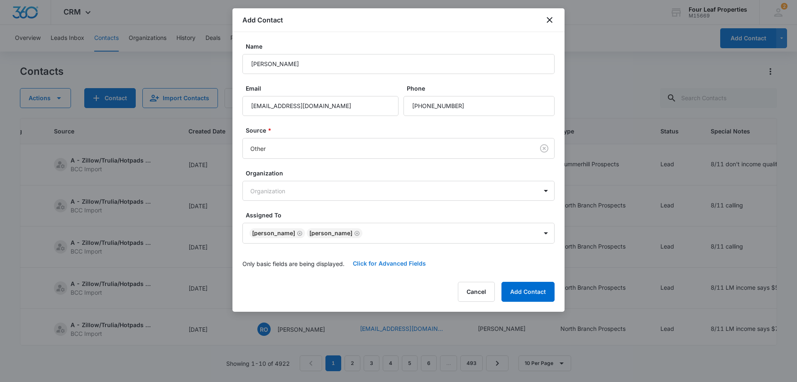
click at [381, 264] on button "Click for Advanced Fields" at bounding box center [390, 263] width 90 height 20
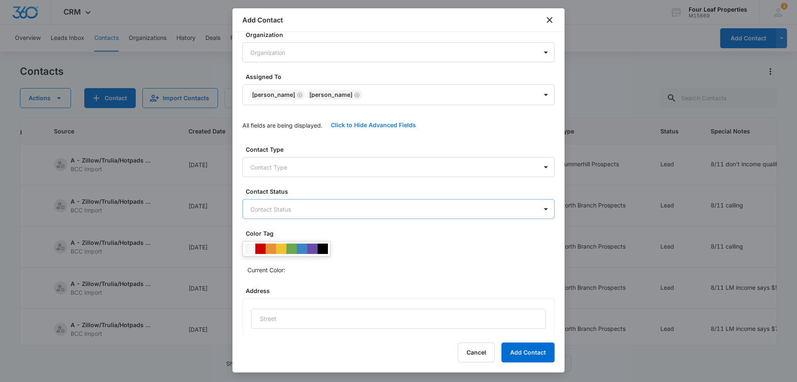
scroll to position [166, 0]
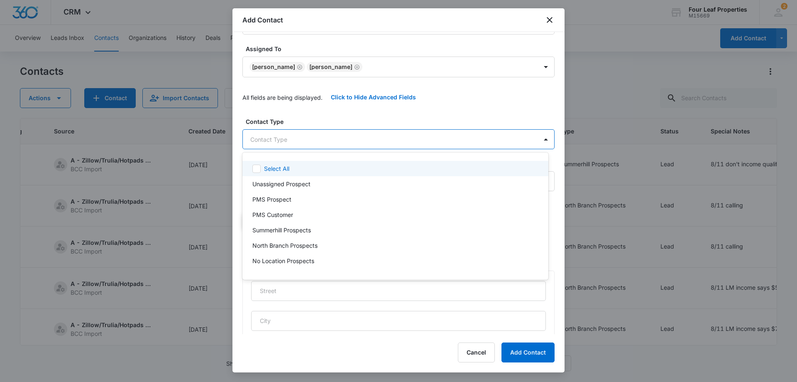
click at [296, 140] on body "CRM Apps Reputation Websites Forms CRM Email Social Shop Payments POS Content A…" at bounding box center [398, 191] width 797 height 382
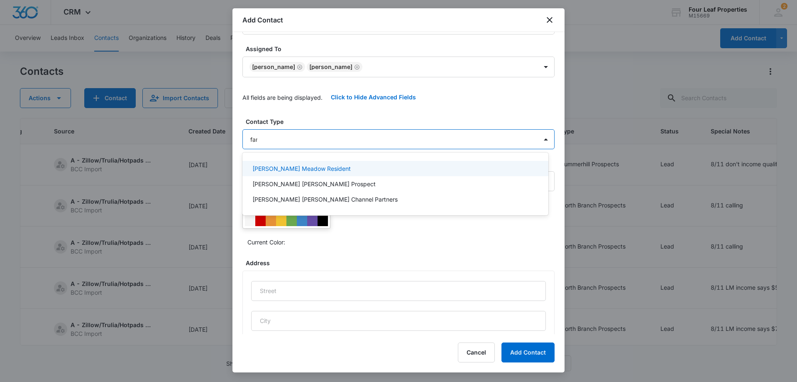
type input "fann"
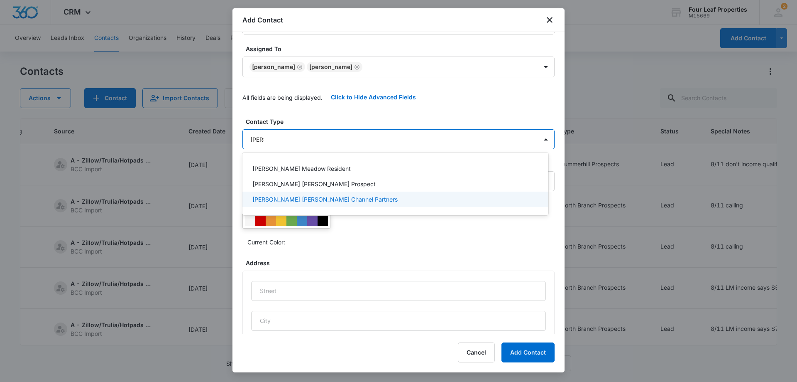
click at [302, 198] on p "Fannin Meadows Channel Partners" at bounding box center [324, 199] width 145 height 9
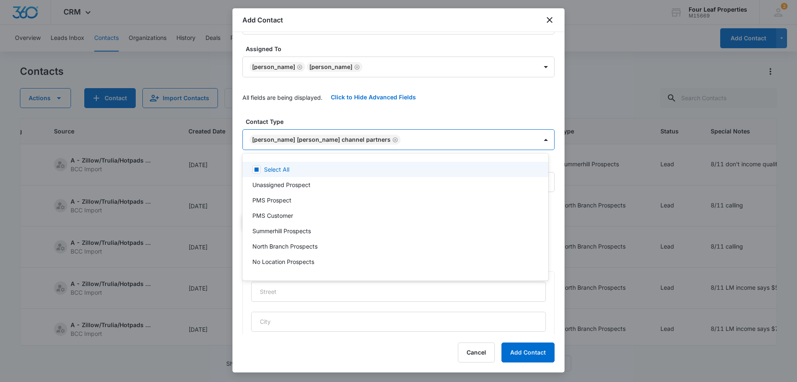
click at [363, 111] on div at bounding box center [398, 191] width 797 height 382
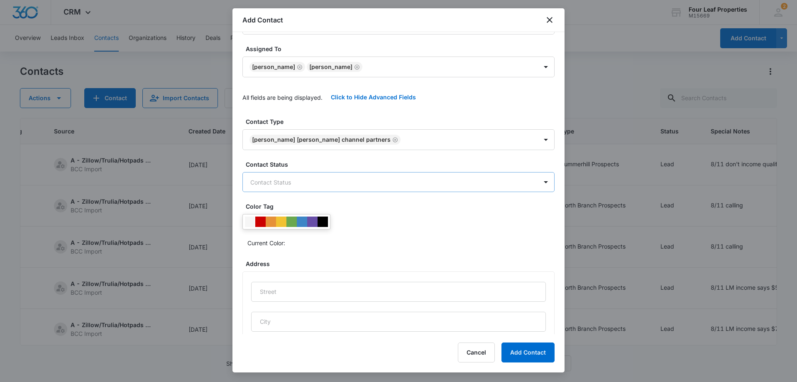
click at [280, 186] on body "CRM Apps Reputation Websites Forms CRM Email Social Shop Payments POS Content A…" at bounding box center [398, 191] width 797 height 382
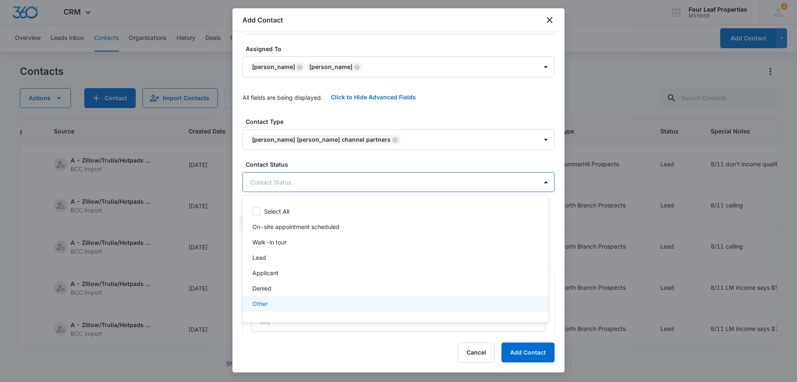
drag, startPoint x: 261, startPoint y: 304, endPoint x: 284, endPoint y: 267, distance: 43.9
click at [262, 301] on p "Other" at bounding box center [259, 303] width 15 height 9
click at [337, 157] on div at bounding box center [398, 191] width 797 height 382
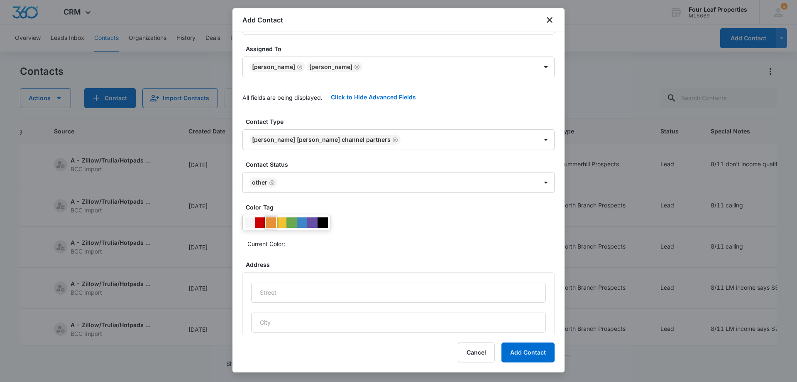
click at [272, 222] on div at bounding box center [271, 222] width 10 height 10
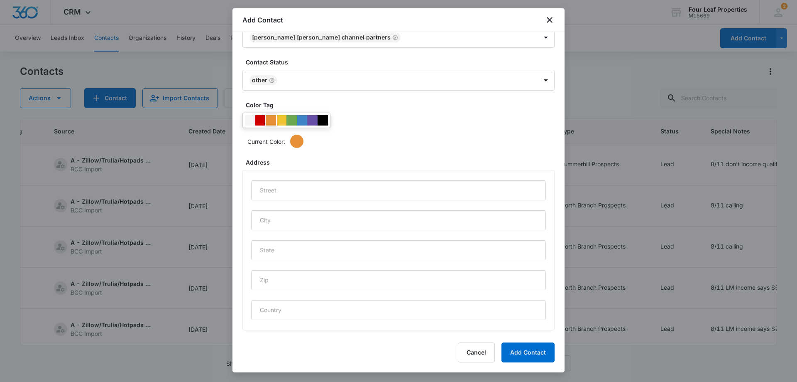
scroll to position [344, 0]
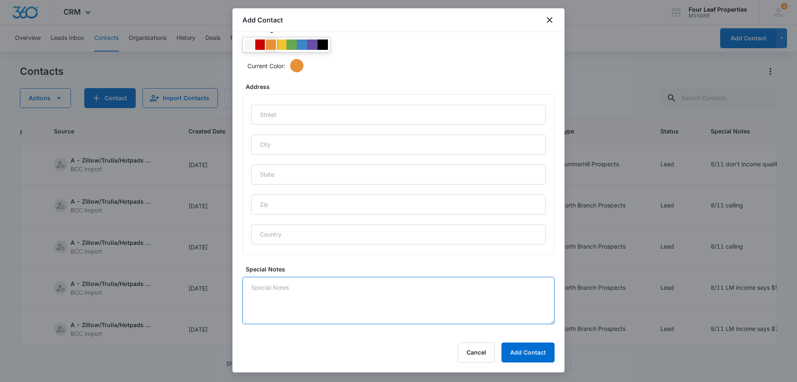
click at [272, 288] on textarea "Special Notes" at bounding box center [398, 299] width 312 height 47
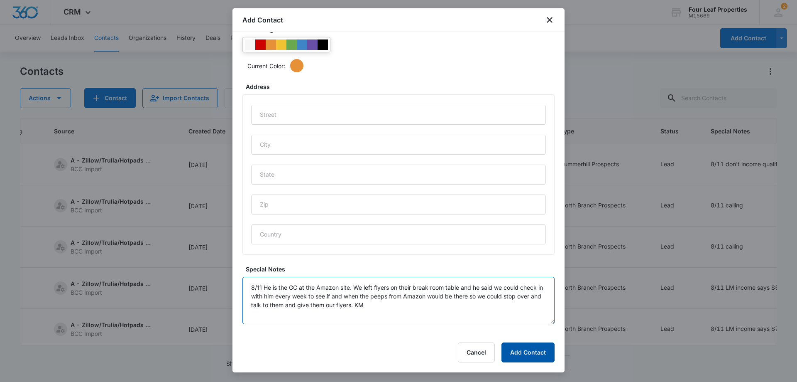
type textarea "8/11 He is the GC at the Amazon site. We left flyers on their break room table …"
click at [518, 350] on button "Add Contact" at bounding box center [527, 352] width 53 height 20
